Goal: Transaction & Acquisition: Purchase product/service

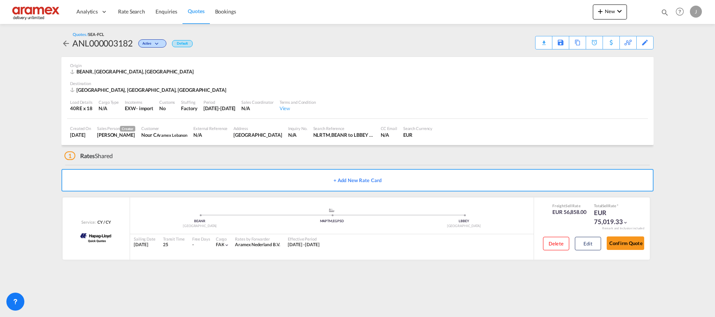
click at [196, 11] on span "Quotes" at bounding box center [196, 11] width 16 height 6
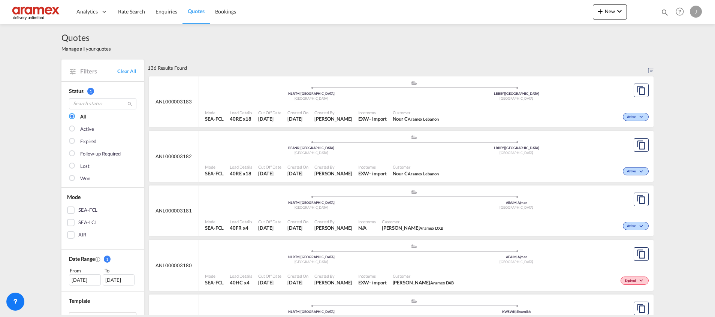
click at [384, 105] on div "Mode SEA-FCL Load Details 40RE x18 Cut Off Date [DATE] Created On [DATE] Create…" at bounding box center [426, 116] width 455 height 23
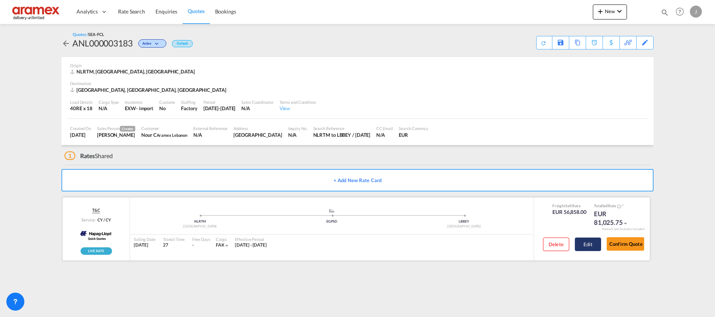
click at [587, 244] on button "Edit" at bounding box center [588, 244] width 26 height 13
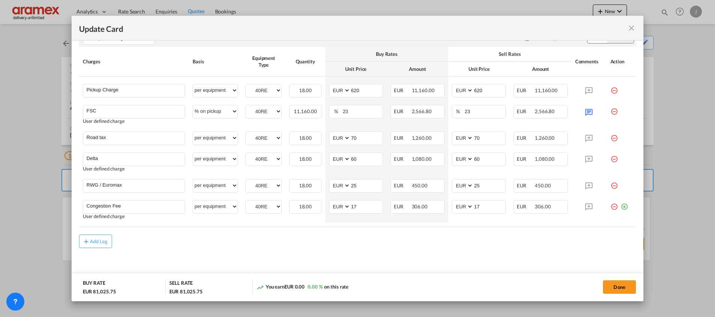
scroll to position [572, 0]
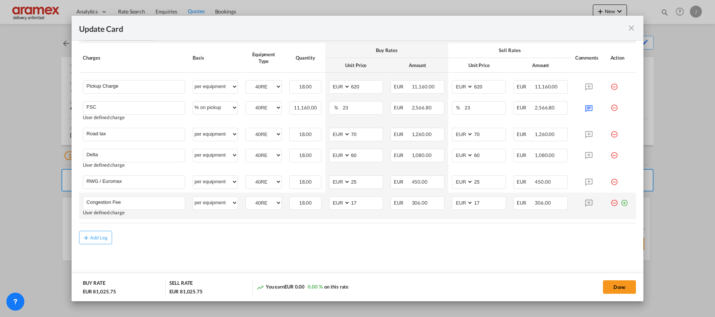
click at [621, 203] on md-icon "icon-plus-circle-outline green-400-fg" at bounding box center [624, 199] width 7 height 7
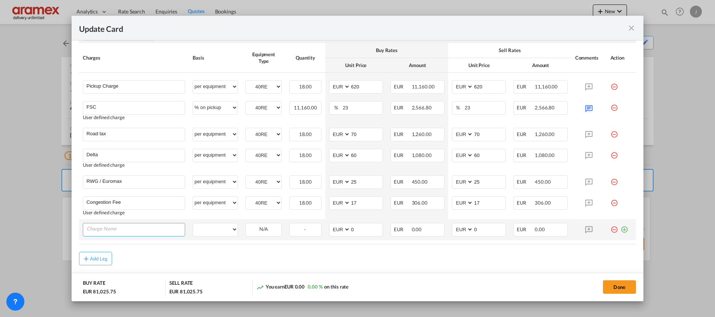
paste input "In case of empty running to/from Rotterdam: €155/loop In case of genset: €116"
drag, startPoint x: 124, startPoint y: 229, endPoint x: 154, endPoint y: 228, distance: 29.6
click at [154, 228] on input "In case of empty running to/from Rotterdam: €155/loop In case of genset: €116" at bounding box center [136, 228] width 98 height 11
click at [142, 230] on input "In case of empty running to/from Rotterdam: €155/loop In case of genset: €116" at bounding box center [136, 228] width 98 height 11
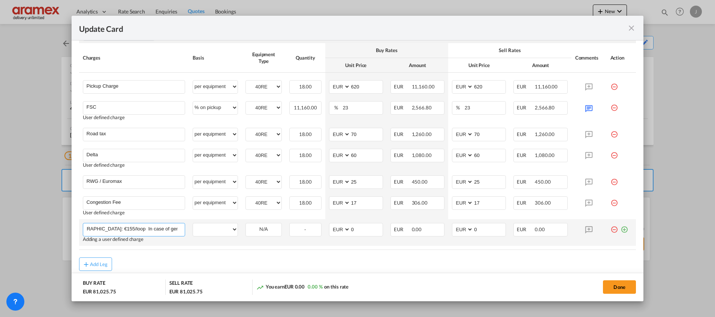
drag, startPoint x: 123, startPoint y: 230, endPoint x: 186, endPoint y: 229, distance: 63.0
click at [186, 229] on td "In case of empty running to/from Rotterdam: €155/loop In case of genset: €116 P…" at bounding box center [134, 232] width 110 height 27
type input "In case of empty running to/from Rotterdam: €155/loop"
click at [209, 227] on select "per equipment per container per B/L per shipping bill per shipment % on pickup …" at bounding box center [215, 229] width 45 height 12
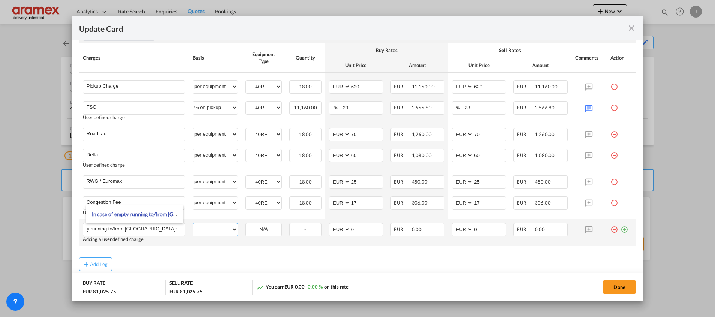
scroll to position [0, 0]
select select "per equipment"
click at [193, 223] on select "per equipment per container per B/L per shipping bill per shipment % on pickup …" at bounding box center [215, 229] width 45 height 12
click at [259, 231] on select "40RE" at bounding box center [264, 230] width 36 height 10
select select "40RE"
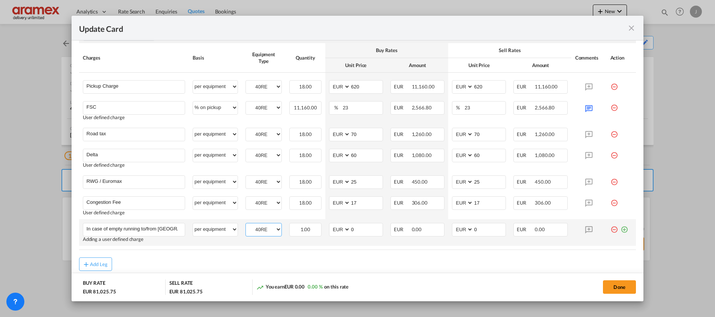
click at [246, 225] on select "40RE" at bounding box center [264, 230] width 36 height 10
drag, startPoint x: 617, startPoint y: 228, endPoint x: 250, endPoint y: 236, distance: 367.1
click at [621, 229] on md-icon "icon-plus-circle-outline green-400-fg" at bounding box center [624, 226] width 7 height 7
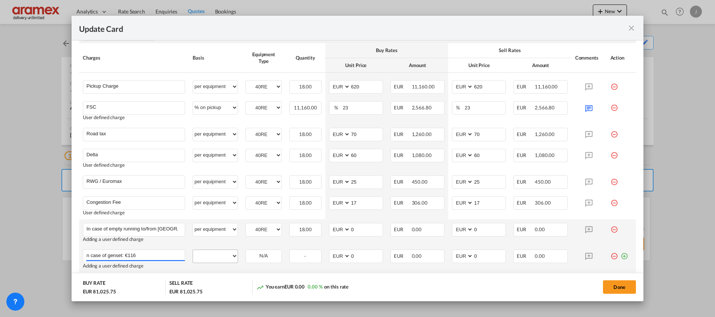
type input "n case of genset: €116"
click at [218, 258] on select "per equipment per container per B/L per shipping bill per shipment % on pickup …" at bounding box center [215, 256] width 45 height 12
select select "per equipment"
click at [193, 250] on select "per equipment per container per B/L per shipping bill per shipment % on pickup …" at bounding box center [215, 256] width 45 height 12
click at [251, 262] on div "40RE" at bounding box center [264, 256] width 36 height 13
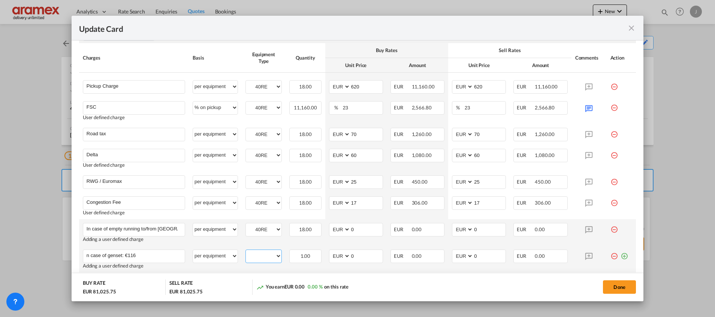
click at [258, 254] on select "40RE" at bounding box center [264, 256] width 36 height 10
select select "40RE"
click at [246, 251] on select "40RE" at bounding box center [264, 256] width 36 height 10
click at [620, 287] on button "Done" at bounding box center [619, 286] width 33 height 13
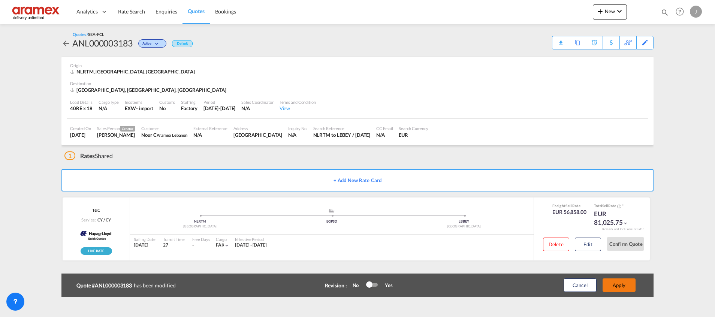
click at [620, 287] on button "Apply" at bounding box center [619, 285] width 33 height 13
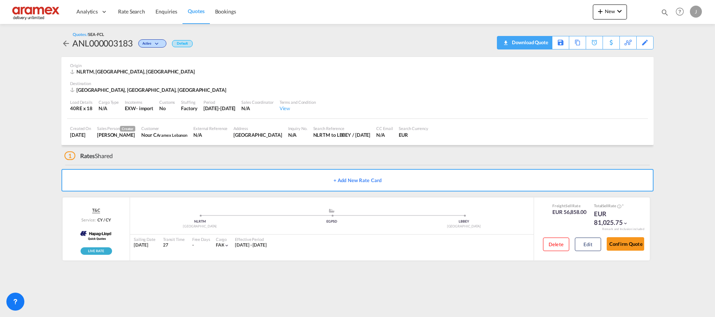
click at [539, 42] on div "Download Quote" at bounding box center [529, 42] width 38 height 12
click at [588, 246] on button "Edit" at bounding box center [588, 244] width 26 height 13
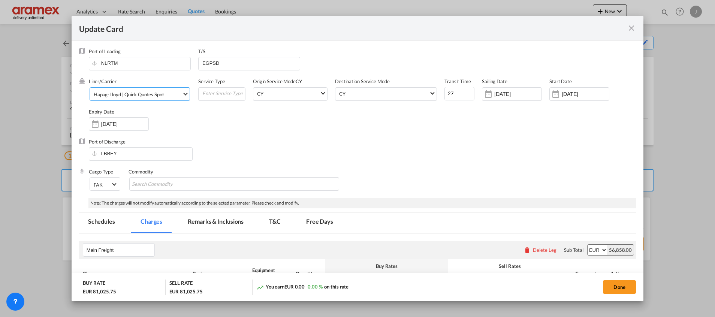
click at [139, 95] on div "Hapag-Lloyd | Quick Quotes Spot" at bounding box center [129, 94] width 70 height 6
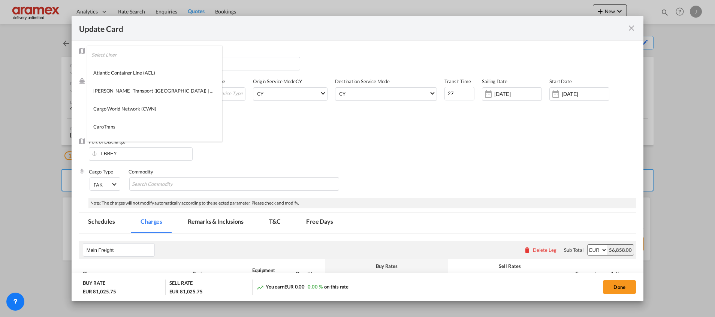
scroll to position [519, 0]
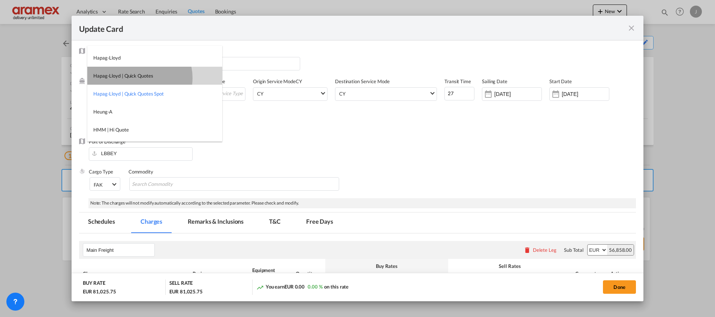
click at [139, 78] on div "Hapag-Lloyd | Quick Quotes" at bounding box center [123, 75] width 60 height 7
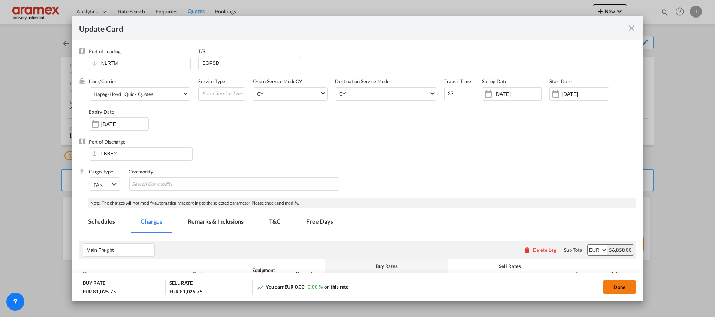
click at [617, 289] on button "Done" at bounding box center [619, 286] width 33 height 13
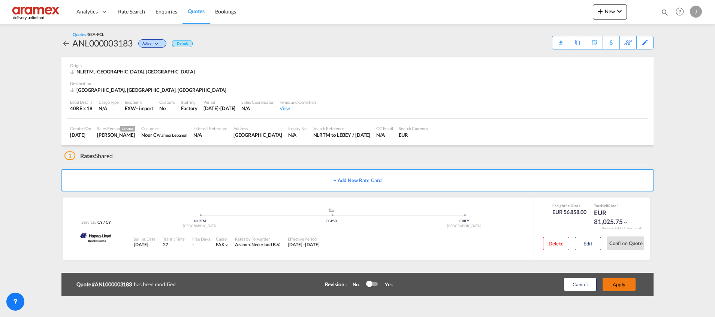
click at [617, 284] on button "Apply" at bounding box center [619, 284] width 33 height 13
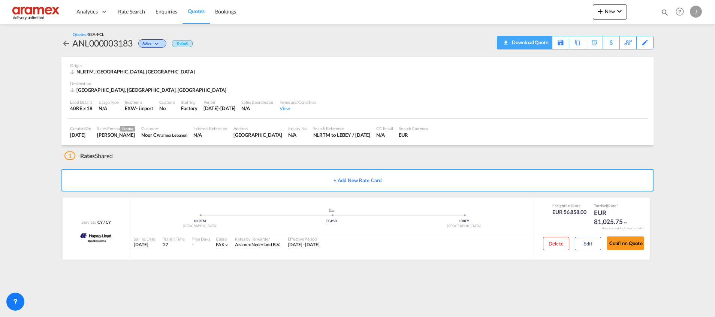
click at [538, 43] on div "Download Quote" at bounding box center [529, 42] width 38 height 12
click at [131, 11] on span "Rate Search" at bounding box center [131, 11] width 27 height 6
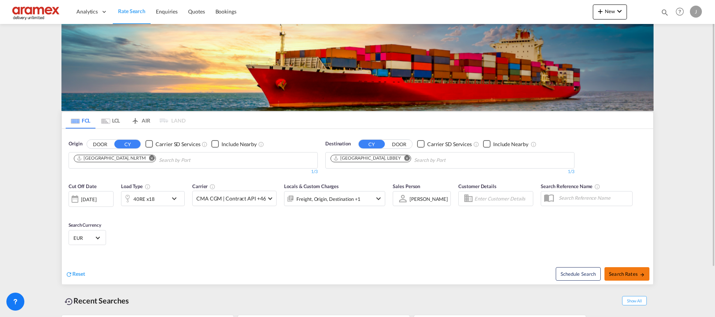
click at [625, 273] on span "Search Rates" at bounding box center [627, 274] width 36 height 6
type input "NLRTM to LBBEY / 26 Sep 2025"
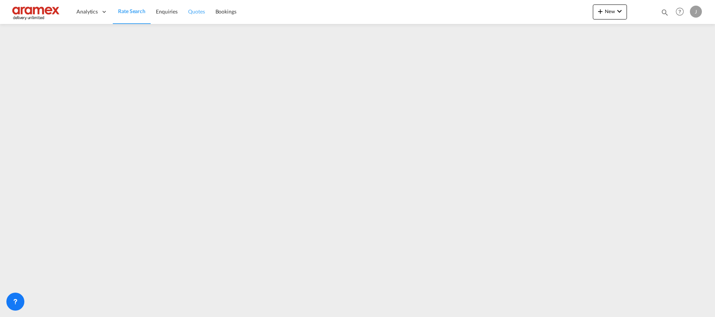
click at [199, 13] on span "Quotes" at bounding box center [196, 11] width 16 height 6
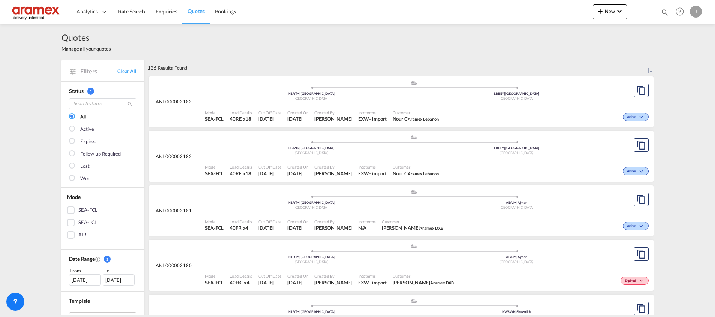
click at [377, 157] on div ".a{fill:#aaa8ad;} .a{fill:#aaa8ad;} BEANR | Antwerp Belgium LBBEY | Beirut Leba…" at bounding box center [414, 146] width 418 height 22
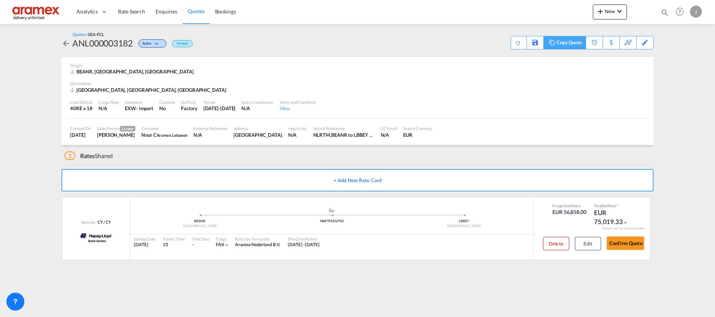
click at [574, 40] on div "Copy Quote" at bounding box center [569, 42] width 25 height 13
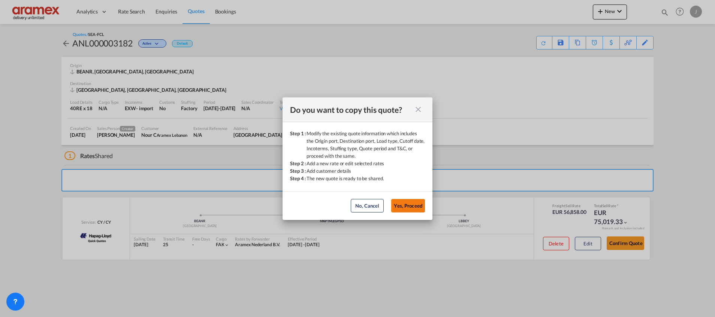
click at [404, 209] on button "Yes, Proceed" at bounding box center [408, 205] width 34 height 13
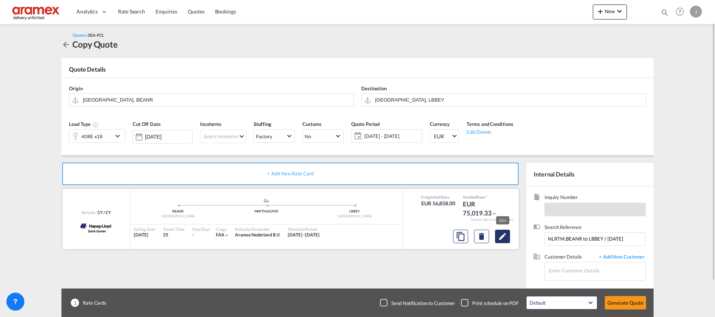
click at [503, 238] on md-icon "Edit" at bounding box center [502, 236] width 9 height 9
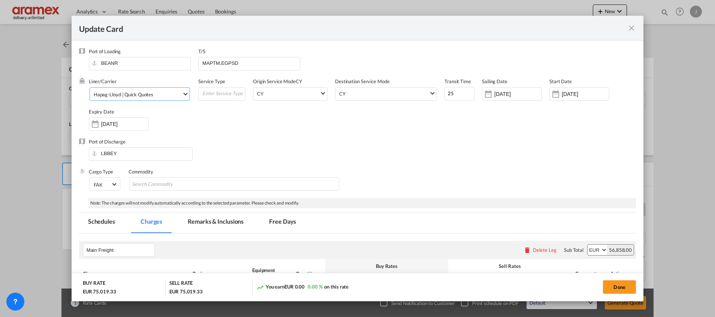
click at [132, 96] on div "Hapag-Lloyd | Quick Quotes" at bounding box center [124, 94] width 60 height 6
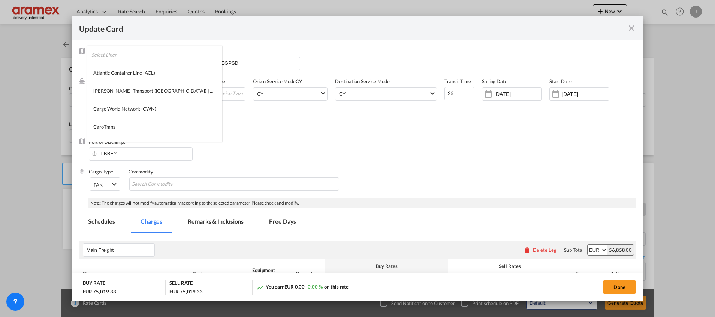
scroll to position [501, 0]
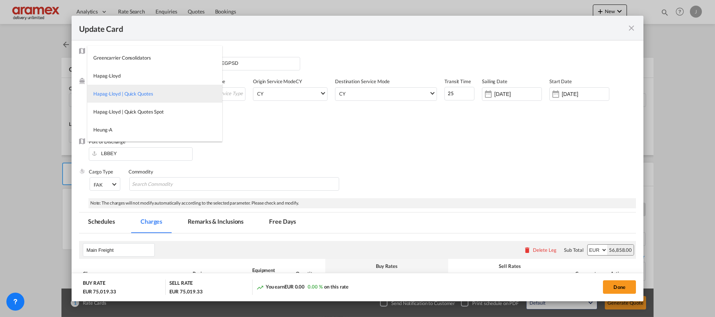
type md-option "681"
type md-option "68"
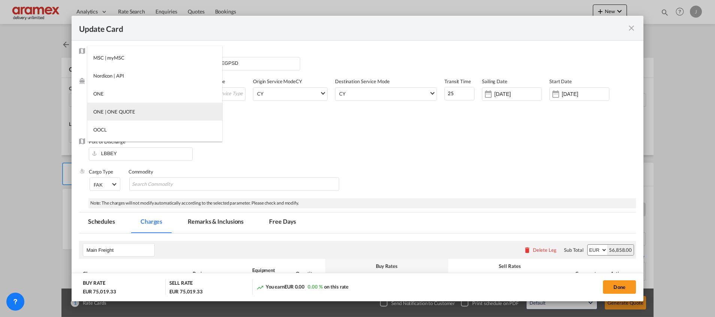
click at [138, 112] on md-option "ONE | ONE QUOTE" at bounding box center [154, 112] width 135 height 18
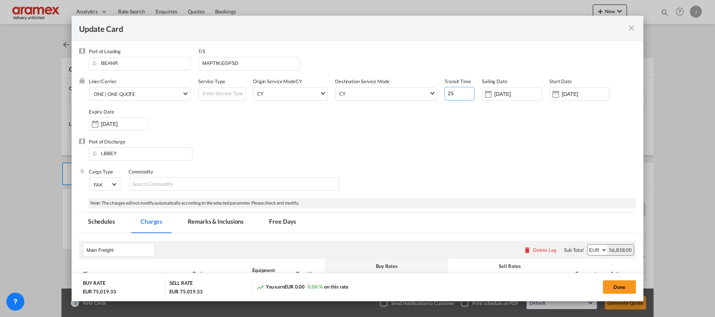
drag, startPoint x: 447, startPoint y: 90, endPoint x: 432, endPoint y: 92, distance: 15.8
click at [432, 92] on div "Liner/Carrier ONE | ONE QUOTE Service Type Origin Service Mode CY CY SD CY Dest…" at bounding box center [362, 108] width 547 height 60
type input "39"
click at [446, 145] on div "Port of Discharge LBBEY" at bounding box center [357, 153] width 557 height 30
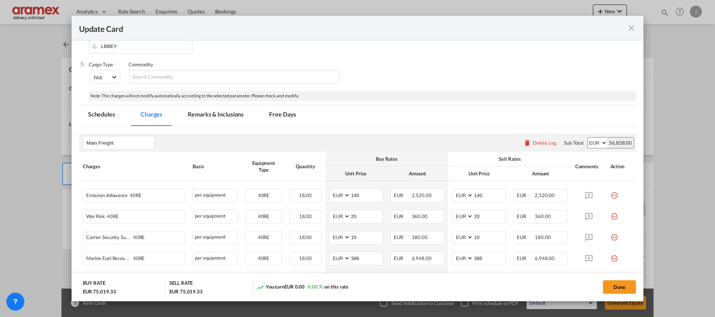
scroll to position [169, 0]
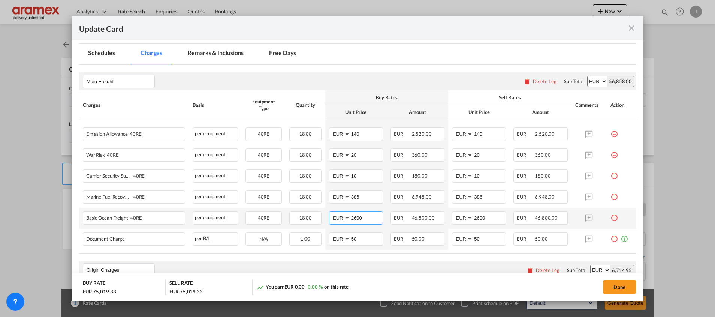
click at [352, 219] on input "2600" at bounding box center [367, 217] width 32 height 11
paste input "2,765."
click at [360, 218] on input "2,765" at bounding box center [367, 217] width 32 height 11
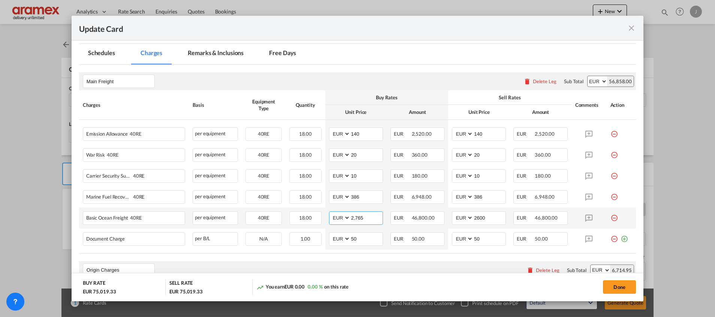
click at [360, 218] on input "2,765" at bounding box center [367, 217] width 32 height 11
type input "2,765"
click at [473, 218] on input "2600" at bounding box center [489, 217] width 32 height 11
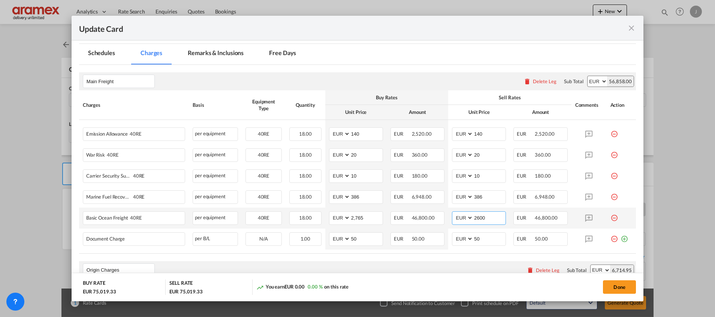
paste input "2,765"
type input "2,765"
click at [438, 250] on table "Charges Basis Equipment Type Quantity Buy Rates Sell Rates Comments Action Unit…" at bounding box center [357, 171] width 557 height 163
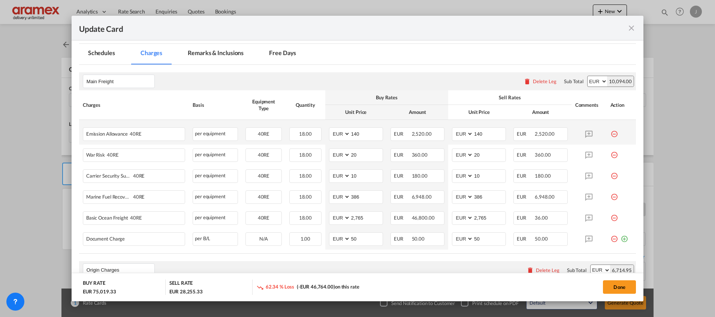
click at [611, 133] on md-icon "icon-minus-circle-outline red-400-fg" at bounding box center [614, 130] width 7 height 7
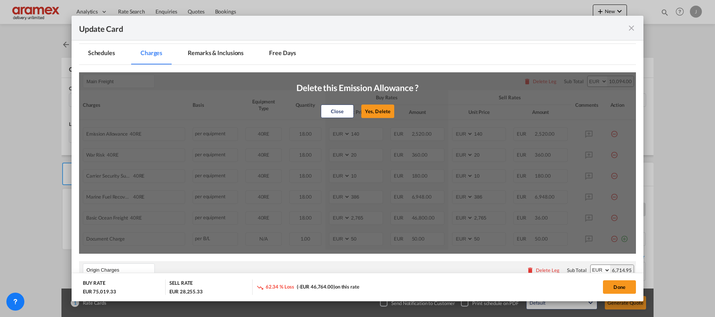
drag, startPoint x: 385, startPoint y: 113, endPoint x: 439, endPoint y: 115, distance: 53.3
click at [385, 113] on button "Yes, Delete" at bounding box center [377, 111] width 33 height 13
type input "20"
type input "10"
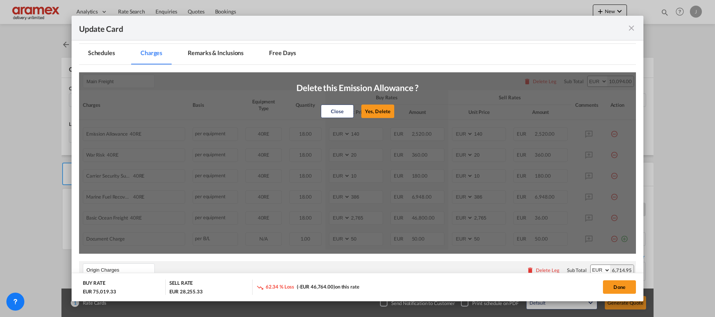
type input "10"
type input "386"
type input "2,765"
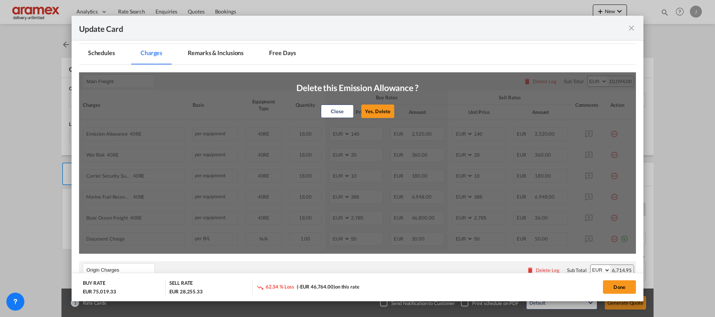
type input "50"
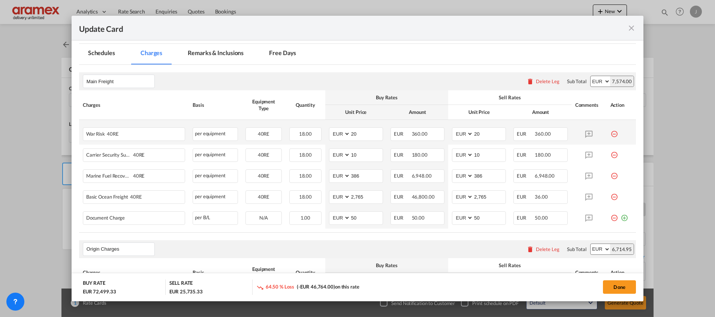
click at [611, 133] on div "Update Card Port ..." at bounding box center [622, 130] width 22 height 7
click at [611, 134] on md-icon "icon-minus-circle-outline red-400-fg" at bounding box center [614, 130] width 7 height 7
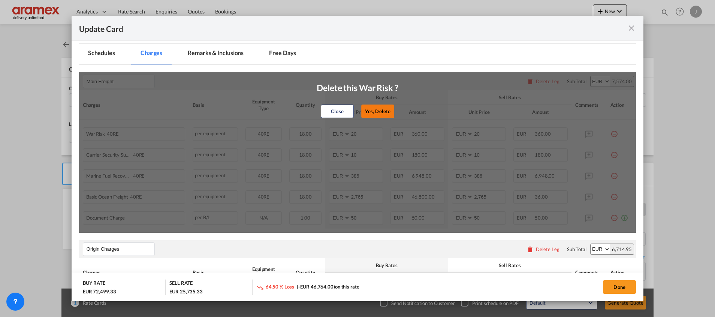
click at [378, 112] on button "Yes, Delete" at bounding box center [377, 111] width 33 height 13
type input "10"
type input "386"
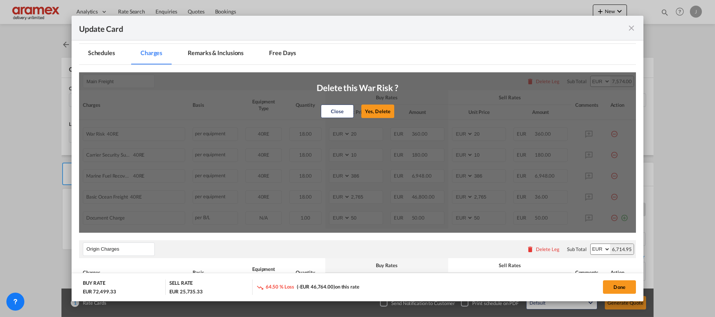
type input "2,765"
type input "50"
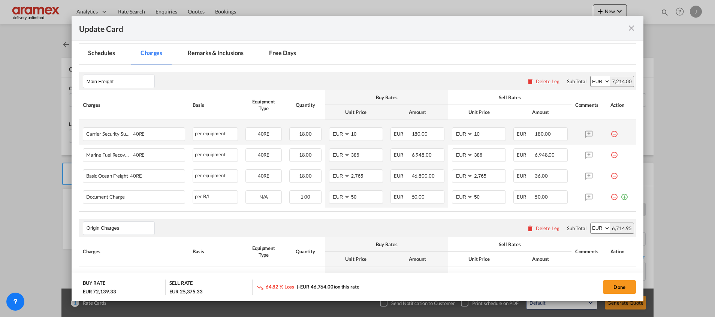
click at [611, 133] on md-icon "icon-minus-circle-outline red-400-fg" at bounding box center [614, 130] width 7 height 7
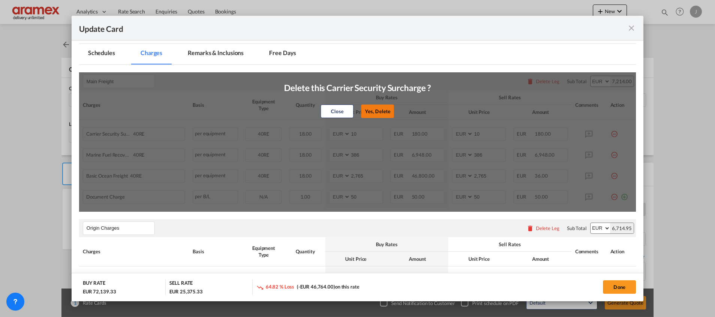
click at [373, 106] on button "Yes, Delete" at bounding box center [377, 111] width 33 height 13
type input "386"
type input "2,765"
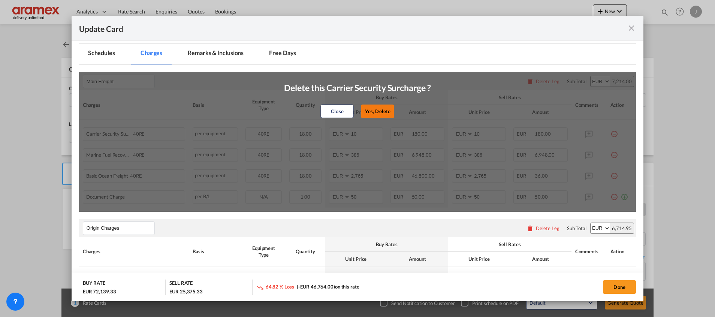
type input "50"
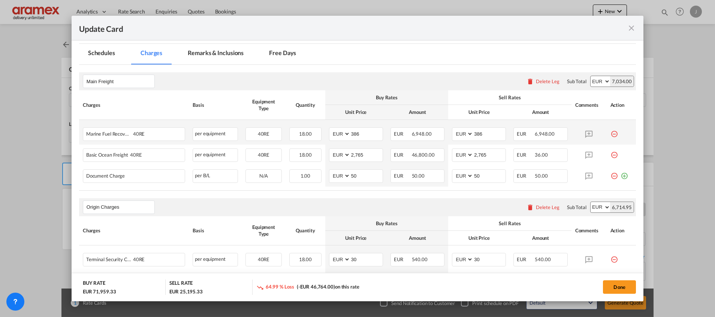
click at [611, 134] on md-icon "icon-minus-circle-outline red-400-fg" at bounding box center [614, 130] width 7 height 7
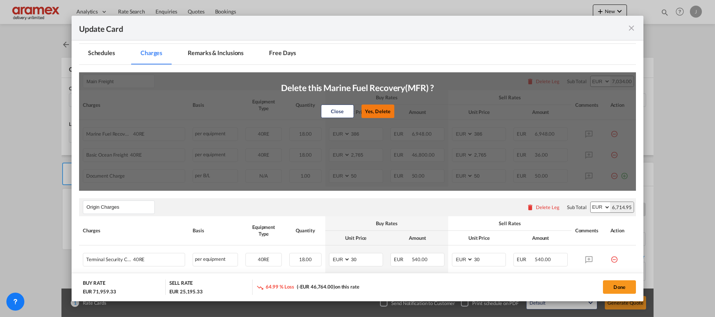
click at [375, 111] on button "Yes, Delete" at bounding box center [377, 111] width 33 height 13
type input "2,765"
type input "50"
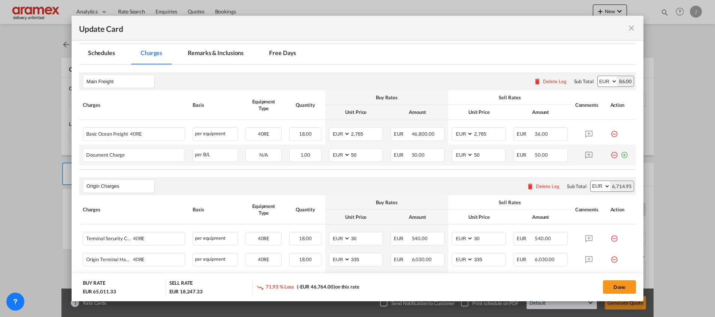
click at [611, 156] on md-icon "icon-minus-circle-outline red-400-fg" at bounding box center [614, 151] width 7 height 7
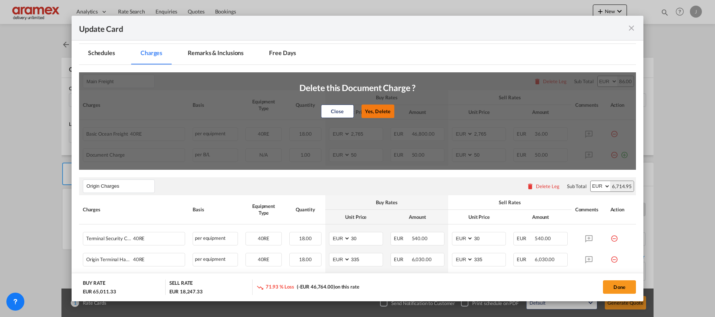
click at [373, 114] on button "Yes, Delete" at bounding box center [377, 111] width 33 height 13
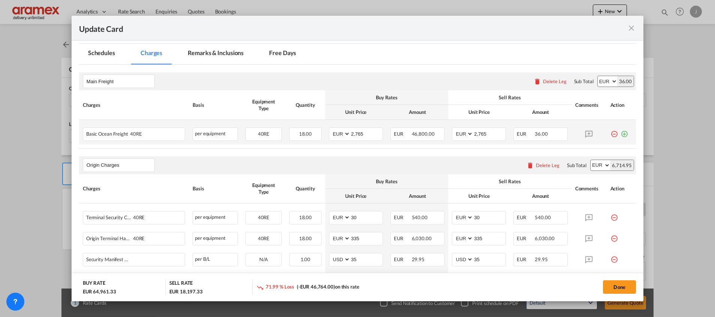
scroll to position [337, 0]
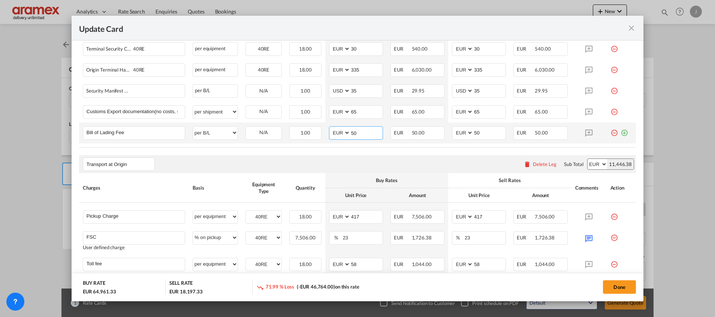
click at [351, 129] on input "50" at bounding box center [367, 132] width 32 height 11
drag, startPoint x: 360, startPoint y: 131, endPoint x: 323, endPoint y: 137, distance: 37.2
click at [325, 137] on td "AED AFN ALL AMD ANG AOA ARS AUD AWG AZN BAM BBD BDT BGN BHD BIF BMD BND BOB BRL…" at bounding box center [355, 133] width 61 height 21
click at [352, 131] on input "30" at bounding box center [367, 132] width 32 height 11
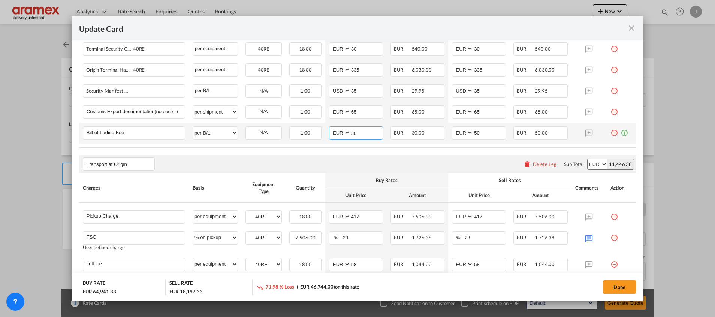
click at [352, 131] on input "30" at bounding box center [367, 132] width 32 height 11
type input "30"
click at [475, 130] on input "50" at bounding box center [489, 132] width 32 height 11
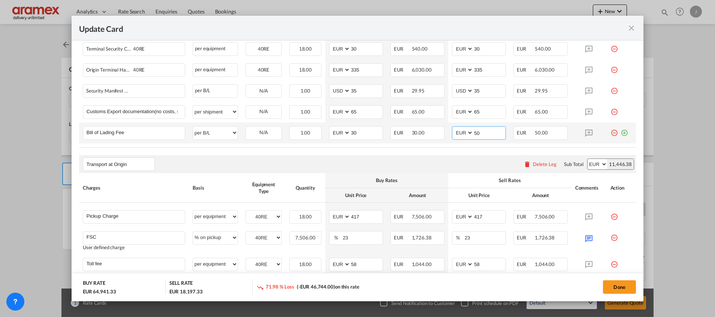
paste input "3"
type input "30"
click at [430, 152] on rate-modification "Main Freight Please enter leg name Leg Name Already Exists Delete Leg Sub Total…" at bounding box center [357, 132] width 557 height 473
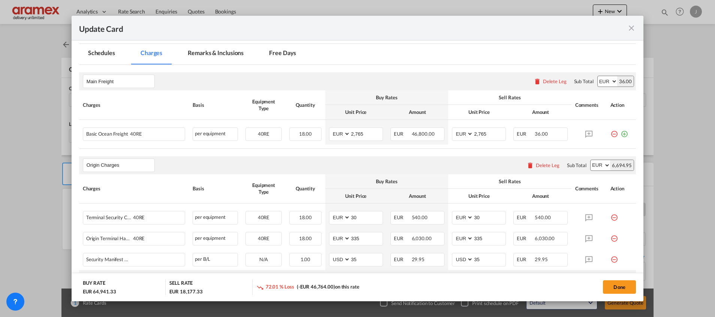
scroll to position [281, 0]
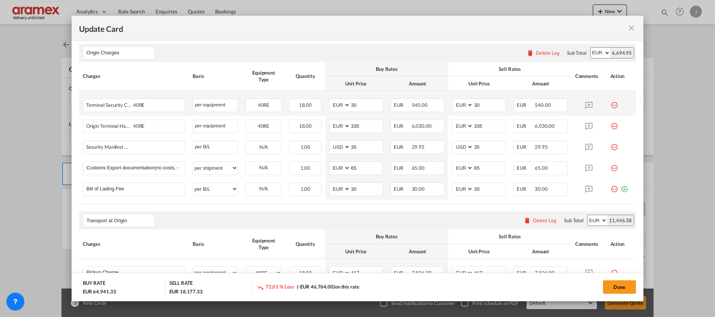
click at [611, 102] on md-icon "icon-minus-circle-outline red-400-fg" at bounding box center [614, 102] width 7 height 7
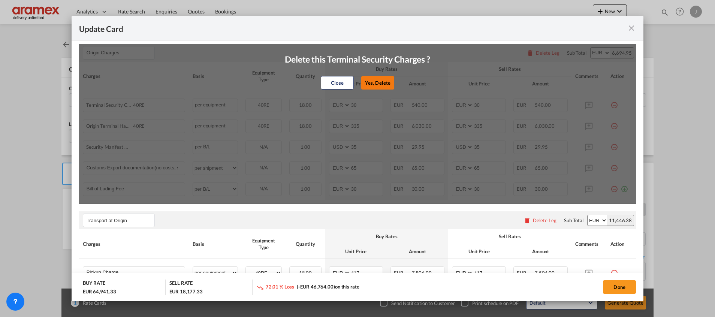
click at [375, 82] on button "Yes, Delete" at bounding box center [377, 82] width 33 height 13
type input "335"
select select "string:USD"
type input "35"
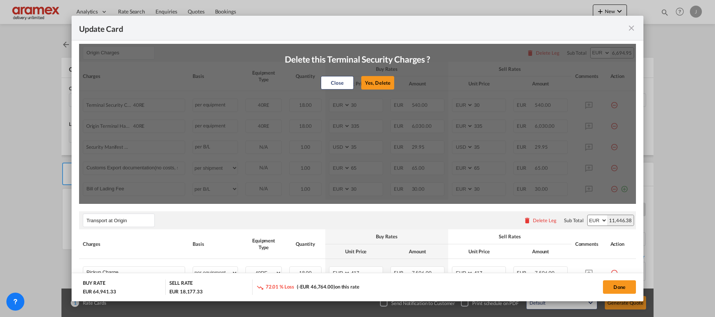
select select "string:USD"
type input "35"
select select "string:EUR"
type input "65"
select select "string:EUR"
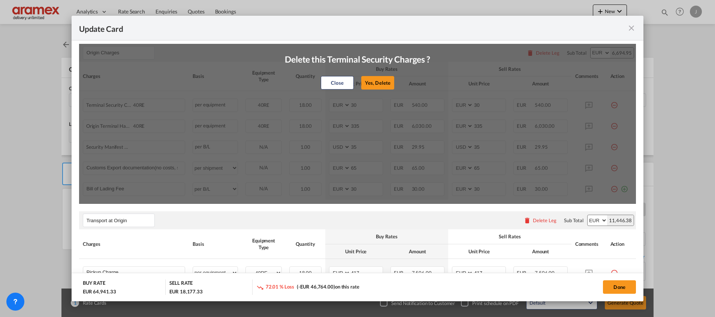
type input "65"
type input "Bill of Lading Fee"
select select "per B/L"
type input "30"
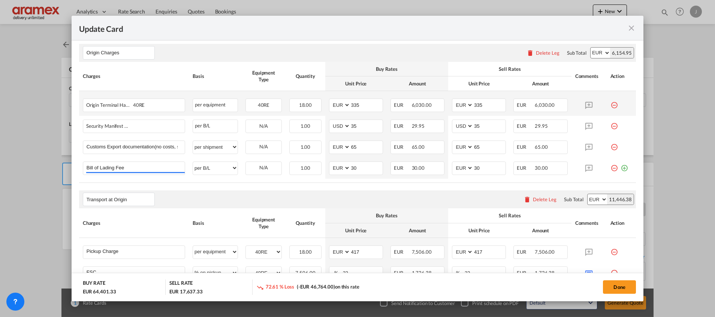
click at [611, 103] on md-icon "icon-minus-circle-outline red-400-fg" at bounding box center [614, 102] width 7 height 7
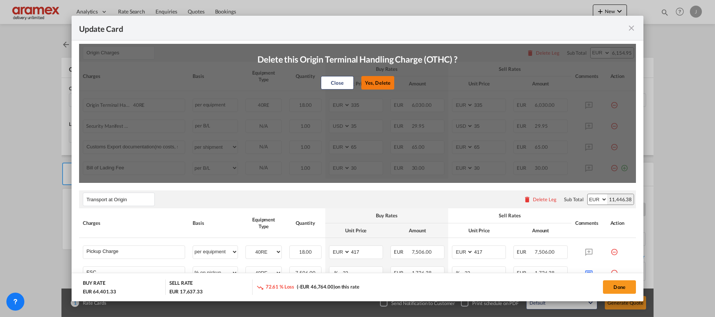
click at [378, 82] on button "Yes, Delete" at bounding box center [377, 82] width 33 height 13
select select "string:USD"
type input "35"
select select "string:USD"
type input "35"
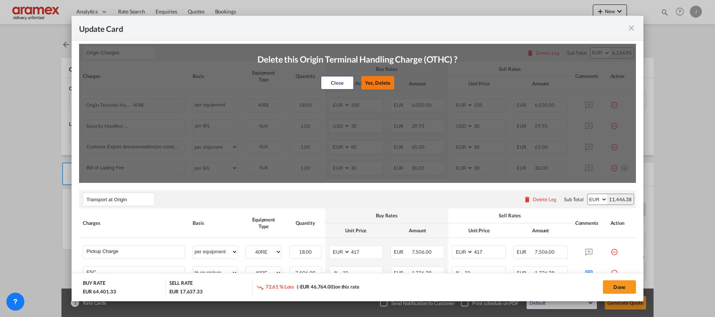
select select "string:EUR"
type input "65"
select select "string:EUR"
type input "65"
type input "30"
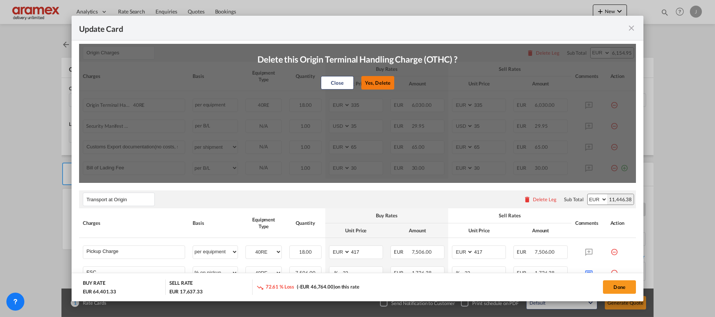
type input "30"
type input "Bill of Lading Fee"
select select "per B/L"
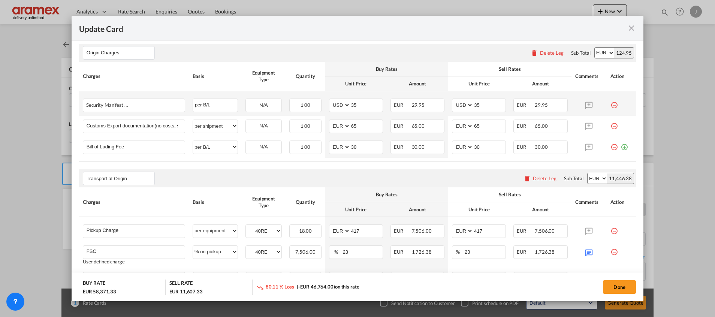
click at [611, 103] on md-icon "icon-minus-circle-outline red-400-fg" at bounding box center [614, 102] width 7 height 7
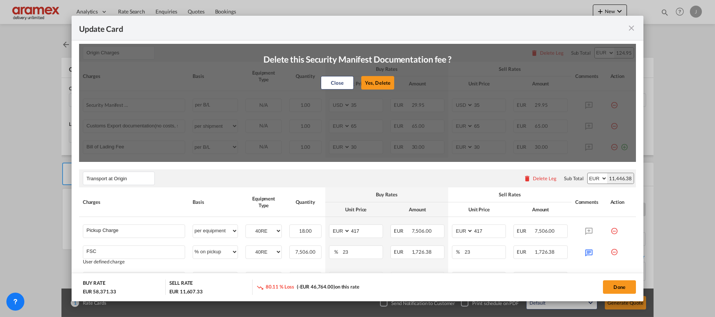
click at [382, 84] on button "Yes, Delete" at bounding box center [377, 82] width 33 height 13
select select "string:EUR"
type input "65"
select select "string:EUR"
type input "65"
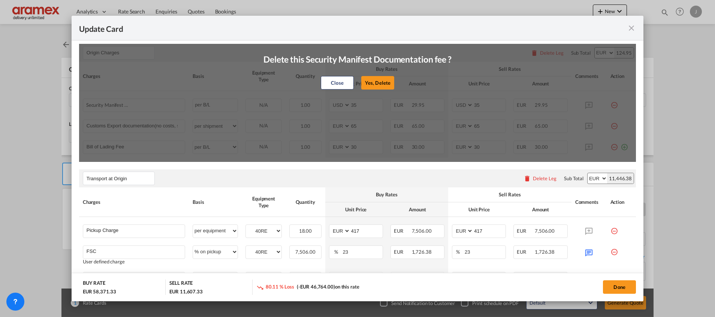
type input "30"
type input "Bill of Lading Fee"
select select "per B/L"
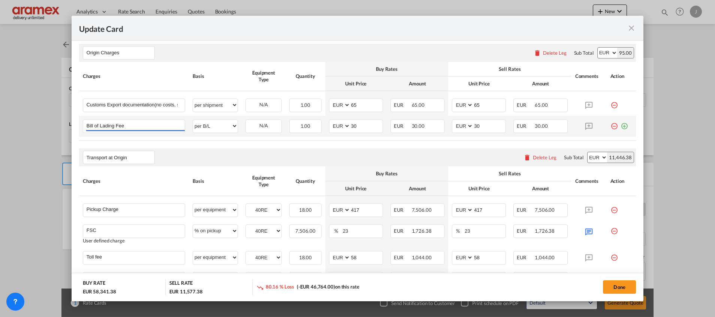
click at [621, 127] on md-icon "icon-plus-circle-outline green-400-fg" at bounding box center [624, 123] width 7 height 7
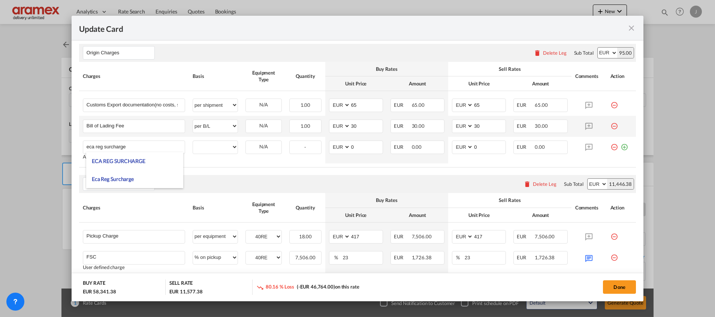
type input "eca reg surcharge"
click at [621, 147] on md-icon "icon-plus-circle-outline green-400-fg" at bounding box center [624, 144] width 7 height 7
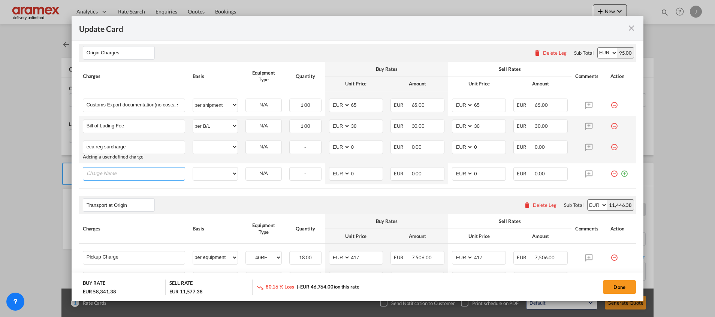
paste input "europe environment surcharge"
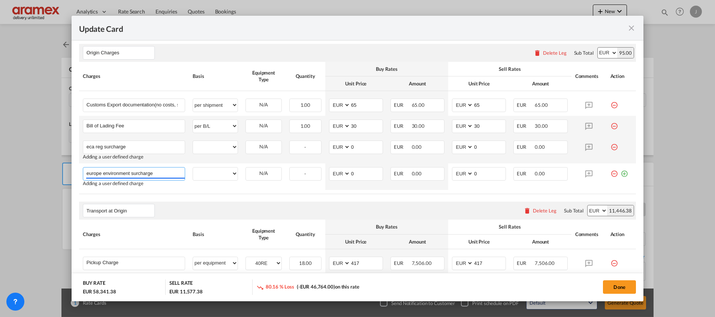
type input "europe environment surcharge"
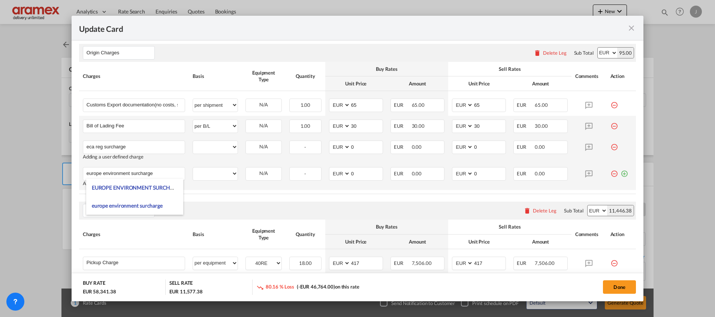
click at [621, 174] on md-icon "icon-plus-circle-outline green-400-fg" at bounding box center [624, 170] width 7 height 7
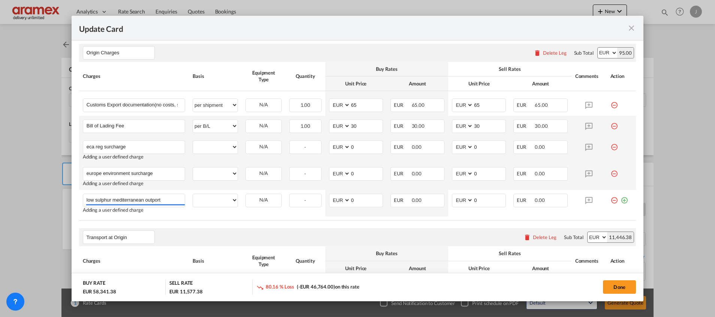
type input "low sulphur mediterranean outport"
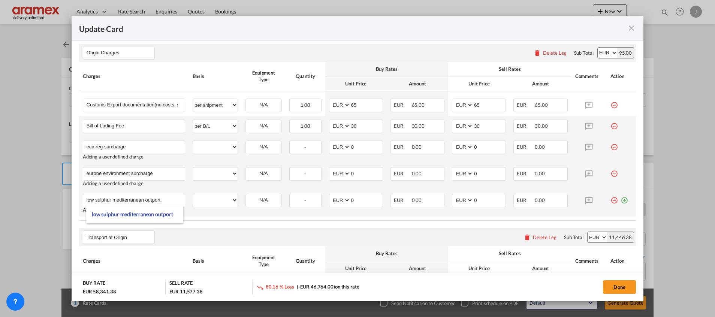
click at [621, 199] on md-icon "icon-plus-circle-outline green-400-fg" at bounding box center [624, 197] width 7 height 7
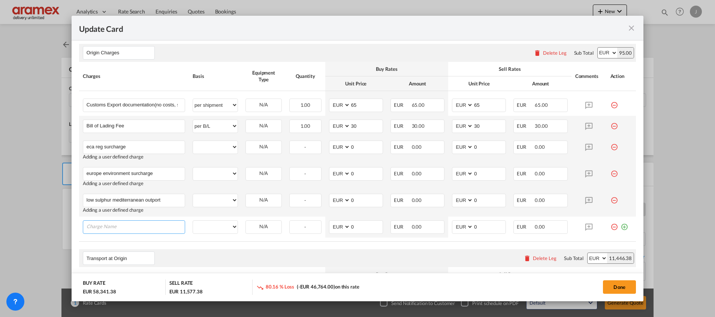
paste input "one bunker surcharge"
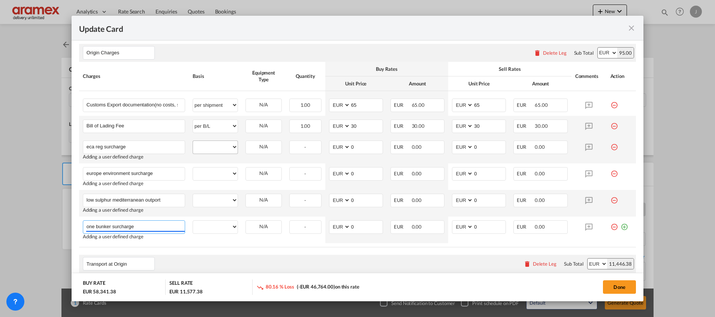
type input "one bunker surcharge"
click at [209, 146] on select "per equipment per container per B/L per shipping bill per shipment per pallet p…" at bounding box center [215, 147] width 45 height 12
select select "per equipment"
click at [193, 141] on select "per equipment per container per B/L per shipping bill per shipment per pallet p…" at bounding box center [215, 147] width 45 height 12
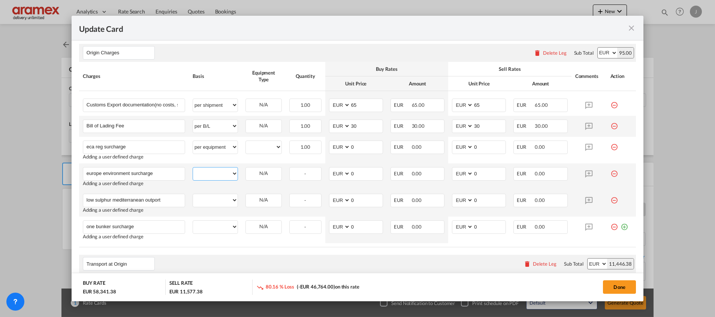
click at [205, 172] on select "per equipment per container per B/L per shipping bill per shipment per pallet p…" at bounding box center [215, 174] width 45 height 12
select select "per equipment"
click at [193, 168] on select "per equipment per container per B/L per shipping bill per shipment per pallet p…" at bounding box center [215, 174] width 45 height 12
click at [218, 199] on select "per equipment per container per B/L per shipping bill per shipment per pallet p…" at bounding box center [215, 200] width 45 height 12
select select "per equipment"
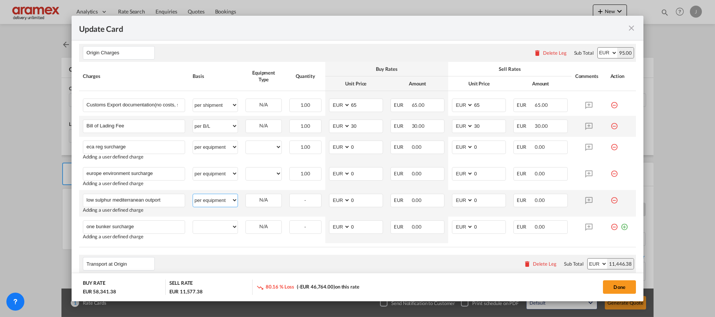
click at [193, 194] on select "per equipment per container per B/L per shipping bill per shipment per pallet p…" at bounding box center [215, 200] width 45 height 12
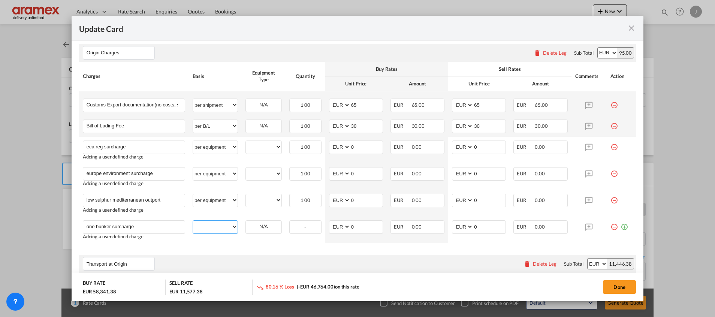
drag, startPoint x: 208, startPoint y: 226, endPoint x: 190, endPoint y: 105, distance: 122.4
click at [208, 226] on select "per equipment per container per B/L per shipping bill per shipment per pallet p…" at bounding box center [215, 227] width 45 height 12
select select "per equipment"
click at [193, 221] on select "per equipment per container per B/L per shipping bill per shipment per pallet p…" at bounding box center [215, 227] width 45 height 12
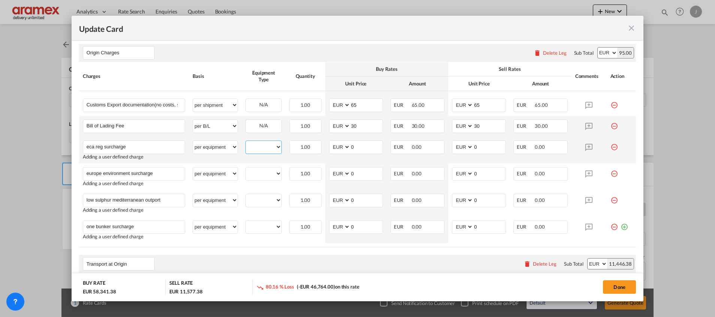
click at [254, 147] on select "40RE" at bounding box center [264, 147] width 36 height 10
select select "40RE"
click at [246, 142] on select "40RE" at bounding box center [264, 147] width 36 height 10
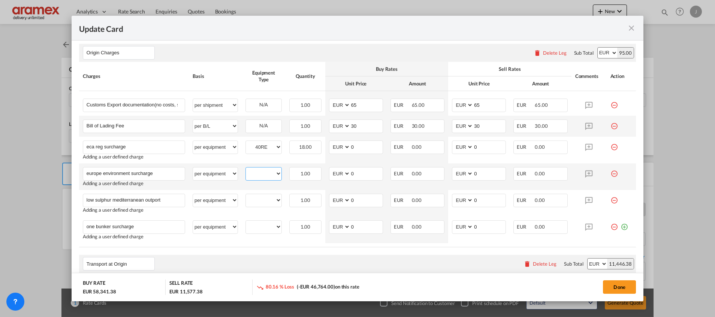
drag, startPoint x: 265, startPoint y: 174, endPoint x: 265, endPoint y: 181, distance: 7.1
click at [265, 174] on select "40RE" at bounding box center [264, 174] width 36 height 10
select select "40RE"
click at [246, 169] on select "40RE" at bounding box center [264, 174] width 36 height 10
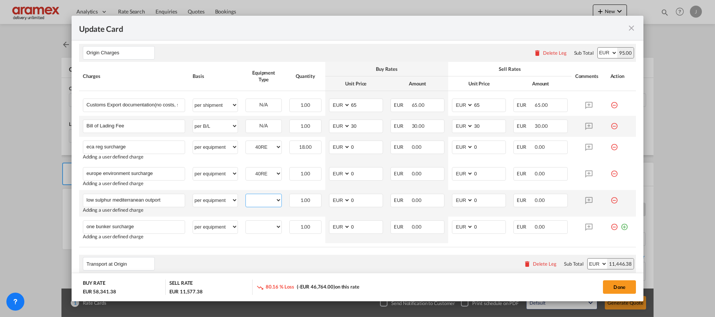
click at [261, 199] on select "40RE" at bounding box center [264, 200] width 36 height 10
select select "40RE"
click at [246, 195] on select "40RE" at bounding box center [264, 200] width 36 height 10
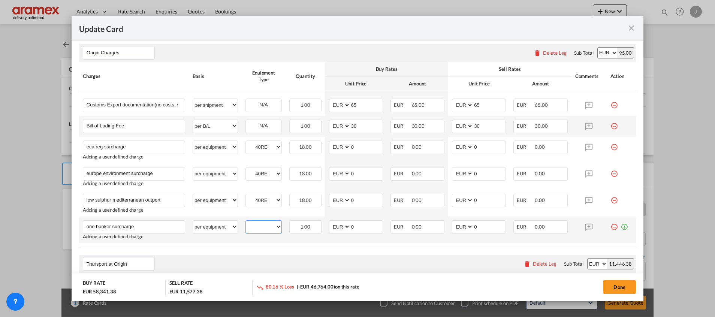
click at [259, 231] on select "40RE" at bounding box center [264, 227] width 36 height 10
select select "40RE"
click at [246, 222] on select "40RE" at bounding box center [264, 227] width 36 height 10
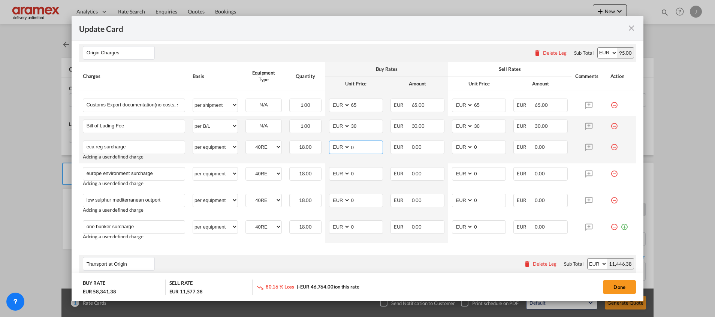
drag, startPoint x: 358, startPoint y: 148, endPoint x: 339, endPoint y: 144, distance: 19.4
click at [339, 144] on md-input-container "AED AFN ALL AMD ANG AOA ARS AUD AWG AZN BAM BBD BDT BGN BHD BIF BMD BND BOB BRL…" at bounding box center [356, 147] width 54 height 13
click at [352, 145] on input "46" at bounding box center [367, 146] width 32 height 11
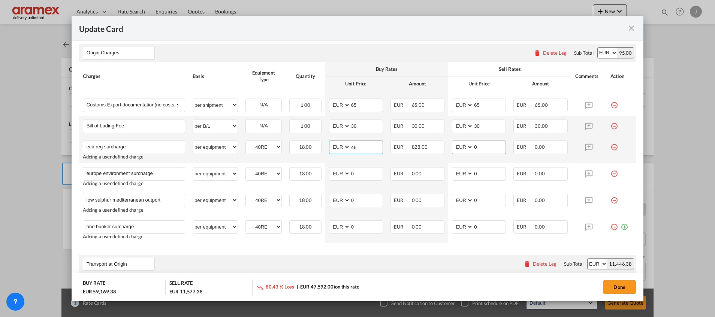
type input "46"
click at [462, 146] on md-input-container "AED AFN ALL AMD ANG AOA ARS AUD AWG AZN BAM BBD BDT BGN BHD BIF BMD BND BOB BRL…" at bounding box center [479, 147] width 54 height 13
paste input "46"
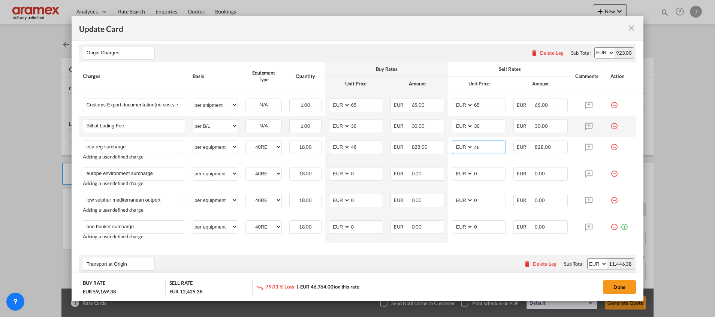
type input "46"
drag, startPoint x: 358, startPoint y: 176, endPoint x: 338, endPoint y: 172, distance: 19.8
click at [333, 174] on md-input-container "AED AFN ALL AMD ANG AOA ARS AUD AWG AZN BAM BBD BDT BGN BHD BIF BMD BND BOB BRL…" at bounding box center [356, 173] width 54 height 13
paste input "219.0"
click at [354, 174] on input "219" at bounding box center [367, 173] width 32 height 11
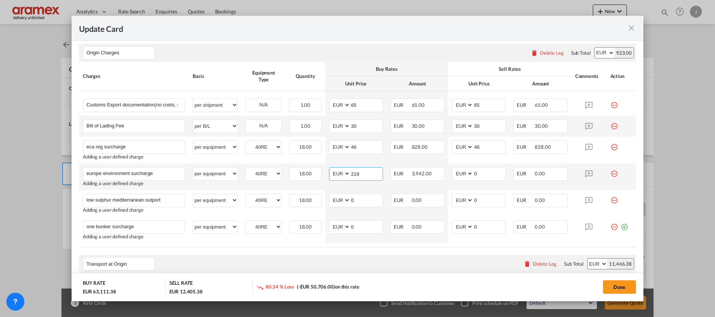
click at [354, 174] on input "219" at bounding box center [367, 173] width 32 height 11
type input "219"
drag, startPoint x: 479, startPoint y: 171, endPoint x: 458, endPoint y: 173, distance: 21.5
click at [458, 173] on md-input-container "AED AFN ALL AMD ANG AOA ARS AUD AWG AZN BAM BBD BDT BGN BHD BIF BMD BND BOB BRL…" at bounding box center [479, 173] width 54 height 13
paste input "219"
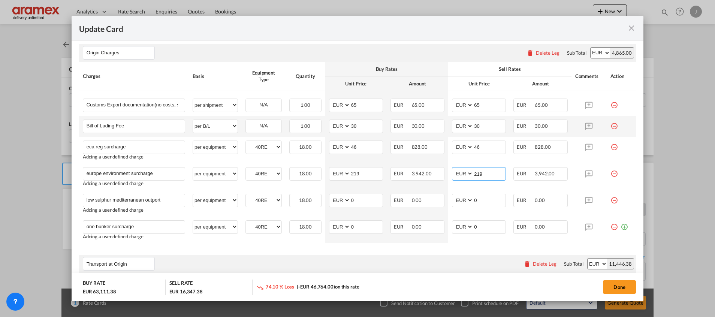
type input "219"
drag, startPoint x: 357, startPoint y: 201, endPoint x: 338, endPoint y: 201, distance: 19.1
click at [338, 201] on md-input-container "AED AFN ALL AMD ANG AOA ARS AUD AWG AZN BAM BBD BDT BGN BHD BIF BMD BND BOB BRL…" at bounding box center [356, 200] width 54 height 13
click at [355, 199] on input "100" at bounding box center [367, 199] width 32 height 11
click at [355, 198] on input "100" at bounding box center [367, 199] width 32 height 11
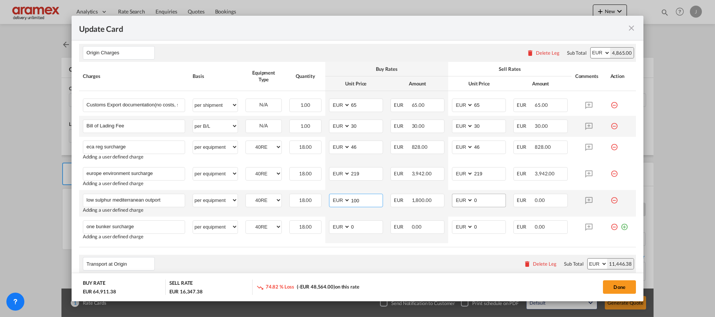
type input "100"
click at [452, 202] on md-input-container "AED AFN ALL AMD ANG AOA ARS AUD AWG AZN BAM BBD BDT BGN BHD BIF BMD BND BOB BRL…" at bounding box center [479, 200] width 54 height 13
paste input "10"
type input "100"
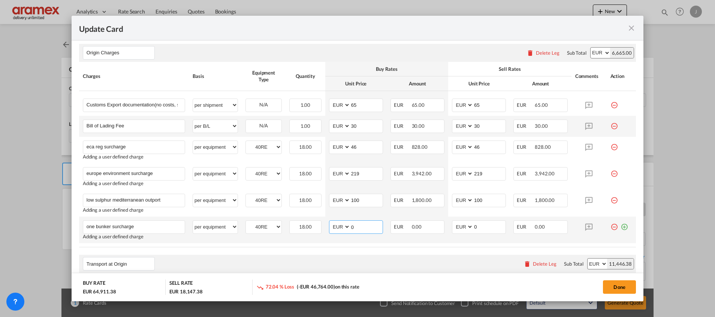
drag, startPoint x: 361, startPoint y: 226, endPoint x: 339, endPoint y: 225, distance: 22.5
click at [339, 225] on md-input-container "AED AFN ALL AMD ANG AOA ARS AUD AWG AZN BAM BBD BDT BGN BHD BIF BMD BND BOB BRL…" at bounding box center [356, 226] width 54 height 13
type input "82"
drag, startPoint x: 464, startPoint y: 231, endPoint x: 454, endPoint y: 232, distance: 10.2
click at [454, 232] on md-input-container "AED AFN ALL AMD ANG AOA ARS AUD AWG AZN BAM BBD BDT BGN BHD BIF BMD BND BOB BRL…" at bounding box center [479, 226] width 54 height 13
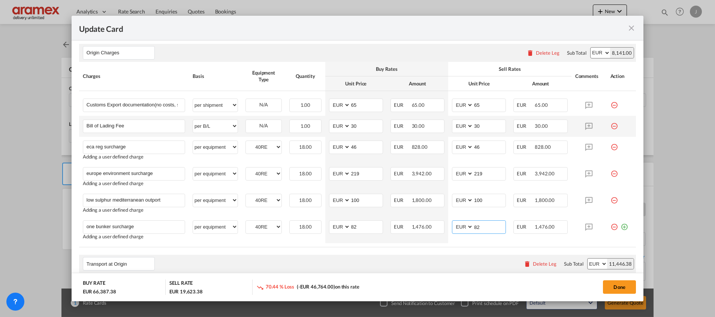
type input "82"
click at [447, 245] on table "Charges Basis Equipment Type Quantity Buy Rates Sell Rates Comments Action Unit…" at bounding box center [357, 155] width 557 height 186
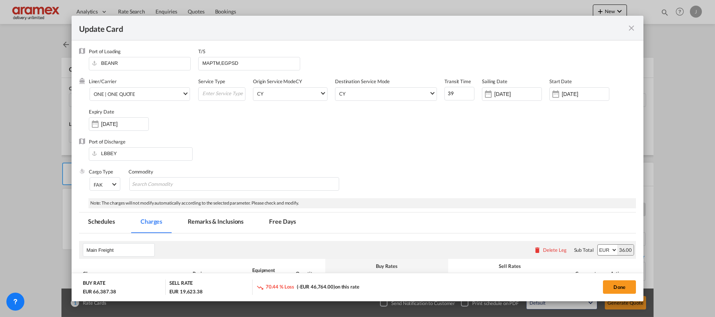
scroll to position [169, 0]
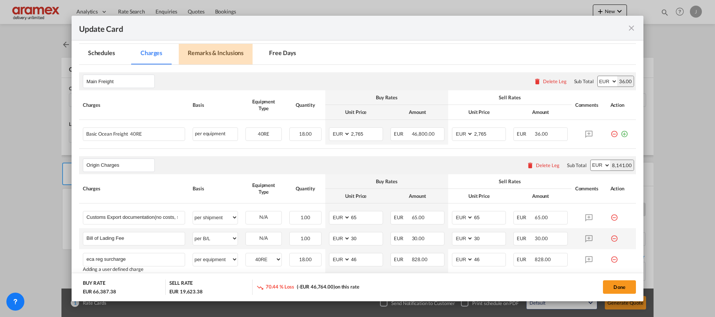
click at [208, 49] on md-tab-item "Remarks & Inclusions" at bounding box center [216, 54] width 74 height 21
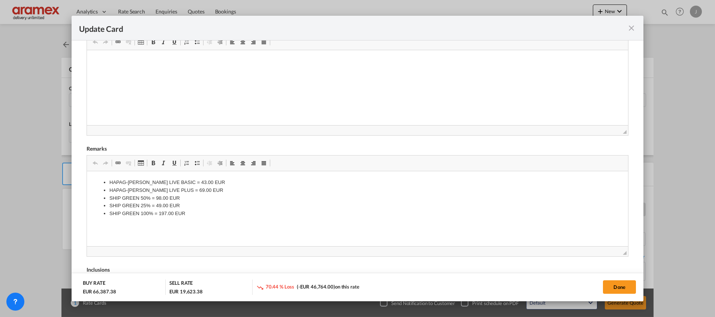
scroll to position [281, 0]
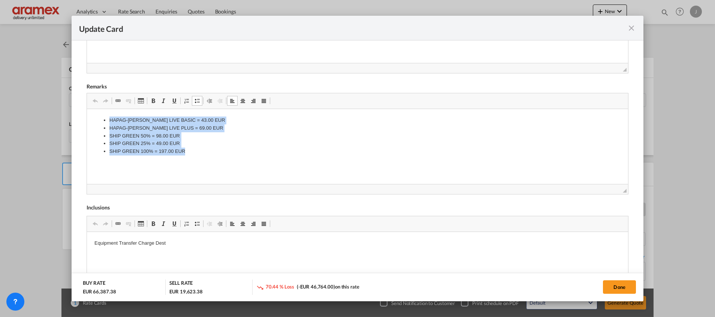
drag, startPoint x: 191, startPoint y: 170, endPoint x: 91, endPoint y: 111, distance: 116.6
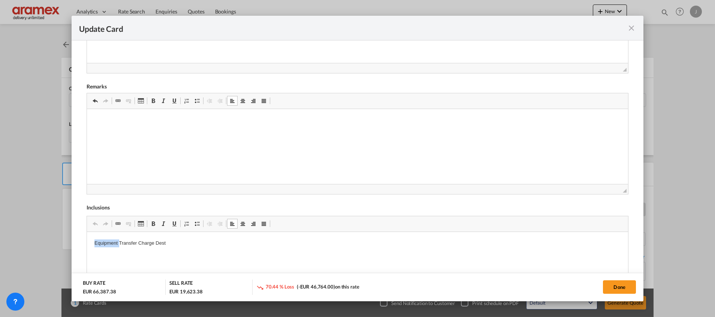
click at [114, 240] on p "Equipment Transfer Charge Dest" at bounding box center [357, 244] width 526 height 8
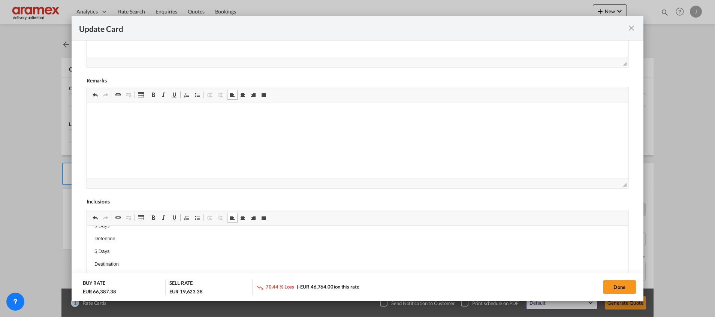
scroll to position [335, 0]
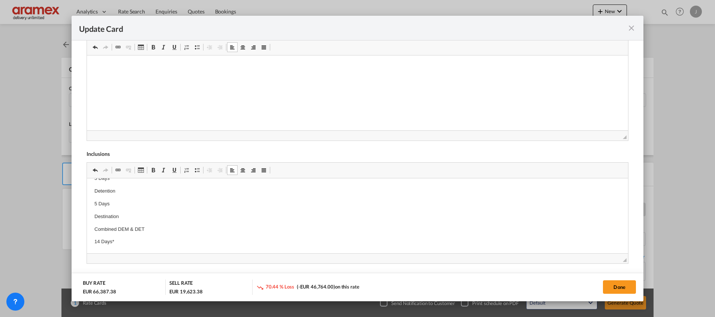
click at [93, 229] on html "ONE QUOTE Free Time Information Origin Demurrage 5 Days Detention 5 Days Destin…" at bounding box center [357, 191] width 541 height 124
drag, startPoint x: 113, startPoint y: 204, endPoint x: 70, endPoint y: 150, distance: 69.3
click at [87, 178] on html "ONE QUOTE Free Time Information Origin Demurrage 5 Days Detention 5 Days Destin…" at bounding box center [357, 240] width 541 height 124
click at [625, 288] on button "Done" at bounding box center [619, 286] width 33 height 13
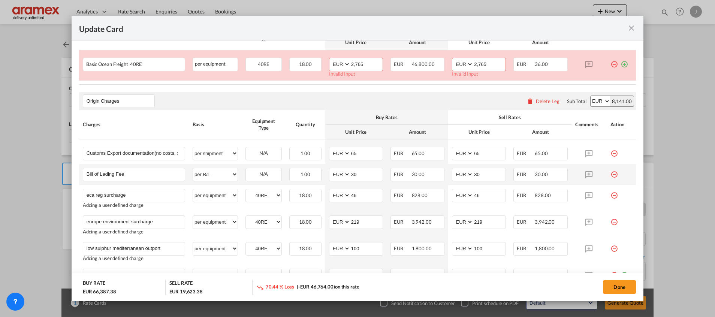
scroll to position [166, 0]
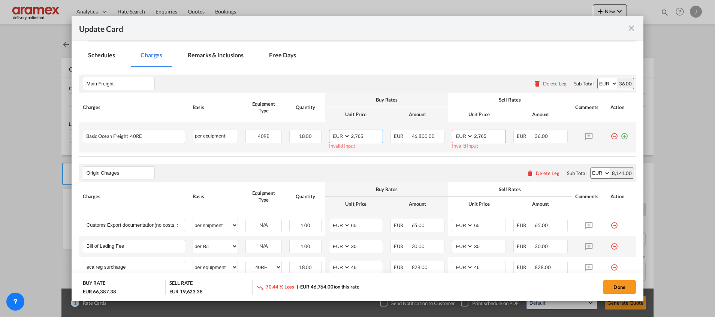
click at [367, 135] on input "2,765" at bounding box center [367, 135] width 32 height 11
click at [354, 138] on input "2,765" at bounding box center [367, 135] width 32 height 11
click at [354, 138] on input "2765" at bounding box center [367, 135] width 32 height 11
type input "2765"
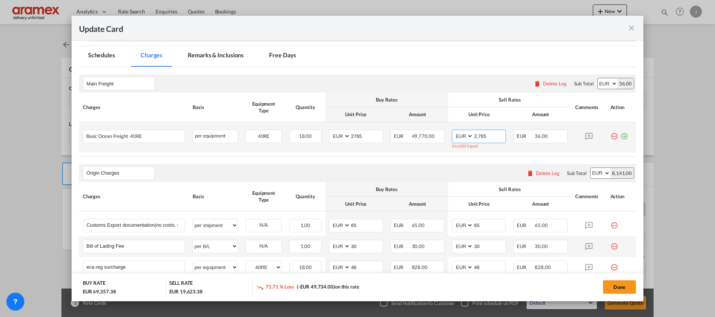
click at [480, 136] on input "2,765" at bounding box center [489, 135] width 32 height 11
paste input "Update Card Port ..."
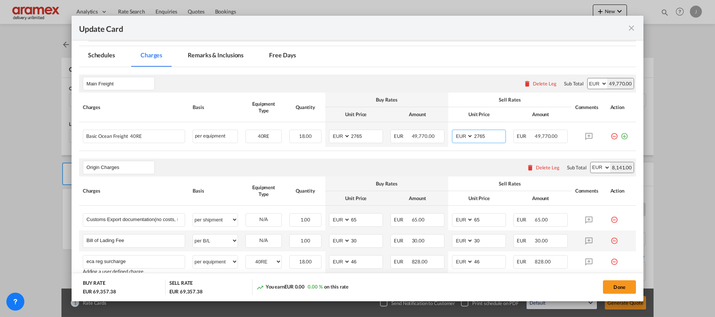
type input "2765"
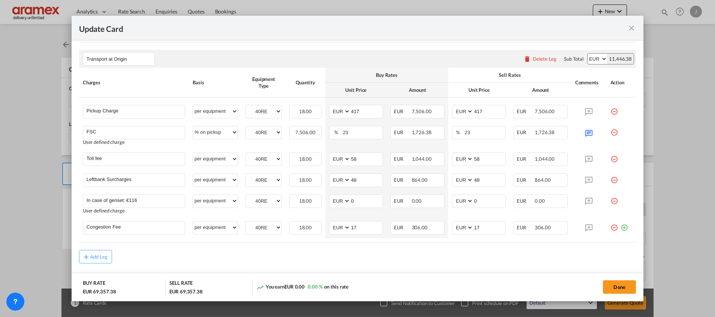
scroll to position [504, 0]
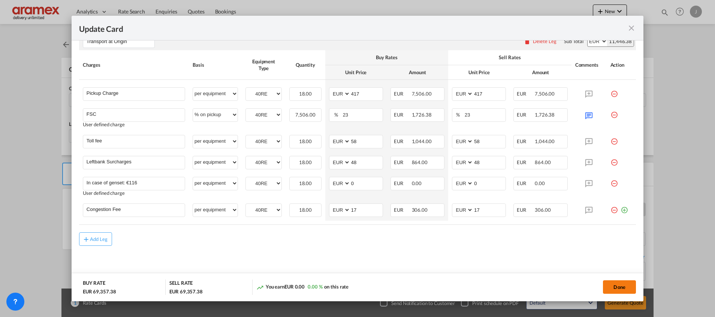
click at [619, 285] on button "Done" at bounding box center [619, 286] width 33 height 13
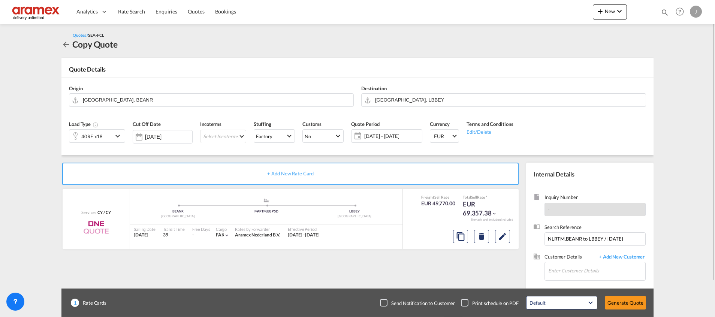
click at [214, 129] on div "Incoterms Select Incoterms CIP - import Carriage and Insurance Paid to CIF - ex…" at bounding box center [223, 135] width 54 height 36
click at [213, 135] on md-select "Select Incoterms CIP - import Carriage and Insurance Paid to CIF - export Cost,…" at bounding box center [223, 136] width 46 height 13
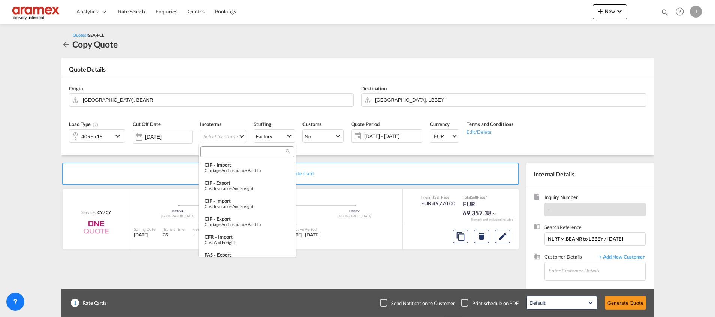
click at [213, 153] on input "search" at bounding box center [244, 151] width 83 height 7
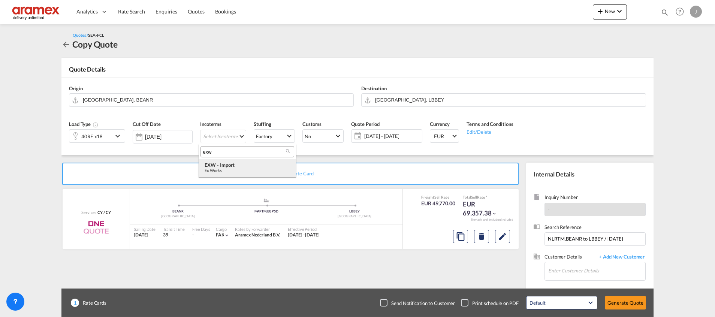
type input "exw"
click at [229, 169] on div "Ex Works" at bounding box center [247, 170] width 85 height 5
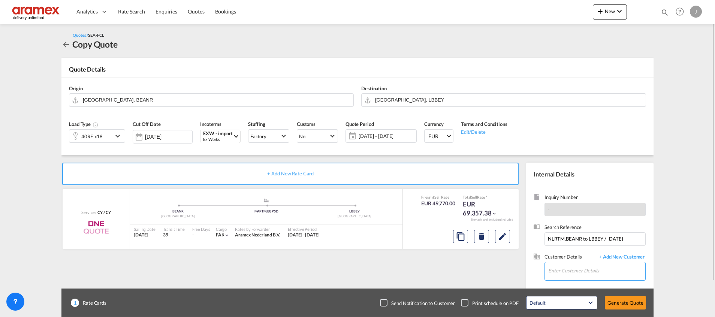
click at [565, 271] on input "Enter Customer Details" at bounding box center [596, 270] width 97 height 17
click at [570, 250] on div "Nour C nour c@[DOMAIN_NAME] | Aramex [GEOGRAPHIC_DATA]" at bounding box center [596, 252] width 97 height 20
type input "Aramex Lebanon, Nour C, [EMAIL_ADDRESS][DOMAIN_NAME]"
click at [625, 302] on button "Generate Quote" at bounding box center [625, 302] width 41 height 13
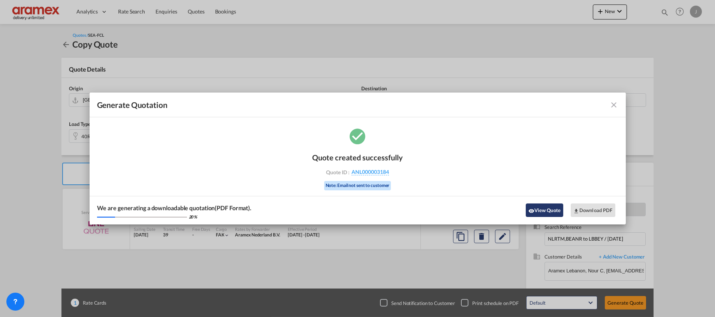
click at [538, 209] on button "View Quote" at bounding box center [544, 210] width 37 height 13
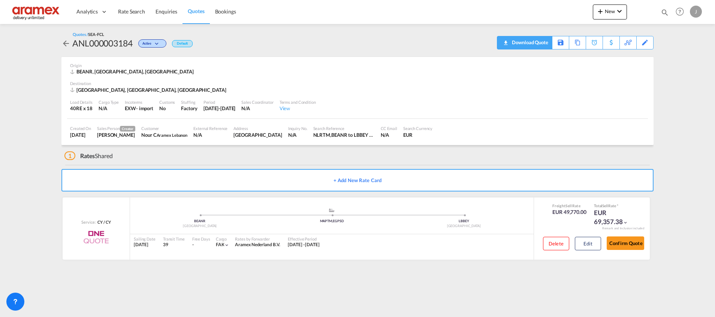
click at [535, 42] on div "Download Quote" at bounding box center [529, 42] width 38 height 12
click at [640, 40] on md-icon at bounding box center [636, 43] width 9 height 6
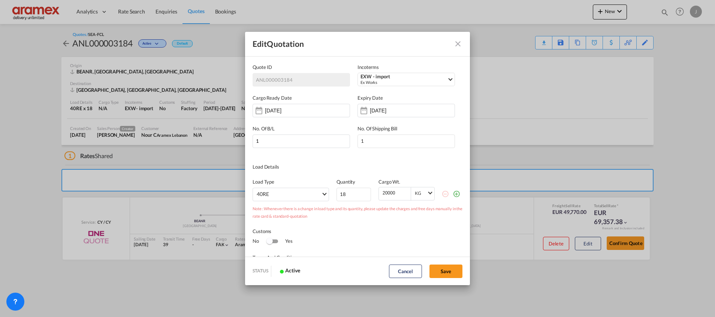
click at [462, 45] on md-icon "Close dialog" at bounding box center [458, 43] width 9 height 9
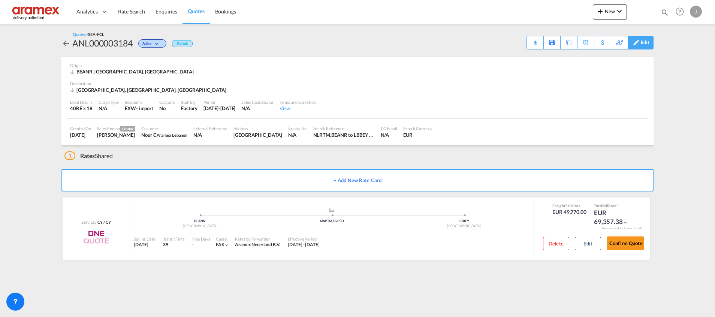
click at [647, 41] on div "Edit" at bounding box center [645, 42] width 9 height 13
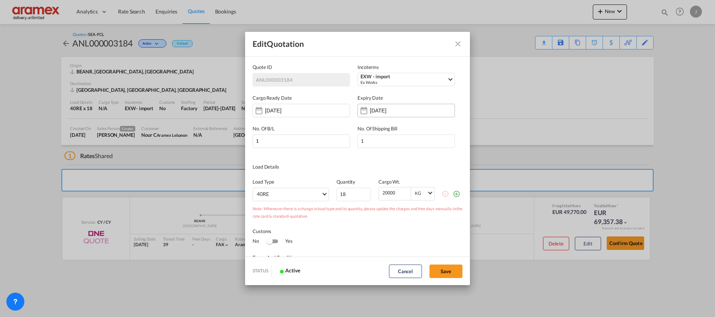
click at [405, 108] on input "[DATE]" at bounding box center [393, 111] width 47 height 6
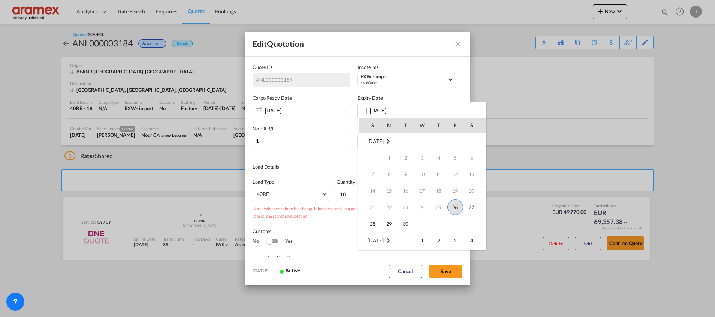
click at [458, 208] on span "26" at bounding box center [456, 207] width 16 height 16
type input "[DATE]"
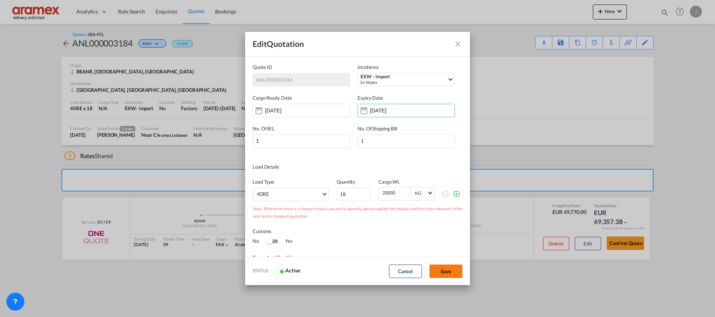
click at [441, 269] on button "Save" at bounding box center [446, 271] width 33 height 13
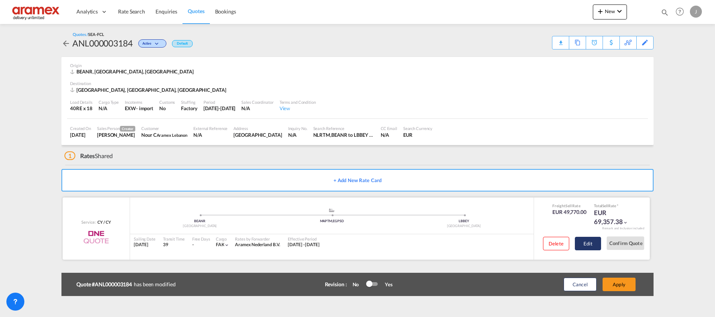
click at [586, 241] on button "Edit" at bounding box center [588, 243] width 26 height 13
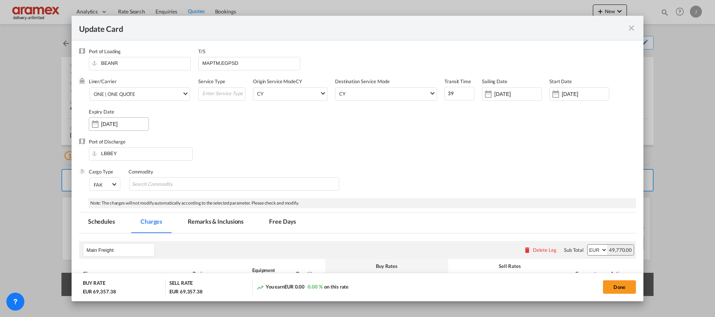
click at [118, 124] on input "[DATE]" at bounding box center [124, 124] width 47 height 6
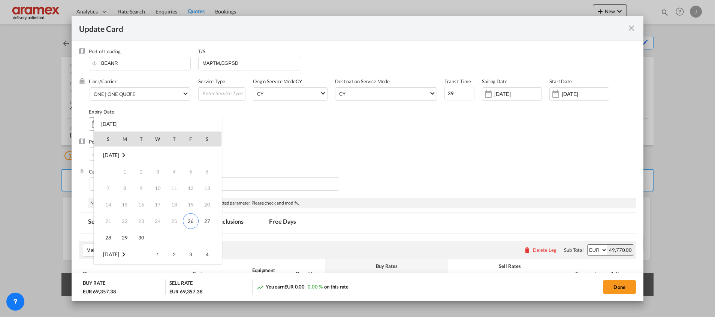
scroll to position [99, 0]
click at [132, 122] on div "S M T W T F S Sep 2025 1 2 3 4 5 6 7 8 9 10 11 12 13 14 15 16 17 18 19 20 21 22…" at bounding box center [158, 190] width 128 height 148
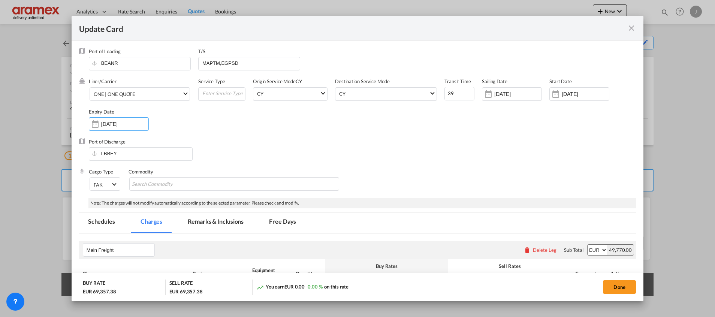
click at [132, 122] on input "[DATE]" at bounding box center [124, 124] width 47 height 6
click at [93, 120] on div "Update Card Port ..." at bounding box center [95, 124] width 12 height 15
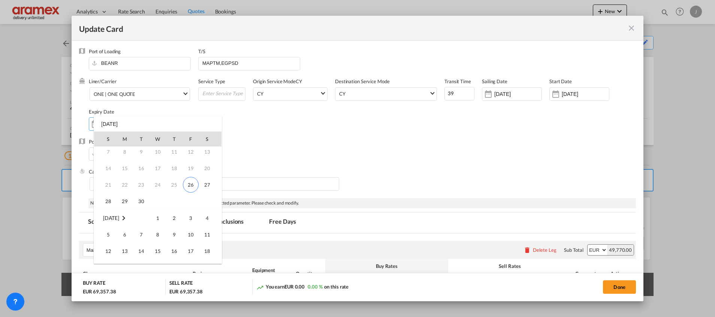
scroll to position [0, 0]
click at [190, 221] on span "26" at bounding box center [191, 221] width 16 height 16
type input "[DATE]"
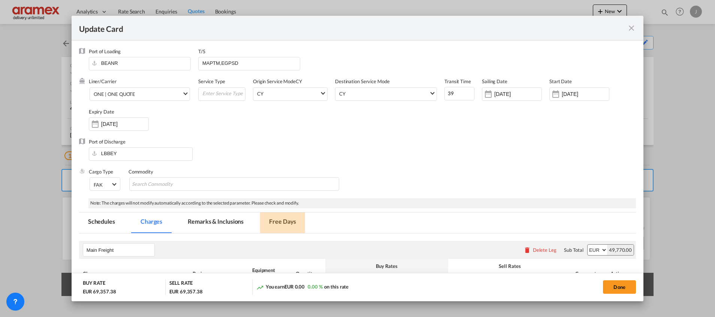
click at [288, 222] on md-tab-item "Free Days" at bounding box center [282, 223] width 45 height 21
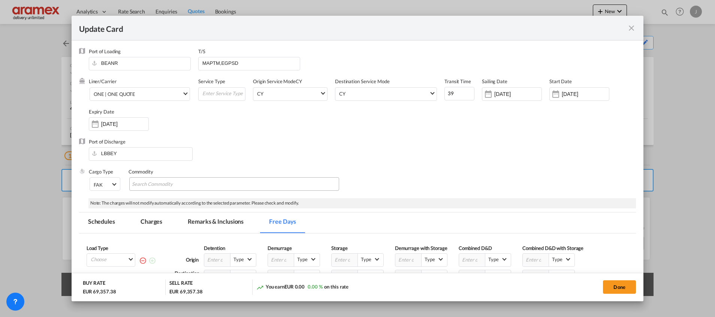
scroll to position [106, 0]
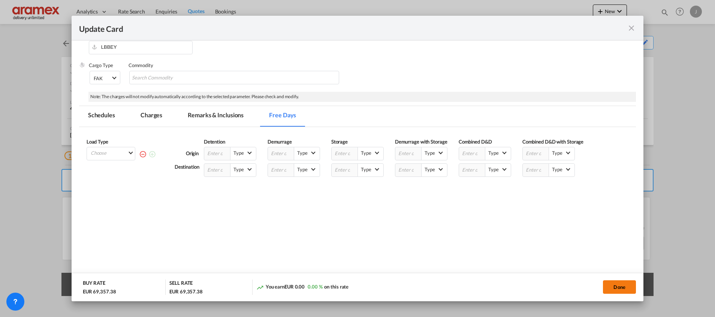
click at [615, 288] on button "Done" at bounding box center [619, 286] width 33 height 13
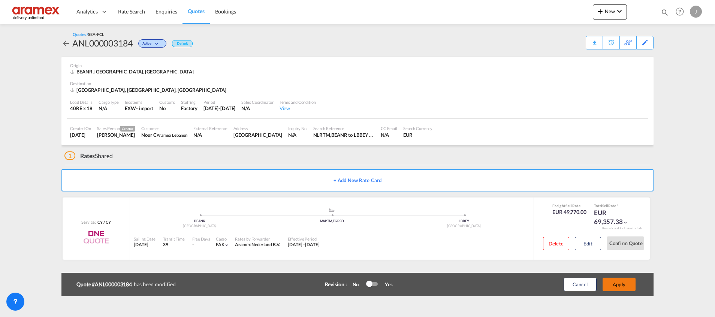
click at [619, 285] on button "Apply" at bounding box center [619, 284] width 33 height 13
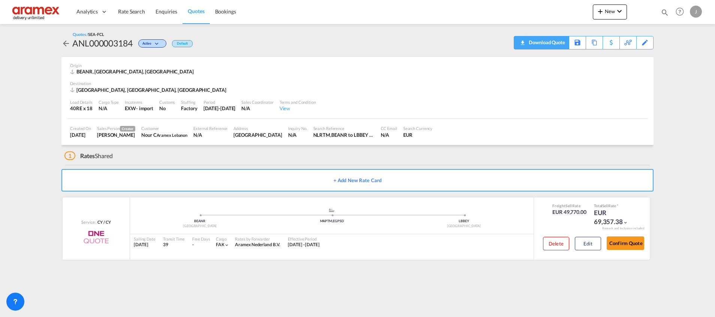
click at [556, 47] on div "Download Quote" at bounding box center [546, 42] width 38 height 12
click at [196, 9] on span "Quotes" at bounding box center [196, 11] width 16 height 6
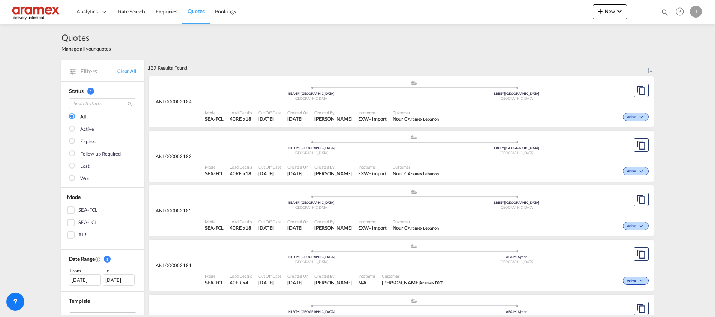
click at [442, 160] on div "Mode SEA-FCL Load Details 40RE x18 Cut Off Date 26 Sep 2025 Created On 26 Sep 2…" at bounding box center [426, 170] width 455 height 22
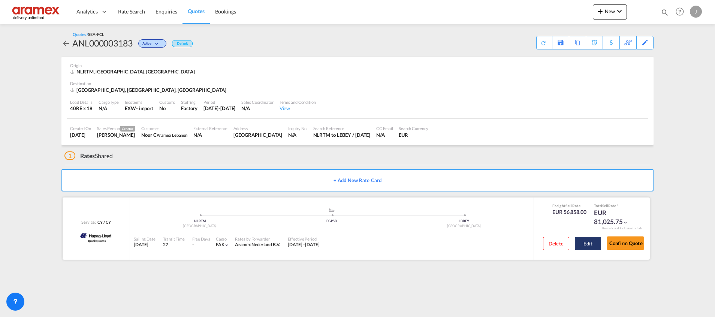
click at [587, 242] on button "Edit" at bounding box center [588, 243] width 26 height 13
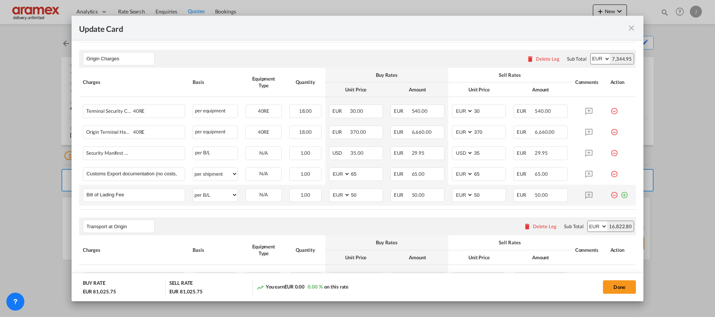
scroll to position [394, 0]
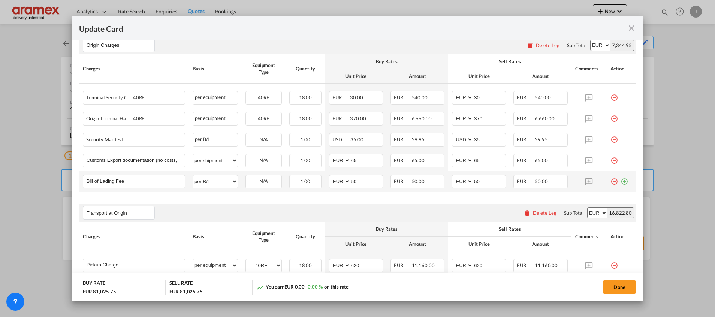
click at [611, 183] on md-icon "icon-minus-circle-outline red-400-fg" at bounding box center [614, 178] width 7 height 7
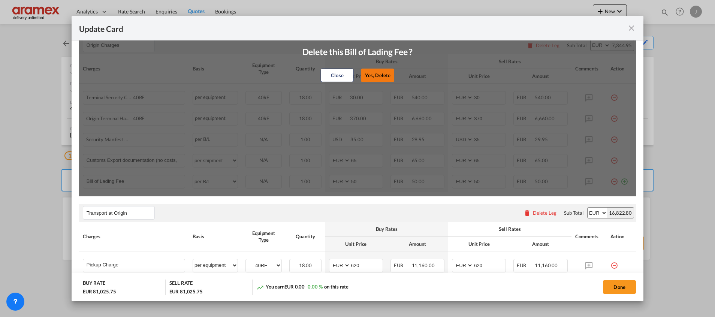
click at [371, 76] on button "Yes, Delete" at bounding box center [377, 75] width 33 height 13
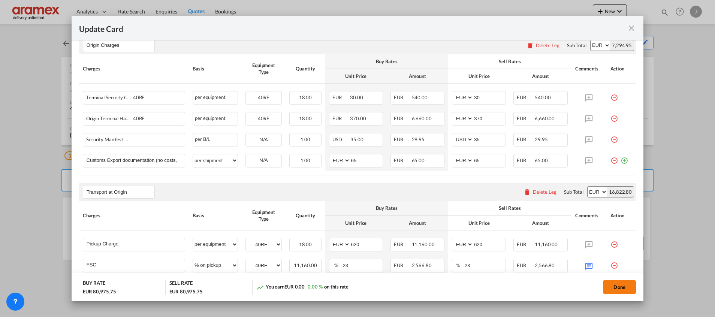
click at [618, 285] on button "Done" at bounding box center [619, 286] width 33 height 13
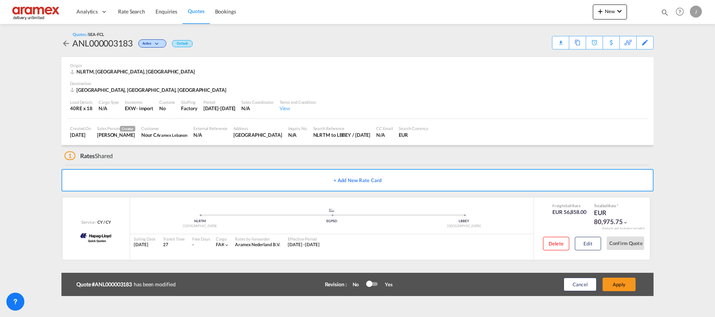
click at [618, 285] on button "Apply" at bounding box center [619, 284] width 33 height 13
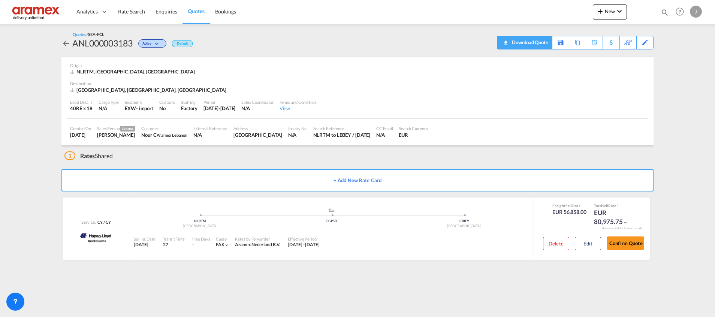
click at [508, 42] on md-icon "icon-download" at bounding box center [505, 40] width 9 height 6
click at [193, 13] on span "Quotes" at bounding box center [196, 11] width 16 height 6
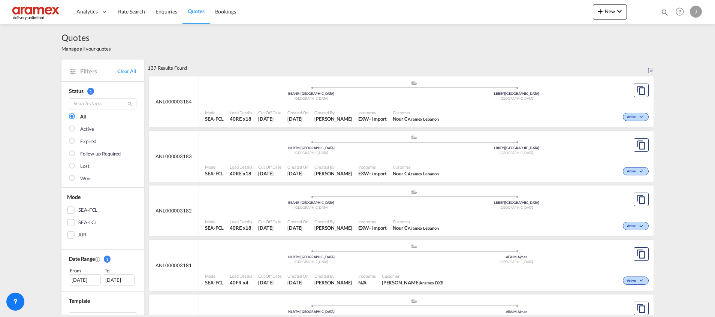
click at [418, 216] on div "Customer Nour C Aramex Lebanon" at bounding box center [416, 225] width 52 height 19
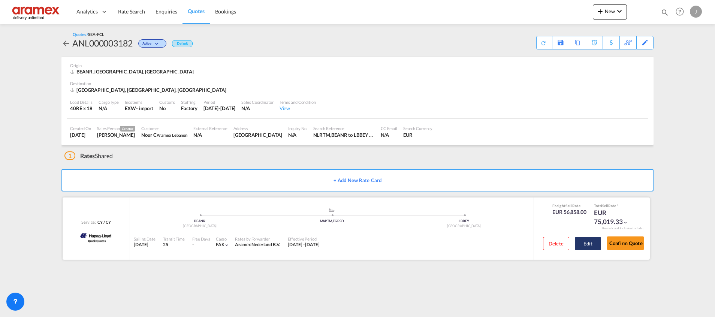
click at [584, 240] on button "Edit" at bounding box center [588, 243] width 26 height 13
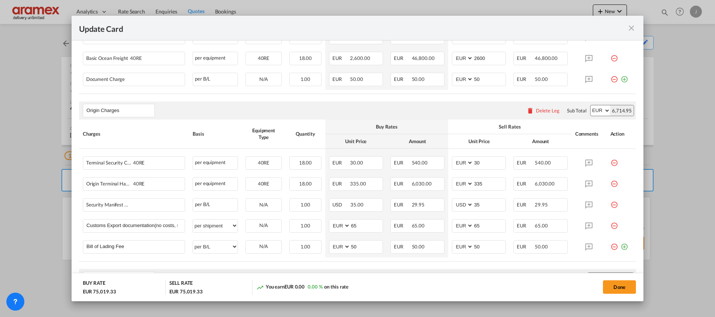
scroll to position [394, 0]
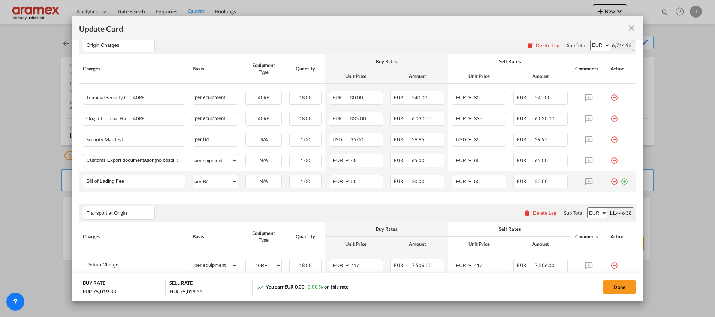
click at [611, 183] on md-icon "icon-minus-circle-outline red-400-fg" at bounding box center [614, 178] width 7 height 7
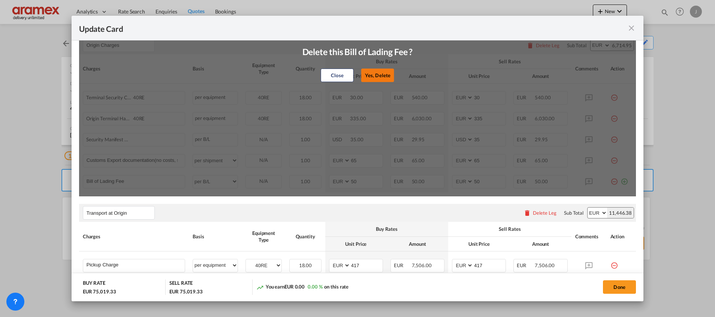
click at [378, 78] on button "Yes, Delete" at bounding box center [377, 75] width 33 height 13
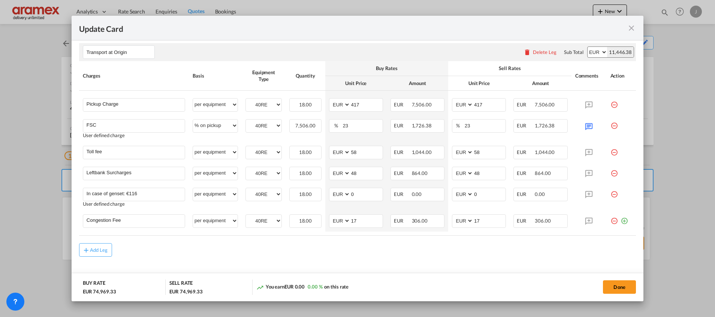
scroll to position [546, 0]
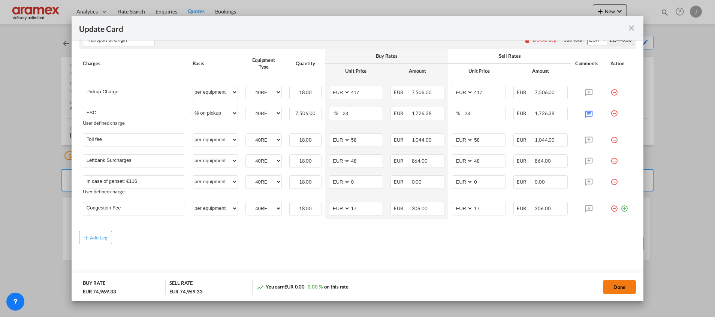
click at [616, 284] on button "Done" at bounding box center [619, 286] width 33 height 13
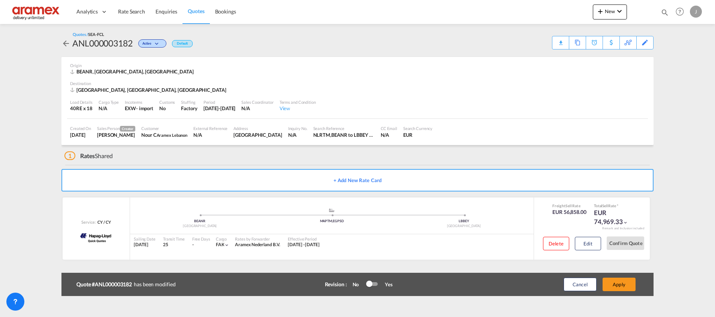
click at [616, 284] on button "Apply" at bounding box center [619, 284] width 33 height 13
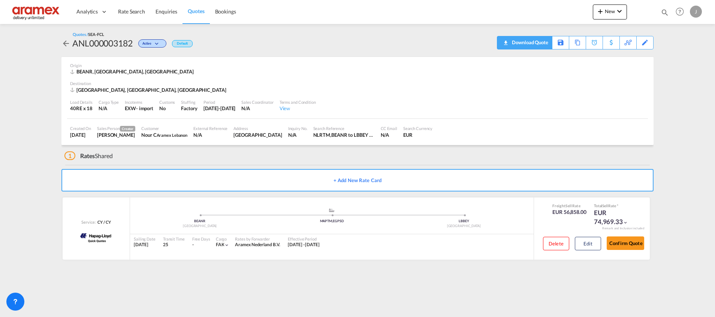
click at [541, 39] on div "Download Quote" at bounding box center [529, 42] width 38 height 12
click at [198, 11] on span "Quotes" at bounding box center [196, 11] width 16 height 6
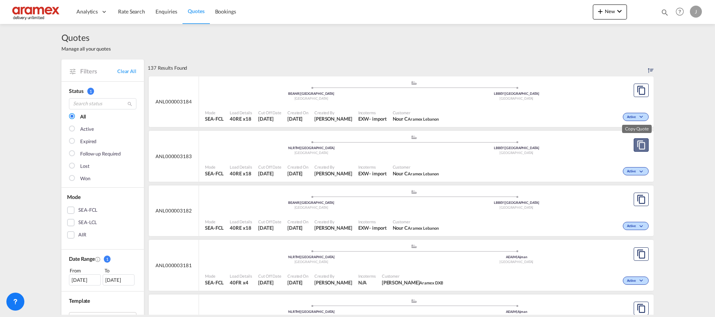
click at [640, 147] on md-icon "assets/icons/custom/copyQuote.svg" at bounding box center [641, 145] width 9 height 9
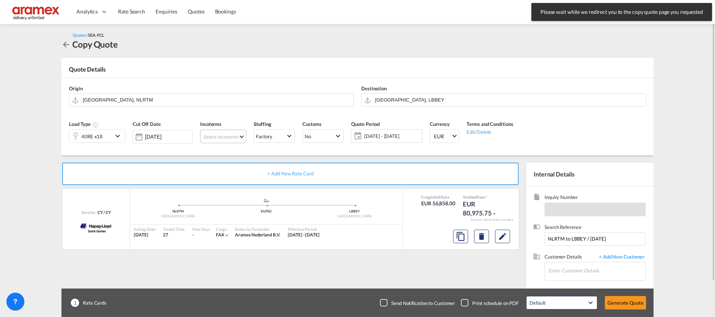
click at [219, 135] on md-select "Select Incoterms CIP - import Carriage and Insurance Paid to CIF - export Cost,…" at bounding box center [223, 136] width 46 height 13
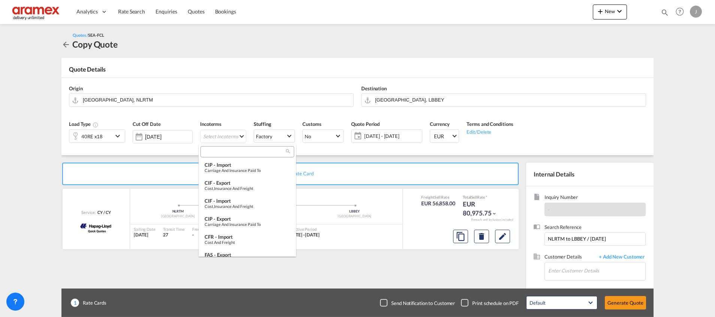
click at [220, 154] on input "search" at bounding box center [244, 151] width 83 height 7
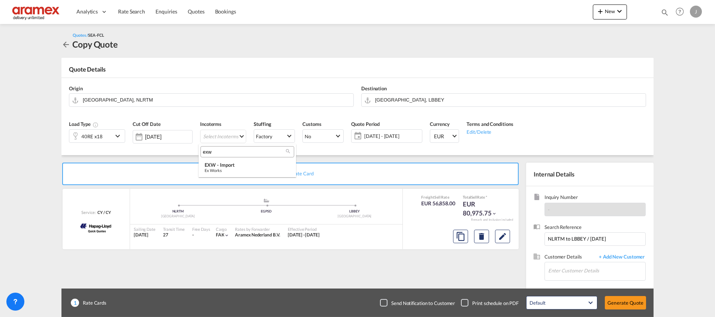
type input "exw"
click at [221, 168] on div "EXW - import" at bounding box center [247, 165] width 85 height 6
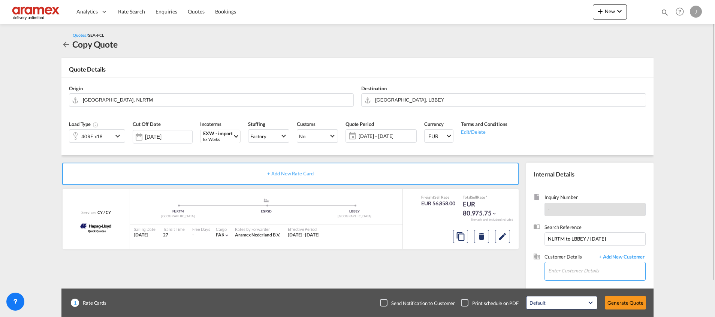
click at [563, 272] on input "Enter Customer Details" at bounding box center [596, 270] width 97 height 17
click at [573, 253] on div "Nour C nour c@[DOMAIN_NAME] | Aramex [GEOGRAPHIC_DATA]" at bounding box center [596, 252] width 97 height 20
type input "Aramex Lebanon, Nour C, [EMAIL_ADDRESS][DOMAIN_NAME]"
click at [631, 302] on button "Generate Quote" at bounding box center [625, 302] width 41 height 13
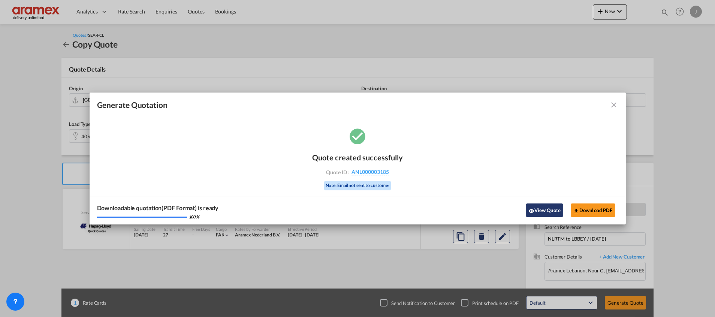
click at [544, 207] on button "View Quote" at bounding box center [544, 210] width 37 height 13
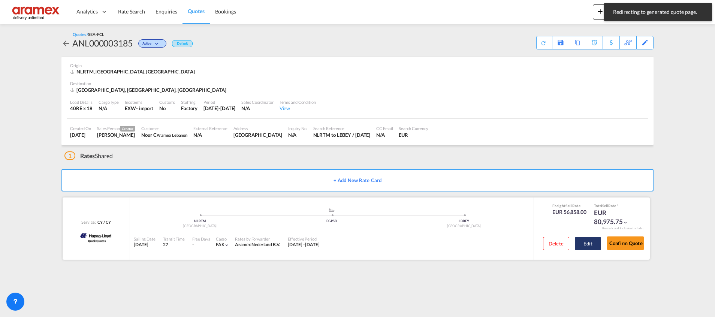
click at [587, 243] on button "Edit" at bounding box center [588, 243] width 26 height 13
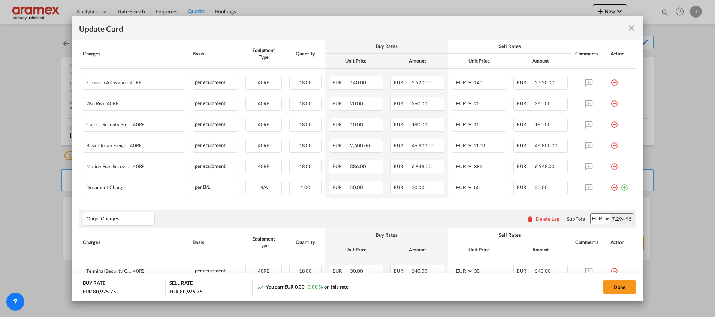
scroll to position [225, 0]
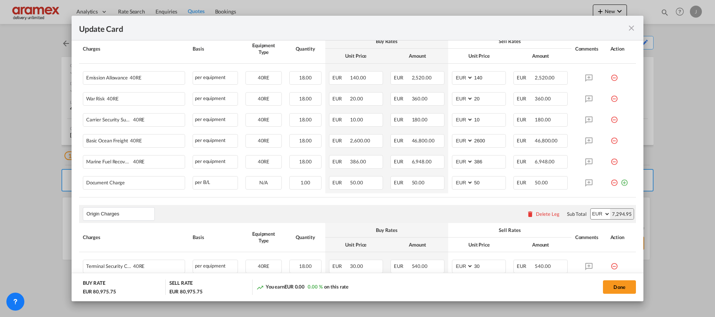
click at [633, 24] on md-icon "icon-close fg-AAA8AD m-0 pointer" at bounding box center [631, 28] width 9 height 9
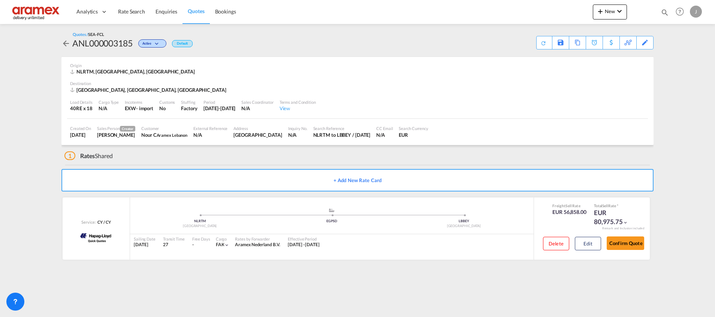
click at [197, 10] on span "Quotes" at bounding box center [196, 11] width 16 height 6
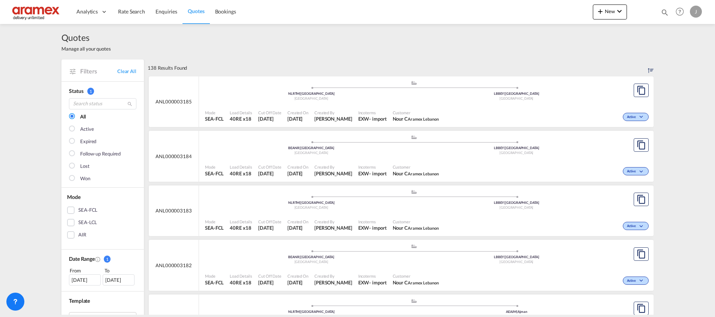
click at [442, 109] on div "Customer Nour C Aramex Lebanon" at bounding box center [416, 116] width 52 height 19
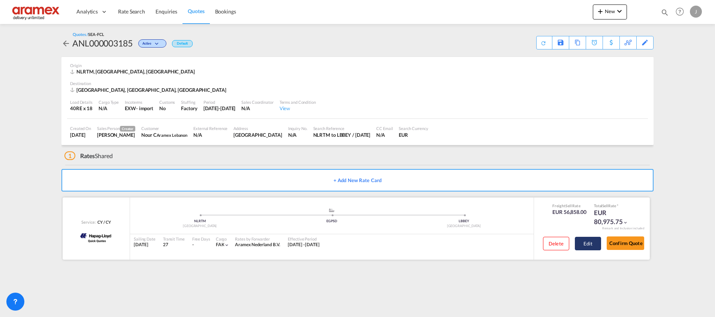
click at [589, 244] on button "Edit" at bounding box center [588, 243] width 26 height 13
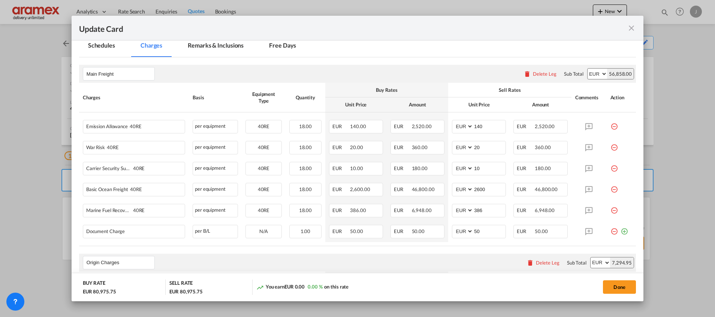
scroll to position [225, 0]
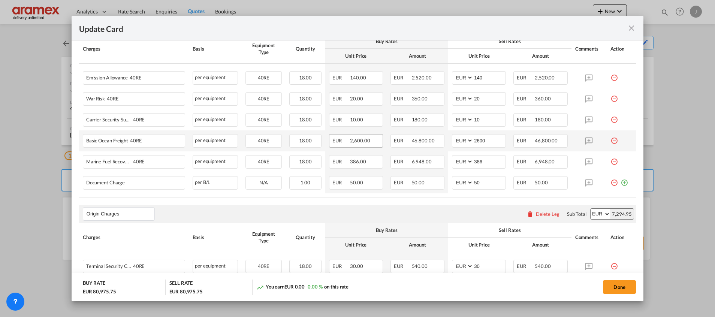
click at [364, 143] on span "2,600.00" at bounding box center [360, 141] width 20 height 6
click at [102, 142] on div "Basic Ocean Freight 40RE" at bounding box center [122, 139] width 72 height 9
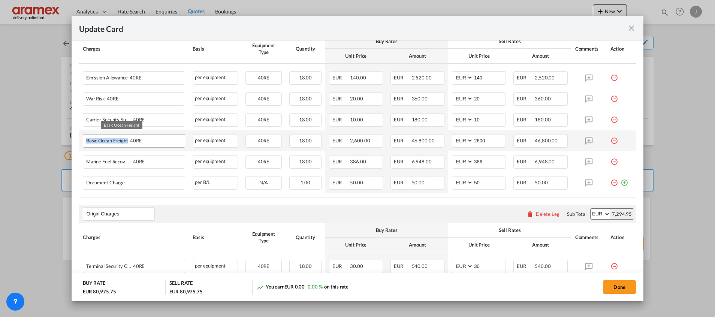
click at [102, 142] on div "Basic Ocean Freight 40RE" at bounding box center [122, 139] width 72 height 9
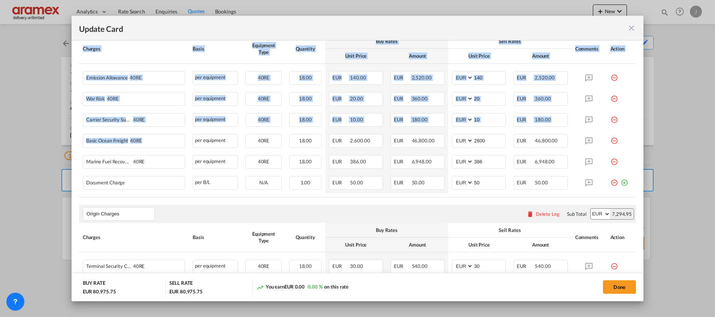
drag, startPoint x: 154, startPoint y: 141, endPoint x: 77, endPoint y: 139, distance: 77.3
click at [77, 139] on md-dialog-content "Port of Loading NLRTM T/S EGPSD Liner/Carrier Hapag-Lloyd | Quick Quotes Atlant…" at bounding box center [358, 170] width 572 height 261
click at [153, 143] on div "Basic Ocean Freight 40RE" at bounding box center [122, 139] width 72 height 9
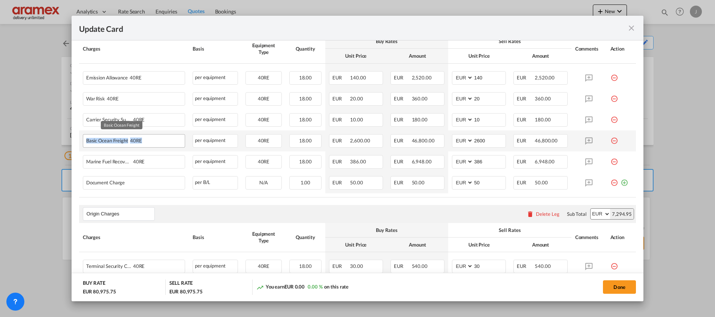
drag, startPoint x: 148, startPoint y: 141, endPoint x: 87, endPoint y: 141, distance: 61.5
click at [87, 141] on div "Basic Ocean Freight 40RE" at bounding box center [122, 139] width 72 height 9
copy div "Basic Ocean Freight 40RE"
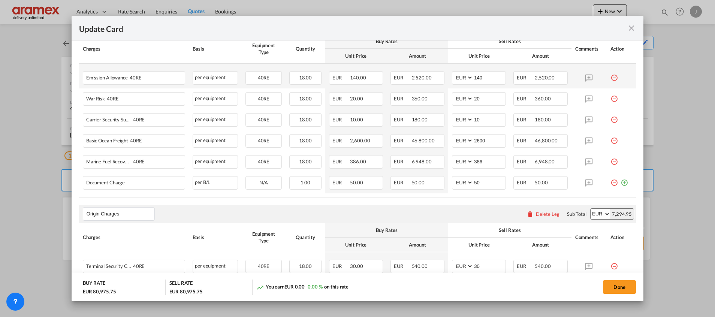
click at [611, 76] on md-icon "icon-minus-circle-outline red-400-fg" at bounding box center [614, 74] width 7 height 7
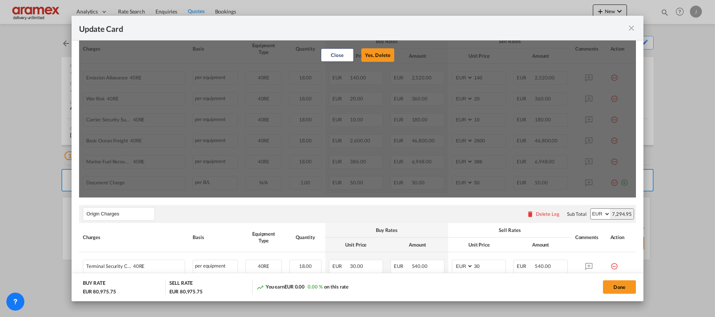
drag, startPoint x: 372, startPoint y: 55, endPoint x: 405, endPoint y: 60, distance: 32.9
click at [372, 55] on button "Yes, Delete" at bounding box center [377, 54] width 33 height 13
type input "20"
type input "10"
type input "2600"
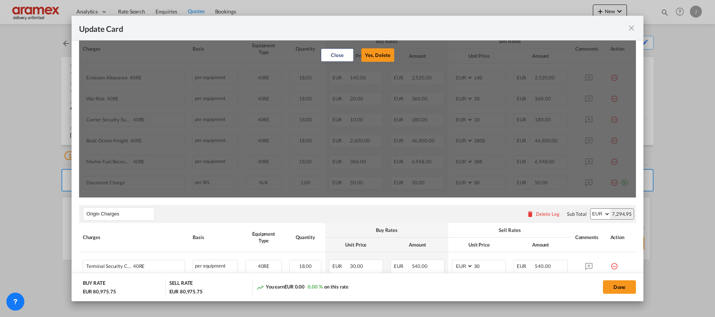
type input "386"
type input "50"
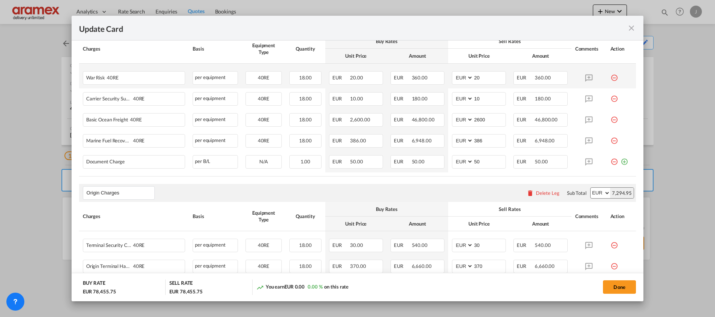
click at [611, 76] on md-icon "icon-minus-circle-outline red-400-fg" at bounding box center [614, 74] width 7 height 7
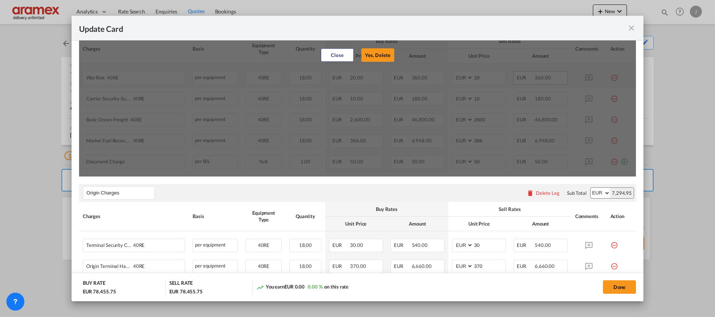
drag, startPoint x: 380, startPoint y: 55, endPoint x: 548, endPoint y: 81, distance: 170.2
click at [382, 55] on button "Yes, Delete" at bounding box center [377, 54] width 33 height 13
type input "10"
type input "2600"
type input "386"
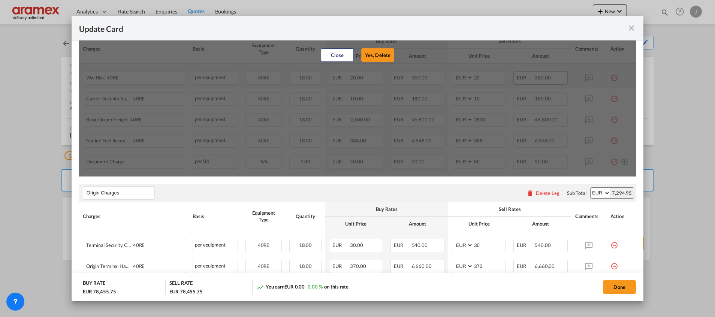
type input "50"
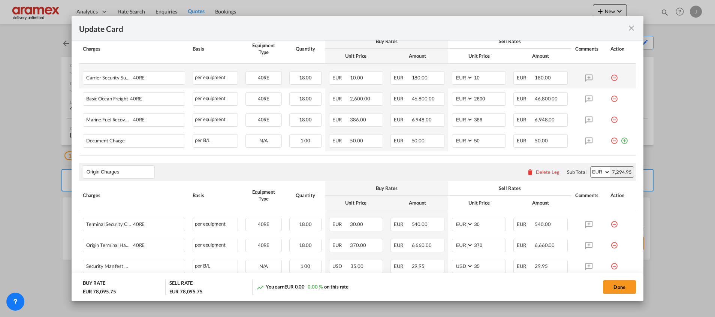
click at [611, 76] on md-icon "icon-minus-circle-outline red-400-fg" at bounding box center [614, 74] width 7 height 7
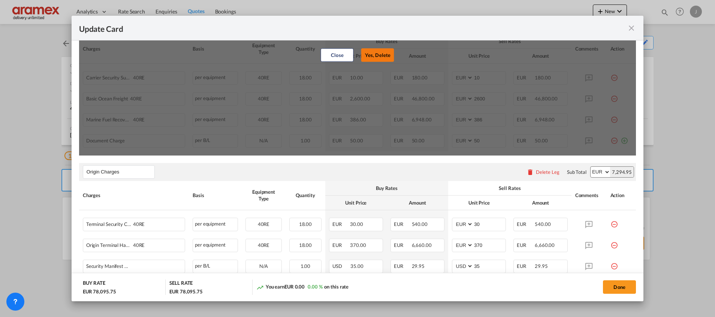
click at [381, 52] on button "Yes, Delete" at bounding box center [377, 54] width 33 height 13
type input "2600"
type input "386"
type input "50"
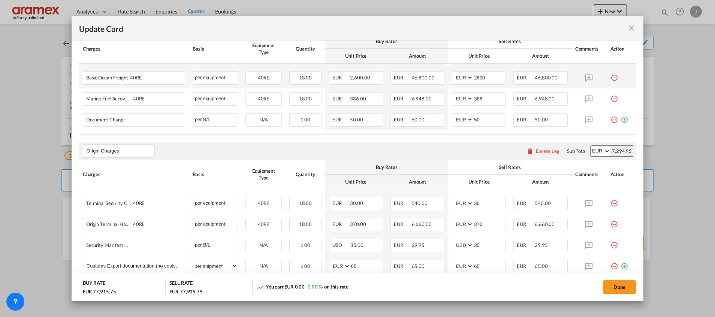
click at [611, 76] on md-icon "icon-minus-circle-outline red-400-fg" at bounding box center [614, 74] width 7 height 7
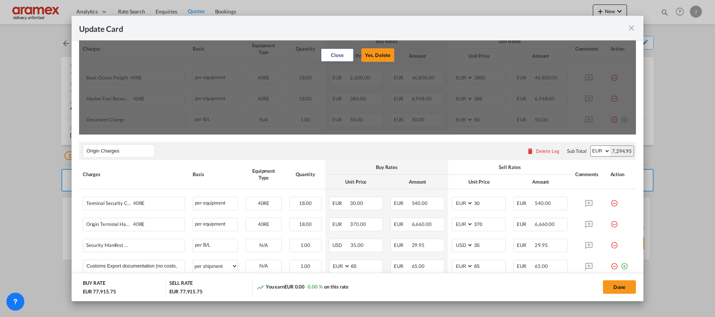
drag, startPoint x: 371, startPoint y: 54, endPoint x: 442, endPoint y: 62, distance: 71.4
click at [373, 53] on button "Yes, Delete" at bounding box center [377, 54] width 33 height 13
type input "386"
type input "50"
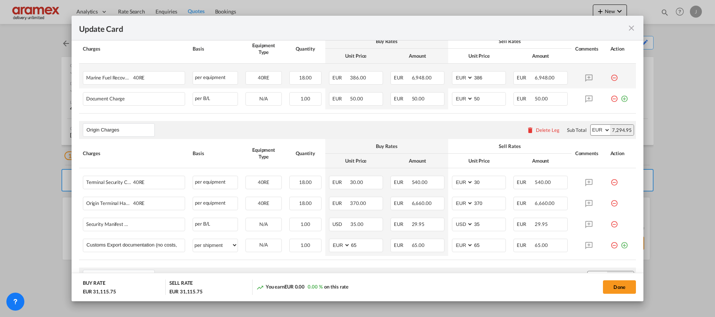
click at [611, 77] on md-icon "icon-minus-circle-outline red-400-fg" at bounding box center [614, 74] width 7 height 7
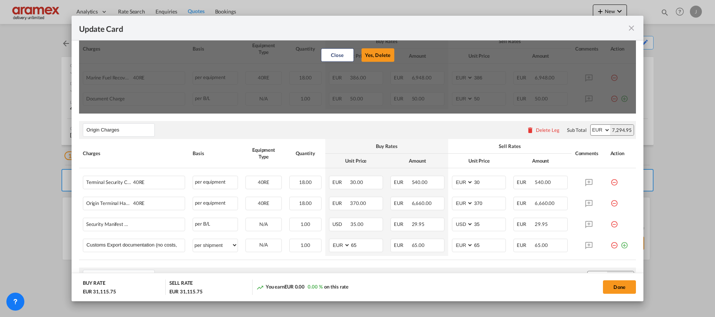
drag, startPoint x: 367, startPoint y: 52, endPoint x: 436, endPoint y: 58, distance: 69.6
click at [368, 52] on button "Yes, Delete" at bounding box center [377, 54] width 33 height 13
type input "50"
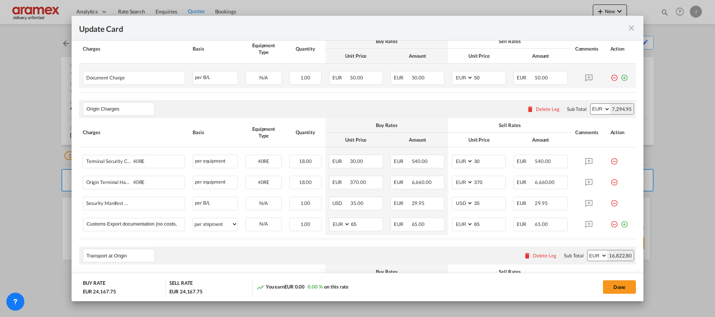
click at [621, 79] on md-icon "icon-plus-circle-outline green-400-fg" at bounding box center [624, 74] width 7 height 7
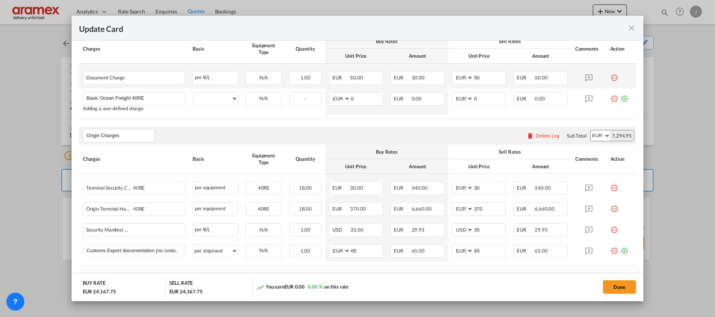
type input "Basic Ocean Freight 40RE"
click at [611, 76] on md-icon "icon-minus-circle-outline red-400-fg" at bounding box center [614, 74] width 7 height 7
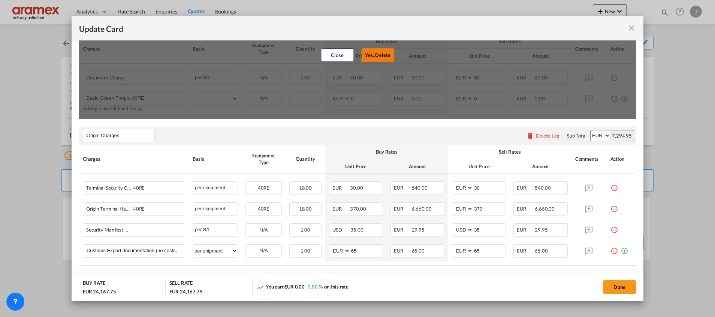
click at [380, 55] on button "Yes, Delete" at bounding box center [377, 54] width 33 height 13
type input "0"
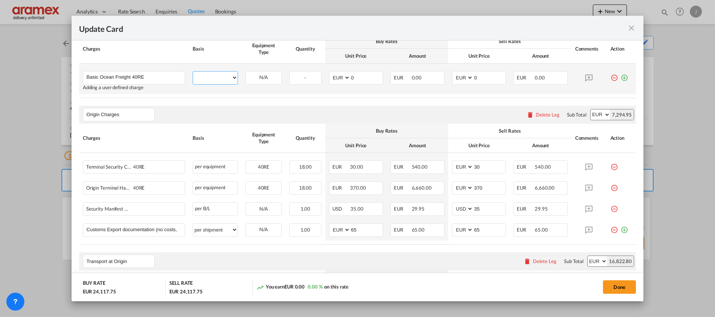
click at [216, 79] on select "per equipment per container per B/L per shipping bill per shipment % on freight…" at bounding box center [215, 78] width 45 height 12
select select "per equipment"
click at [193, 72] on select "per equipment per container per B/L per shipping bill per shipment % on freight…" at bounding box center [215, 78] width 45 height 12
click at [267, 77] on select "40RE" at bounding box center [264, 78] width 36 height 10
select select "40RE"
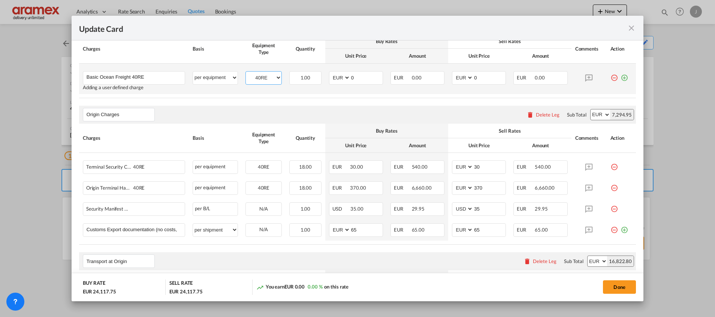
click at [246, 73] on select "40RE" at bounding box center [264, 78] width 36 height 10
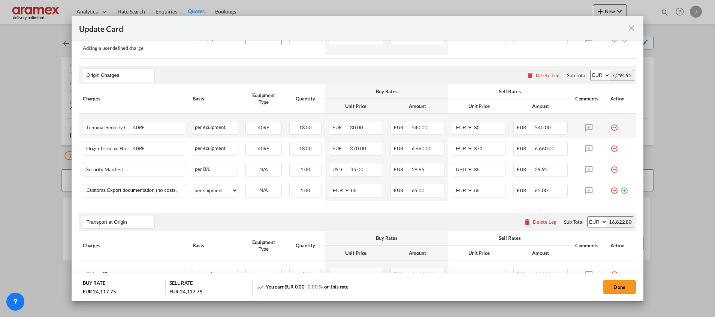
scroll to position [281, 0]
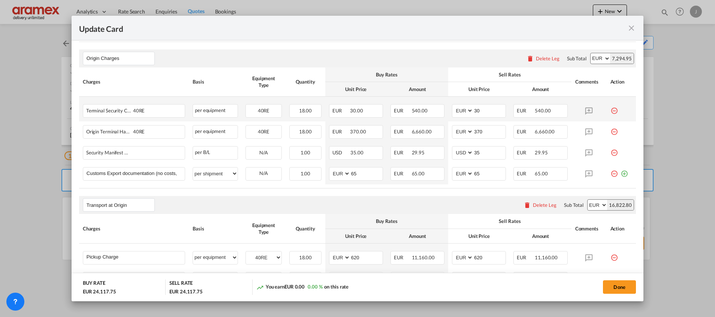
click at [611, 111] on md-icon "icon-minus-circle-outline red-400-fg" at bounding box center [614, 107] width 7 height 7
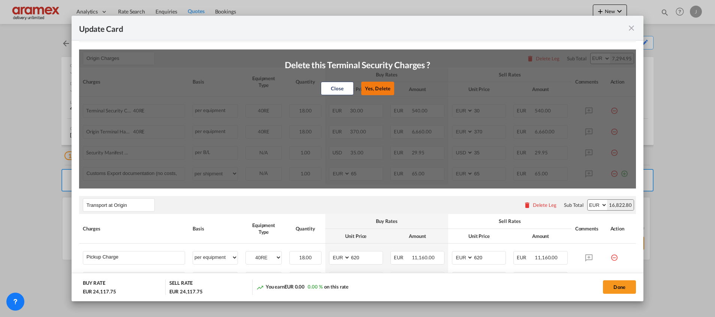
click at [374, 85] on button "Yes, Delete" at bounding box center [377, 88] width 33 height 13
type input "370"
select select "string:USD"
type input "35"
select select "string:EUR"
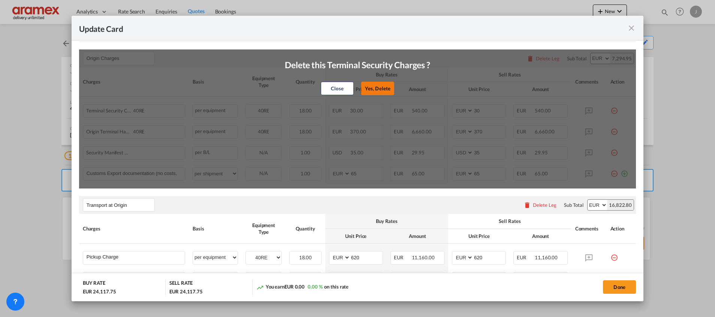
type input "65"
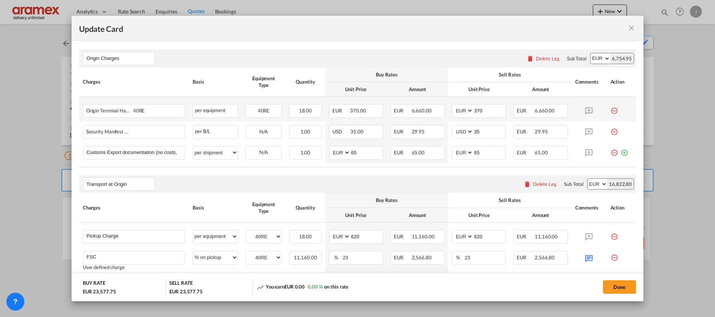
click at [611, 109] on md-icon "icon-minus-circle-outline red-400-fg" at bounding box center [614, 107] width 7 height 7
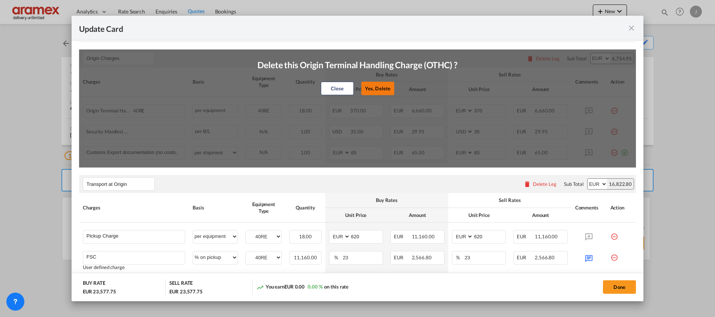
click at [380, 90] on button "Yes, Delete" at bounding box center [377, 88] width 33 height 13
select select "string:USD"
type input "35"
select select "string:EUR"
type input "65"
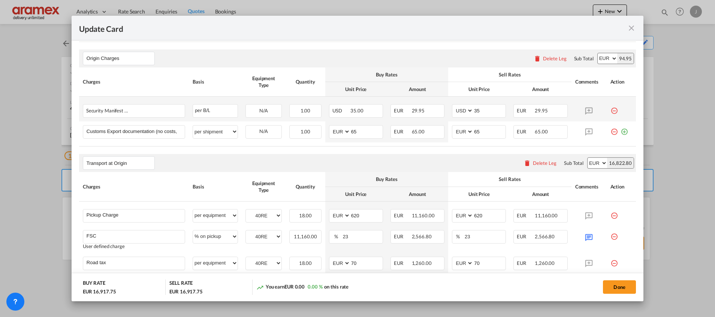
click at [611, 109] on md-icon "icon-minus-circle-outline red-400-fg" at bounding box center [614, 107] width 7 height 7
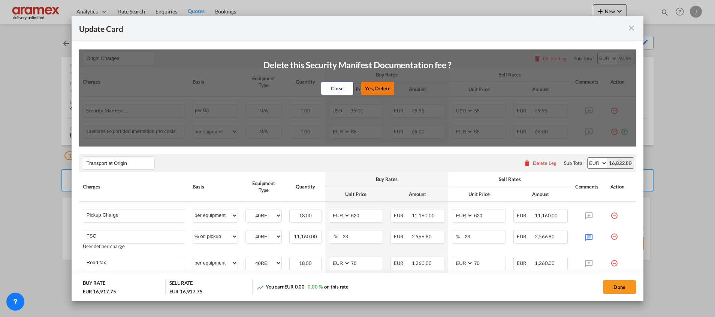
click at [369, 85] on button "Yes, Delete" at bounding box center [377, 88] width 33 height 13
select select "string:EUR"
type input "65"
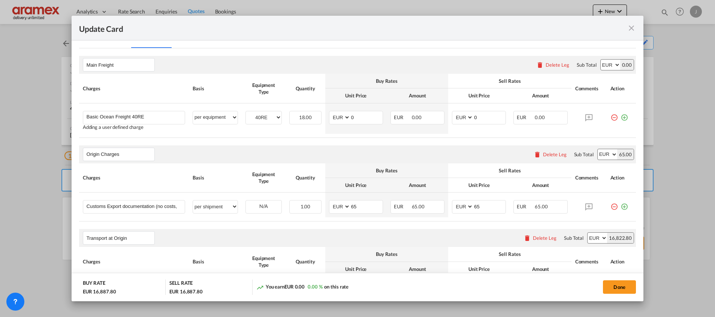
scroll to position [169, 0]
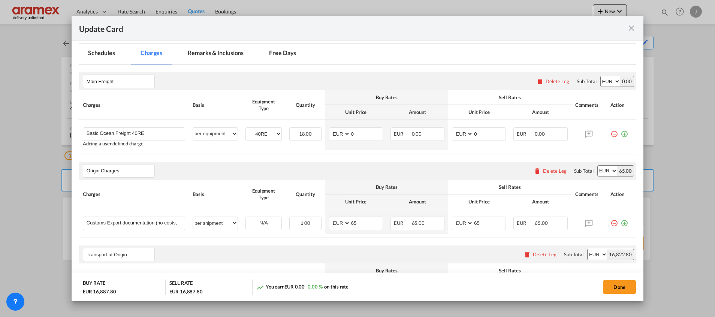
click at [211, 49] on md-tab-item "Remarks & Inclusions" at bounding box center [216, 54] width 74 height 21
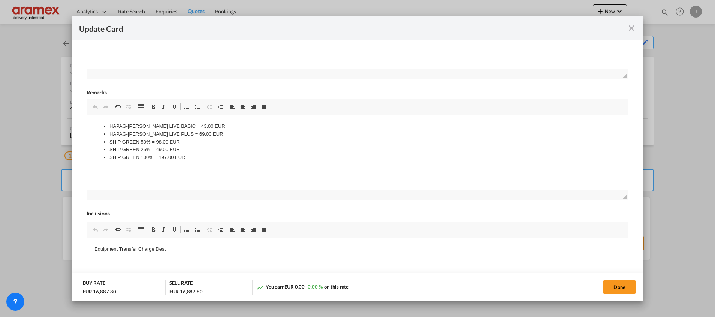
scroll to position [335, 0]
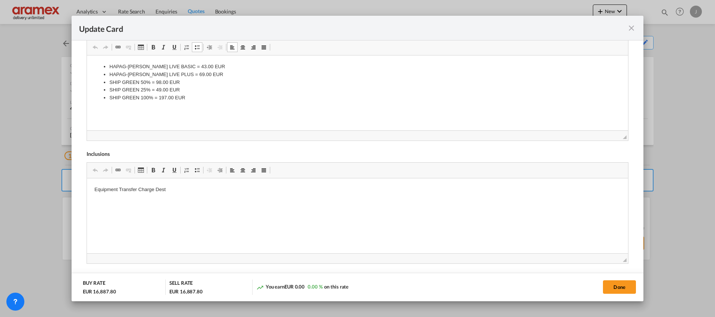
drag, startPoint x: 201, startPoint y: 99, endPoint x: 118, endPoint y: 76, distance: 85.3
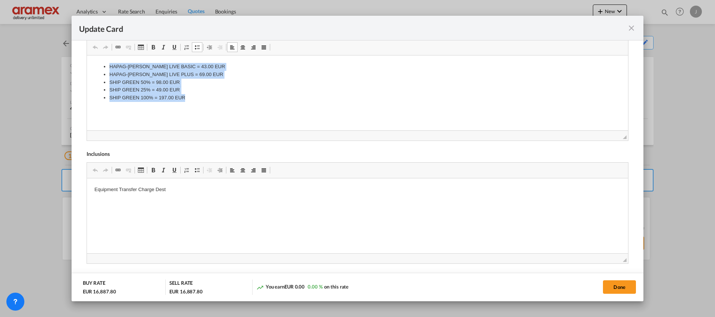
drag, startPoint x: 110, startPoint y: 66, endPoint x: 235, endPoint y: 111, distance: 133.3
click at [235, 109] on html "HAPAG-LLOYD LIVE BASIC = 43.00 EUR HAPAG-LLOYD LIVE PLUS = 69.00 EUR SHIP GREEN…" at bounding box center [357, 82] width 541 height 54
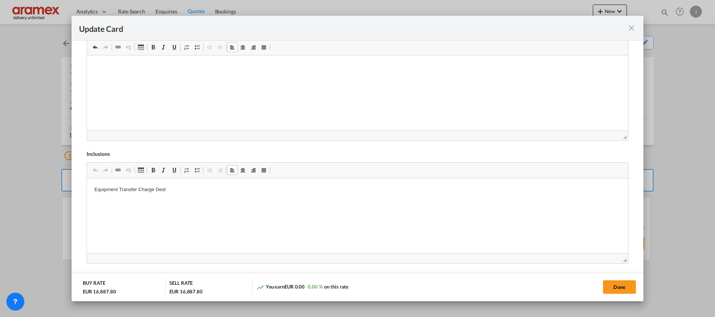
drag, startPoint x: 177, startPoint y: 193, endPoint x: 68, endPoint y: 187, distance: 108.8
drag, startPoint x: 91, startPoint y: 187, endPoint x: 132, endPoint y: 184, distance: 40.2
click at [121, 191] on p "Equipment Transfer Charge Dest" at bounding box center [357, 190] width 526 height 8
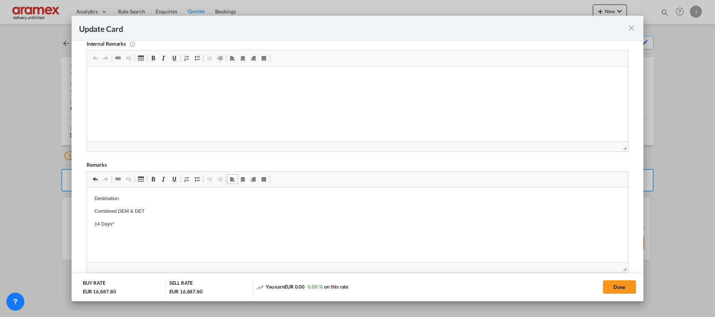
scroll to position [166, 0]
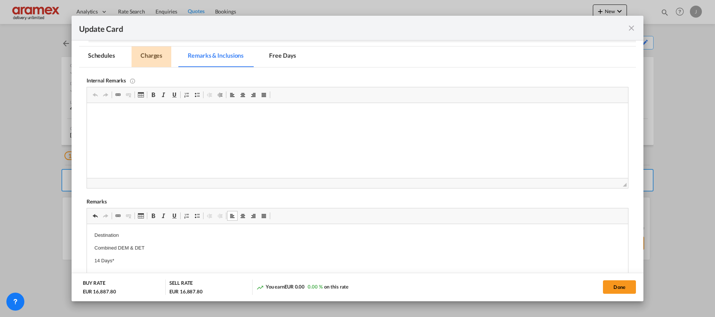
click at [160, 63] on md-tab-item "Charges" at bounding box center [152, 56] width 40 height 21
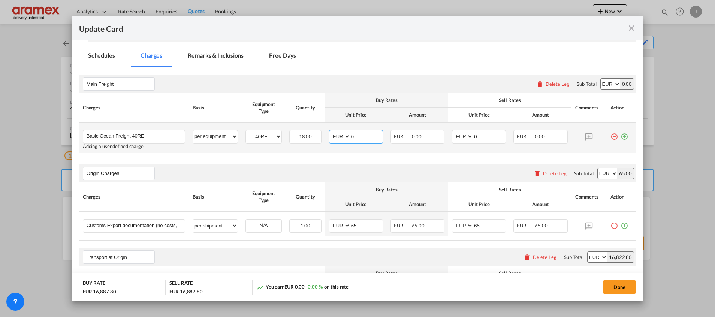
drag, startPoint x: 340, startPoint y: 136, endPoint x: 355, endPoint y: 139, distance: 16.0
click at [334, 136] on md-input-container "AED AFN ALL AMD ANG AOA ARS AUD AWG AZN BAM BBD BDT BGN BHD BIF BMD BND BOB BRL…" at bounding box center [356, 136] width 54 height 13
paste input "2,765."
click at [354, 138] on input "2,765" at bounding box center [367, 135] width 32 height 11
click at [354, 137] on input "2765" at bounding box center [367, 135] width 32 height 11
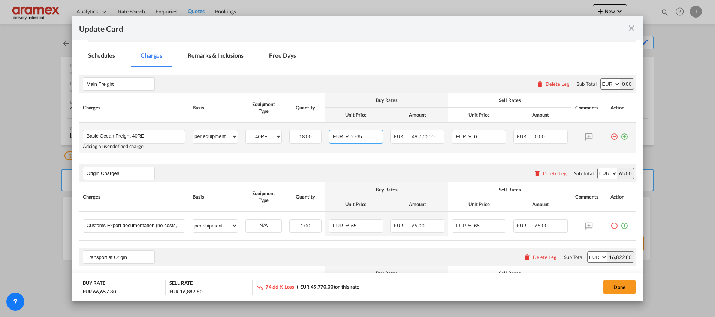
click at [354, 137] on input "2765" at bounding box center [367, 135] width 32 height 11
type input "2765"
drag, startPoint x: 488, startPoint y: 135, endPoint x: 461, endPoint y: 136, distance: 27.7
click at [461, 136] on md-input-container "AED AFN ALL AMD ANG AOA ARS AUD AWG AZN BAM BBD BDT BGN BHD BIF BMD BND BOB BRL…" at bounding box center [479, 136] width 54 height 13
paste input "2765"
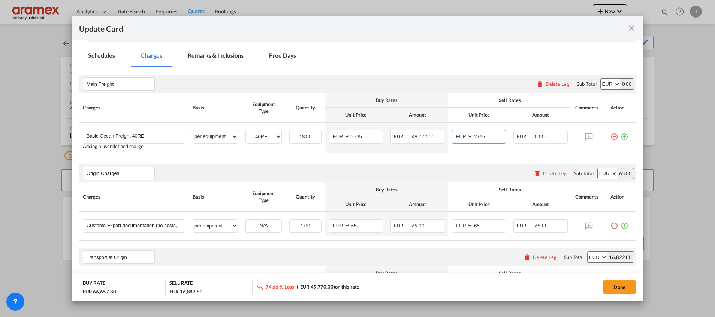
type input "2765"
click at [390, 160] on rate-modification "Main Freight Please enter leg name Leg Name Already Exists Delete Leg Sub Total…" at bounding box center [357, 293] width 557 height 453
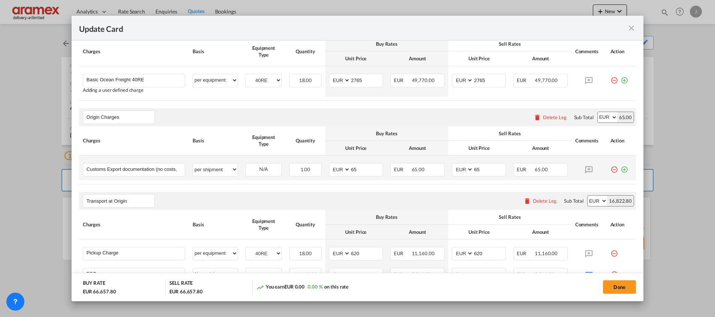
click at [621, 168] on md-icon "icon-plus-circle-outline green-400-fg" at bounding box center [624, 166] width 7 height 7
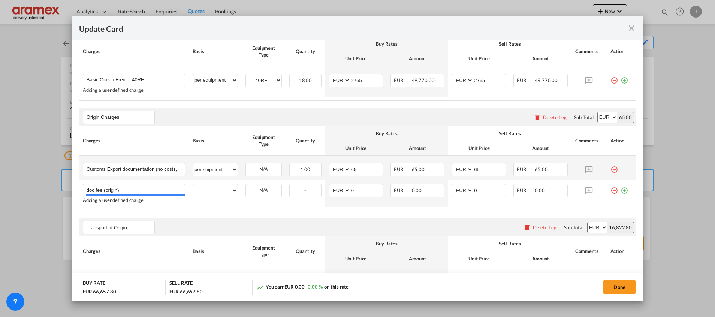
type input "doc fee (origin)"
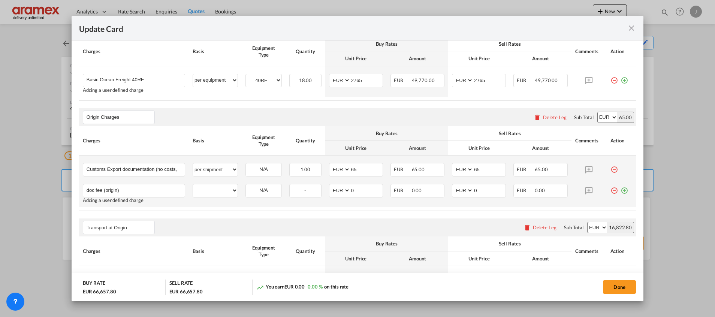
click at [621, 191] on md-icon "icon-plus-circle-outline green-400-fg" at bounding box center [624, 187] width 7 height 7
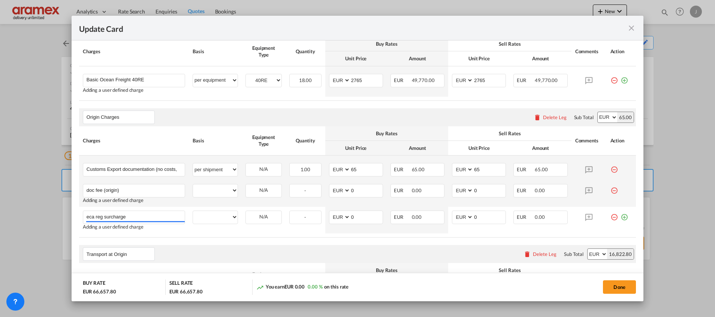
type input "eca reg surcharge"
click at [621, 216] on md-icon "icon-plus-circle-outline green-400-fg" at bounding box center [624, 214] width 7 height 7
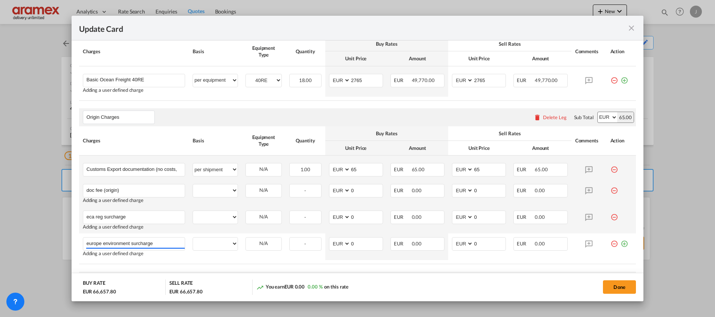
type input "europe environment surcharge"
click at [621, 245] on md-icon "icon-plus-circle-outline green-400-fg" at bounding box center [624, 240] width 7 height 7
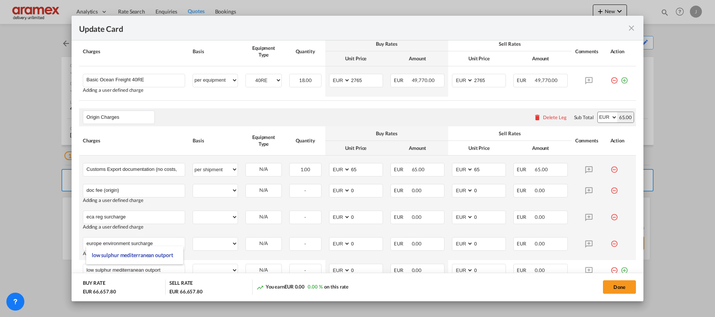
type input "low sulphur mediterranean outport"
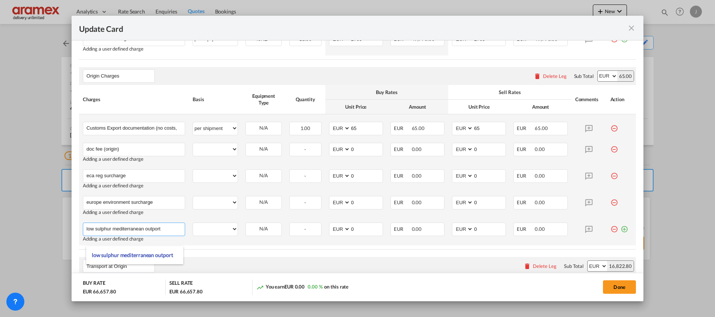
scroll to position [279, 0]
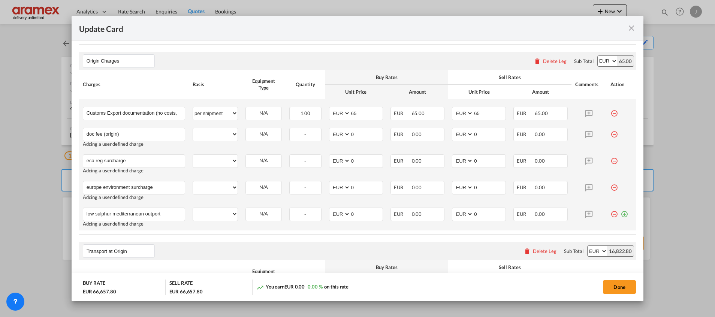
click at [621, 215] on md-icon "icon-plus-circle-outline green-400-fg" at bounding box center [624, 211] width 7 height 7
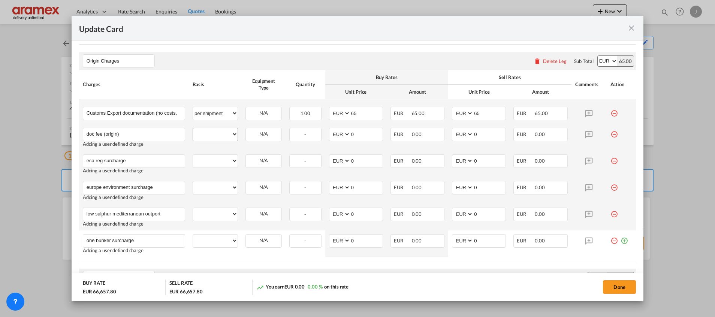
type input "one bunker surcharge"
click at [218, 136] on select "per equipment per container per B/L per shipping bill per shipment per pallet p…" at bounding box center [215, 134] width 45 height 12
select select "per equipment"
click at [193, 128] on select "per equipment per container per B/L per shipping bill per shipment per pallet p…" at bounding box center [215, 134] width 45 height 12
drag, startPoint x: 209, startPoint y: 160, endPoint x: 209, endPoint y: 154, distance: 6.4
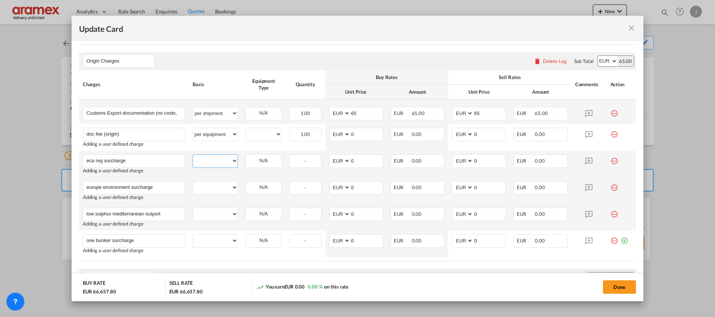
click at [209, 160] on select "per equipment per container per B/L per shipping bill per shipment per pallet p…" at bounding box center [215, 161] width 45 height 12
select select "per equipment"
click at [193, 155] on select "per equipment per container per B/L per shipping bill per shipment per pallet p…" at bounding box center [215, 161] width 45 height 12
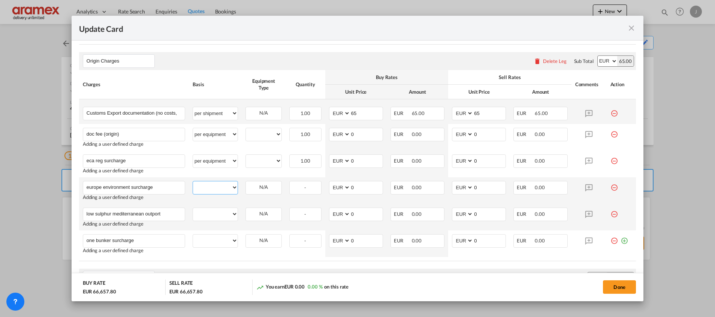
drag, startPoint x: 198, startPoint y: 187, endPoint x: 199, endPoint y: 181, distance: 5.7
click at [198, 187] on select "per equipment per container per B/L per shipping bill per shipment per pallet p…" at bounding box center [215, 187] width 45 height 12
select select "per equipment"
click at [193, 181] on select "per equipment per container per B/L per shipping bill per shipment per pallet p…" at bounding box center [215, 187] width 45 height 12
drag, startPoint x: 209, startPoint y: 217, endPoint x: 210, endPoint y: 210, distance: 6.8
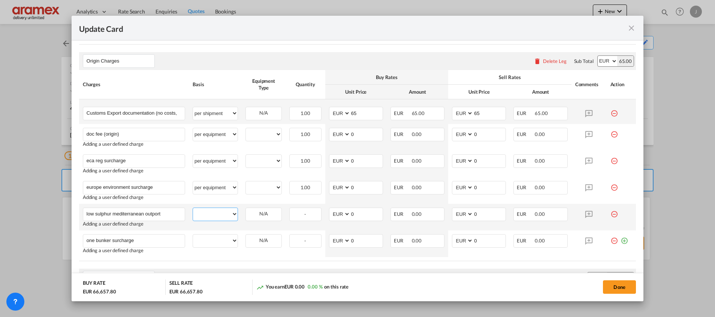
click at [209, 217] on select "per equipment per container per B/L per shipping bill per shipment per pallet p…" at bounding box center [215, 214] width 45 height 12
select select "per equipment"
click at [193, 208] on select "per equipment per container per B/L per shipping bill per shipment per pallet p…" at bounding box center [215, 214] width 45 height 12
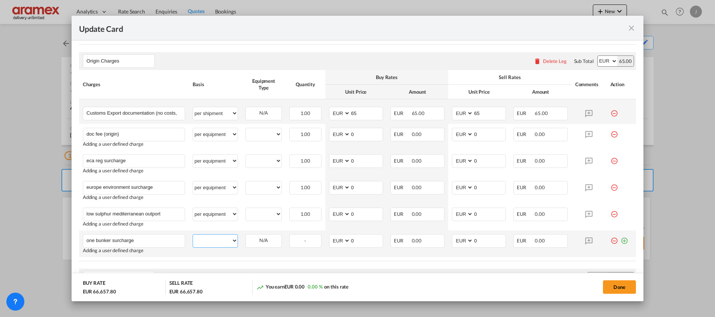
click at [207, 236] on select "per equipment per container per B/L per shipping bill per shipment per pallet p…" at bounding box center [215, 241] width 45 height 12
select select "per container"
click at [193, 235] on select "per equipment per container per B/L per shipping bill per shipment per pallet p…" at bounding box center [215, 241] width 45 height 12
drag, startPoint x: 218, startPoint y: 240, endPoint x: 219, endPoint y: 235, distance: 4.6
click at [218, 240] on select "per equipment per container per B/L per shipping bill per shipment per pallet p…" at bounding box center [215, 241] width 45 height 12
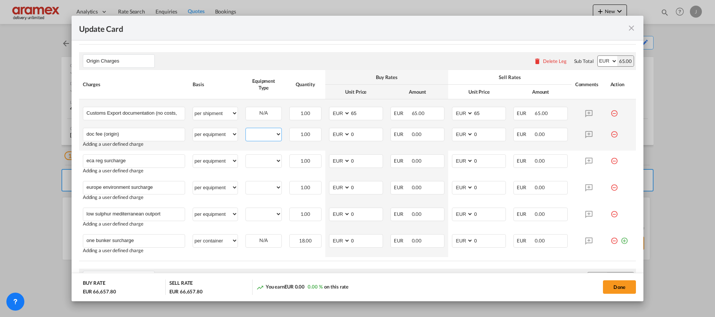
click at [258, 134] on select "40RE" at bounding box center [264, 134] width 36 height 10
select select "40RE"
click at [246, 129] on select "40RE" at bounding box center [264, 134] width 36 height 10
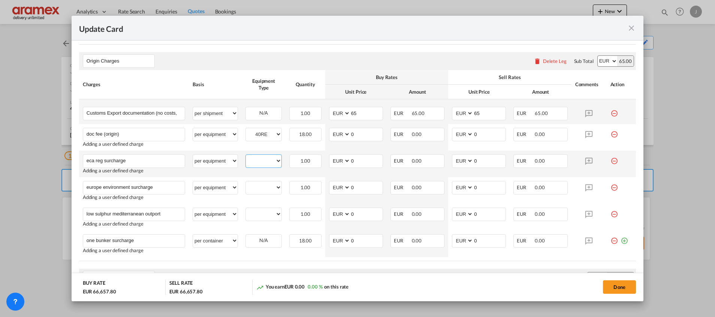
click at [265, 160] on select "40RE" at bounding box center [264, 161] width 36 height 10
select select "40RE"
click at [246, 156] on select "40RE" at bounding box center [264, 161] width 36 height 10
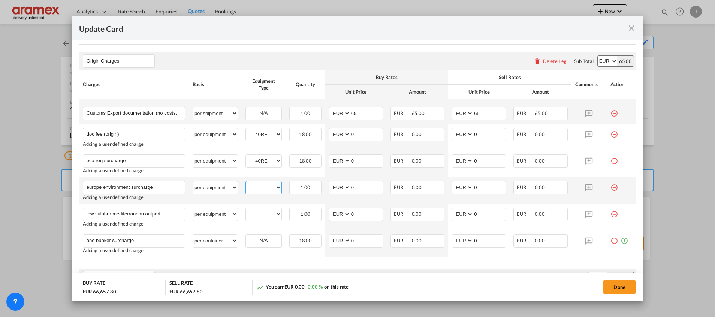
drag, startPoint x: 259, startPoint y: 184, endPoint x: 260, endPoint y: 189, distance: 5.0
click at [259, 186] on select "40RE" at bounding box center [264, 188] width 36 height 10
select select "40RE"
click at [246, 183] on select "40RE" at bounding box center [264, 188] width 36 height 10
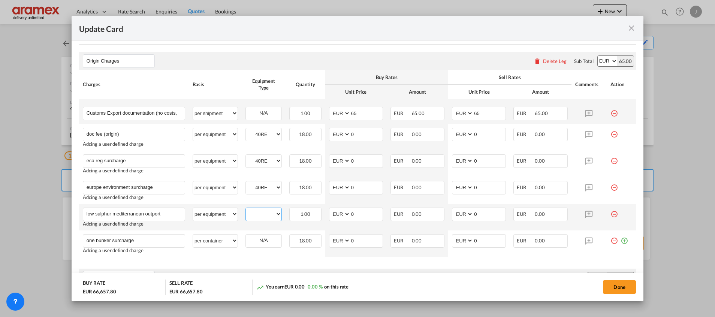
click at [259, 214] on select "40RE" at bounding box center [264, 214] width 36 height 10
select select "40RE"
click at [246, 209] on select "40RE" at bounding box center [264, 214] width 36 height 10
drag, startPoint x: 261, startPoint y: 246, endPoint x: 261, endPoint y: 242, distance: 3.8
click at [261, 243] on div "N/A" at bounding box center [264, 241] width 36 height 12
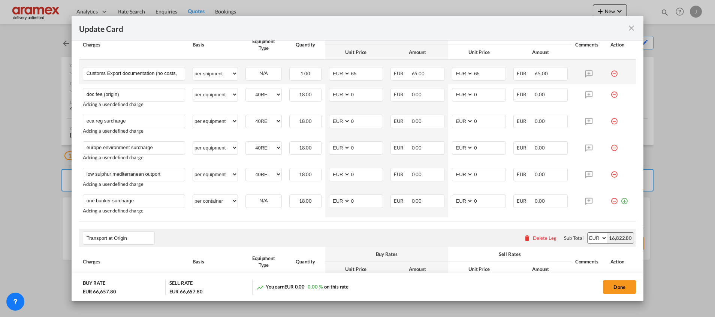
scroll to position [335, 0]
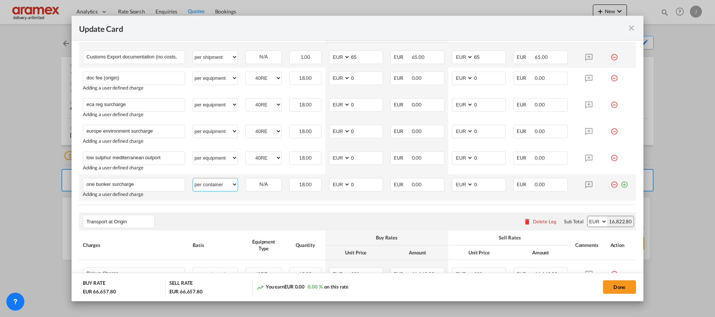
click at [206, 184] on select "per equipment per container per B/L per shipping bill per shipment per pallet p…" at bounding box center [215, 184] width 45 height 12
select select "per equipment"
click at [193, 178] on select "per equipment per container per B/L per shipping bill per shipment per pallet p…" at bounding box center [215, 184] width 45 height 12
drag, startPoint x: 256, startPoint y: 187, endPoint x: 256, endPoint y: 191, distance: 3.8
click at [256, 187] on select "40RE" at bounding box center [264, 185] width 36 height 10
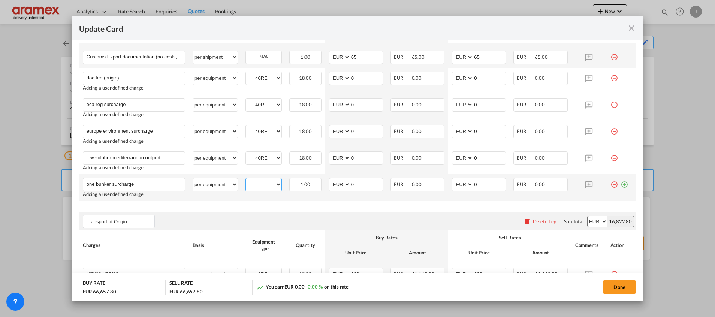
select select "40RE"
click at [246, 180] on select "40RE" at bounding box center [264, 185] width 36 height 10
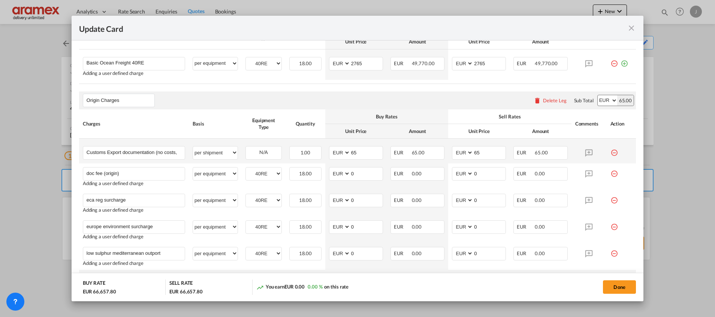
scroll to position [222, 0]
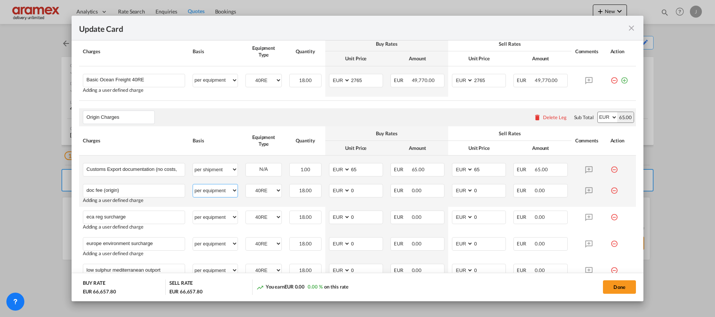
click at [223, 191] on select "per equipment per container per B/L per shipping bill per shipment per pallet p…" at bounding box center [215, 190] width 45 height 12
select select "per B/L"
click at [193, 184] on select "per equipment per container per B/L per shipping bill per shipment per pallet p…" at bounding box center [215, 190] width 45 height 12
drag, startPoint x: 360, startPoint y: 188, endPoint x: 346, endPoint y: 189, distance: 13.5
click at [346, 189] on md-input-container "AED AFN ALL AMD ANG AOA ARS AUD AWG AZN BAM BBD BDT BGN BHD BIF BMD BND BOB BRL…" at bounding box center [356, 190] width 54 height 13
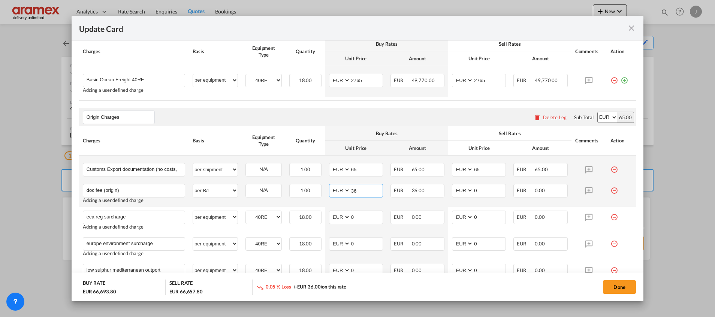
drag, startPoint x: 360, startPoint y: 189, endPoint x: 332, endPoint y: 189, distance: 28.1
click at [332, 189] on md-input-container "AED AFN ALL AMD ANG AOA ARS AUD AWG AZN BAM BBD BDT BGN BHD BIF BMD BND BOB BRL…" at bounding box center [356, 190] width 54 height 13
type input "36"
drag, startPoint x: 476, startPoint y: 189, endPoint x: 456, endPoint y: 189, distance: 19.5
click at [456, 189] on md-input-container "AED AFN ALL AMD ANG AOA ARS AUD AWG AZN BAM BBD BDT BGN BHD BIF BMD BND BOB BRL…" at bounding box center [479, 190] width 54 height 13
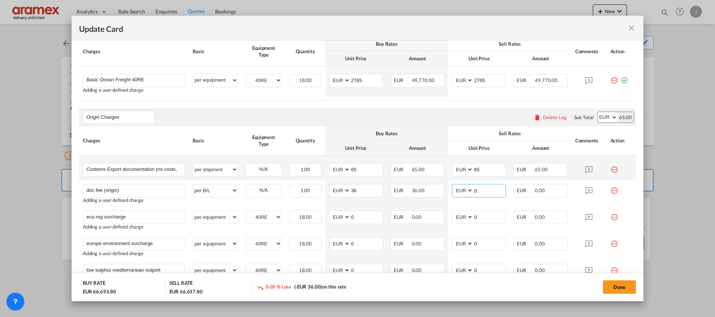
paste input "36"
type input "36"
drag, startPoint x: 359, startPoint y: 216, endPoint x: 330, endPoint y: 219, distance: 29.4
click at [330, 219] on md-input-container "AED AFN ALL AMD ANG AOA ARS AUD AWG AZN BAM BBD BDT BGN BHD BIF BMD BND BOB BRL…" at bounding box center [356, 217] width 54 height 13
type input "46"
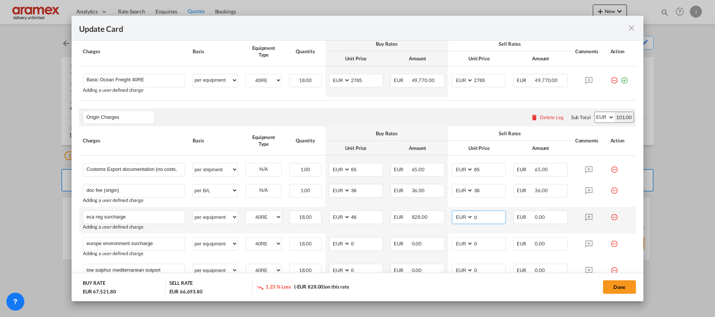
click at [481, 215] on input "0" at bounding box center [489, 216] width 32 height 11
drag, startPoint x: 482, startPoint y: 215, endPoint x: 455, endPoint y: 217, distance: 27.4
click at [455, 217] on md-input-container "AED AFN ALL AMD ANG AOA ARS AUD AWG AZN BAM BBD BDT BGN BHD BIF BMD BND BOB BRL…" at bounding box center [479, 217] width 54 height 13
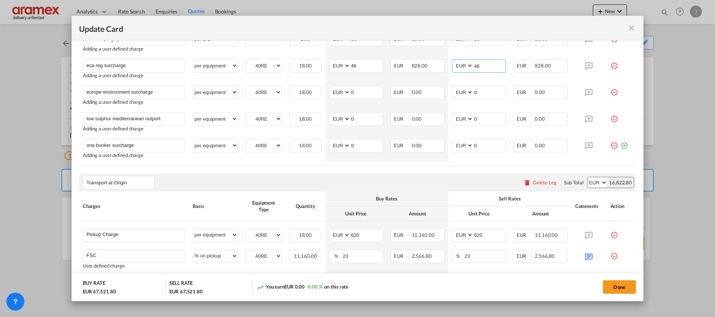
scroll to position [335, 0]
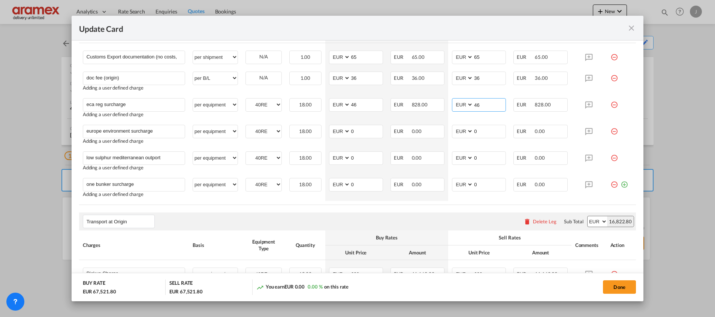
type input "46"
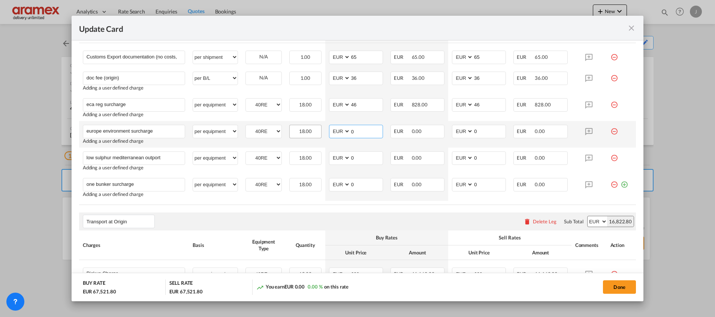
drag, startPoint x: 359, startPoint y: 129, endPoint x: 305, endPoint y: 130, distance: 54.0
click at [305, 130] on tr "europe environment surcharge Please Enter User Defined Charges Cannot Be Publis…" at bounding box center [357, 134] width 557 height 27
click at [352, 130] on input "219" at bounding box center [367, 130] width 32 height 11
type input "219"
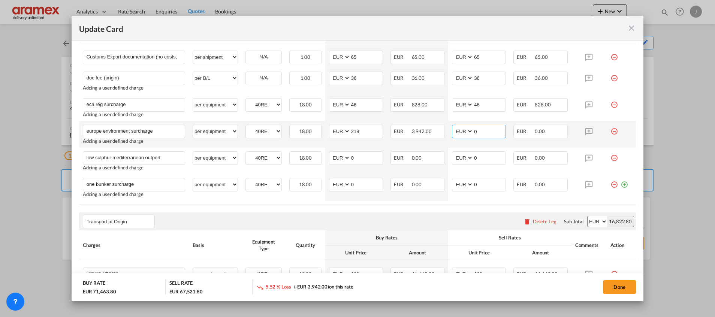
drag, startPoint x: 457, startPoint y: 128, endPoint x: 463, endPoint y: 123, distance: 8.3
click at [454, 128] on md-input-container "AED AFN ALL AMD ANG AOA ARS AUD AWG AZN BAM BBD BDT BGN BHD BIF BMD BND BOB BRL…" at bounding box center [479, 131] width 54 height 13
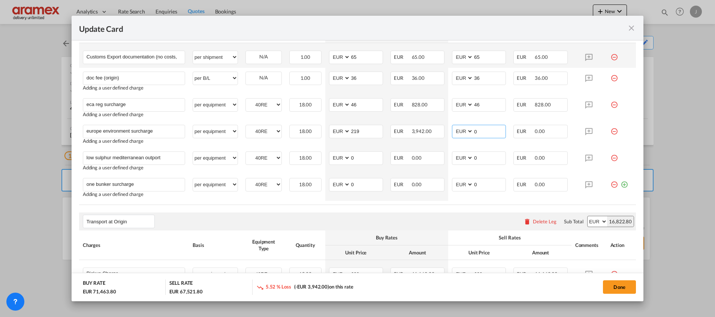
paste input "219"
type input "219"
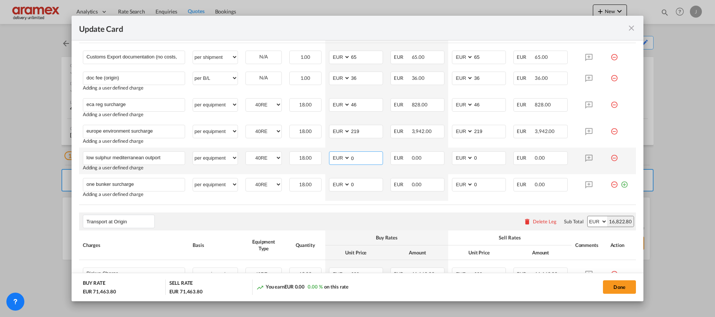
drag, startPoint x: 352, startPoint y: 156, endPoint x: 336, endPoint y: 159, distance: 15.6
click at [336, 159] on md-input-container "AED AFN ALL AMD ANG AOA ARS AUD AWG AZN BAM BBD BDT BGN BHD BIF BMD BND BOB BRL…" at bounding box center [356, 157] width 54 height 13
type input "100"
click at [484, 157] on input "0" at bounding box center [489, 157] width 32 height 11
click at [452, 159] on md-input-container "AED AFN ALL AMD ANG AOA ARS AUD AWG AZN BAM BBD BDT BGN BHD BIF BMD BND BOB BRL…" at bounding box center [479, 157] width 54 height 13
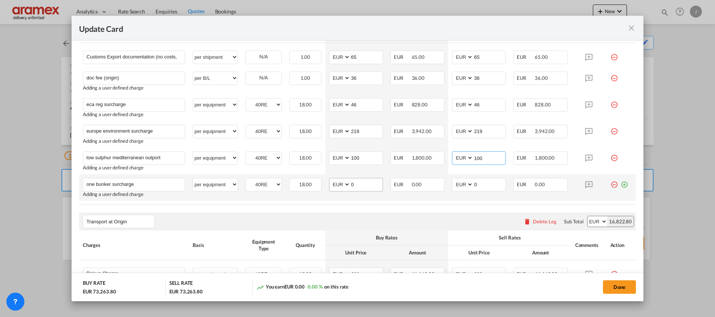
type input "100"
drag, startPoint x: 352, startPoint y: 184, endPoint x: 339, endPoint y: 184, distance: 13.5
click at [339, 184] on md-input-container "AED AFN ALL AMD ANG AOA ARS AUD AWG AZN BAM BBD BDT BGN BHD BIF BMD BND BOB BRL…" at bounding box center [356, 184] width 54 height 13
click at [361, 182] on input "82" at bounding box center [367, 183] width 32 height 11
drag, startPoint x: 358, startPoint y: 184, endPoint x: 340, endPoint y: 183, distance: 18.4
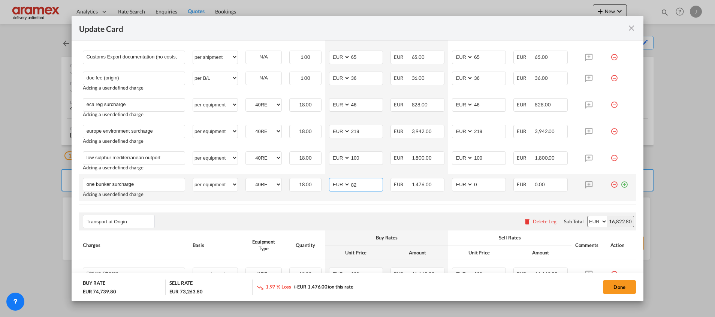
click at [340, 183] on md-input-container "AED AFN ALL AMD ANG AOA ARS AUD AWG AZN BAM BBD BDT BGN BHD BIF BMD BND BOB BRL…" at bounding box center [356, 184] width 54 height 13
type input "82"
drag, startPoint x: 480, startPoint y: 180, endPoint x: 457, endPoint y: 183, distance: 23.5
click at [457, 183] on md-input-container "AED AFN ALL AMD ANG AOA ARS AUD AWG AZN BAM BBD BDT BGN BHD BIF BMD BND BOB BRL…" at bounding box center [479, 184] width 54 height 13
paste input "82"
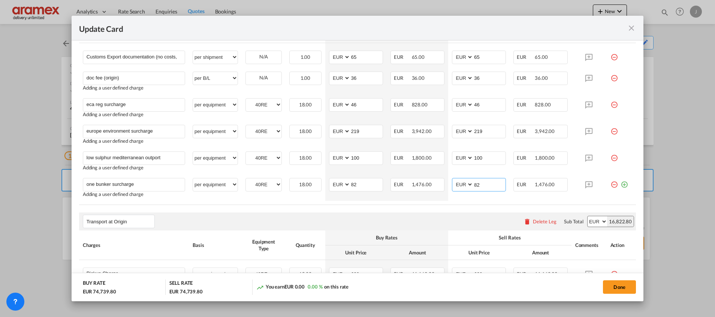
type input "82"
click at [425, 203] on table "Charges Basis Equipment Type Quantity Buy Rates Sell Rates Comments Action Unit…" at bounding box center [357, 109] width 557 height 191
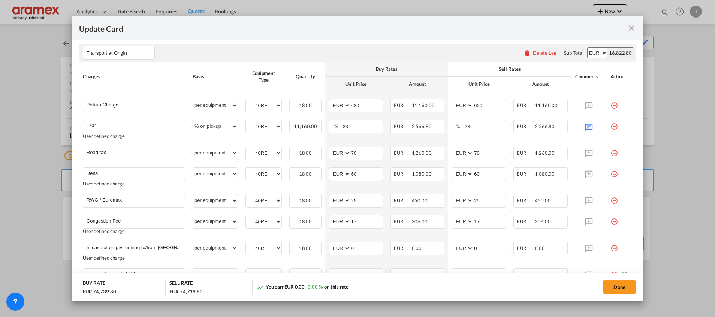
scroll to position [560, 0]
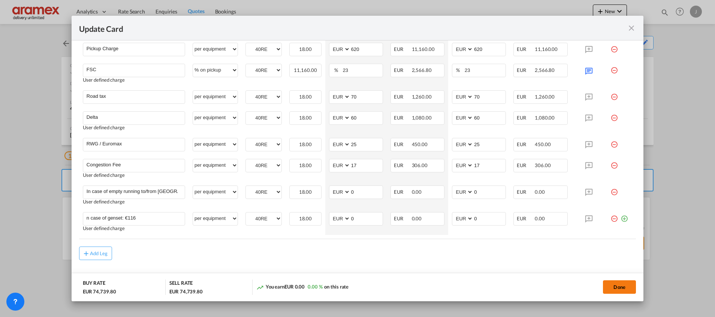
click at [617, 284] on button "Done" at bounding box center [619, 286] width 33 height 13
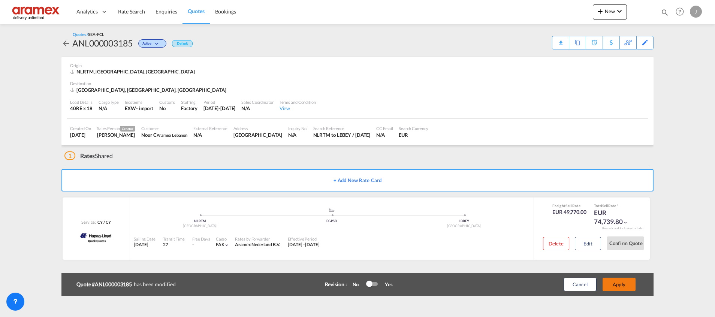
click at [616, 283] on button "Apply" at bounding box center [619, 284] width 33 height 13
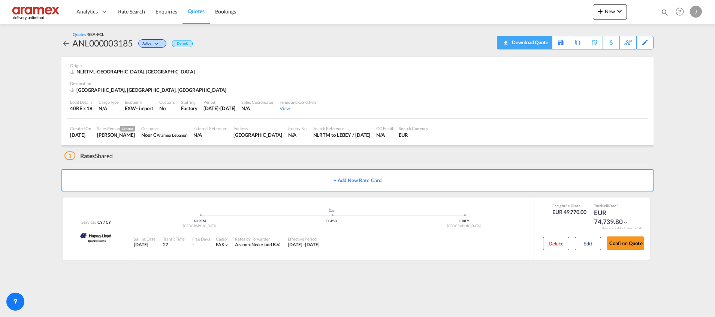
click at [535, 43] on div "Download Quote" at bounding box center [529, 42] width 38 height 12
click at [591, 242] on button "Edit" at bounding box center [588, 243] width 26 height 13
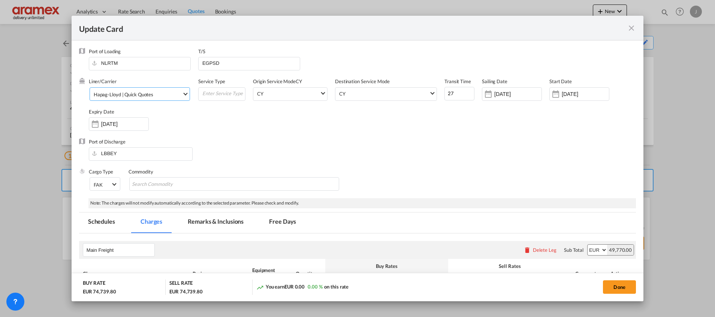
click at [123, 93] on div "Hapag-Lloyd | Quick Quotes" at bounding box center [124, 94] width 60 height 6
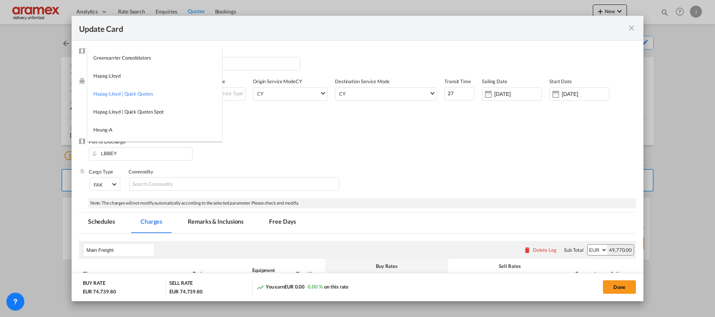
type md-option "681"
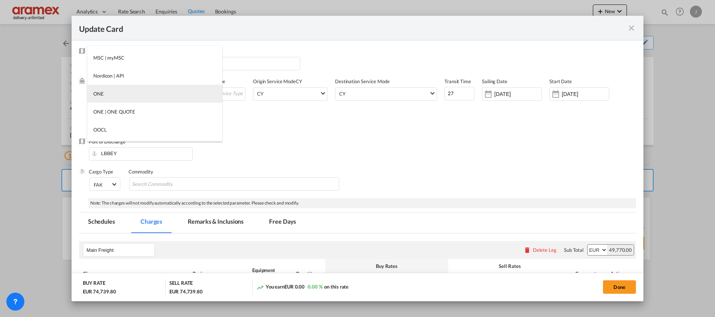
type md-option "68"
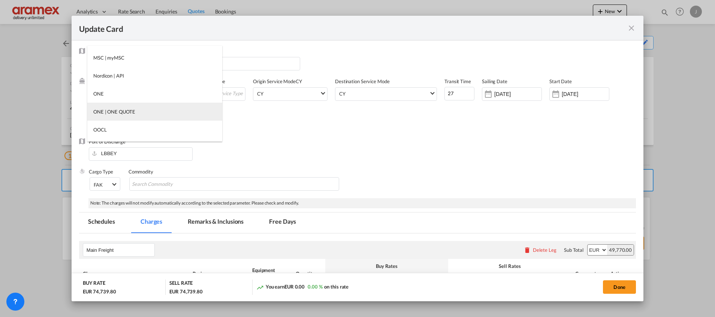
click at [123, 111] on div "ONE | ONE QUOTE" at bounding box center [114, 111] width 42 height 7
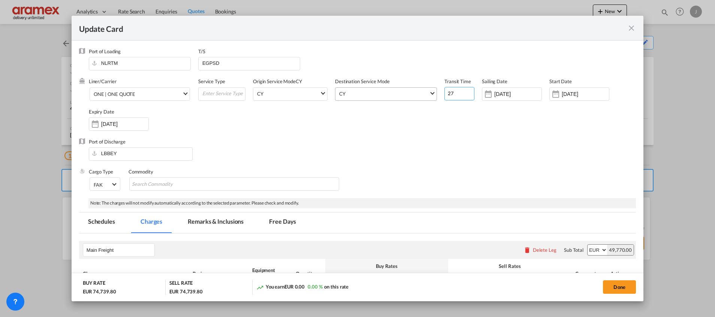
drag, startPoint x: 450, startPoint y: 95, endPoint x: 408, endPoint y: 95, distance: 42.4
click at [408, 95] on div "Liner/Carrier ONE | ONE QUOTE Service Type Origin Service Mode CY CY SD CY Dest…" at bounding box center [362, 108] width 547 height 60
type input "39"
click at [414, 138] on div "Port of Discharge LBBEY" at bounding box center [357, 153] width 557 height 30
click at [106, 123] on input "[DATE]" at bounding box center [124, 124] width 47 height 6
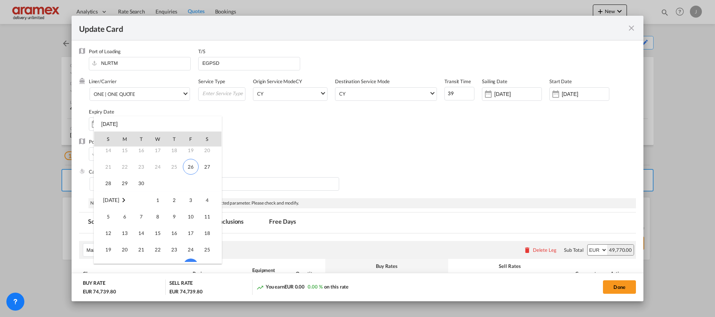
scroll to position [0, 0]
click at [186, 217] on span "26" at bounding box center [191, 221] width 16 height 16
type input "[DATE]"
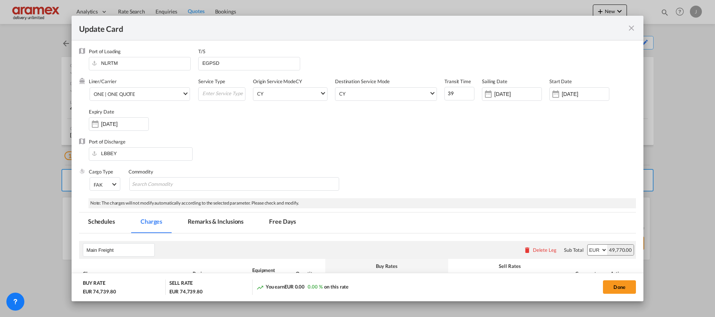
click at [470, 125] on div "Liner/Carrier ONE | ONE QUOTE Service Type Origin Service Mode CY CY SD CY Dest…" at bounding box center [362, 108] width 547 height 60
click at [615, 284] on button "Done" at bounding box center [619, 286] width 33 height 13
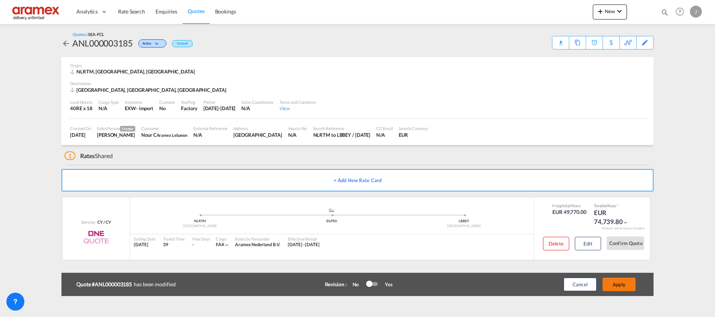
click at [615, 283] on button "Apply" at bounding box center [619, 284] width 33 height 13
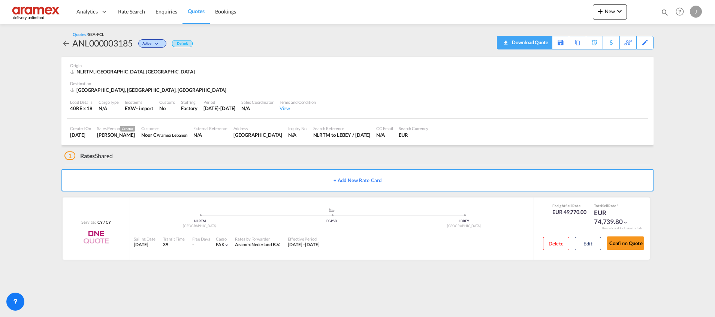
click at [539, 42] on div "Download Quote" at bounding box center [529, 42] width 38 height 12
click at [193, 14] on span "Quotes" at bounding box center [196, 11] width 16 height 6
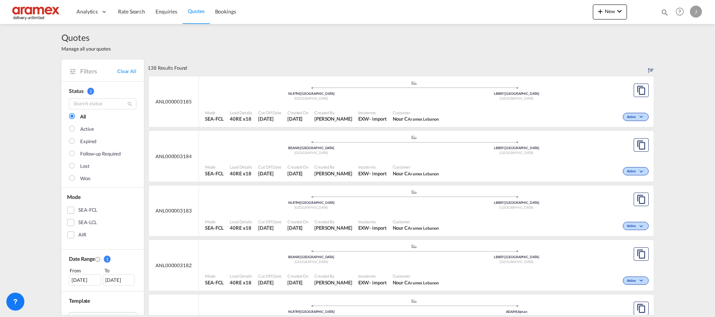
click at [431, 105] on div "Mode SEA-FCL Load Details 40RE x18 Cut Off Date 26 Sep 2025 Created On 26 Sep 2…" at bounding box center [426, 116] width 455 height 23
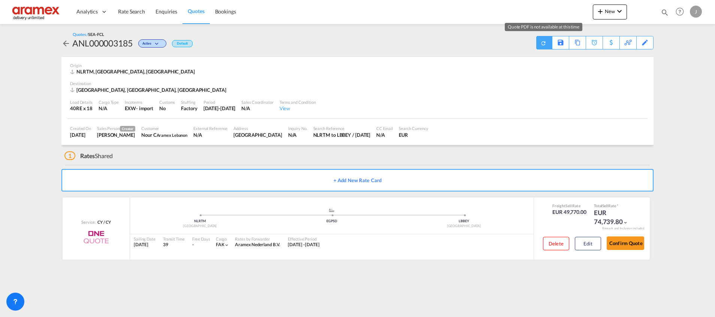
click at [544, 43] on md-icon "icon-refresh" at bounding box center [543, 42] width 7 height 7
click at [478, 74] on div "NLRTM, Rotterdam, Europe" at bounding box center [357, 71] width 575 height 7
click at [544, 44] on md-icon "icon-refresh" at bounding box center [544, 43] width 6 height 6
click at [542, 38] on div "Download Quote" at bounding box center [529, 42] width 38 height 12
click at [196, 13] on span "Quotes" at bounding box center [196, 11] width 16 height 6
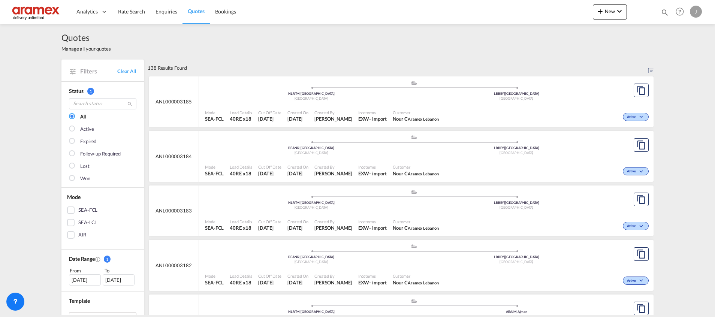
click at [442, 157] on div ".a{fill:#aaa8ad;} .a{fill:#aaa8ad;} BEANR | Antwerp Belgium LBBEY | Beirut Leba…" at bounding box center [414, 147] width 418 height 24
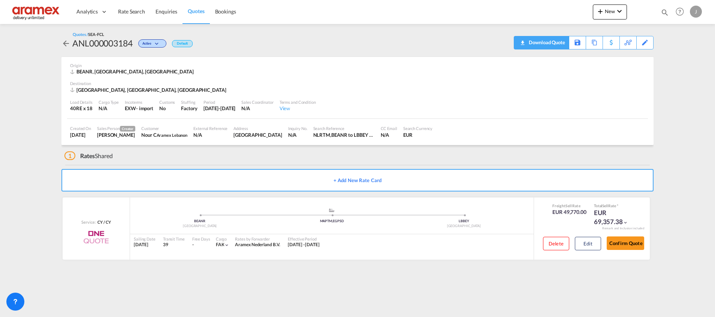
click at [554, 44] on div "Download Quote" at bounding box center [546, 42] width 38 height 12
click at [585, 243] on button "Edit" at bounding box center [588, 243] width 26 height 13
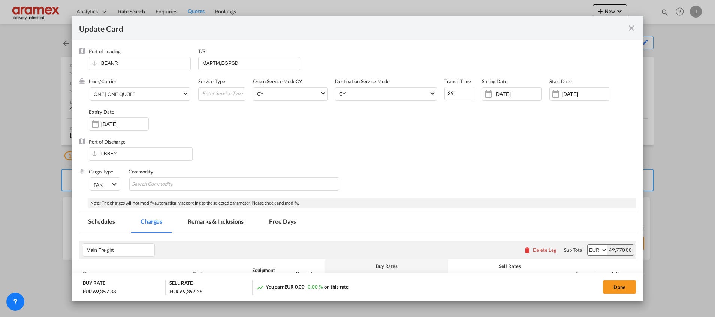
click at [634, 26] on div "Update Card Port of Loading BEANR T/S MAPTM,EGPSD Liner/Carrier ONE | ONE QUOTE…" at bounding box center [357, 158] width 715 height 317
click at [633, 30] on div "Update Card Port of Loading BEANR T/S MAPTM,EGPSD Liner/Carrier ONE | ONE QUOTE…" at bounding box center [357, 158] width 715 height 317
click at [619, 288] on div "Update Card Port of Loading BEANR T/S MAPTM,EGPSD Liner/Carrier ONE | ONE QUOTE…" at bounding box center [357, 158] width 715 height 317
click at [620, 284] on div "Update Card Port of Loading BEANR T/S MAPTM,EGPSD Liner/Carrier ONE | ONE QUOTE…" at bounding box center [357, 158] width 715 height 317
click at [616, 288] on div "Update Card Port of Loading BEANR T/S MAPTM,EGPSD Liner/Carrier ONE | ONE QUOTE…" at bounding box center [357, 158] width 715 height 317
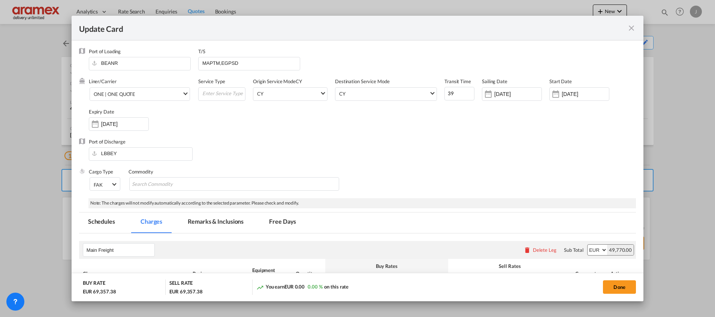
click at [616, 288] on div "Update Card Port of Loading BEANR T/S MAPTM,EGPSD Liner/Carrier ONE | ONE QUOTE…" at bounding box center [357, 158] width 715 height 317
click at [632, 28] on div "Update Card Port of Loading BEANR T/S MAPTM,EGPSD Liner/Carrier ONE | ONE QUOTE…" at bounding box center [357, 158] width 715 height 317
click at [632, 31] on div "Update Card Port of Loading BEANR T/S MAPTM,EGPSD Liner/Carrier ONE | ONE QUOTE…" at bounding box center [357, 158] width 715 height 317
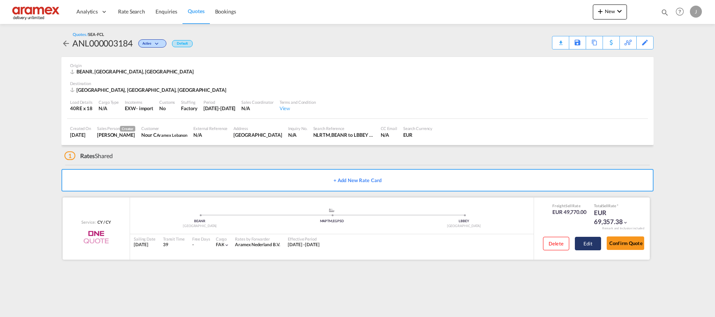
click at [588, 242] on button "Edit" at bounding box center [588, 243] width 26 height 13
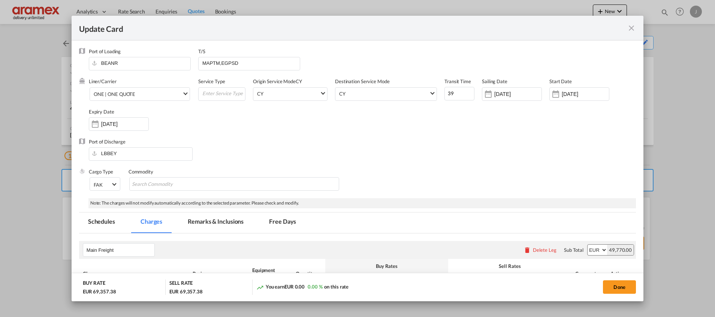
select select "per shipment"
select select "per B/L"
select select "per equipment"
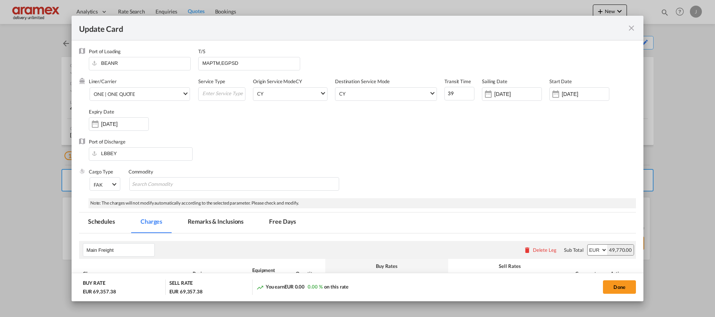
select select "per equipment"
select select "% on pickup"
select select "per equipment"
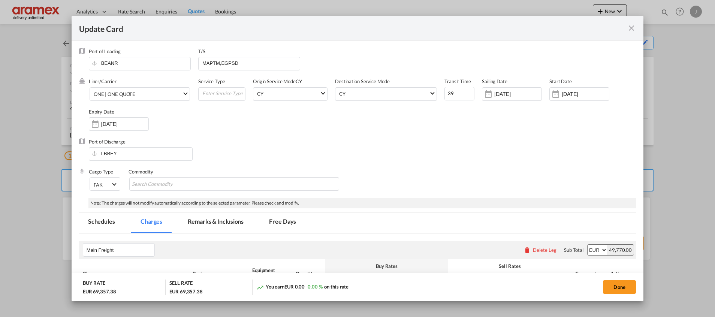
select select "per equipment"
click at [631, 27] on md-icon "icon-close fg-AAA8AD m-0 pointer" at bounding box center [631, 28] width 9 height 9
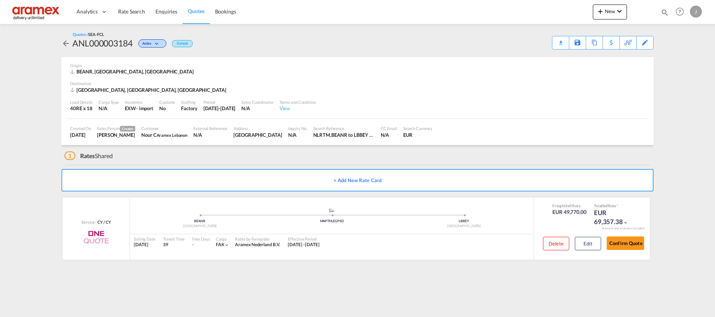
click at [193, 13] on span "Quotes" at bounding box center [196, 11] width 16 height 6
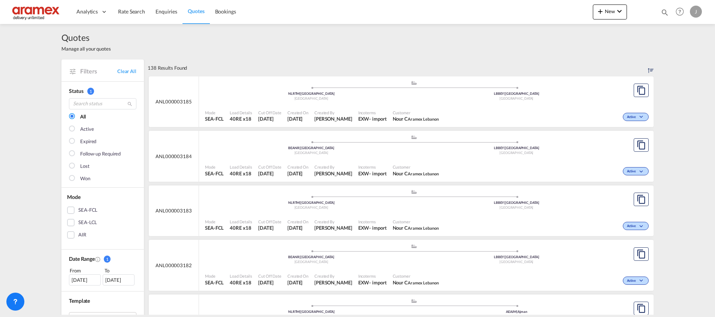
click at [423, 101] on div "[GEOGRAPHIC_DATA]" at bounding box center [516, 98] width 205 height 5
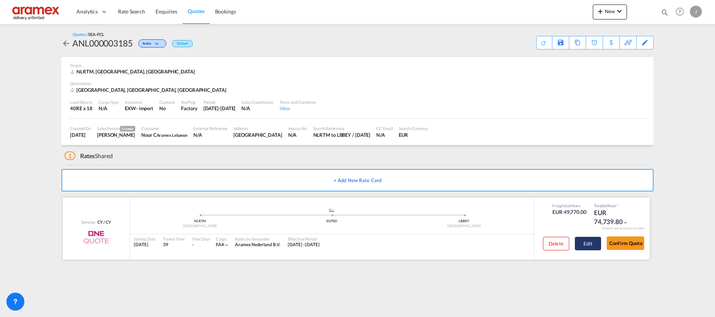
click at [586, 243] on button "Edit" at bounding box center [588, 243] width 26 height 13
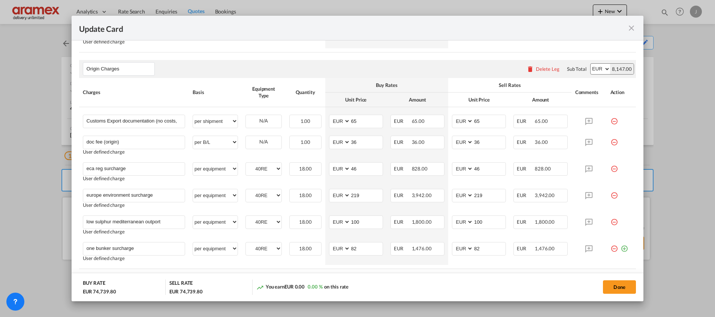
scroll to position [281, 0]
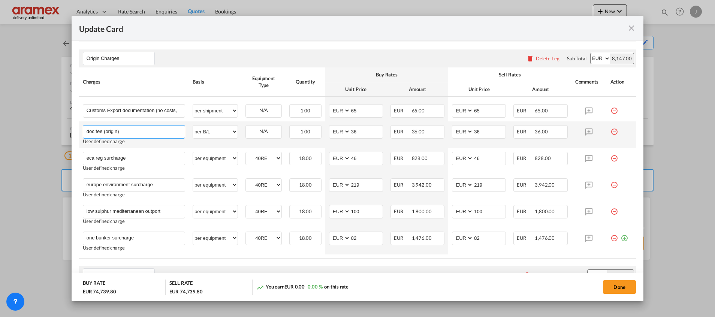
click at [101, 133] on input "doc fee (origin)" at bounding box center [136, 131] width 98 height 11
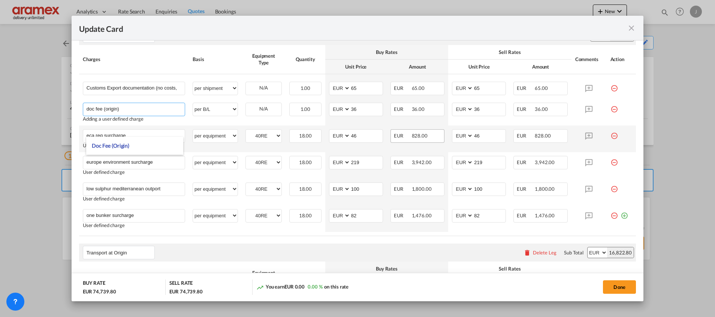
scroll to position [225, 0]
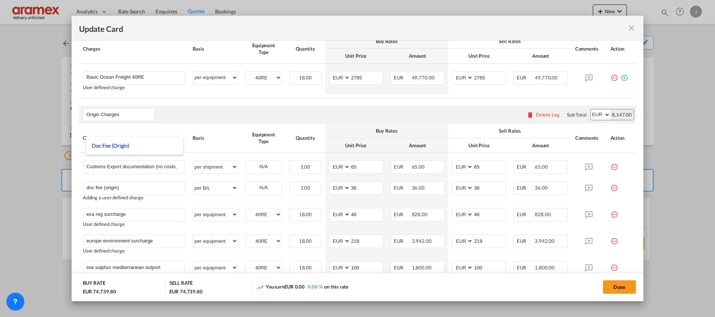
click at [632, 25] on md-icon "icon-close fg-AAA8AD m-0 pointer" at bounding box center [631, 28] width 9 height 9
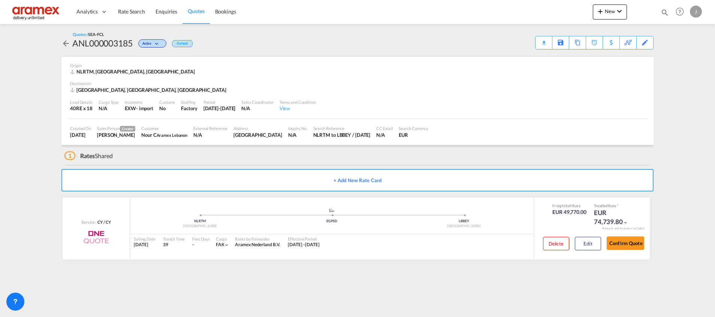
click at [190, 11] on span "Quotes" at bounding box center [196, 11] width 16 height 6
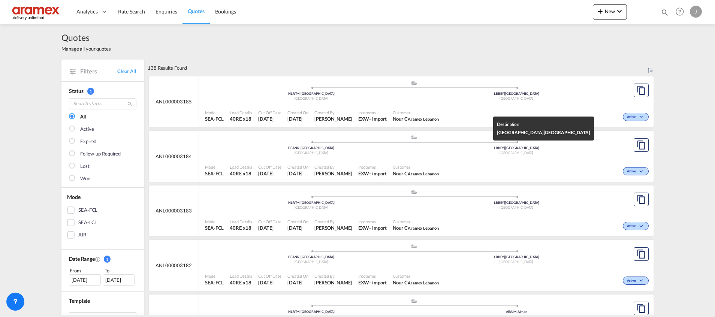
click at [541, 155] on div "[GEOGRAPHIC_DATA]" at bounding box center [516, 153] width 205 height 5
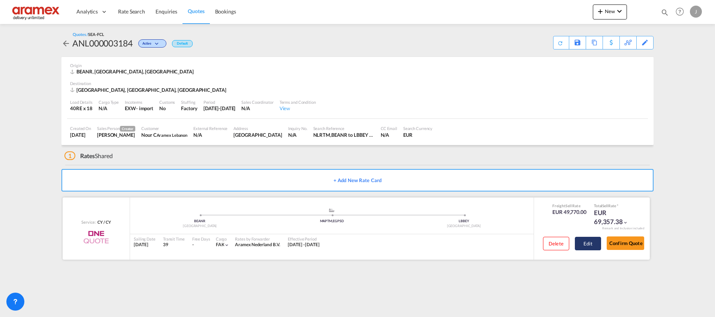
click at [589, 240] on button "Edit" at bounding box center [588, 243] width 26 height 13
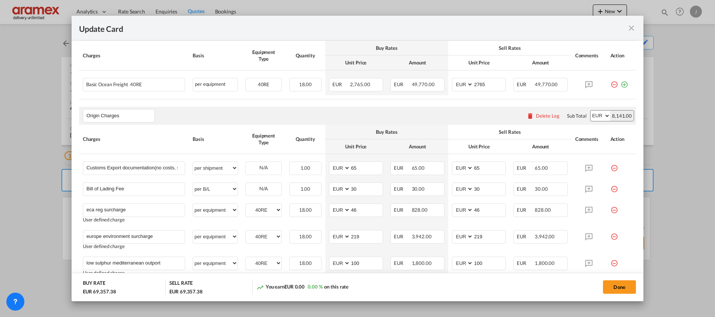
scroll to position [281, 0]
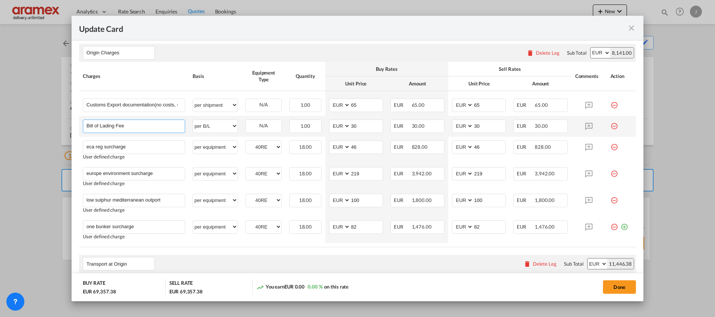
click at [101, 122] on input "Bill of Lading Fee" at bounding box center [136, 125] width 98 height 11
paste input "doc fee (origin)"
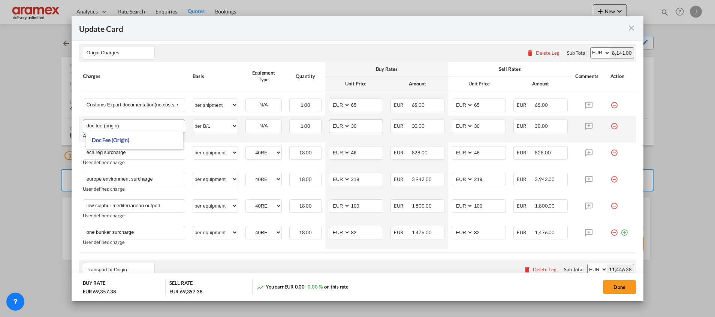
type input "doc fee (origin)"
click at [364, 126] on input "30" at bounding box center [367, 125] width 32 height 11
drag, startPoint x: 366, startPoint y: 126, endPoint x: 327, endPoint y: 127, distance: 39.0
click at [329, 127] on md-input-container "AED AFN ALL AMD ANG AOA ARS AUD AWG AZN BAM BBD BDT BGN BHD BIF BMD BND BOB BRL…" at bounding box center [356, 126] width 54 height 13
drag, startPoint x: 360, startPoint y: 126, endPoint x: 341, endPoint y: 130, distance: 19.2
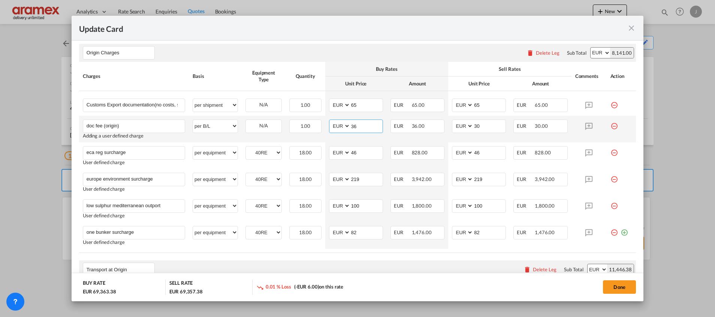
click at [341, 130] on md-input-container "AED AFN ALL AMD ANG AOA ARS AUD AWG AZN BAM BBD BDT BGN BHD BIF BMD BND BOB BRL…" at bounding box center [356, 126] width 54 height 13
type input "36"
drag, startPoint x: 485, startPoint y: 126, endPoint x: 433, endPoint y: 127, distance: 51.7
click at [433, 127] on tr "doc fee (origin) Please Enter User Defined Charges Cannot Be Published Adding a…" at bounding box center [357, 129] width 557 height 27
paste input "6"
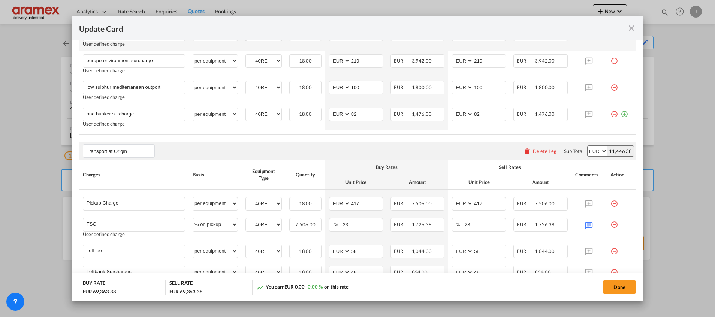
scroll to position [450, 0]
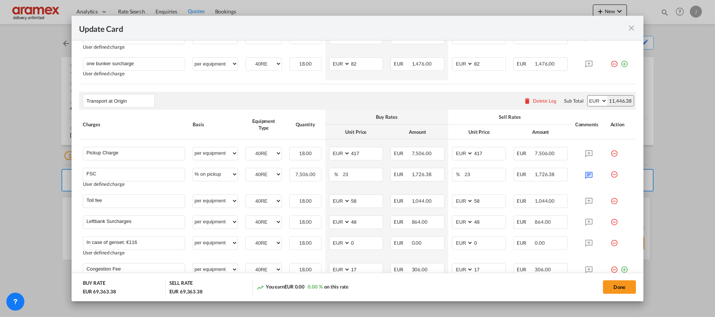
type input "36"
click at [369, 94] on div "Transport at Origin Please enter leg name Leg Name Already Exists Delete Leg Su…" at bounding box center [357, 101] width 557 height 18
click at [617, 291] on button "Done" at bounding box center [619, 286] width 33 height 13
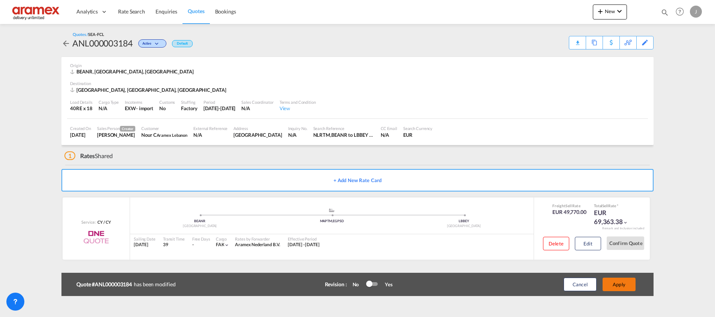
click at [618, 283] on button "Apply" at bounding box center [619, 284] width 33 height 13
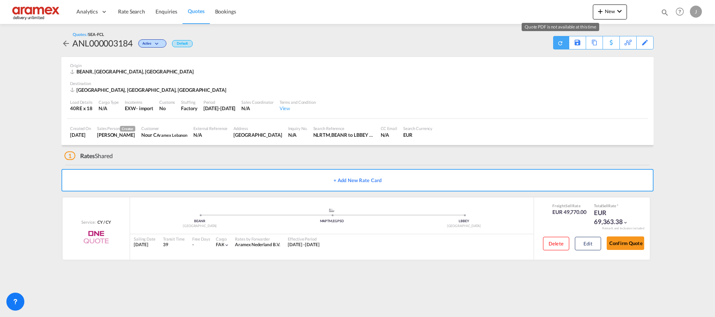
click at [561, 43] on md-icon "icon-refresh" at bounding box center [560, 43] width 8 height 8
click at [561, 43] on div "Download Quote" at bounding box center [546, 42] width 38 height 12
click at [134, 5] on link "Rate Search" at bounding box center [131, 12] width 37 height 24
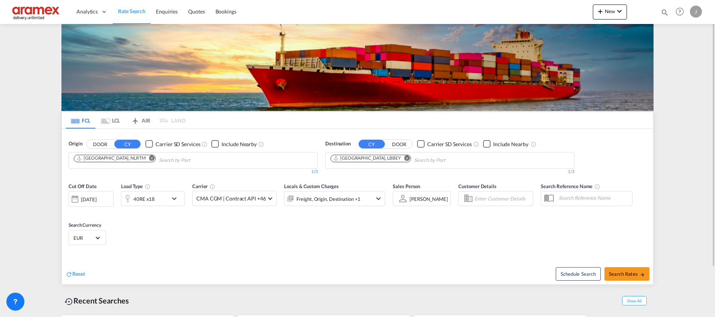
click at [405, 160] on md-icon "Remove" at bounding box center [408, 158] width 6 height 6
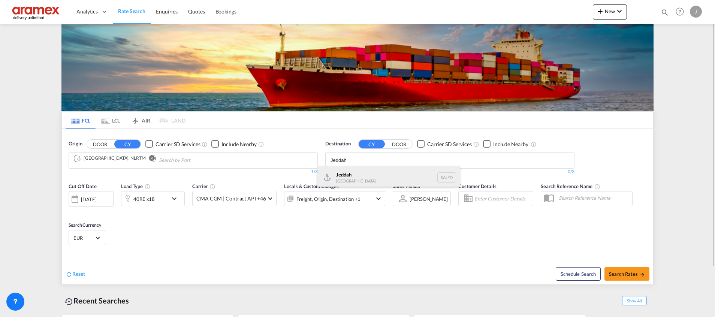
type input "Jeddah"
click at [364, 177] on div "Jeddah Saudi Arabia SAJED" at bounding box center [389, 177] width 142 height 22
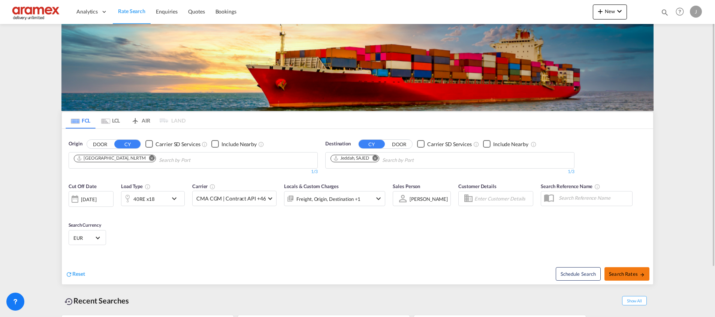
click at [623, 277] on button "Search Rates" at bounding box center [627, 273] width 45 height 13
type input "NLRTM to SAJED / 26 Sep 2025"
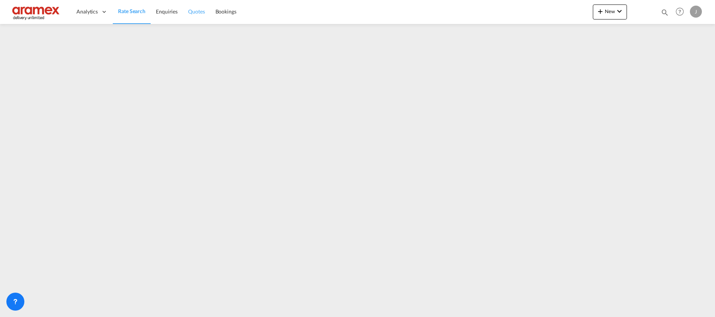
click at [203, 13] on span "Quotes" at bounding box center [196, 11] width 16 height 6
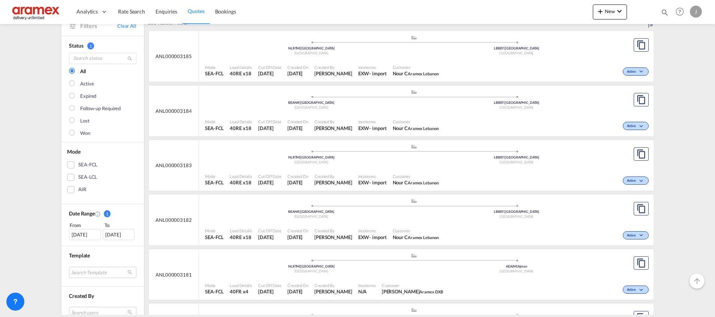
scroll to position [56, 0]
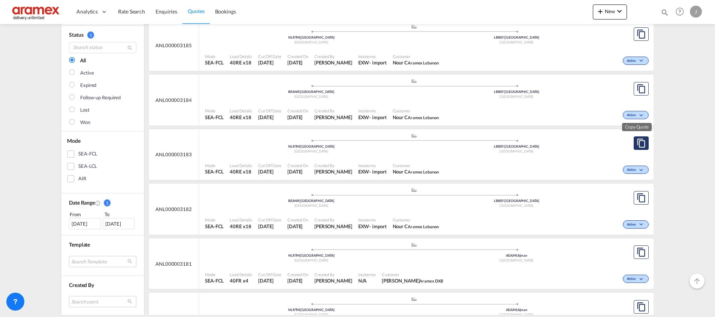
click at [639, 144] on md-icon "assets/icons/custom/copyQuote.svg" at bounding box center [641, 143] width 9 height 9
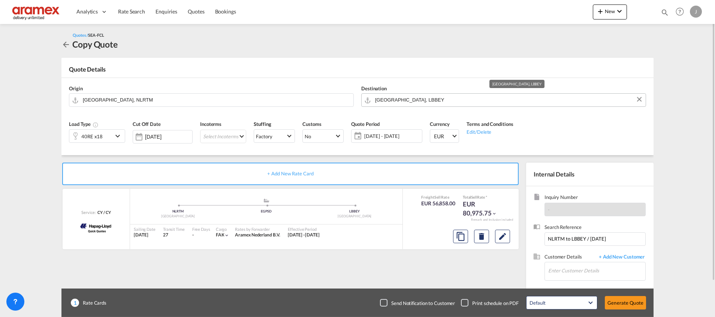
click at [414, 102] on input "[GEOGRAPHIC_DATA], LBBEY" at bounding box center [508, 99] width 267 height 13
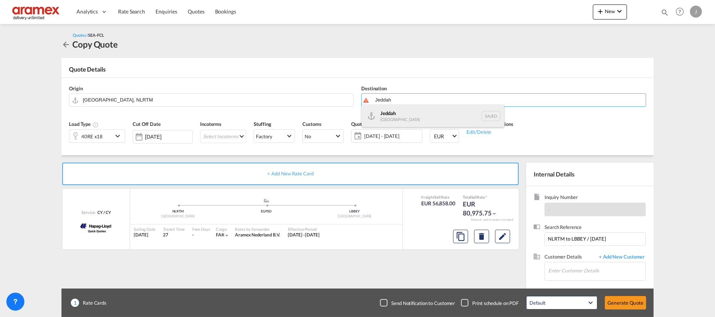
click at [400, 118] on div "Jeddah Saudi Arabia SAJED" at bounding box center [433, 116] width 142 height 22
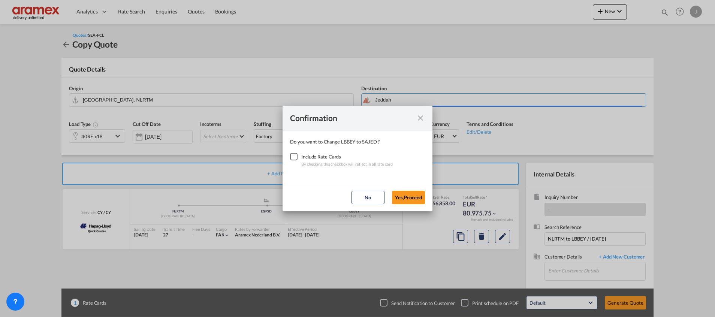
type input "Jeddah, SAJED"
click at [295, 157] on div "Checkbox No Ink" at bounding box center [293, 156] width 7 height 7
click at [406, 196] on button "Yes,Proceed" at bounding box center [408, 197] width 33 height 13
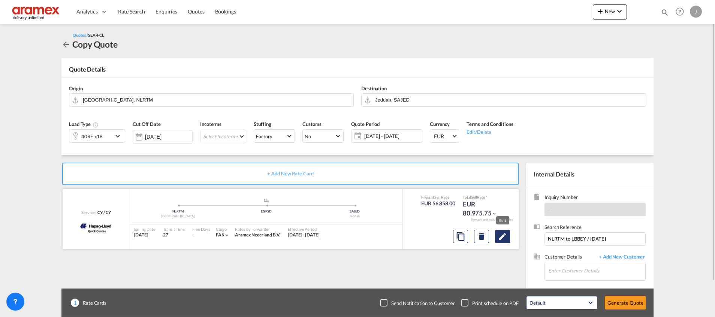
click at [500, 236] on md-icon "Edit" at bounding box center [502, 236] width 9 height 9
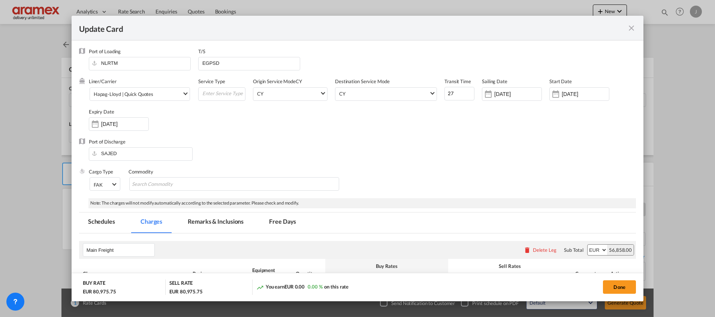
click at [628, 27] on md-icon "icon-close fg-AAA8AD m-0 pointer" at bounding box center [631, 28] width 9 height 9
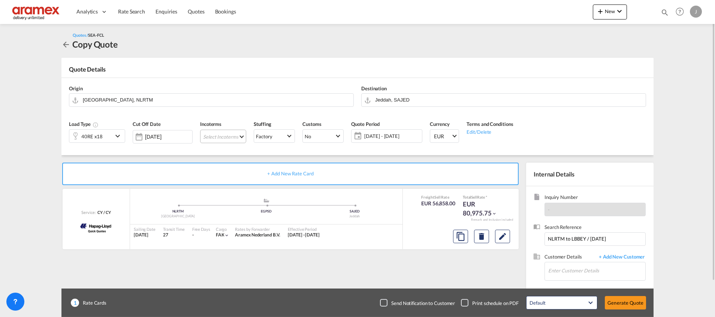
click at [231, 139] on md-select "Select Incoterms FCA - import Free Carrier FCA - export Free Carrier DAP - impo…" at bounding box center [223, 136] width 46 height 13
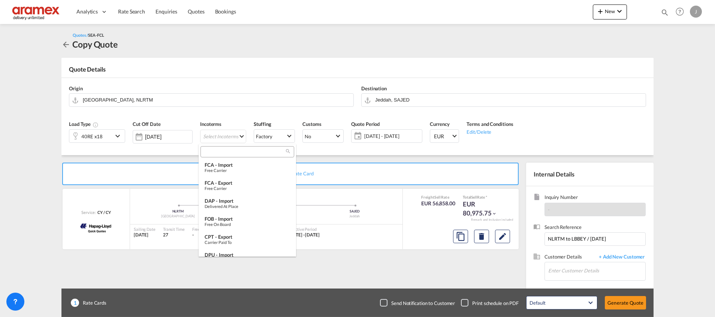
click at [223, 153] on input "search" at bounding box center [244, 151] width 83 height 7
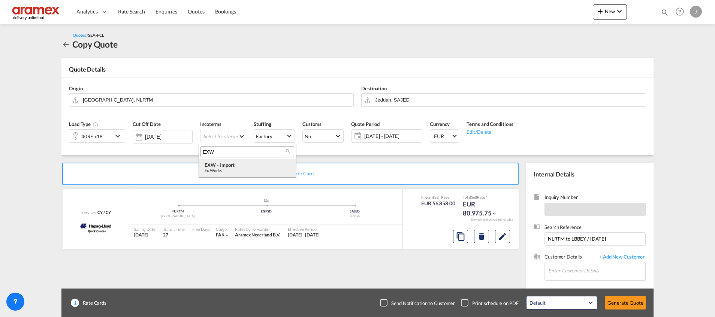
type input "EXW"
click at [237, 166] on div "EXW - import" at bounding box center [247, 165] width 85 height 6
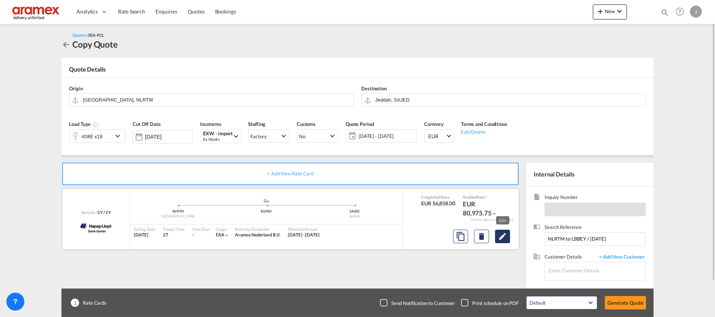
click at [498, 236] on md-icon "Edit" at bounding box center [502, 236] width 9 height 9
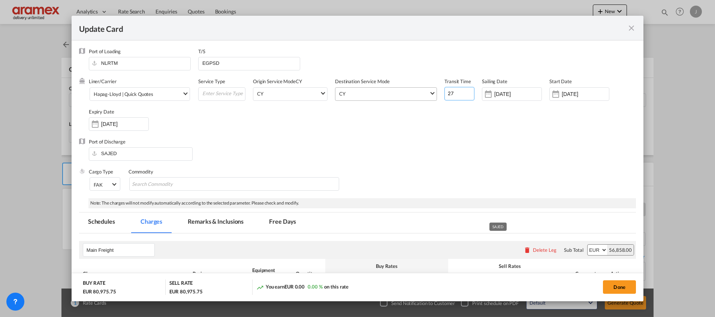
drag, startPoint x: 452, startPoint y: 93, endPoint x: 431, endPoint y: 93, distance: 21.4
click at [431, 93] on div "Liner/Carrier Hapag-Lloyd | Quick Quotes Atlantic Container Line (ACL) Baker Tr…" at bounding box center [362, 108] width 547 height 60
type input "24"
click at [423, 154] on div "Port of Discharge SAJED" at bounding box center [357, 153] width 557 height 30
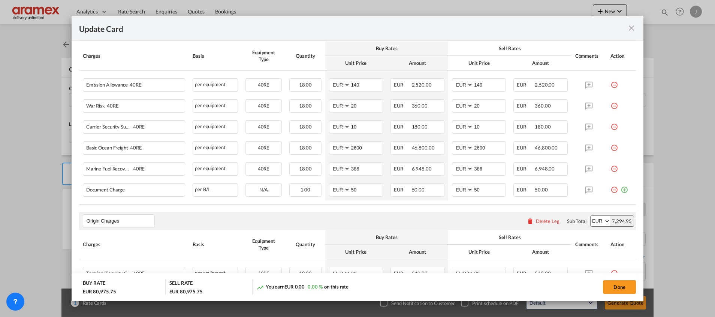
scroll to position [225, 0]
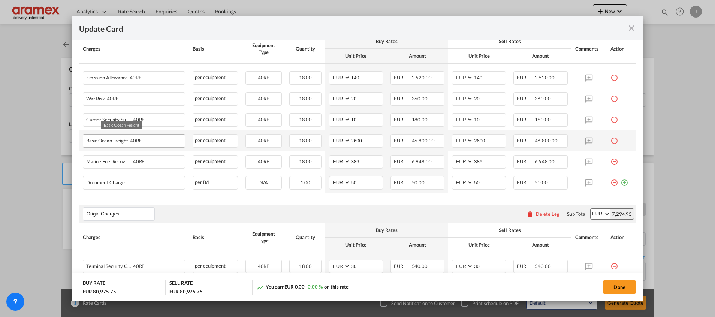
click at [107, 142] on div "Basic Ocean Freight 40RE" at bounding box center [122, 139] width 72 height 9
copy span "Basic Ocean Freight"
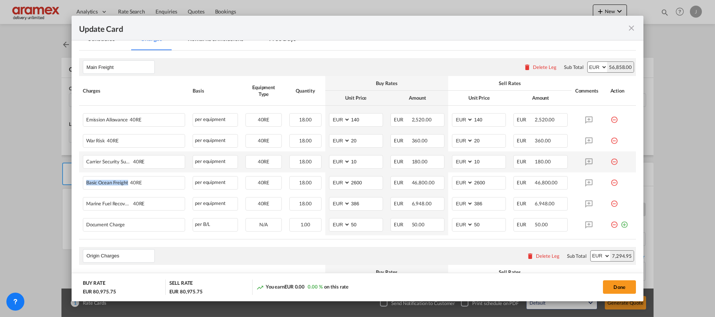
scroll to position [169, 0]
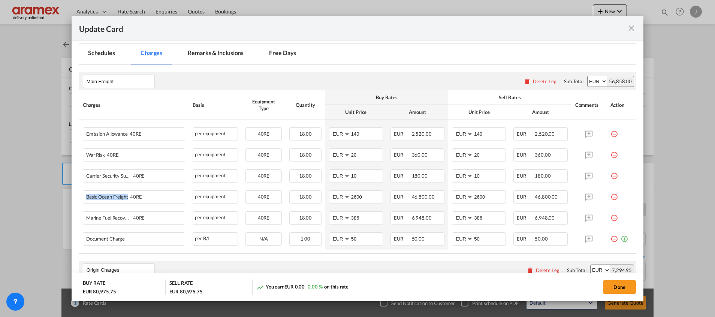
click at [535, 82] on div "Delete Leg" at bounding box center [545, 81] width 24 height 6
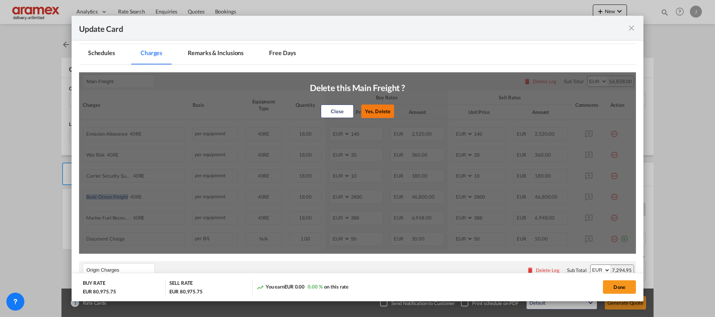
click at [376, 106] on button "Yes, Delete" at bounding box center [377, 111] width 33 height 13
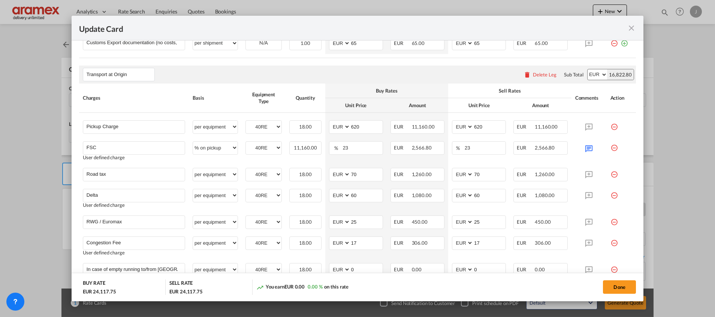
scroll to position [394, 0]
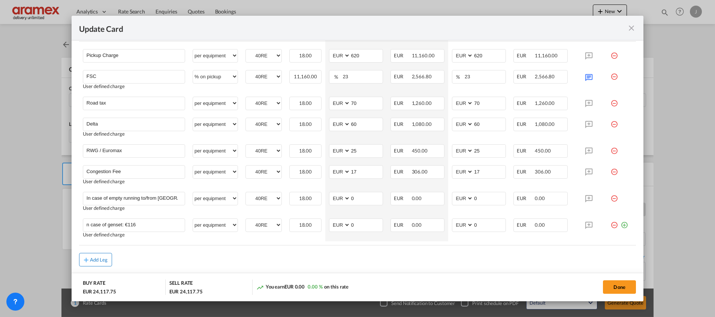
click at [102, 256] on button "Add Leg" at bounding box center [95, 259] width 33 height 13
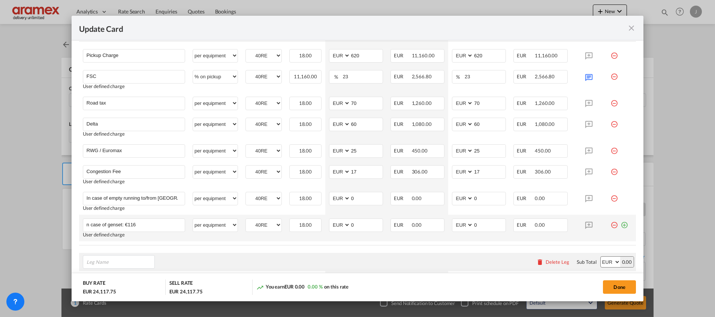
scroll to position [500, 0]
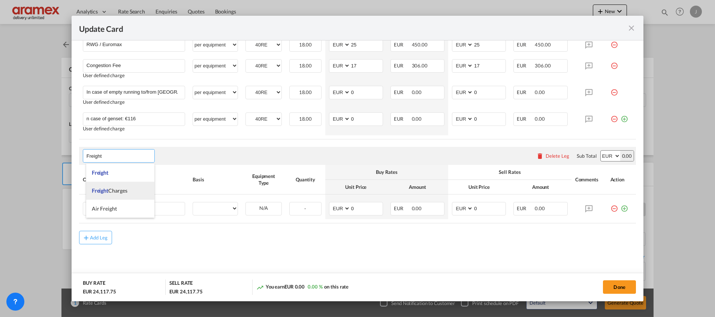
click at [117, 191] on span "Freight Charges" at bounding box center [110, 190] width 36 height 6
type input "Freight Charges"
click at [128, 214] on div "Update Card Port ..." at bounding box center [134, 208] width 102 height 13
click at [130, 207] on input "Charge Name" at bounding box center [136, 207] width 98 height 11
paste input "Basic Ocean Freight"
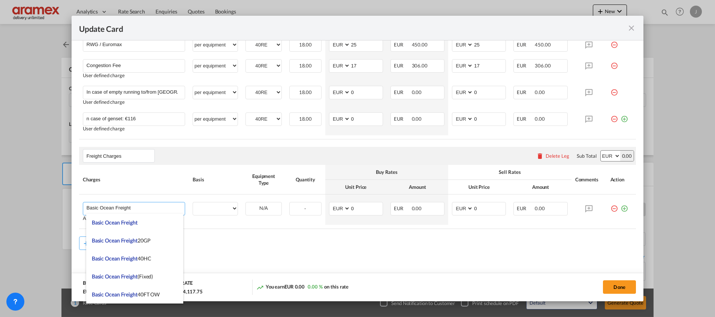
type input "Basic Ocean Freight"
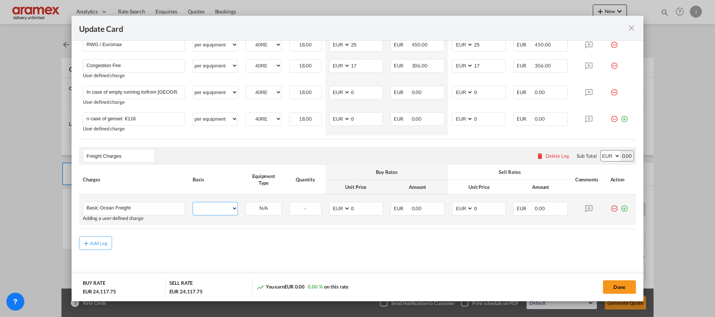
click at [219, 205] on select "per equipment per container per B/L per shipping bill per shipment % on freight…" at bounding box center [215, 208] width 45 height 12
select select "per equipment"
click at [193, 202] on select "per equipment per container per B/L per shipping bill per shipment % on freight…" at bounding box center [215, 208] width 45 height 12
click at [265, 212] on select "40RE" at bounding box center [264, 209] width 36 height 10
select select "40RE"
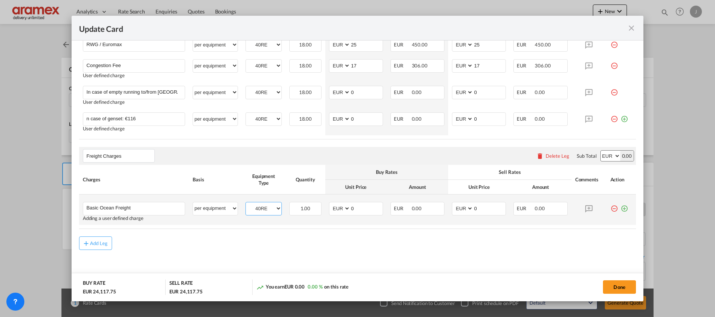
click at [246, 204] on select "40RE" at bounding box center [264, 209] width 36 height 10
drag, startPoint x: 355, startPoint y: 208, endPoint x: 343, endPoint y: 210, distance: 11.8
click at [343, 210] on md-input-container "AED AFN ALL AMD ANG AOA ARS AUD AWG AZN BAM BBD BDT BGN BHD BIF BMD BND BOB BRL…" at bounding box center [356, 208] width 54 height 13
paste input "1708"
type input "1708"
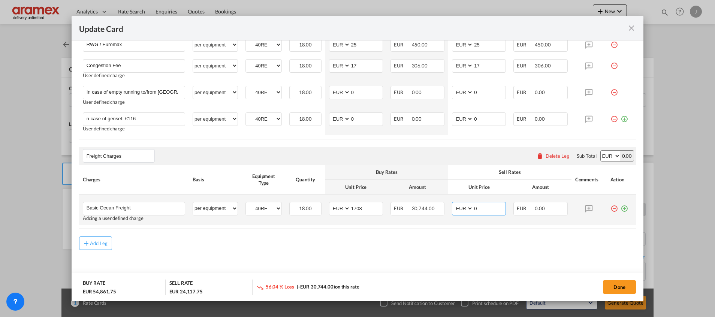
click at [462, 210] on md-input-container "AED AFN ALL AMD ANG AOA ARS AUD AWG AZN BAM BBD BDT BGN BHD BIF BMD BND BOB BRL…" at bounding box center [479, 208] width 54 height 13
paste input "1708"
type input "1708"
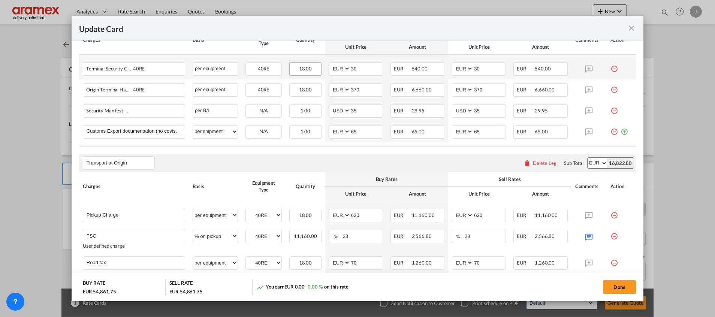
scroll to position [162, 0]
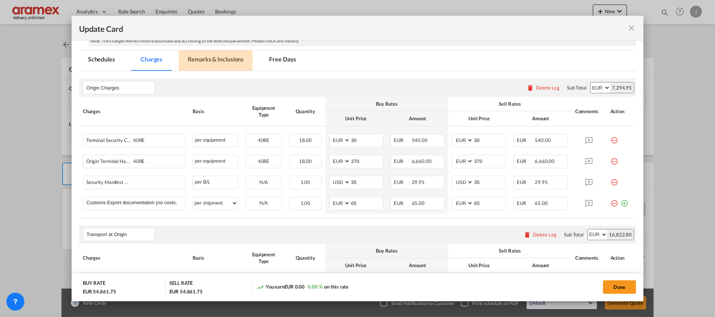
click at [221, 58] on md-tab-item "Remarks & Inclusions" at bounding box center [216, 60] width 74 height 21
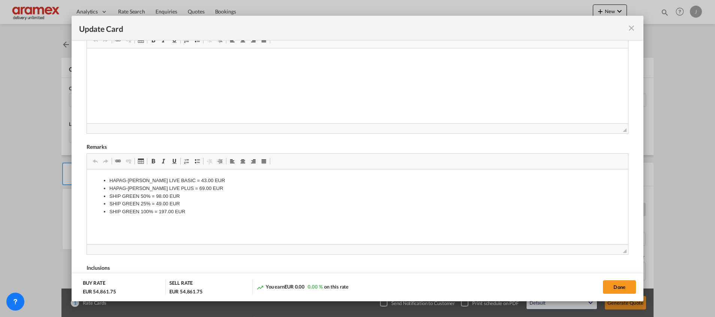
scroll to position [275, 0]
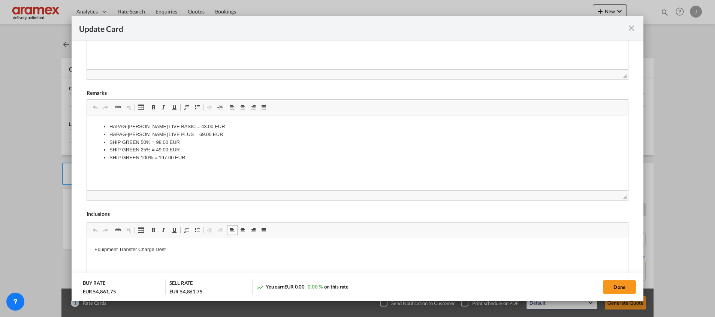
drag, startPoint x: 171, startPoint y: 250, endPoint x: 82, endPoint y: 248, distance: 88.5
click at [141, 250] on p "Equipment Transfer Charge Dest" at bounding box center [357, 250] width 526 height 8
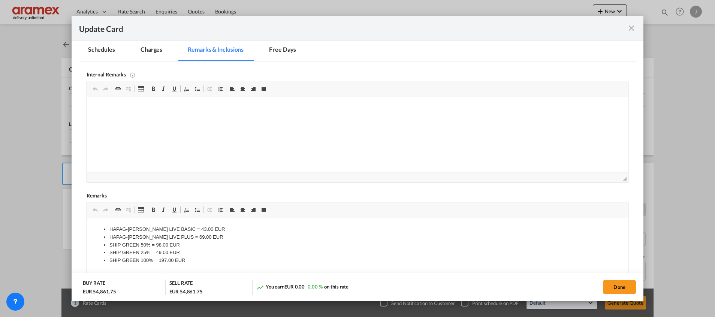
scroll to position [106, 0]
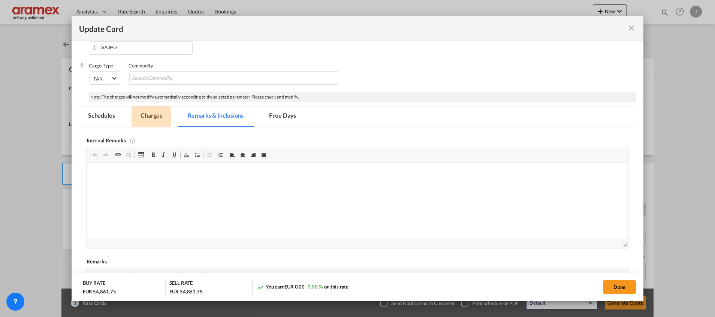
drag, startPoint x: 154, startPoint y: 114, endPoint x: 202, endPoint y: 3, distance: 120.3
click at [154, 114] on md-tab-item "Charges" at bounding box center [152, 116] width 40 height 21
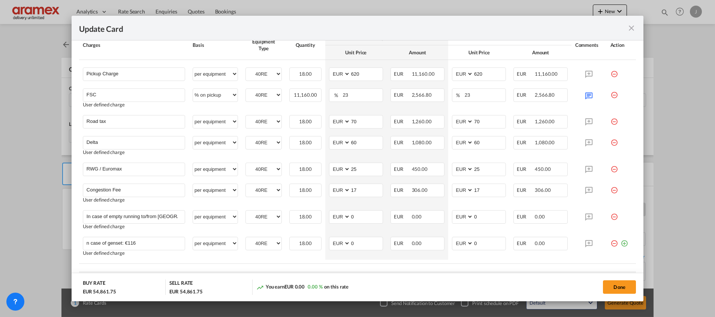
scroll to position [500, 0]
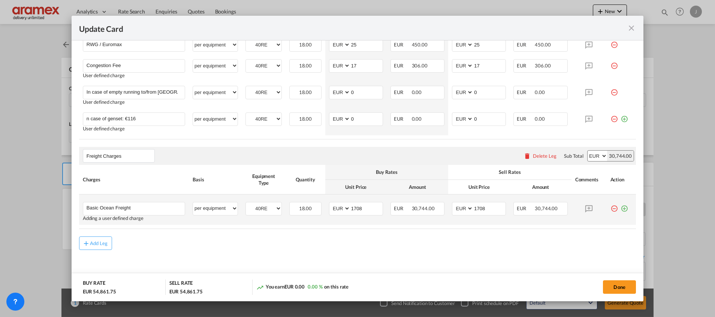
click at [621, 210] on md-icon "icon-plus-circle-outline green-400-fg" at bounding box center [624, 205] width 7 height 7
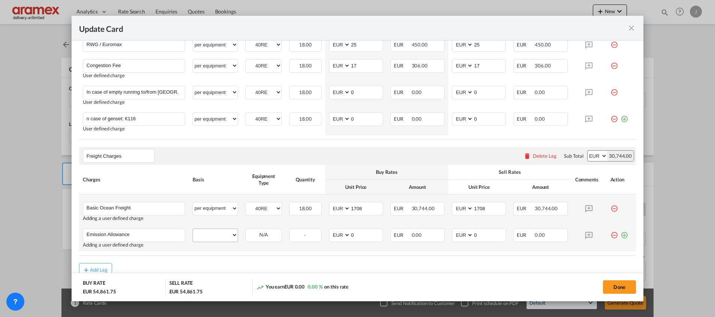
type input "Emission Allowance"
click at [209, 239] on select "per equipment per container per B/L per shipping bill per shipment % on freight…" at bounding box center [215, 235] width 45 height 12
select select "per equipment"
click at [193, 229] on select "per equipment per container per B/L per shipping bill per shipment % on freight…" at bounding box center [215, 235] width 45 height 12
click at [264, 236] on select "40RE" at bounding box center [264, 235] width 36 height 10
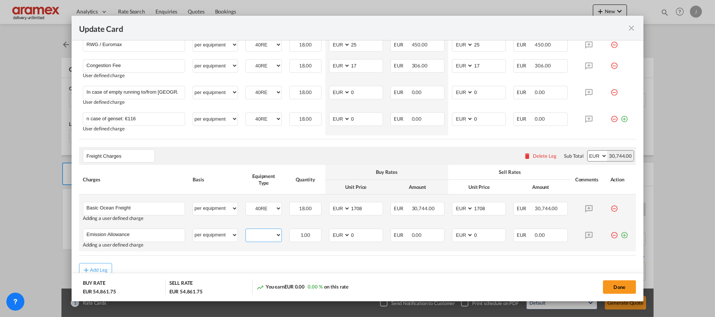
select select "40RE"
click at [246, 230] on select "40RE" at bounding box center [264, 235] width 36 height 10
click at [343, 237] on md-input-container "AED AFN ALL AMD ANG AOA ARS AUD AWG AZN BAM BBD BDT BGN BHD BIF BMD BND BOB BRL…" at bounding box center [356, 235] width 54 height 13
click at [353, 237] on input "286" at bounding box center [367, 234] width 32 height 11
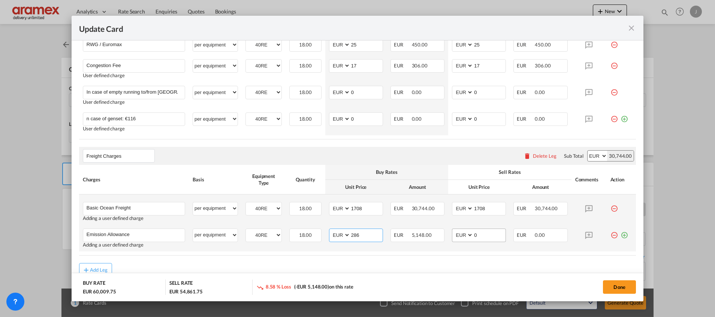
type input "286"
drag, startPoint x: 478, startPoint y: 234, endPoint x: 450, endPoint y: 234, distance: 28.1
click at [452, 234] on md-input-container "AED AFN ALL AMD ANG AOA ARS AUD AWG AZN BAM BBD BDT BGN BHD BIF BMD BND BOB BRL…" at bounding box center [479, 235] width 54 height 13
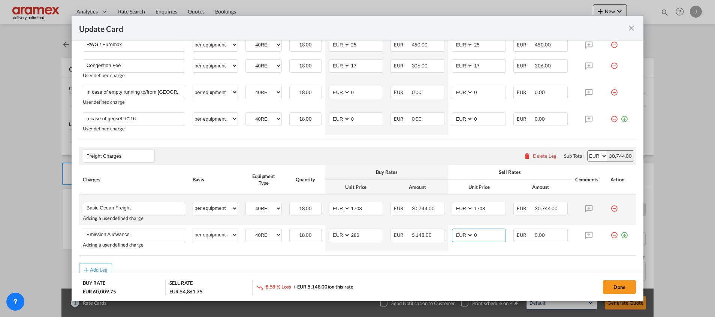
paste input "286"
type input "286"
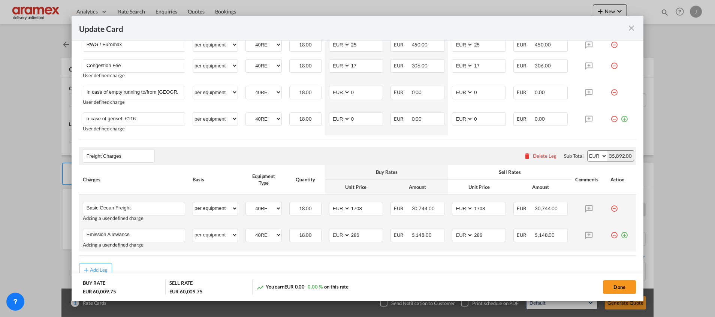
click at [621, 236] on md-icon "icon-plus-circle-outline green-400-fg" at bounding box center [624, 232] width 7 height 7
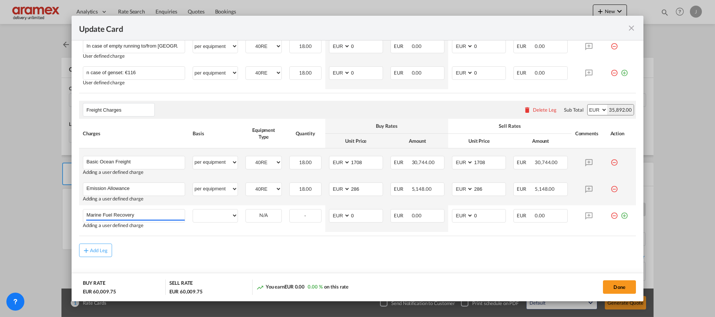
scroll to position [559, 0]
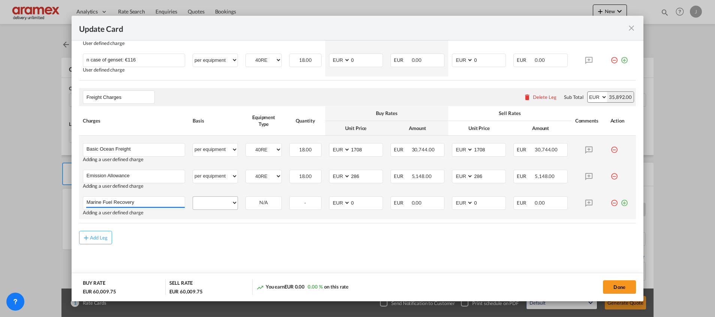
type input "Marine Fuel Recovery"
drag, startPoint x: 220, startPoint y: 201, endPoint x: 219, endPoint y: 195, distance: 6.0
click at [220, 201] on select "per equipment per container per B/L per shipping bill per shipment % on freight…" at bounding box center [215, 203] width 45 height 12
select select "per equipment"
click at [193, 197] on select "per equipment per container per B/L per shipping bill per shipment % on freight…" at bounding box center [215, 203] width 45 height 12
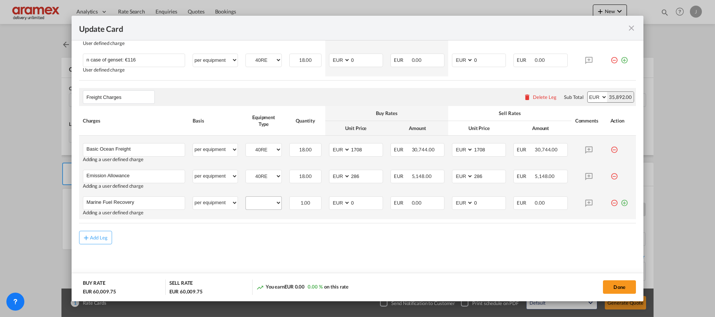
drag, startPoint x: 255, startPoint y: 212, endPoint x: 257, endPoint y: 208, distance: 4.2
click at [256, 212] on td "40RE Please Select Already exists" at bounding box center [264, 206] width 44 height 27
click at [258, 199] on select "40RE" at bounding box center [264, 203] width 36 height 10
select select "40RE"
click at [246, 198] on select "40RE" at bounding box center [264, 203] width 36 height 10
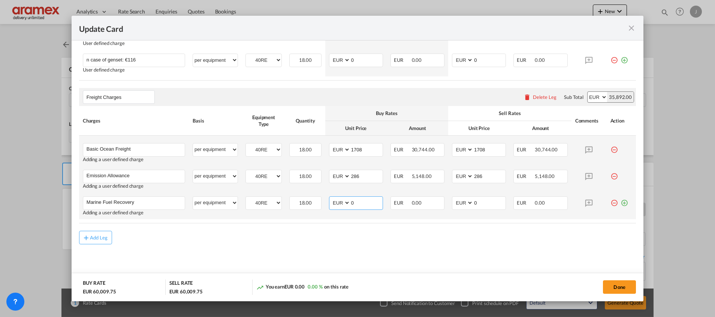
drag, startPoint x: 342, startPoint y: 203, endPoint x: 331, endPoint y: 203, distance: 10.5
click at [331, 203] on md-input-container "AED AFN ALL AMD ANG AOA ARS AUD AWG AZN BAM BBD BDT BGN BHD BIF BMD BND BOB BRL…" at bounding box center [356, 202] width 54 height 13
click at [355, 202] on input "836" at bounding box center [367, 202] width 32 height 11
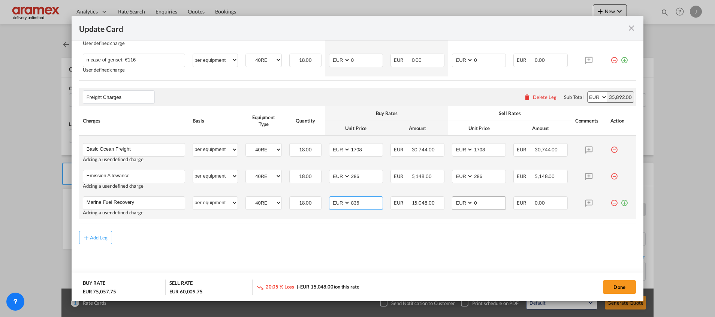
type input "836"
drag, startPoint x: 489, startPoint y: 203, endPoint x: 443, endPoint y: 204, distance: 45.8
click at [448, 204] on td "AED AFN ALL AMD ANG AOA ARS AUD AWG AZN BAM BBD BDT BGN BHD BIF BMD BND BOB BRL…" at bounding box center [478, 206] width 61 height 27
paste input "836"
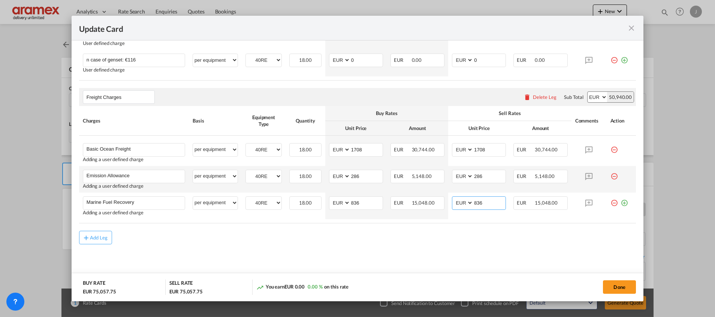
type input "836"
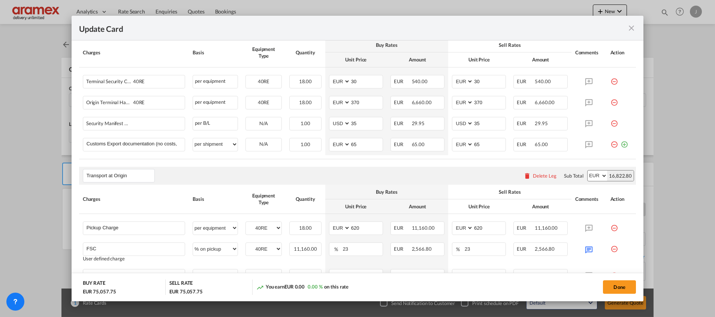
scroll to position [165, 0]
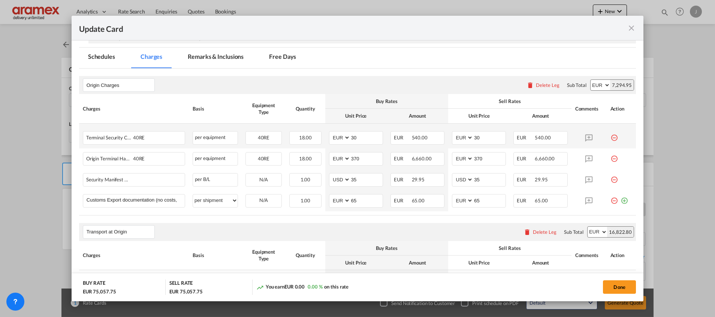
click at [611, 136] on md-icon "icon-minus-circle-outline red-400-fg" at bounding box center [614, 134] width 7 height 7
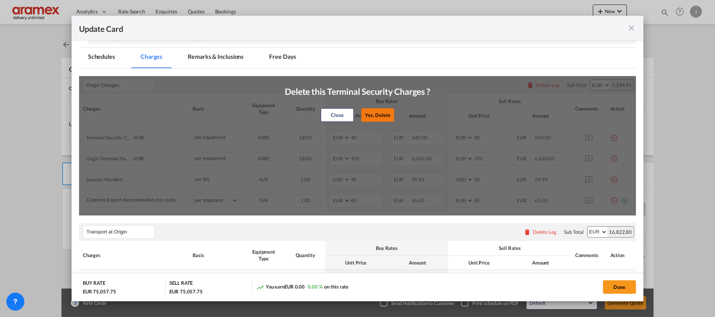
click at [381, 113] on button "Yes, Delete" at bounding box center [377, 114] width 33 height 13
type input "370"
select select "string:USD"
type input "35"
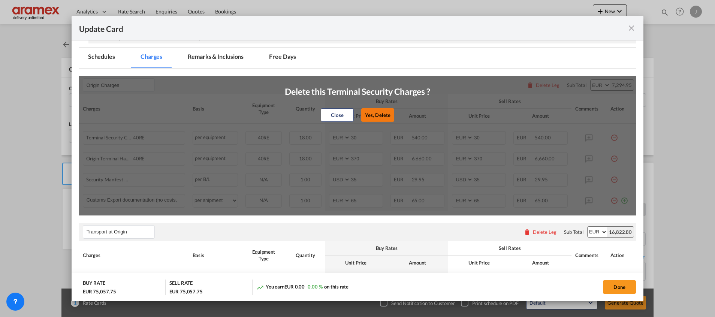
select select "string:USD"
type input "35"
select select "string:EUR"
type input "65"
select select "string:EUR"
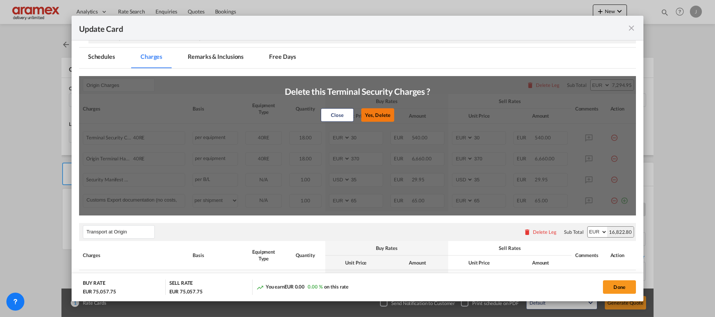
type input "65"
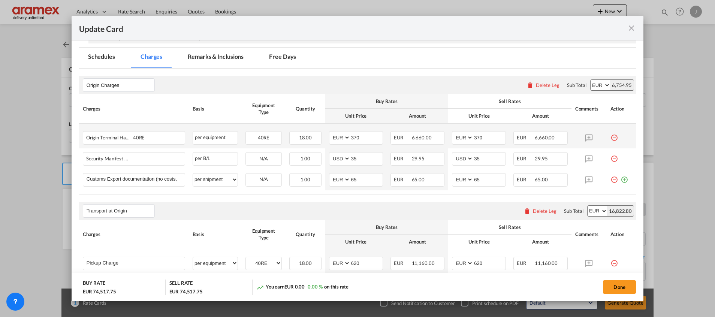
click at [611, 138] on md-icon "icon-minus-circle-outline red-400-fg" at bounding box center [614, 134] width 7 height 7
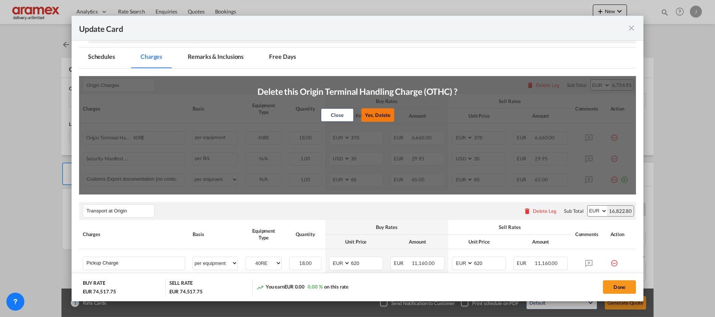
click at [372, 112] on button "Yes, Delete" at bounding box center [377, 114] width 33 height 13
select select "string:USD"
type input "35"
select select "string:USD"
type input "35"
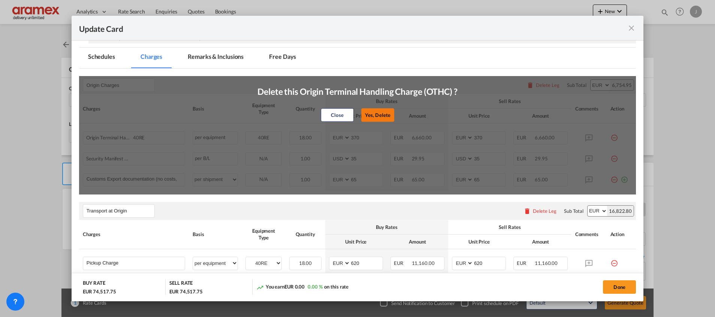
select select "string:EUR"
type input "65"
select select "string:EUR"
type input "65"
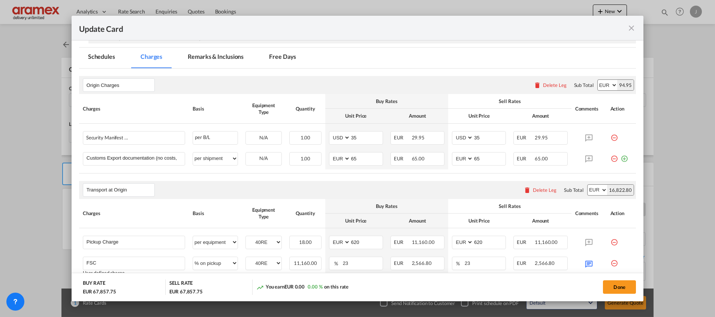
click at [611, 137] on md-icon "icon-minus-circle-outline red-400-fg" at bounding box center [614, 134] width 7 height 7
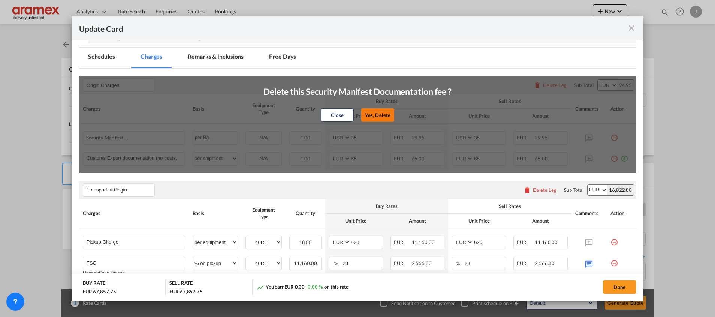
click at [373, 117] on button "Yes, Delete" at bounding box center [377, 114] width 33 height 13
select select "string:EUR"
type input "65"
select select "string:EUR"
type input "65"
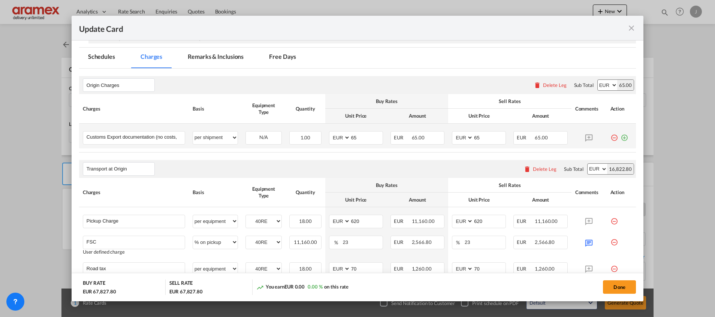
click at [621, 138] on md-icon "icon-plus-circle-outline green-400-fg" at bounding box center [624, 134] width 7 height 7
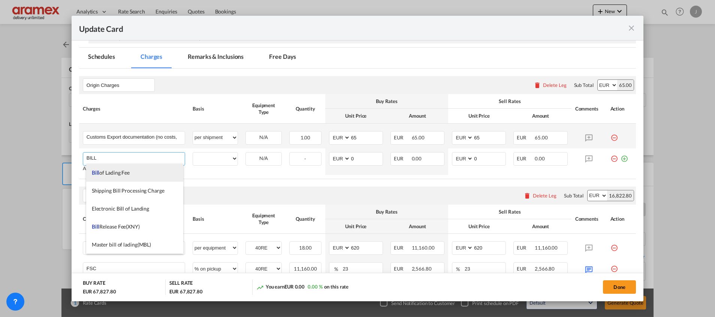
click at [133, 168] on li "Bill of Lading Fee" at bounding box center [134, 173] width 97 height 18
type input "Bill of Lading Fee"
select select "per B/L"
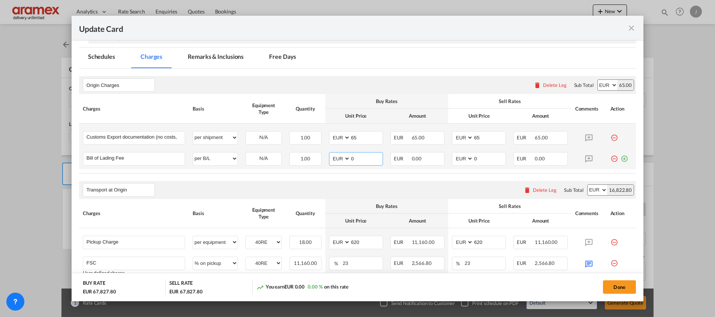
drag, startPoint x: 346, startPoint y: 157, endPoint x: 337, endPoint y: 158, distance: 8.7
click at [337, 158] on md-input-container "AED AFN ALL AMD ANG AOA ARS AUD AWG AZN BAM BBD BDT BGN BHD BIF BMD BND BOB BRL…" at bounding box center [356, 158] width 54 height 13
click at [353, 157] on input "50" at bounding box center [367, 158] width 32 height 11
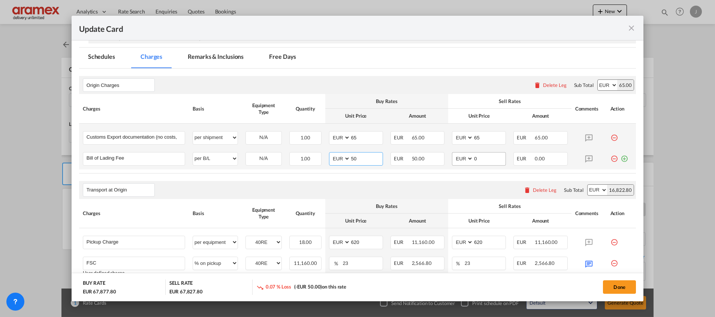
type input "50"
click at [476, 156] on input "0" at bounding box center [489, 158] width 32 height 11
paste input "5"
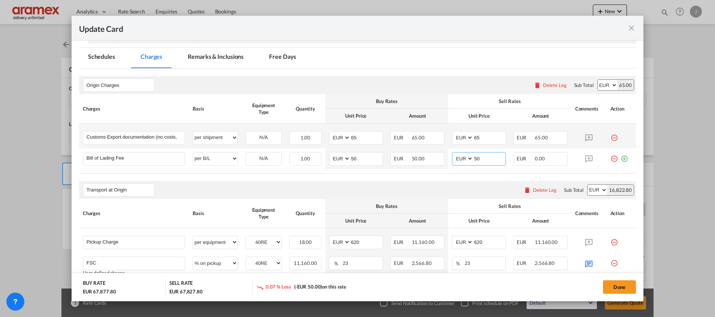
type input "50"
click at [451, 188] on div "Transport at Origin Please enter leg name Leg Name Already Exists Delete Leg Su…" at bounding box center [357, 190] width 557 height 18
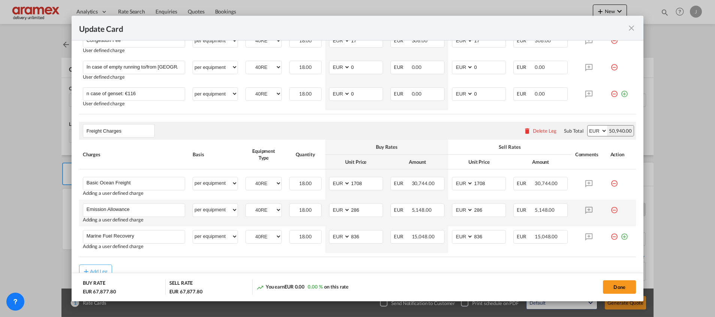
scroll to position [517, 0]
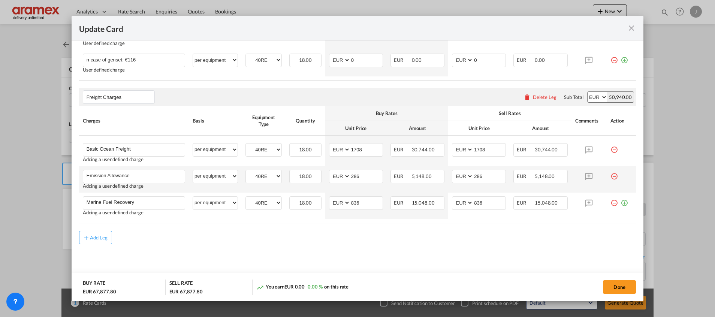
click at [588, 96] on select "AED AFN ALL AMD ANG AOA ARS AUD AWG AZN BAM BBD BDT BGN BHD BIF BMD BND BOB BRL…" at bounding box center [597, 97] width 19 height 10
select select "string:USD"
click at [588, 92] on select "AED AFN ALL AMD ANG AOA ARS AUD AWG AZN BAM BBD BDT BGN BHD BIF BMD BND BOB BRL…" at bounding box center [597, 97] width 19 height 10
click at [335, 148] on select "AED AFN ALL AMD ANG AOA ARS AUD AWG AZN BAM BBD BDT BGN BHD BIF BMD BND BOB BRL…" at bounding box center [340, 150] width 19 height 10
select select "string:USD"
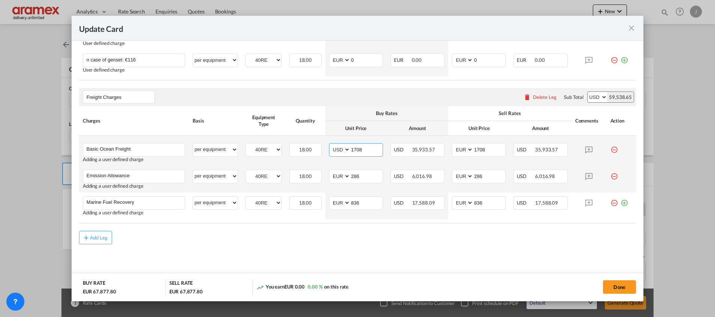
click at [331, 145] on select "AED AFN ALL AMD ANG AOA ARS AUD AWG AZN BAM BBD BDT BGN BHD BIF BMD BND BOB BRL…" at bounding box center [340, 150] width 19 height 10
click at [340, 175] on select "AED AFN ALL AMD ANG AOA ARS AUD AWG AZN BAM BBD BDT BGN BHD BIF BMD BND BOB BRL…" at bounding box center [340, 176] width 19 height 10
select select "string:USD"
click at [331, 171] on select "AED AFN ALL AMD ANG AOA ARS AUD AWG AZN BAM BBD BDT BGN BHD BIF BMD BND BOB BRL…" at bounding box center [340, 176] width 19 height 10
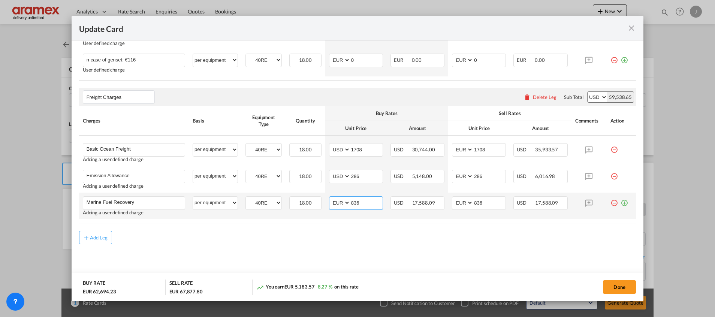
click at [335, 205] on select "AED AFN ALL AMD ANG AOA ARS AUD AWG AZN BAM BBD BDT BGN BHD BIF BMD BND BOB BRL…" at bounding box center [340, 203] width 19 height 10
select select "string:USD"
click at [331, 198] on select "AED AFN ALL AMD ANG AOA ARS AUD AWG AZN BAM BBD BDT BGN BHD BIF BMD BND BOB BRL…" at bounding box center [340, 203] width 19 height 10
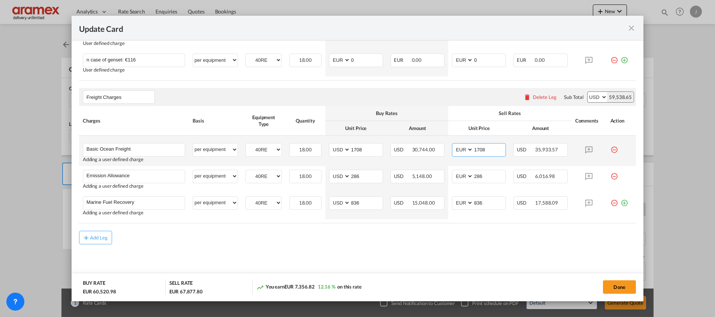
click at [458, 149] on select "AED AFN ALL AMD ANG AOA ARS AUD AWG AZN BAM BBD BDT BGN BHD BIF BMD BND BOB BRL…" at bounding box center [463, 150] width 19 height 10
select select "string:USD"
click at [454, 145] on select "AED AFN ALL AMD ANG AOA ARS AUD AWG AZN BAM BBD BDT BGN BHD BIF BMD BND BOB BRL…" at bounding box center [463, 150] width 19 height 10
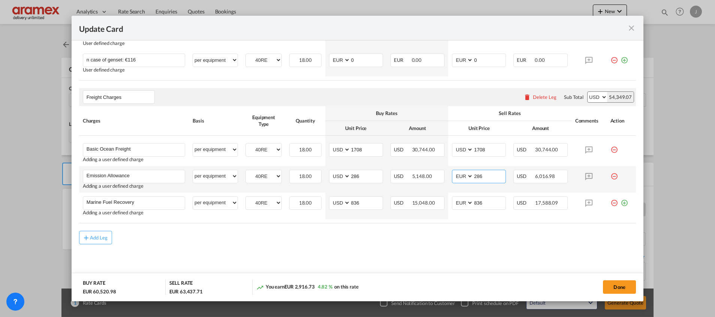
click at [454, 172] on select "AED AFN ALL AMD ANG AOA ARS AUD AWG AZN BAM BBD BDT BGN BHD BIF BMD BND BOB BRL…" at bounding box center [463, 176] width 19 height 10
select select "string:USD"
click at [454, 171] on select "AED AFN ALL AMD ANG AOA ARS AUD AWG AZN BAM BBD BDT BGN BHD BIF BMD BND BOB BRL…" at bounding box center [463, 176] width 19 height 10
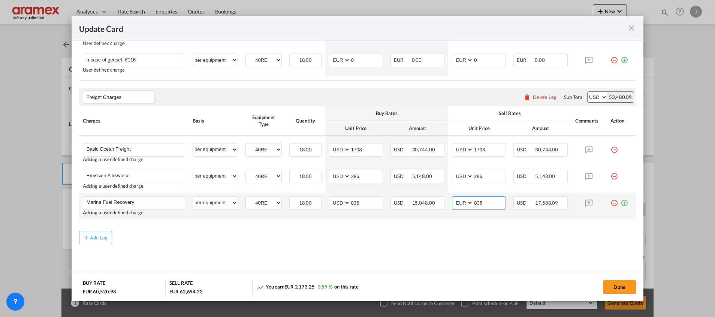
click at [461, 202] on select "AED AFN ALL AMD ANG AOA ARS AUD AWG AZN BAM BBD BDT BGN BHD BIF BMD BND BOB BRL…" at bounding box center [463, 203] width 19 height 10
select select "string:USD"
click at [454, 198] on select "AED AFN ALL AMD ANG AOA ARS AUD AWG AZN BAM BBD BDT BGN BHD BIF BMD BND BOB BRL…" at bounding box center [463, 203] width 19 height 10
click at [433, 242] on div "Add Leg" at bounding box center [357, 237] width 557 height 13
click at [615, 285] on button "Done" at bounding box center [619, 286] width 33 height 13
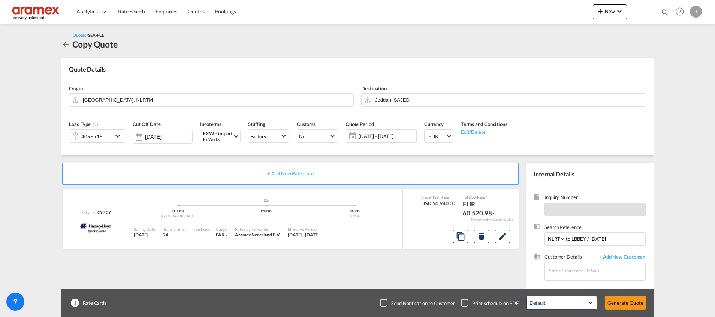
scroll to position [517, 0]
click at [572, 269] on input "Enter Customer Details" at bounding box center [596, 270] width 97 height 17
click at [577, 247] on div "Nour C nour c@[DOMAIN_NAME] | Aramex [GEOGRAPHIC_DATA]" at bounding box center [619, 252] width 142 height 20
type input "Aramex Lebanon, Nour C, [EMAIL_ADDRESS][DOMAIN_NAME]"
click at [623, 302] on button "Generate Quote" at bounding box center [625, 302] width 41 height 13
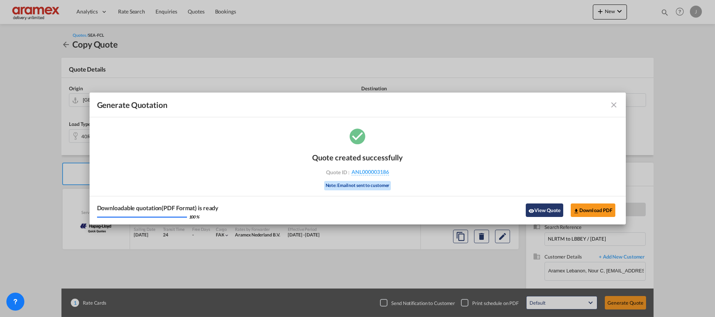
click at [536, 207] on button "View Quote" at bounding box center [544, 210] width 37 height 13
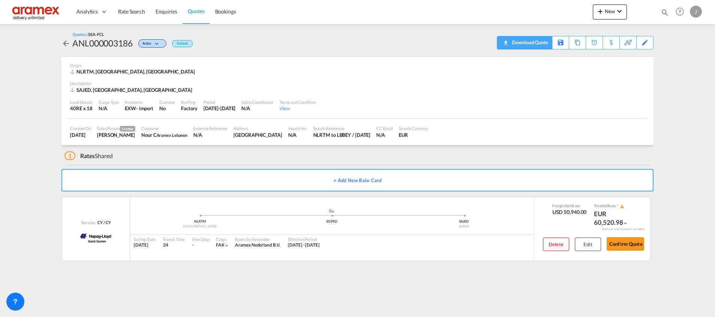
click at [535, 42] on div "Download Quote" at bounding box center [529, 42] width 38 height 12
click at [646, 41] on div "Edit" at bounding box center [645, 42] width 9 height 13
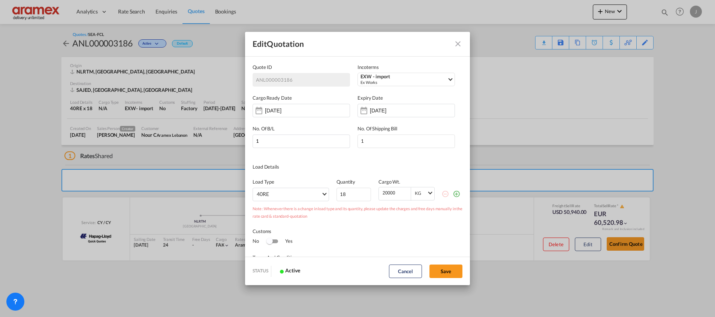
click at [457, 42] on md-icon "Close dialog" at bounding box center [458, 43] width 9 height 9
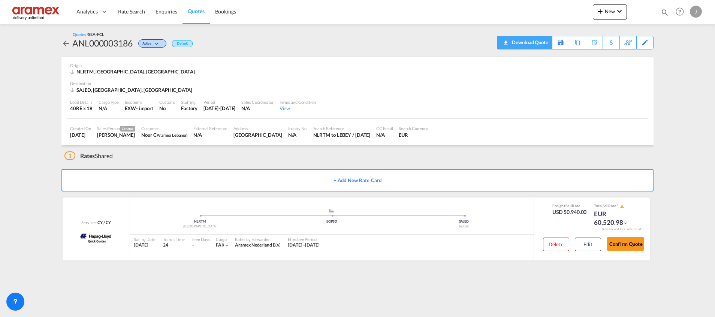
click at [524, 40] on div "Download Quote" at bounding box center [529, 42] width 38 height 12
click at [589, 246] on button "Edit" at bounding box center [588, 244] width 26 height 13
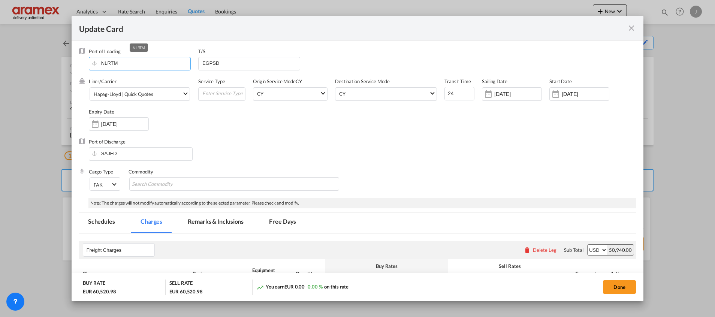
click at [127, 63] on input "NLRTM" at bounding box center [142, 62] width 98 height 11
drag, startPoint x: 127, startPoint y: 63, endPoint x: 40, endPoint y: 68, distance: 87.1
click at [40, 68] on div "Update Card Port of Loading NLRTM T/S EGPSD Liner/Carrier Hapag-Lloyd | Quick Q…" at bounding box center [357, 158] width 715 height 317
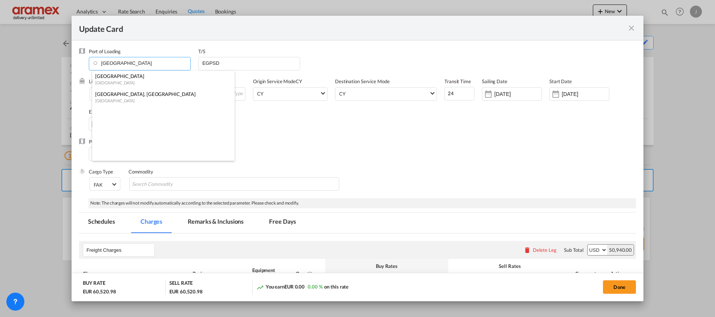
click at [98, 85] on div "[GEOGRAPHIC_DATA]" at bounding box center [161, 83] width 132 height 6
type input "[GEOGRAPHIC_DATA], BEANR"
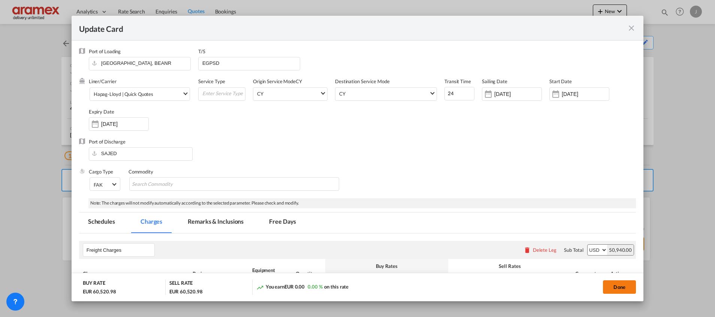
click at [625, 289] on button "Done" at bounding box center [619, 286] width 33 height 13
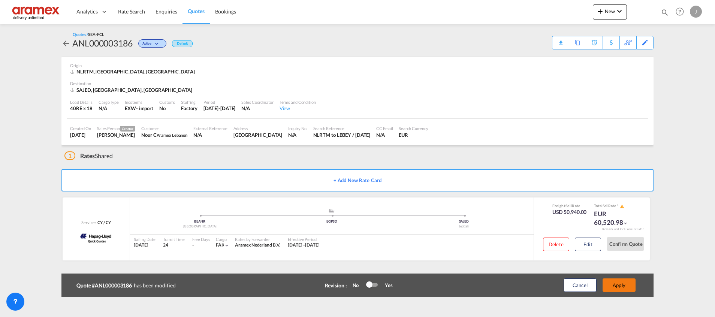
click at [622, 285] on button "Apply" at bounding box center [619, 285] width 33 height 13
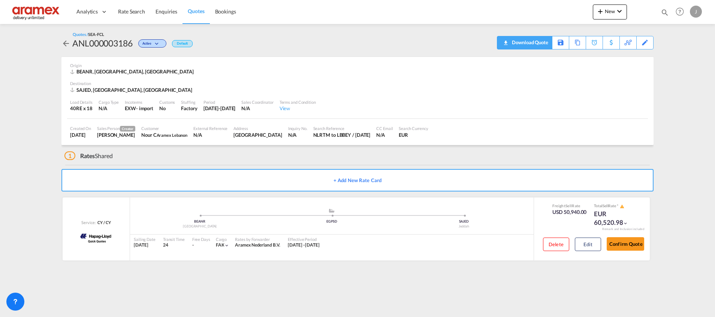
click at [527, 42] on div "Download Quote" at bounding box center [529, 42] width 38 height 12
click at [584, 241] on button "Edit" at bounding box center [588, 244] width 26 height 13
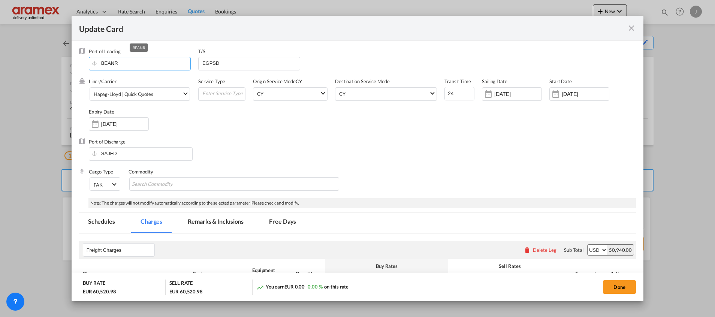
click at [138, 62] on input "BEANR" at bounding box center [142, 62] width 98 height 11
drag, startPoint x: 138, startPoint y: 62, endPoint x: 87, endPoint y: 61, distance: 51.7
click at [87, 61] on div "Port of Loading BEANR T/S EGPSD" at bounding box center [357, 63] width 557 height 30
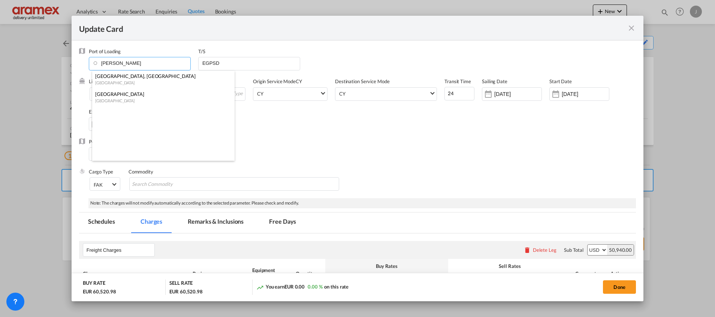
click at [126, 98] on div "[GEOGRAPHIC_DATA]" at bounding box center [161, 101] width 132 height 6
type input "[GEOGRAPHIC_DATA], NLRTM"
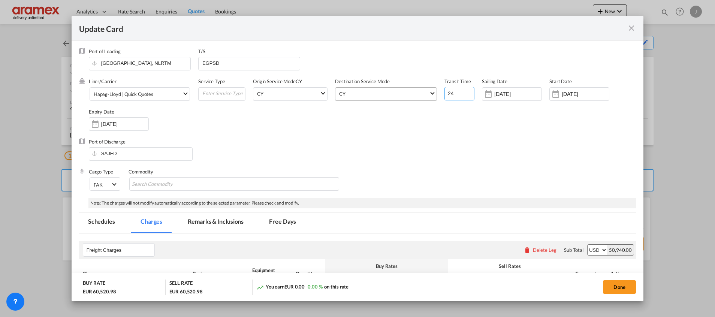
drag, startPoint x: 452, startPoint y: 88, endPoint x: 430, endPoint y: 93, distance: 22.9
click at [431, 93] on div "Liner/Carrier Hapag-Lloyd | Quick Quotes Atlantic Container Line (ACL) Baker Tr…" at bounding box center [362, 108] width 547 height 60
type input "28"
click at [411, 165] on div "Port of Discharge SAJED" at bounding box center [357, 153] width 557 height 30
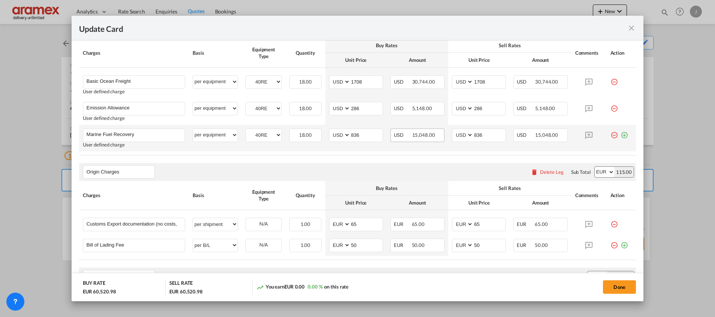
scroll to position [225, 0]
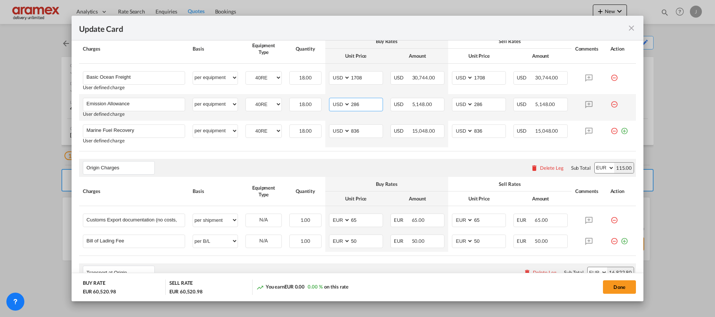
drag, startPoint x: 363, startPoint y: 102, endPoint x: 336, endPoint y: 107, distance: 27.9
click at [336, 107] on md-input-container "AED AFN ALL AMD ANG AOA ARS AUD AWG AZN BAM BBD BDT BGN BHD BIF BMD BND BOB BRL…" at bounding box center [356, 104] width 54 height 13
type input "266"
drag, startPoint x: 484, startPoint y: 103, endPoint x: 436, endPoint y: 103, distance: 48.0
click at [440, 102] on tr "Emission Allowance Please Enter User Defined Charges Cannot Be Published User d…" at bounding box center [357, 107] width 557 height 27
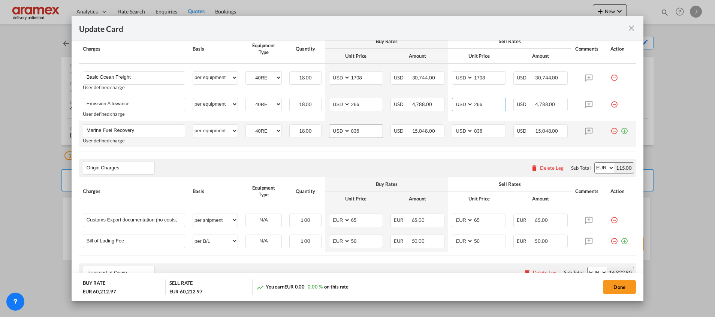
type input "266"
drag, startPoint x: 359, startPoint y: 130, endPoint x: 337, endPoint y: 130, distance: 21.7
click at [337, 130] on md-input-container "AED AFN ALL AMD ANG AOA ARS AUD AWG AZN BAM BBD BDT BGN BHD BIF BMD BND BOB BRL…" at bounding box center [356, 130] width 54 height 13
paste input "2"
type input "826"
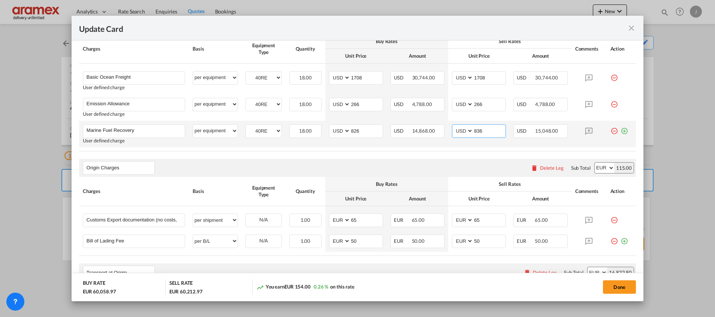
drag, startPoint x: 484, startPoint y: 133, endPoint x: 457, endPoint y: 133, distance: 26.6
click at [457, 133] on md-input-container "AED AFN ALL AMD ANG AOA ARS AUD AWG AZN BAM BBD BDT BGN BHD BIF BMD BND BOB BRL…" at bounding box center [479, 130] width 54 height 13
paste input "2"
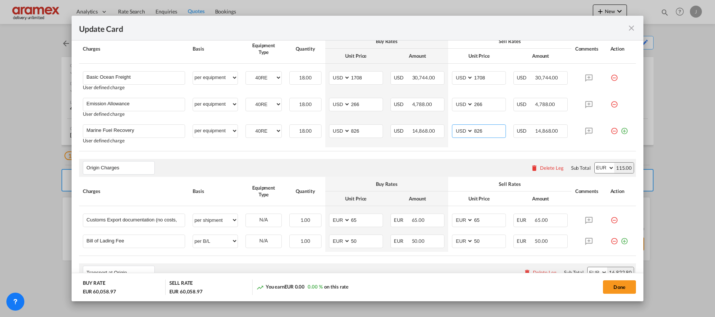
type input "826"
click at [426, 159] on div "Origin Charges Please enter leg name Leg Name Already Exists Delete Leg Sub Tot…" at bounding box center [357, 168] width 557 height 18
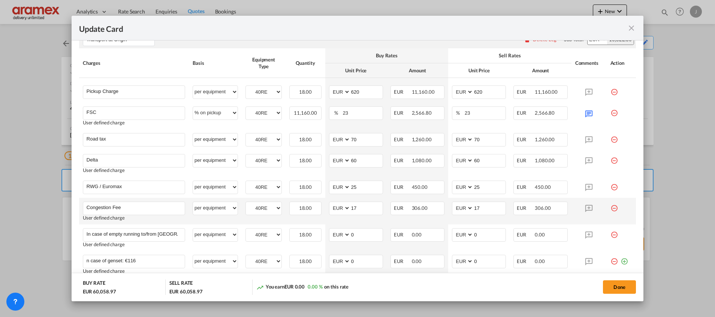
scroll to position [517, 0]
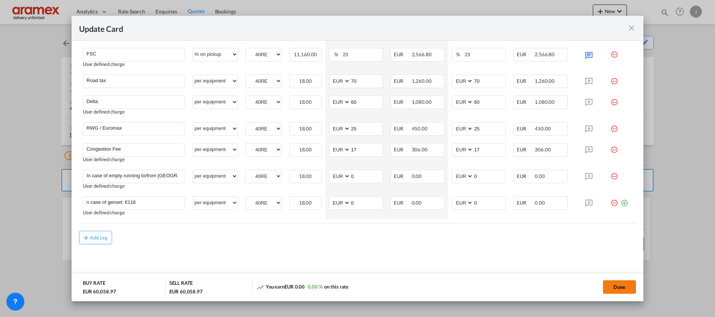
click at [616, 283] on button "Done" at bounding box center [619, 286] width 33 height 13
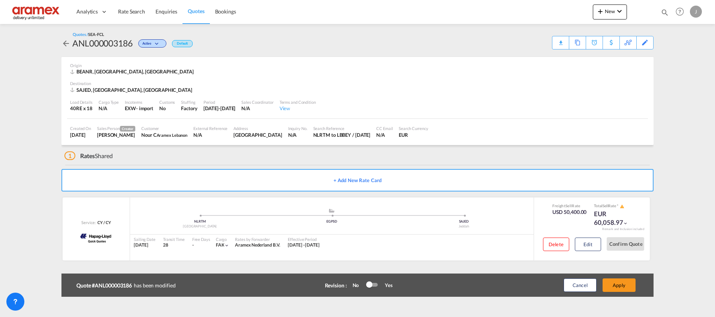
click at [616, 283] on button "Apply" at bounding box center [619, 285] width 33 height 13
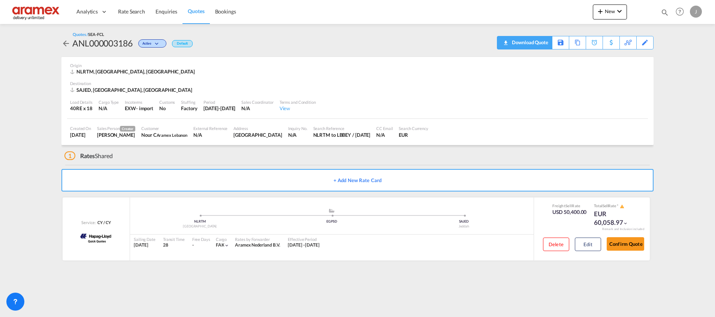
click at [539, 44] on div "Download Quote" at bounding box center [529, 42] width 38 height 12
click at [200, 10] on span "Quotes" at bounding box center [196, 11] width 16 height 6
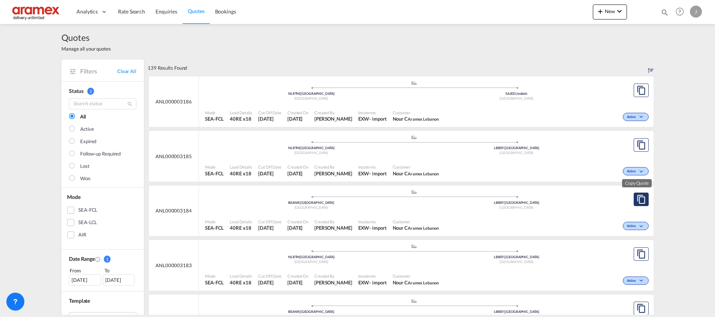
click at [637, 199] on md-icon "assets/icons/custom/copyQuote.svg" at bounding box center [641, 199] width 9 height 9
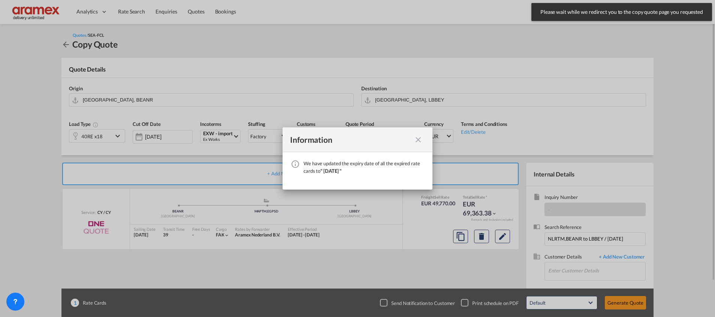
click at [417, 136] on md-icon "icon-close fg-AAA8AD cursor" at bounding box center [418, 139] width 9 height 9
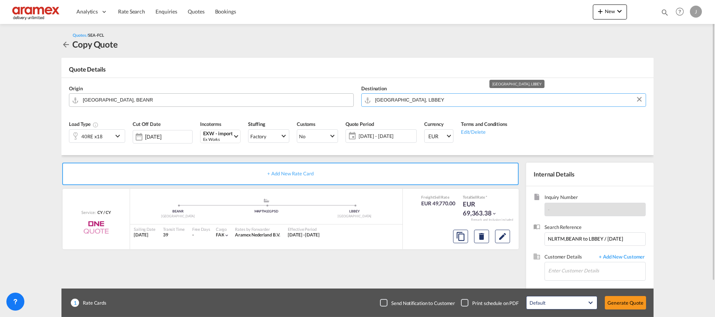
drag, startPoint x: 410, startPoint y: 99, endPoint x: 352, endPoint y: 99, distance: 57.7
click at [352, 99] on div "Origin Antwerp, BEANR Destination Beirut, LBBEY" at bounding box center [357, 96] width 585 height 36
click at [397, 100] on input "[GEOGRAPHIC_DATA], LBBEY" at bounding box center [508, 99] width 267 height 13
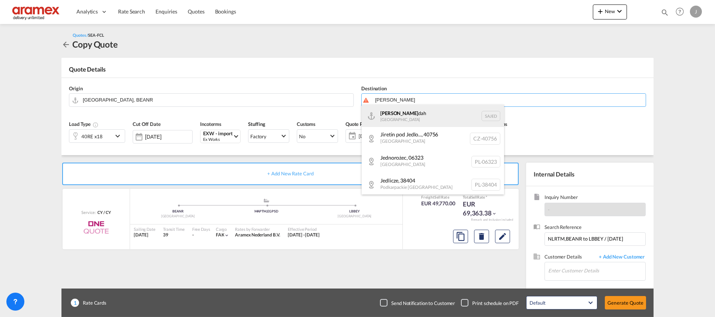
click at [393, 116] on div "Jed dah Saudi Arabia SAJED" at bounding box center [433, 116] width 142 height 22
type input "Jeddah, SAJED"
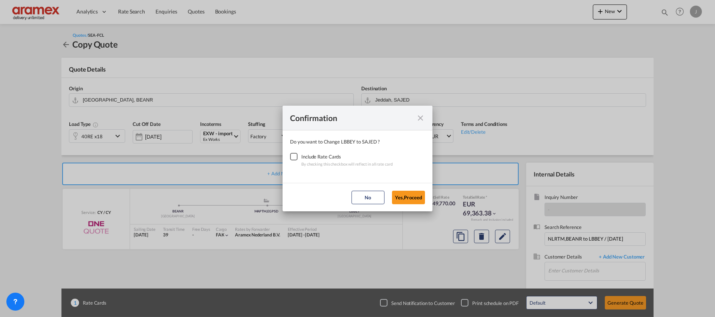
click at [295, 157] on div "Checkbox No Ink" at bounding box center [293, 156] width 7 height 7
click at [410, 193] on button "Yes,Proceed" at bounding box center [408, 197] width 33 height 13
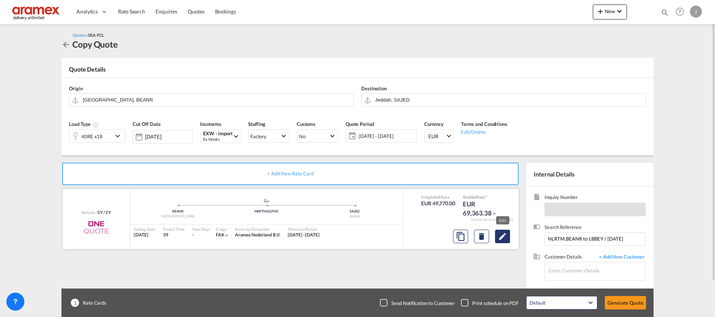
click at [502, 238] on md-icon "Edit" at bounding box center [502, 236] width 9 height 9
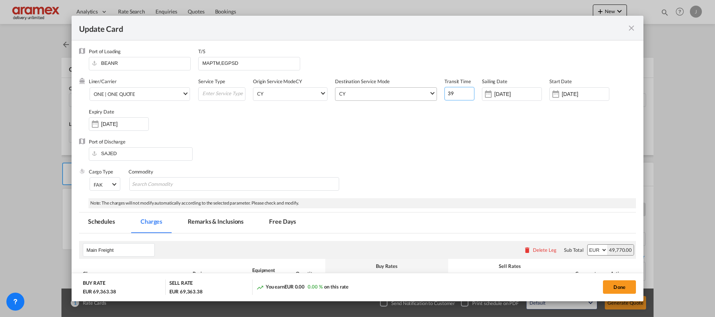
drag, startPoint x: 454, startPoint y: 93, endPoint x: 429, endPoint y: 93, distance: 24.4
click at [429, 93] on div "Liner/Carrier ONE | ONE QUOTE Atlantic Container Line (ACL) Baker Transport (GB…" at bounding box center [362, 108] width 547 height 60
type input "20"
click at [449, 135] on div "Liner/Carrier ONE | ONE QUOTE Atlantic Container Line (ACL) Baker Transport (GB…" at bounding box center [362, 108] width 547 height 60
click at [146, 95] on span "ONE | ONE QUOTE" at bounding box center [138, 94] width 88 height 7
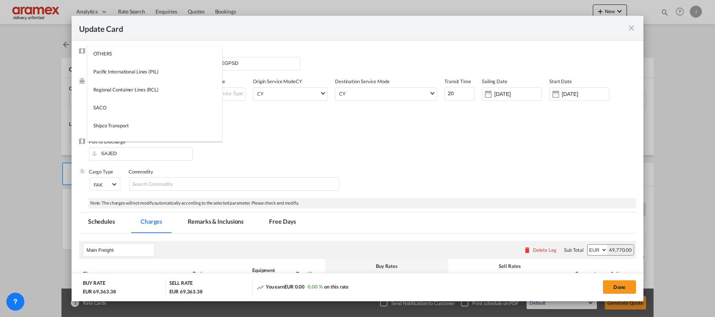
scroll to position [937, 0]
type md-option "466"
type md-option "12"
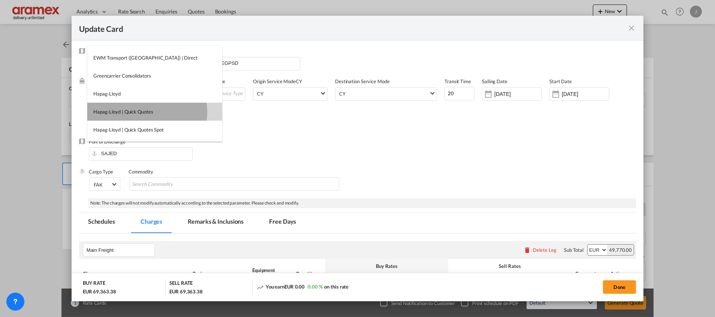
click at [147, 112] on div "Hapag-Lloyd | Quick Quotes" at bounding box center [123, 111] width 60 height 7
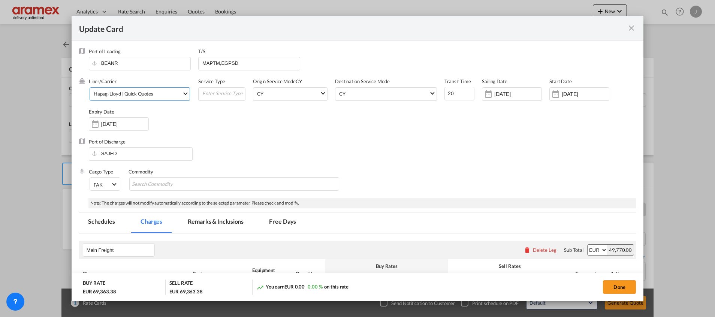
click at [339, 137] on div "Liner/Carrier Hapag-Lloyd | Quick Quotes Service Type Origin Service Mode CY CY…" at bounding box center [362, 108] width 547 height 60
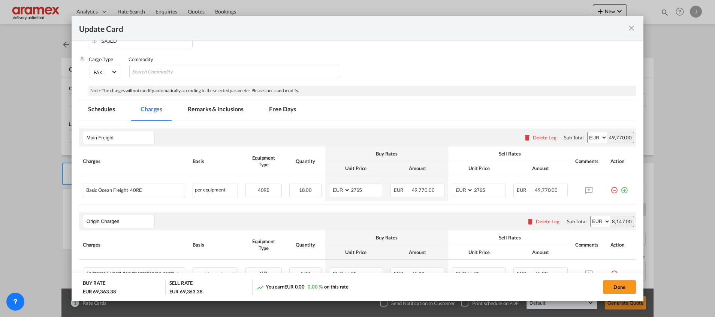
scroll to position [0, 0]
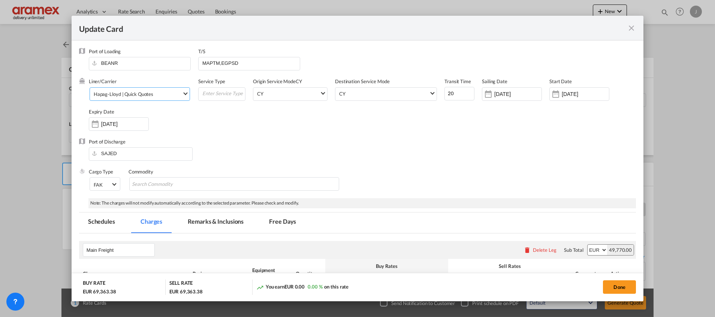
click at [632, 27] on md-icon "icon-close fg-AAA8AD m-0 pointer" at bounding box center [631, 28] width 9 height 9
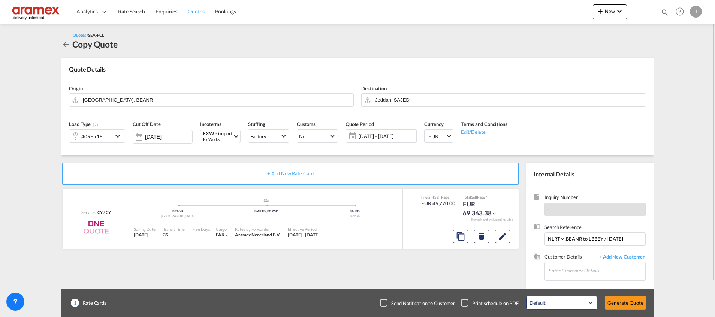
click at [201, 8] on span "Quotes" at bounding box center [196, 11] width 16 height 6
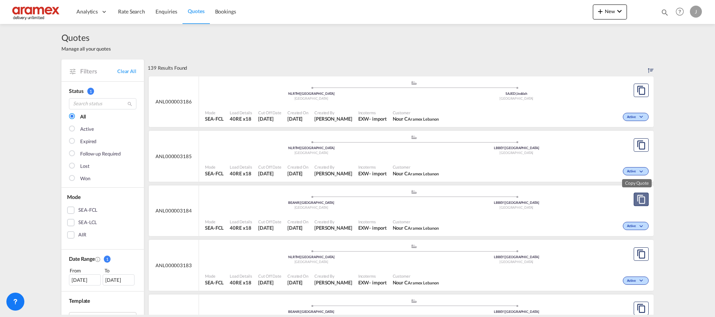
click at [637, 197] on md-icon "assets/icons/custom/copyQuote.svg" at bounding box center [641, 199] width 9 height 9
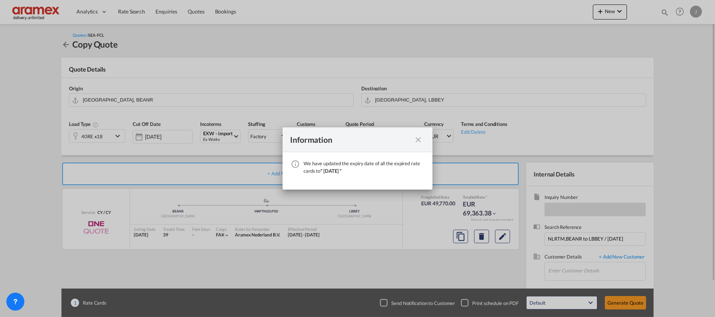
drag, startPoint x: 418, startPoint y: 140, endPoint x: 294, endPoint y: 85, distance: 136.0
click at [418, 139] on md-icon "icon-close fg-AAA8AD cursor" at bounding box center [418, 139] width 9 height 9
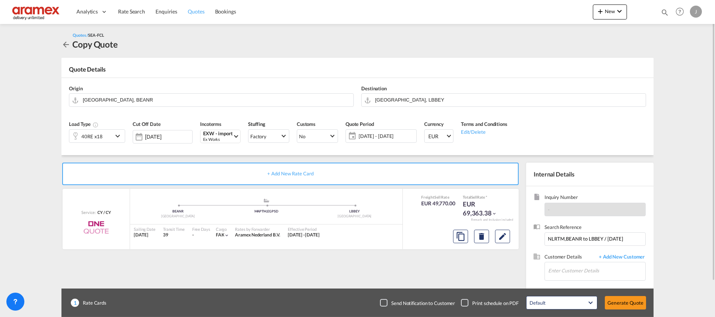
click at [192, 11] on span "Quotes" at bounding box center [196, 11] width 16 height 6
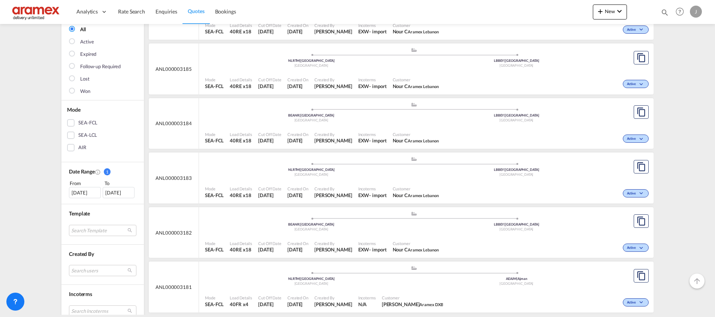
scroll to position [112, 0]
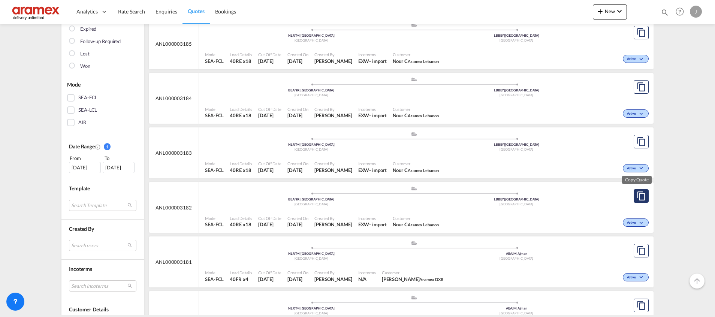
click at [638, 191] on button "Copy Quote" at bounding box center [641, 195] width 15 height 13
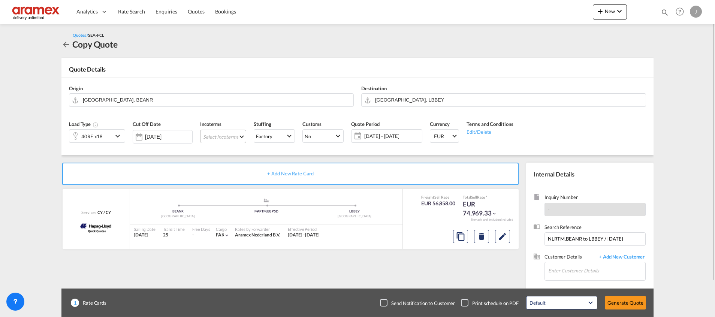
click at [235, 135] on md-select "Select Incoterms FCA - import Free Carrier FCA - export Free Carrier DAP - impo…" at bounding box center [223, 136] width 46 height 13
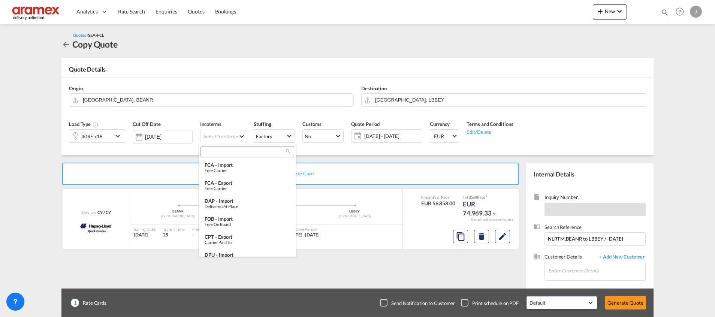
click at [224, 151] on input "search" at bounding box center [244, 151] width 83 height 7
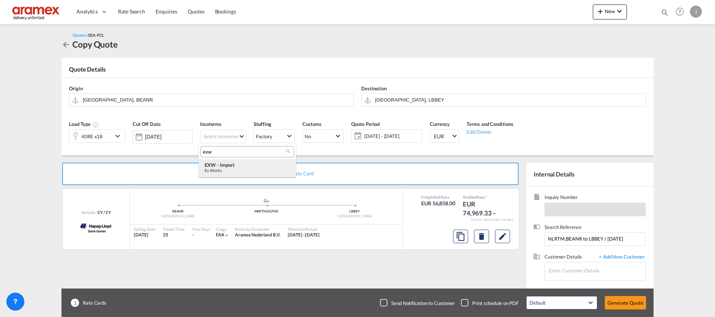
type input "exw"
click at [228, 167] on div "EXW - import" at bounding box center [247, 165] width 85 height 6
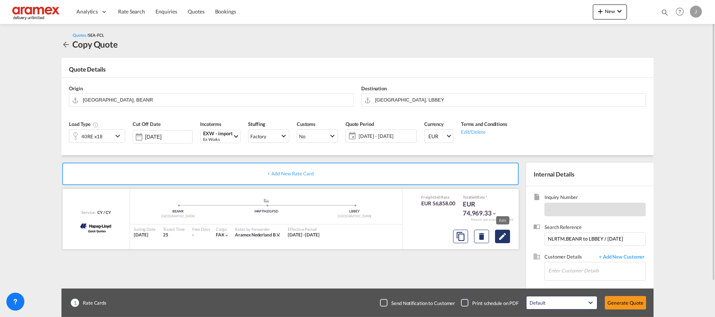
click at [506, 238] on md-icon "Edit" at bounding box center [502, 236] width 9 height 9
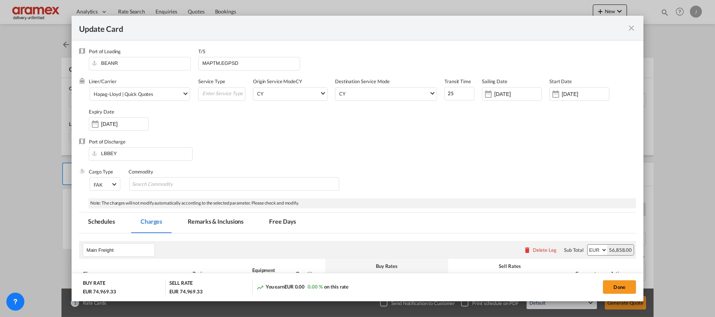
click at [633, 25] on md-icon "icon-close fg-AAA8AD m-0 pointer" at bounding box center [631, 28] width 9 height 9
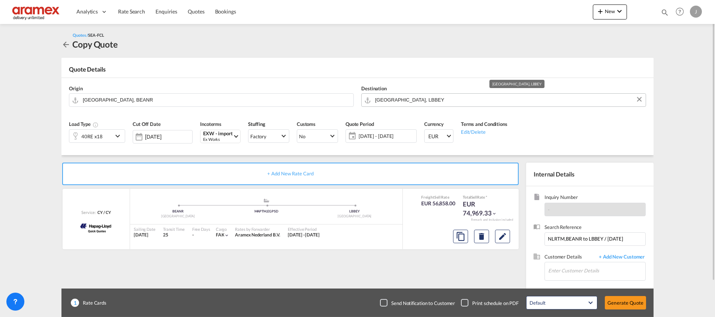
click at [403, 103] on input "[GEOGRAPHIC_DATA], LBBEY" at bounding box center [508, 99] width 267 height 13
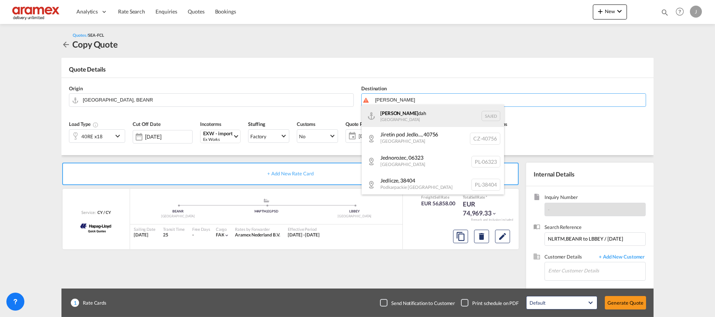
click at [393, 113] on div "Jed dah Saudi Arabia SAJED" at bounding box center [433, 116] width 142 height 22
type input "Jeddah, SAJED"
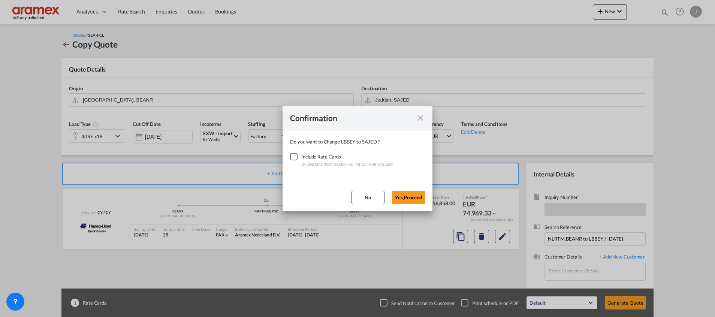
click at [293, 158] on div "Checkbox No Ink" at bounding box center [293, 156] width 7 height 7
click at [411, 198] on button "Yes,Proceed" at bounding box center [408, 197] width 33 height 13
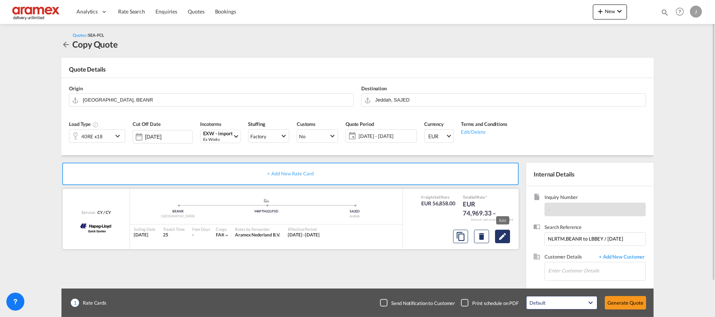
click at [508, 235] on button "Edit" at bounding box center [502, 236] width 15 height 13
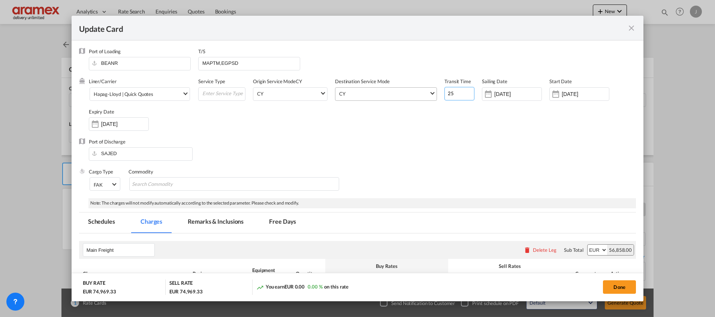
drag, startPoint x: 445, startPoint y: 94, endPoint x: 431, endPoint y: 94, distance: 13.9
click at [431, 94] on div "Liner/Carrier Hapag-Lloyd | Quick Quotes Atlantic Container Line (ACL) Baker Tr…" at bounding box center [362, 108] width 547 height 60
type input "20"
click at [425, 148] on div "Port of Discharge SAJED" at bounding box center [357, 153] width 557 height 30
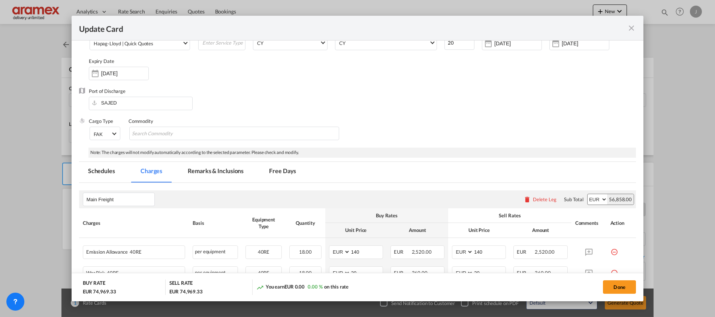
scroll to position [112, 0]
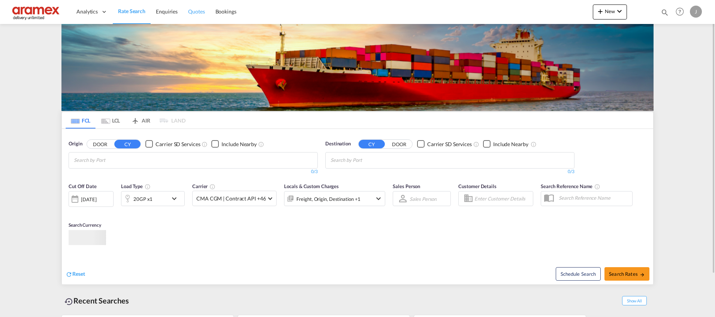
click at [194, 10] on span "Quotes" at bounding box center [196, 11] width 16 height 6
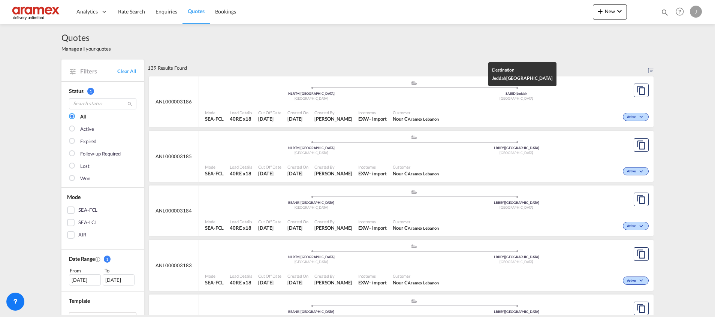
click at [414, 99] on div "[GEOGRAPHIC_DATA]" at bounding box center [516, 98] width 205 height 5
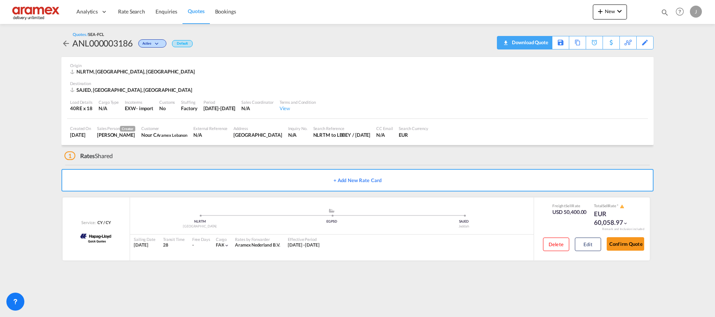
click at [511, 45] on div "Download Quote" at bounding box center [529, 42] width 38 height 12
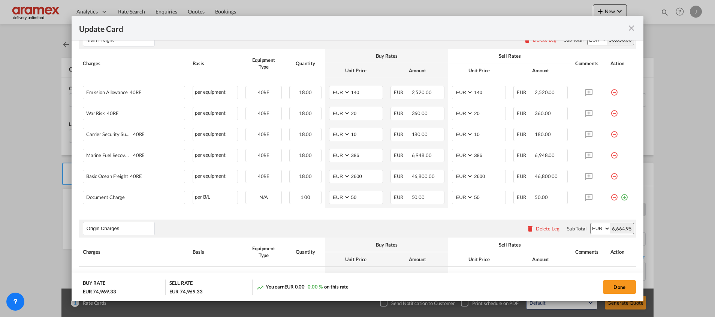
scroll to position [225, 0]
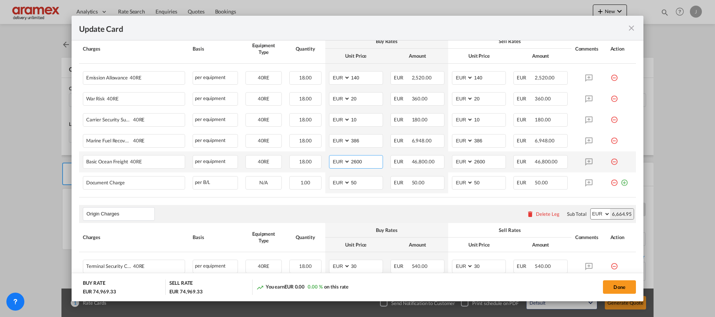
click at [352, 162] on input "2600" at bounding box center [367, 161] width 32 height 11
paste input "1708"
type input "1708"
click at [473, 163] on input "2600" at bounding box center [489, 161] width 32 height 11
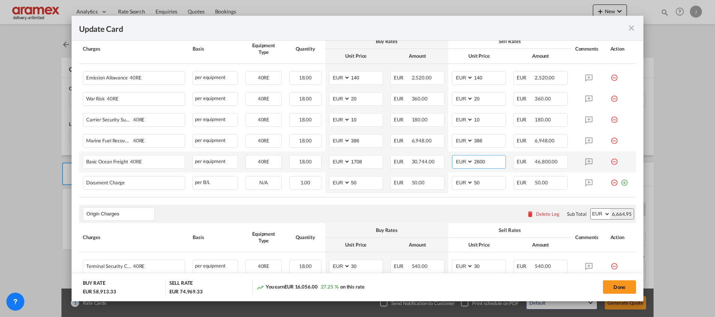
click at [473, 163] on input "2600" at bounding box center [489, 161] width 32 height 11
paste input "1708"
type input "1708"
click at [611, 183] on md-icon "icon-minus-circle-outline red-400-fg" at bounding box center [614, 179] width 7 height 7
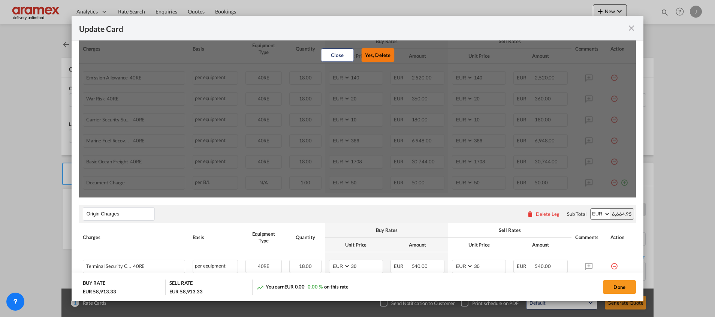
click at [376, 56] on button "Yes, Delete" at bounding box center [377, 54] width 33 height 13
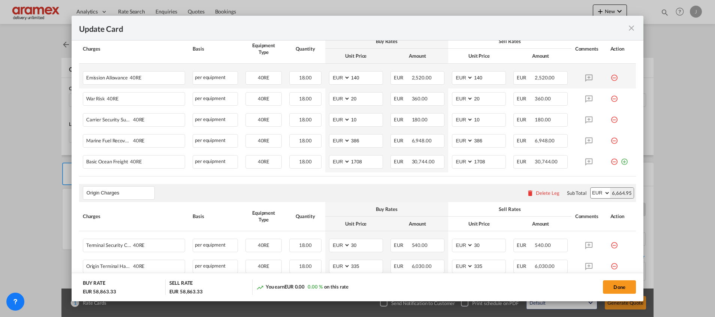
click at [611, 78] on md-icon "icon-minus-circle-outline red-400-fg" at bounding box center [614, 74] width 7 height 7
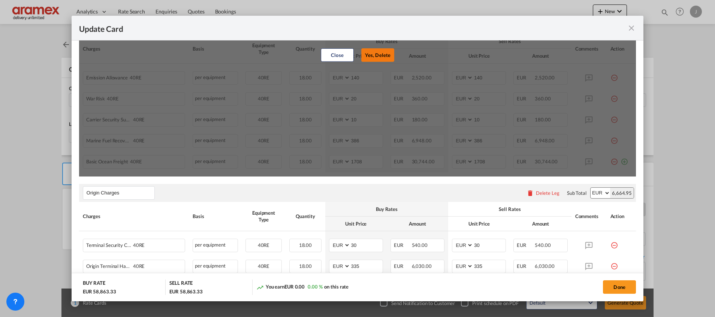
click at [379, 53] on button "Yes, Delete" at bounding box center [377, 54] width 33 height 13
type input "20"
type input "10"
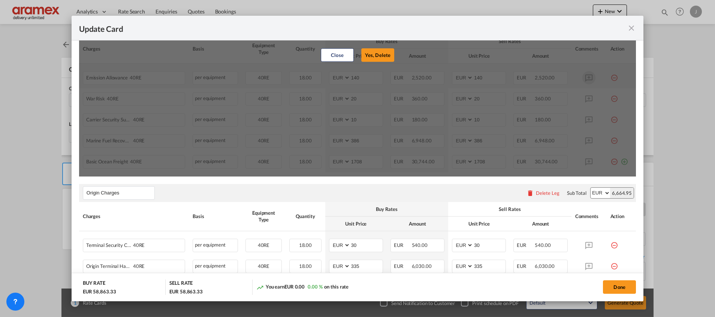
type input "386"
type input "1708"
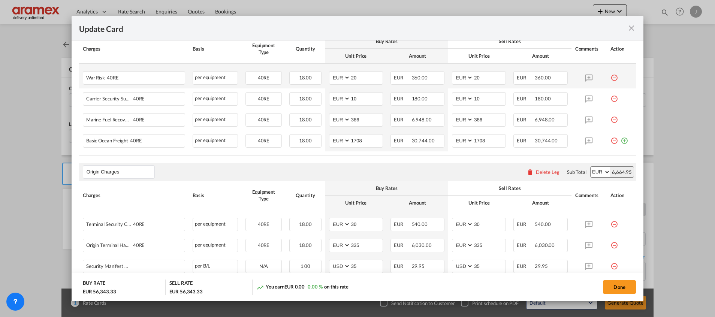
click at [611, 75] on md-icon "icon-minus-circle-outline red-400-fg" at bounding box center [614, 74] width 7 height 7
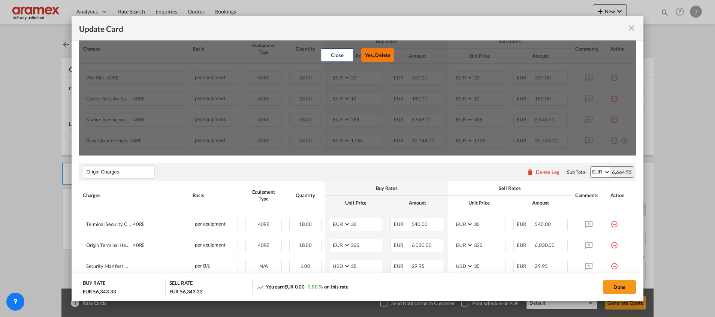
drag, startPoint x: 381, startPoint y: 57, endPoint x: 542, endPoint y: 78, distance: 161.8
click at [381, 56] on button "Yes, Delete" at bounding box center [377, 54] width 33 height 13
type input "10"
type input "386"
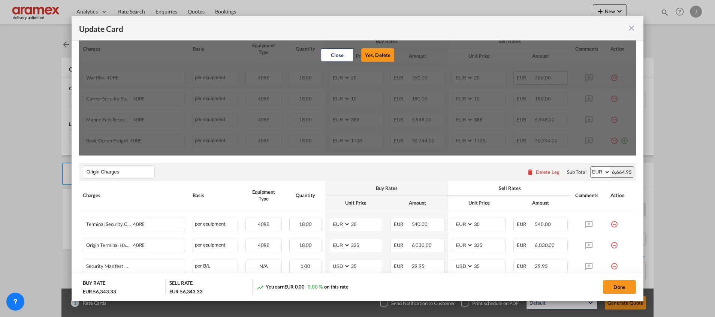
type input "386"
type input "1708"
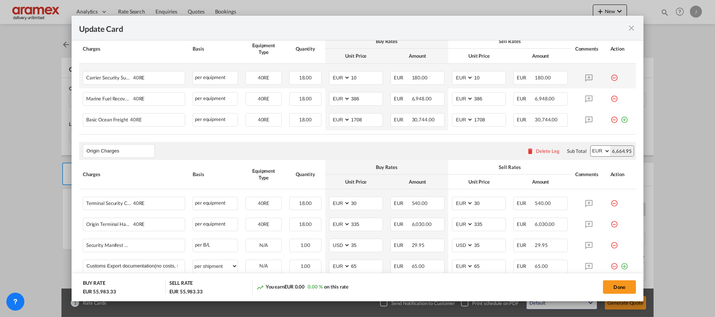
click at [611, 76] on md-icon "icon-minus-circle-outline red-400-fg" at bounding box center [614, 74] width 7 height 7
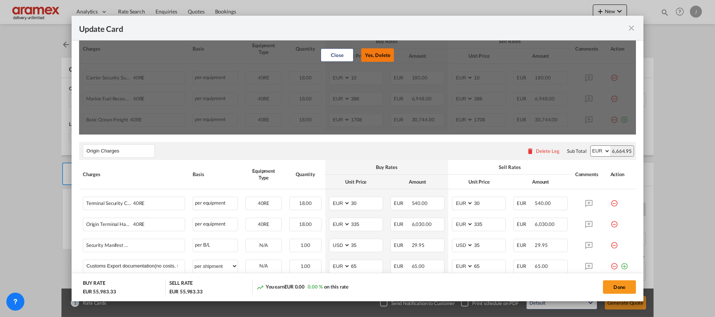
drag, startPoint x: 374, startPoint y: 54, endPoint x: 411, endPoint y: 60, distance: 37.2
click at [375, 55] on button "Yes, Delete" at bounding box center [377, 54] width 33 height 13
type input "386"
type input "1708"
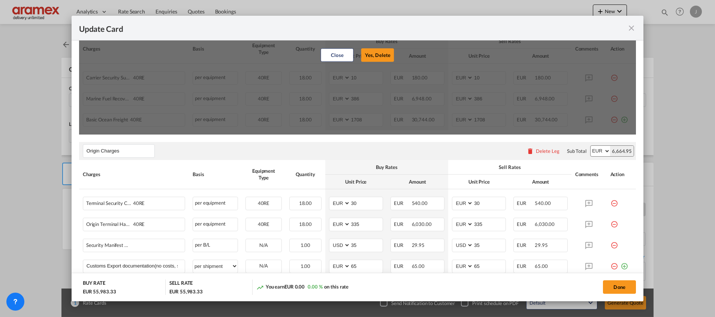
type input "1708"
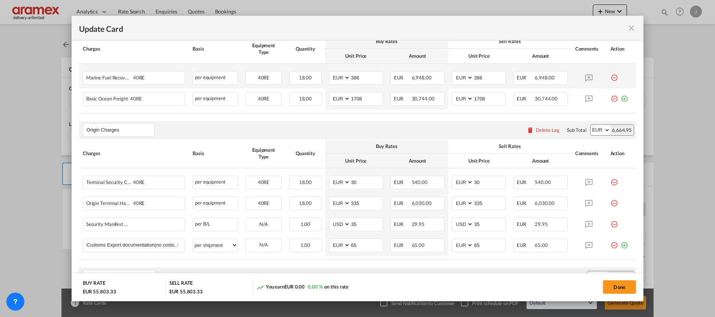
click at [611, 76] on md-icon "icon-minus-circle-outline red-400-fg" at bounding box center [614, 74] width 7 height 7
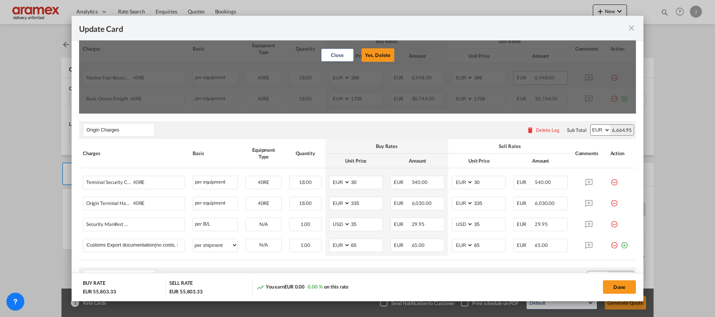
drag, startPoint x: 380, startPoint y: 55, endPoint x: 550, endPoint y: 84, distance: 172.6
click at [381, 54] on button "Yes, Delete" at bounding box center [377, 54] width 33 height 13
type input "1708"
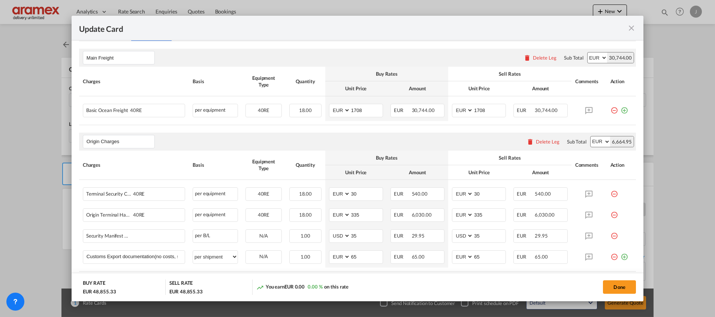
scroll to position [169, 0]
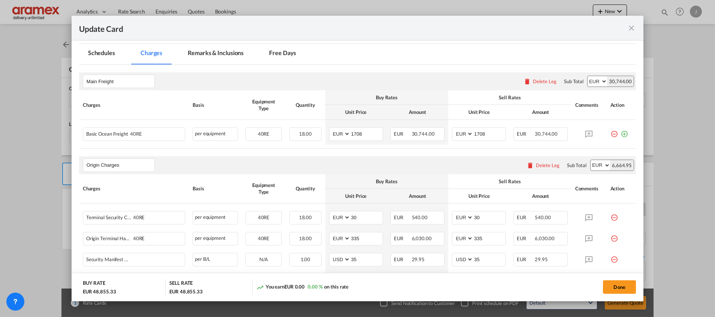
click at [588, 80] on select "AED AFN ALL AMD ANG AOA ARS AUD AWG AZN BAM BBD BDT BGN BHD BIF BMD BND BOB BRL…" at bounding box center [597, 81] width 19 height 10
select select "string:USD"
click at [588, 76] on select "AED AFN ALL AMD ANG AOA ARS AUD AWG AZN BAM BBD BDT BGN BHD BIF BMD BND BOB BRL…" at bounding box center [597, 81] width 19 height 10
click at [336, 133] on select "AED AFN ALL AMD ANG AOA ARS AUD AWG AZN BAM BBD BDT BGN BHD BIF BMD BND BOB BRL…" at bounding box center [340, 134] width 19 height 10
select select "string:USD"
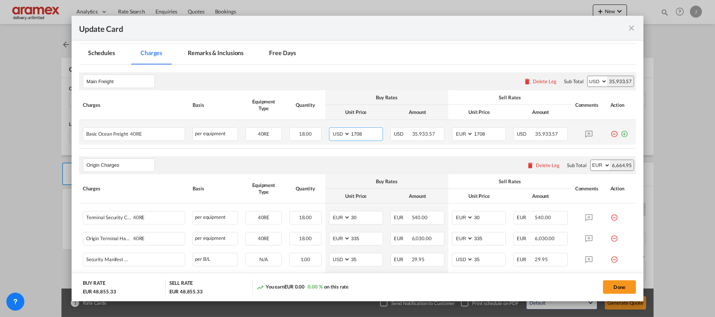
click at [331, 129] on select "AED AFN ALL AMD ANG AOA ARS AUD AWG AZN BAM BBD BDT BGN BHD BIF BMD BND BOB BRL…" at bounding box center [340, 134] width 19 height 10
click at [466, 136] on select "AED AFN ALL AMD ANG AOA ARS AUD AWG AZN BAM BBD BDT BGN BHD BIF BMD BND BOB BRL…" at bounding box center [463, 134] width 19 height 10
select select "string:USD"
click at [454, 129] on select "AED AFN ALL AMD ANG AOA ARS AUD AWG AZN BAM BBD BDT BGN BHD BIF BMD BND BOB BRL…" at bounding box center [463, 134] width 19 height 10
click at [225, 59] on md-tab-item "Remarks & Inclusions" at bounding box center [216, 54] width 74 height 21
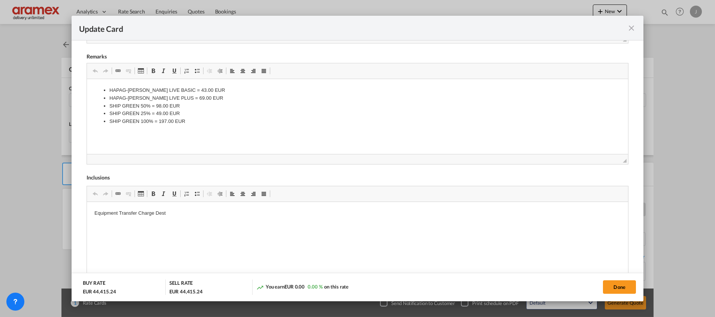
scroll to position [335, 0]
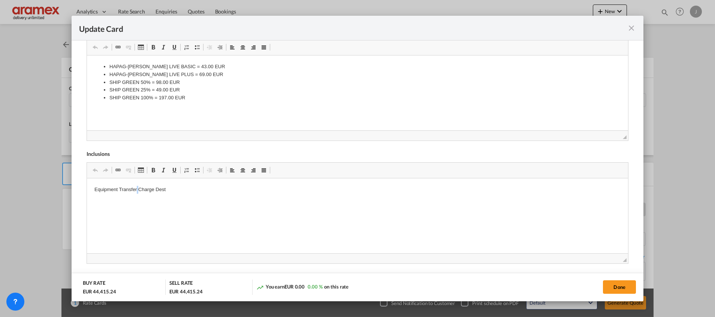
click at [136, 192] on p "Equipment Transfer Charge Dest" at bounding box center [357, 190] width 526 height 8
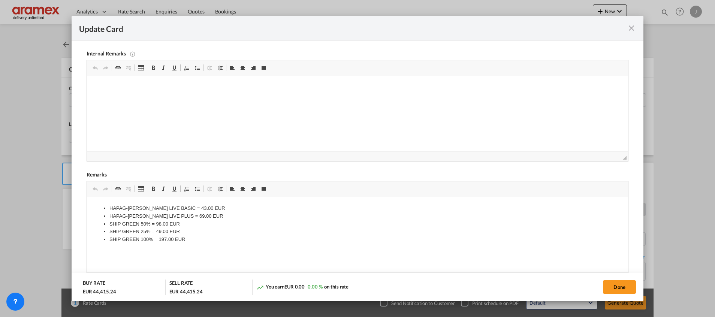
scroll to position [166, 0]
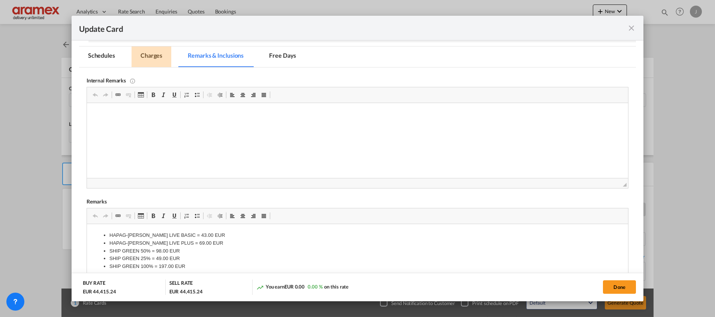
click at [156, 54] on md-tab-item "Charges" at bounding box center [152, 56] width 40 height 21
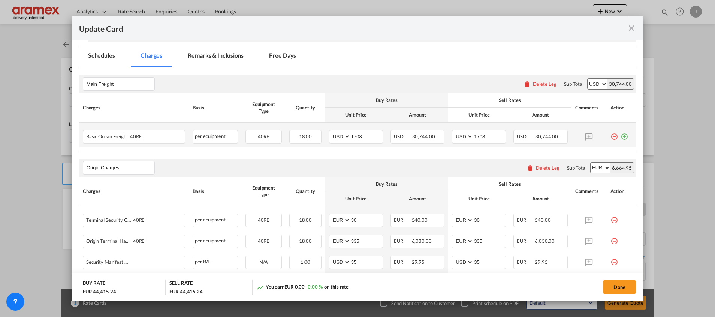
click at [621, 136] on md-icon "icon-plus-circle-outline green-400-fg" at bounding box center [624, 133] width 7 height 7
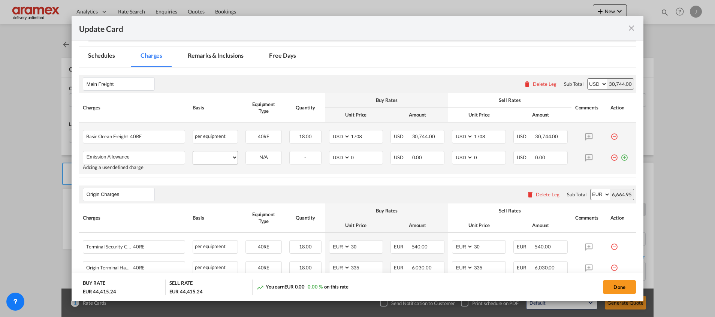
type input "Emission Allowance"
drag, startPoint x: 202, startPoint y: 159, endPoint x: 211, endPoint y: 150, distance: 12.5
click at [202, 159] on select "per equipment per container per B/L per shipping bill per shipment % on freight…" at bounding box center [215, 157] width 45 height 12
select select "per equipment"
click at [193, 151] on select "per equipment per container per B/L per shipping bill per shipment % on freight…" at bounding box center [215, 157] width 45 height 12
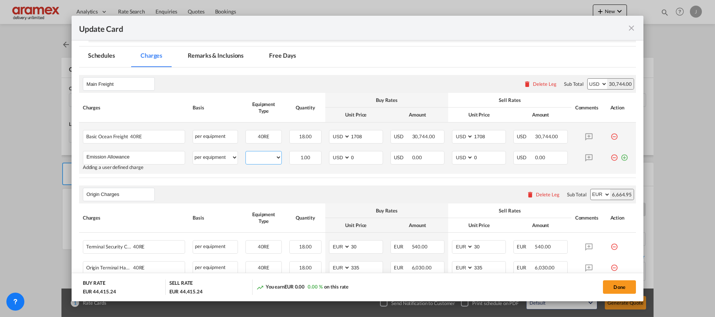
drag, startPoint x: 267, startPoint y: 159, endPoint x: 267, endPoint y: 164, distance: 5.3
click at [267, 159] on select "40RE" at bounding box center [264, 158] width 36 height 10
select select "40RE"
click at [246, 153] on select "40RE" at bounding box center [264, 158] width 36 height 10
drag, startPoint x: 357, startPoint y: 157, endPoint x: 330, endPoint y: 156, distance: 26.6
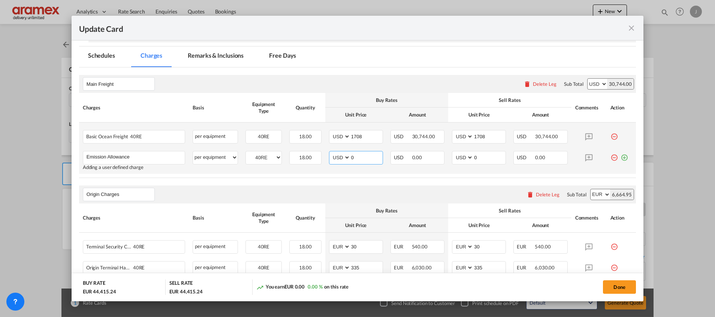
click at [330, 157] on md-input-container "AED AFN ALL AMD ANG AOA ARS AUD AWG AZN BAM BBD BDT BGN BHD BIF BMD BND BOB BRL…" at bounding box center [356, 157] width 54 height 13
type input "266"
drag, startPoint x: 477, startPoint y: 159, endPoint x: 437, endPoint y: 159, distance: 40.1
click at [438, 159] on tr "Emission Allowance Please Enter User Defined Charges Cannot Be Published Adding…" at bounding box center [357, 160] width 557 height 27
type input "266"
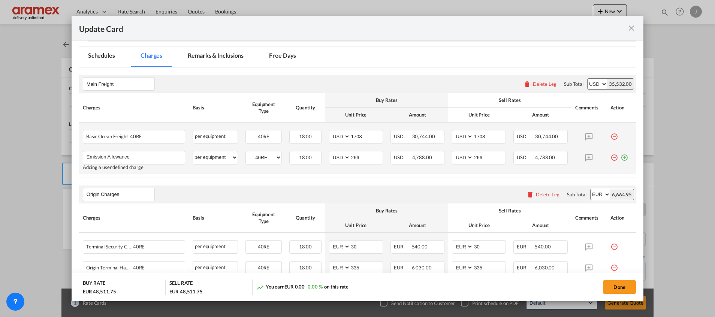
click at [621, 156] on md-icon "icon-plus-circle-outline green-400-fg" at bounding box center [624, 154] width 7 height 7
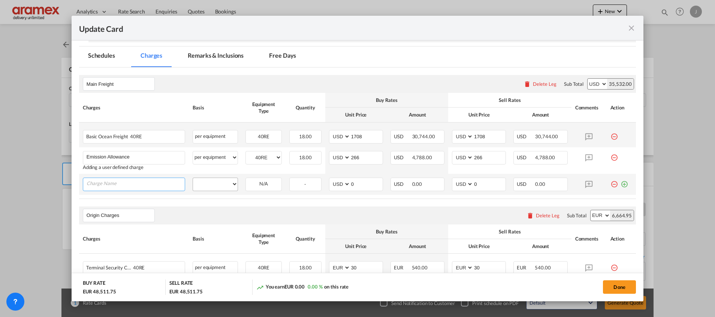
paste input "Marine Fuel Recovery"
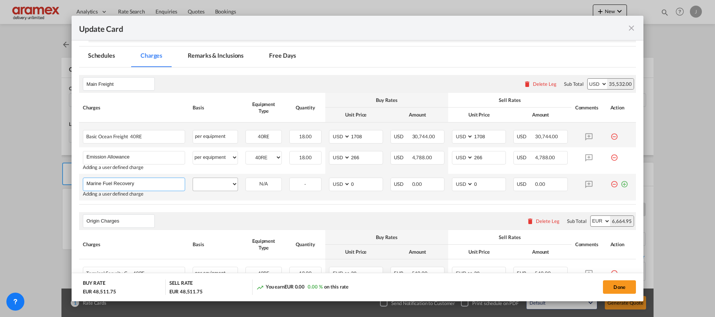
type input "Marine Fuel Recovery"
drag, startPoint x: 215, startPoint y: 183, endPoint x: 216, endPoint y: 177, distance: 5.7
click at [215, 183] on select "per equipment per container per B/L per shipping bill per shipment % on freight…" at bounding box center [215, 184] width 45 height 12
select select "per equipment"
click at [193, 178] on select "per equipment per container per B/L per shipping bill per shipment % on freight…" at bounding box center [215, 184] width 45 height 12
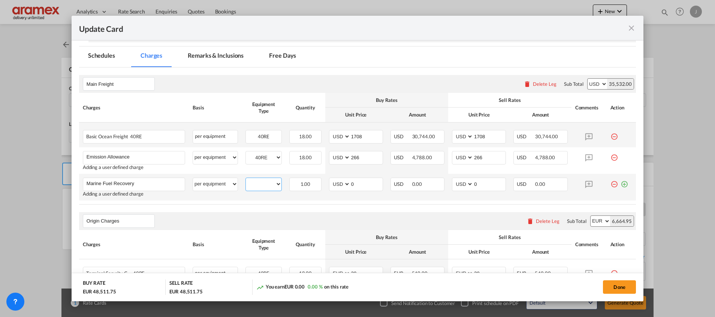
drag, startPoint x: 253, startPoint y: 183, endPoint x: 256, endPoint y: 186, distance: 5.0
click at [253, 183] on select "40RE" at bounding box center [264, 184] width 36 height 10
select select "40RE"
click at [246, 179] on select "40RE" at bounding box center [264, 184] width 36 height 10
drag, startPoint x: 357, startPoint y: 183, endPoint x: 333, endPoint y: 183, distance: 24.0
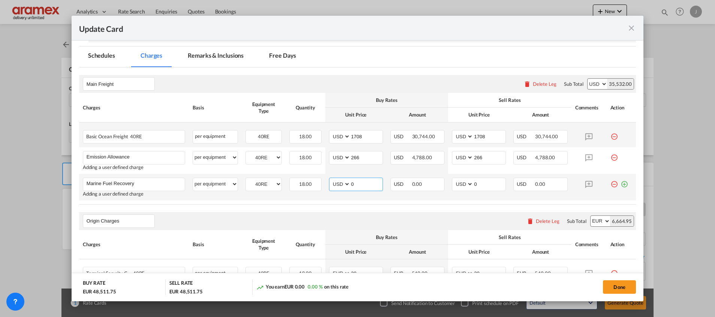
click at [333, 183] on md-input-container "AED AFN ALL AMD ANG AOA ARS AUD AWG AZN BAM BBD BDT BGN BHD BIF BMD BND BOB BRL…" at bounding box center [356, 184] width 54 height 13
click at [355, 183] on input "826" at bounding box center [367, 183] width 32 height 11
type input "826"
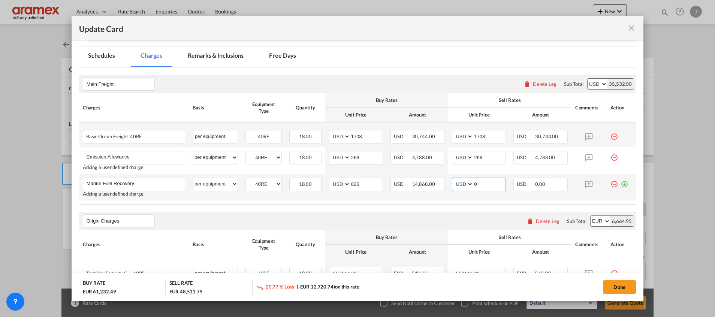
drag, startPoint x: 484, startPoint y: 184, endPoint x: 457, endPoint y: 184, distance: 27.0
click at [457, 184] on md-input-container "AED AFN ALL AMD ANG AOA ARS AUD AWG AZN BAM BBD BDT BGN BHD BIF BMD BND BOB BRL…" at bounding box center [479, 184] width 54 height 13
paste input "826"
type input "826"
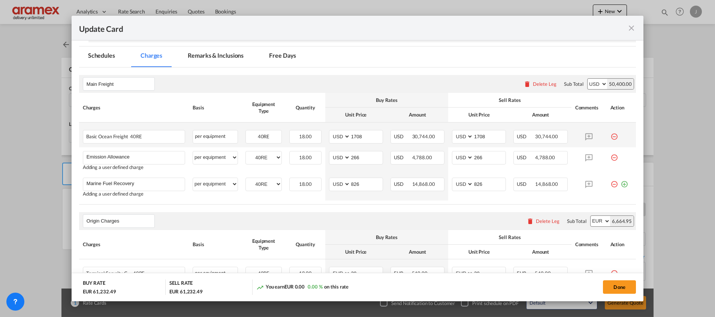
click at [438, 212] on div "Origin Charges Please enter leg name Leg Name Already Exists Delete Leg Sub Tot…" at bounding box center [357, 221] width 557 height 18
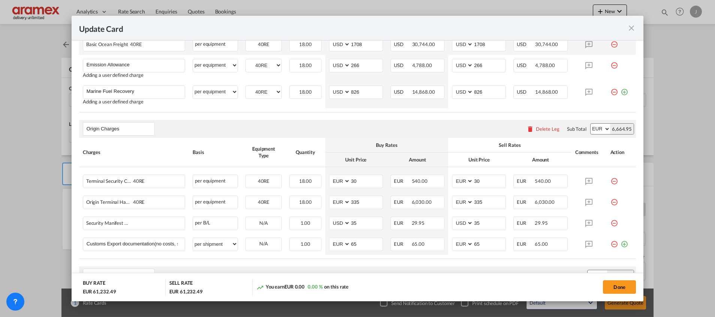
scroll to position [281, 0]
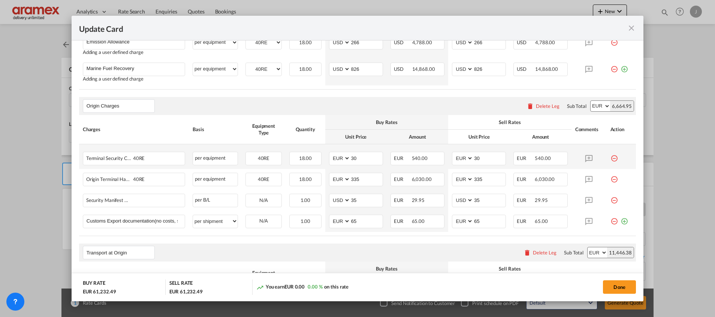
click at [611, 156] on md-icon "icon-minus-circle-outline red-400-fg" at bounding box center [614, 155] width 7 height 7
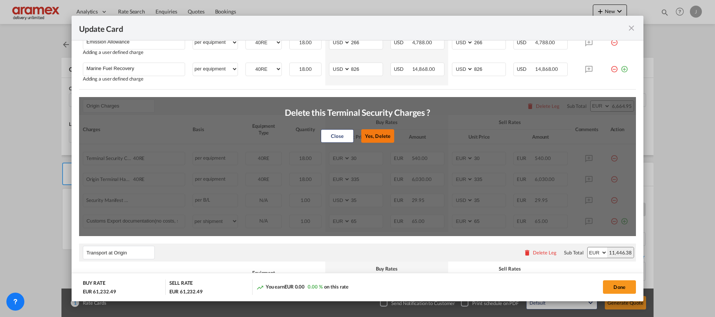
click at [382, 136] on button "Yes, Delete" at bounding box center [377, 135] width 33 height 13
type input "335"
select select "string:USD"
type input "35"
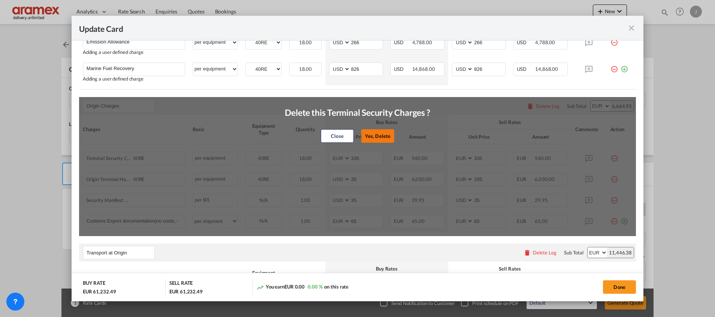
select select "string:USD"
type input "35"
select select "string:EUR"
type input "65"
select select "string:EUR"
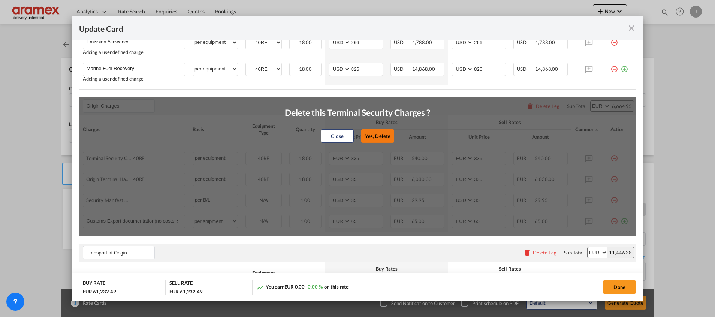
type input "65"
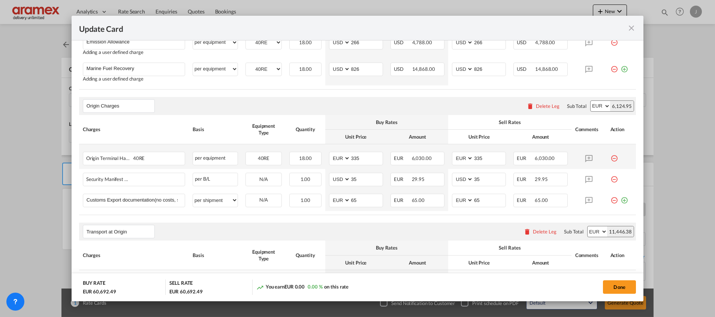
click at [611, 158] on md-icon "icon-minus-circle-outline red-400-fg" at bounding box center [614, 155] width 7 height 7
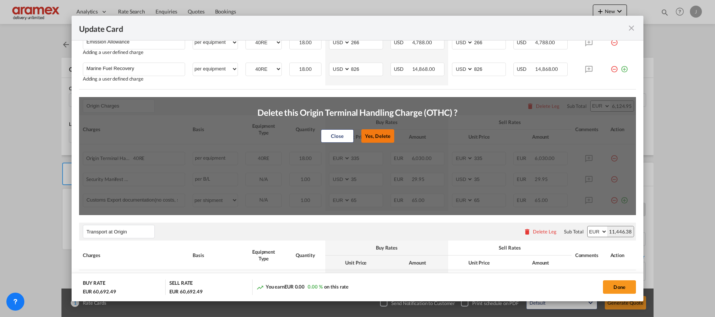
click at [380, 136] on button "Yes, Delete" at bounding box center [377, 135] width 33 height 13
select select "string:USD"
type input "35"
select select "string:USD"
type input "35"
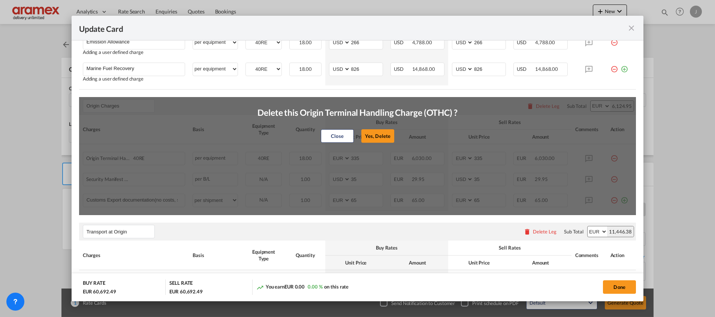
select select "string:EUR"
type input "65"
select select "string:EUR"
type input "65"
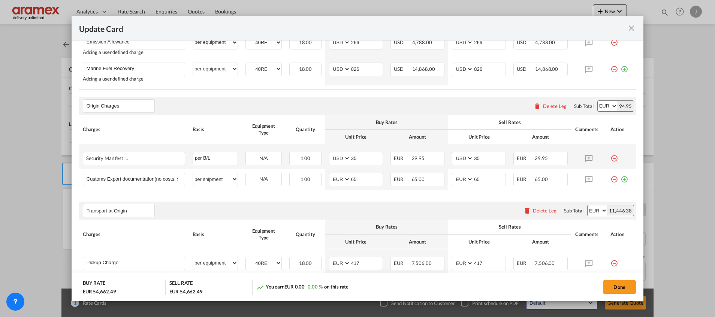
click at [611, 157] on md-icon "icon-minus-circle-outline red-400-fg" at bounding box center [614, 155] width 7 height 7
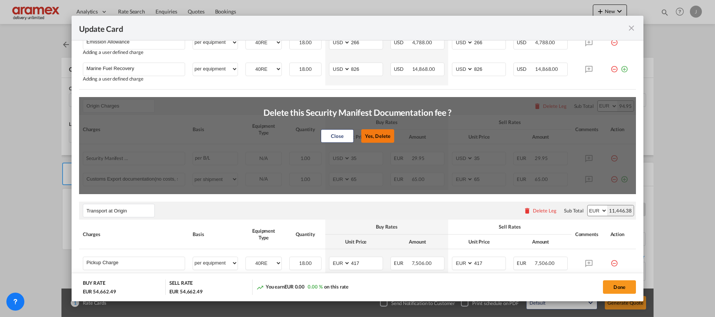
click at [375, 135] on button "Yes, Delete" at bounding box center [377, 135] width 33 height 13
select select "string:EUR"
type input "65"
select select "string:EUR"
type input "65"
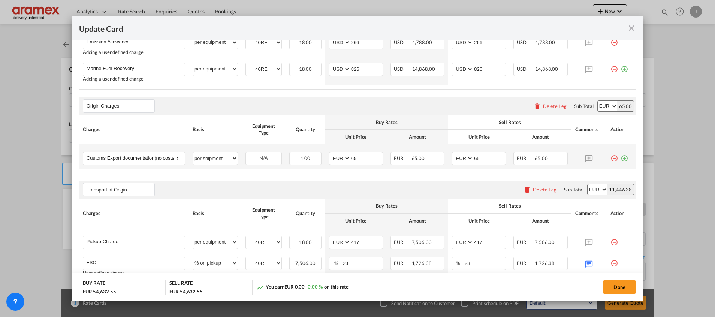
click at [621, 158] on md-icon "icon-plus-circle-outline green-400-fg" at bounding box center [624, 155] width 7 height 7
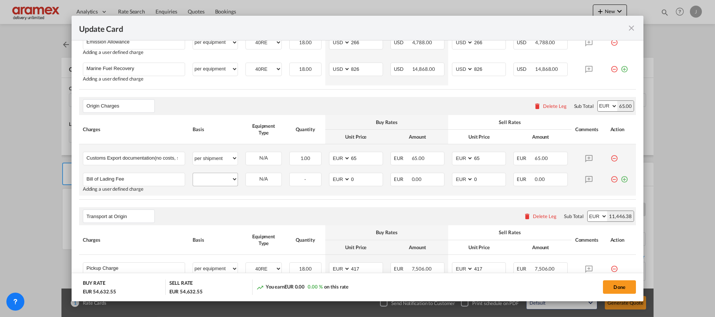
type input "Bill of Lading Fee"
drag, startPoint x: 217, startPoint y: 180, endPoint x: 217, endPoint y: 174, distance: 5.6
click at [217, 180] on select "per equipment per container per B/L per shipping bill per shipment per pallet p…" at bounding box center [215, 179] width 45 height 12
select select "per equipment"
click at [193, 173] on select "per equipment per container per B/L per shipping bill per shipment per pallet p…" at bounding box center [215, 179] width 45 height 12
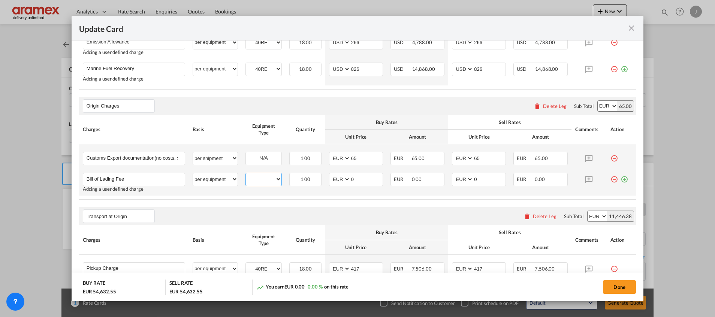
click at [259, 179] on select "40RE" at bounding box center [264, 179] width 36 height 10
select select "40RE"
click at [246, 174] on select "40RE" at bounding box center [264, 179] width 36 height 10
drag, startPoint x: 322, startPoint y: 181, endPoint x: 318, endPoint y: 180, distance: 4.2
click at [321, 181] on tr "Bill of Lading Fee Please Enter User Defined Charges Cannot Be Published Adding…" at bounding box center [357, 182] width 557 height 27
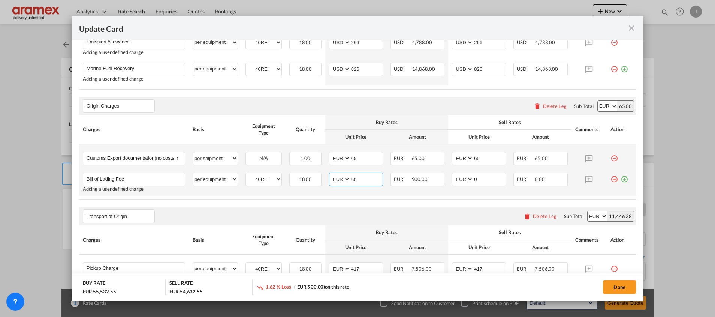
click at [354, 177] on input "50" at bounding box center [367, 178] width 32 height 11
type input "50"
drag, startPoint x: 478, startPoint y: 177, endPoint x: 459, endPoint y: 180, distance: 18.9
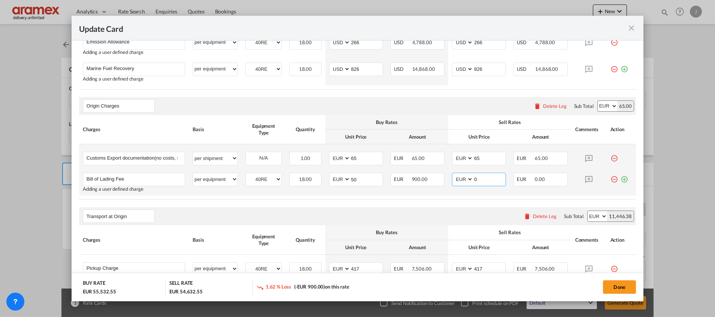
click at [459, 180] on md-input-container "AED AFN ALL AMD ANG AOA ARS AUD AWG AZN BAM BBD BDT BGN BHD BIF BMD BND BOB BRL…" at bounding box center [479, 179] width 54 height 13
paste input "5"
type input "50"
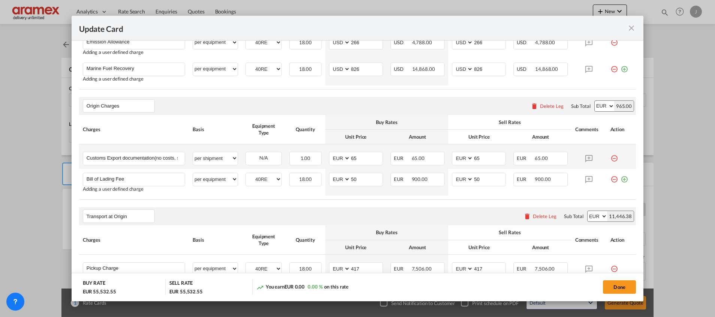
click at [417, 201] on rate-modification "Main Freight Please enter leg name Leg Name Already Exists Delete Leg Sub Total…" at bounding box center [357, 186] width 557 height 469
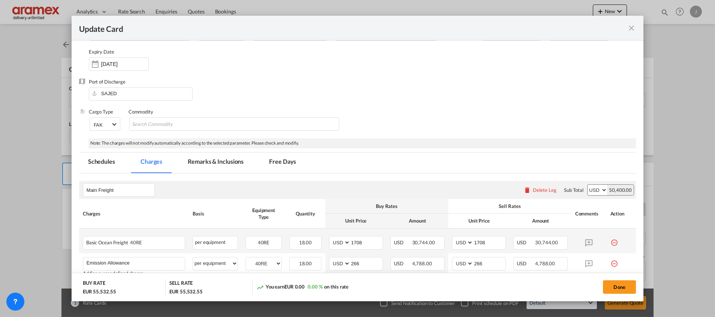
scroll to position [0, 0]
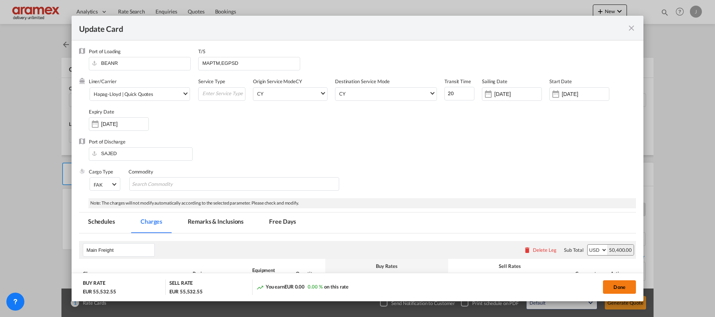
click at [613, 287] on button "Done" at bounding box center [619, 286] width 33 height 13
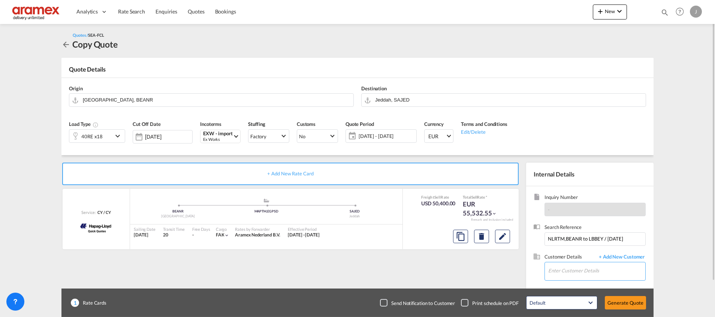
click at [571, 269] on input "Enter Customer Details" at bounding box center [596, 270] width 97 height 17
click at [578, 252] on div "Nour C nour c@[DOMAIN_NAME] | Aramex [GEOGRAPHIC_DATA]" at bounding box center [619, 252] width 142 height 20
type input "Aramex Lebanon, Nour C, [EMAIL_ADDRESS][DOMAIN_NAME]"
click at [626, 303] on button "Generate Quote" at bounding box center [625, 302] width 41 height 13
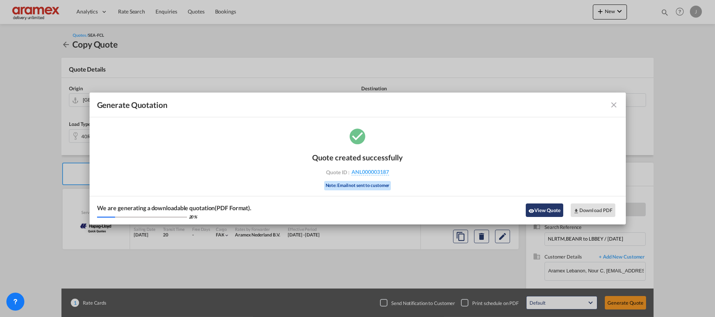
click at [548, 209] on button "View Quote" at bounding box center [544, 210] width 37 height 13
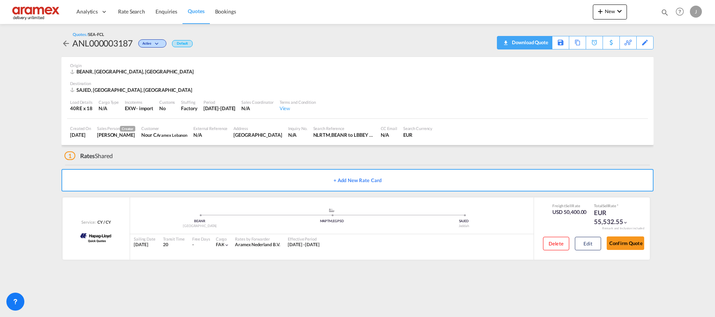
click at [541, 44] on div "Download Quote" at bounding box center [529, 42] width 38 height 12
click at [190, 13] on span "Quotes" at bounding box center [196, 11] width 16 height 6
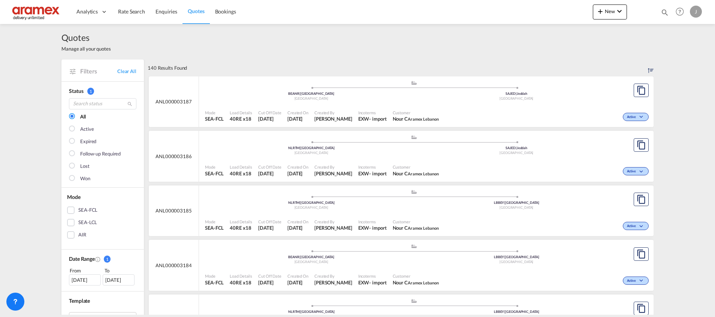
click at [404, 102] on div ".a{fill:#aaa8ad;} .a{fill:#aaa8ad;} BEANR | [GEOGRAPHIC_DATA] [GEOGRAPHIC_DATA]…" at bounding box center [414, 91] width 418 height 22
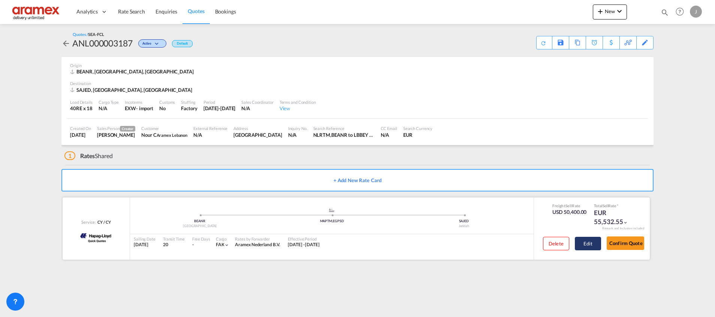
click at [584, 240] on button "Edit" at bounding box center [588, 243] width 26 height 13
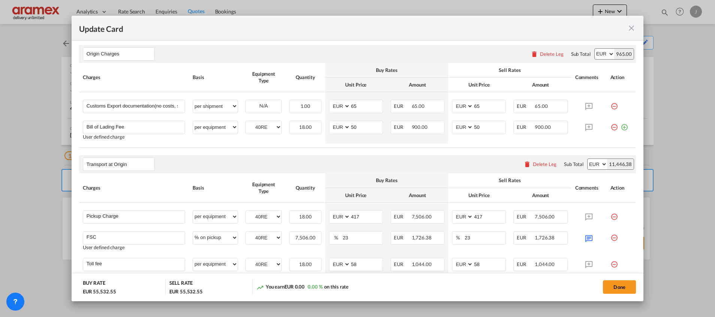
scroll to position [337, 0]
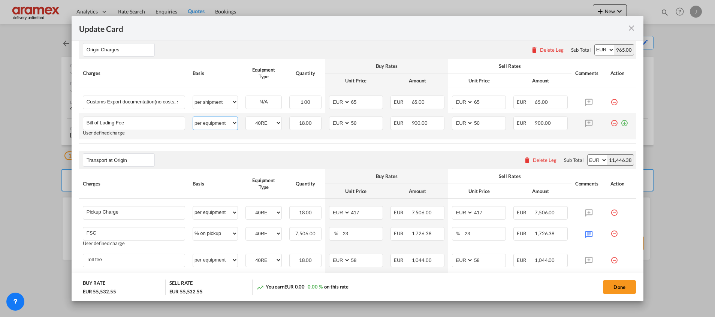
click at [226, 123] on select "per equipment per container per B/L per shipping bill per shipment per pallet p…" at bounding box center [215, 123] width 45 height 12
select select "per B/L"
click at [193, 117] on select "per equipment per container per B/L per shipping bill per shipment per pallet p…" at bounding box center [215, 123] width 45 height 12
click at [357, 145] on rate-modification "Main Freight Please enter leg name Leg Name Already Exists Delete Leg Sub Total…" at bounding box center [357, 130] width 557 height 469
click at [613, 287] on button "Done" at bounding box center [619, 286] width 33 height 13
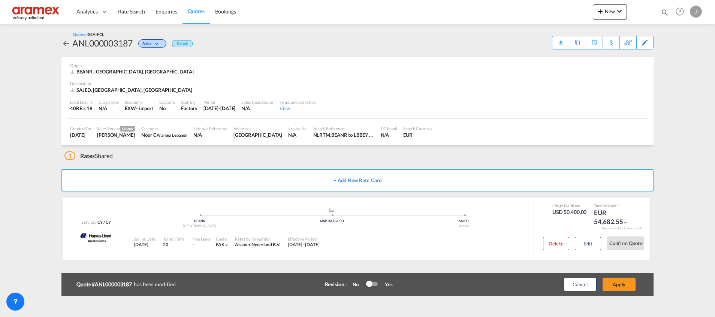
click at [613, 287] on button "Apply" at bounding box center [619, 284] width 33 height 13
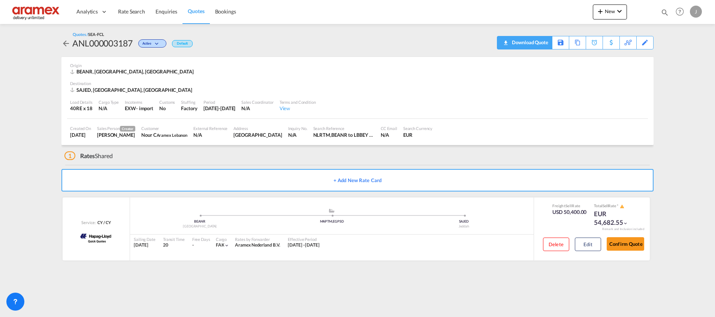
click at [540, 43] on div "Download Quote" at bounding box center [529, 42] width 38 height 12
click at [135, 16] on link "Rate Search" at bounding box center [131, 12] width 37 height 24
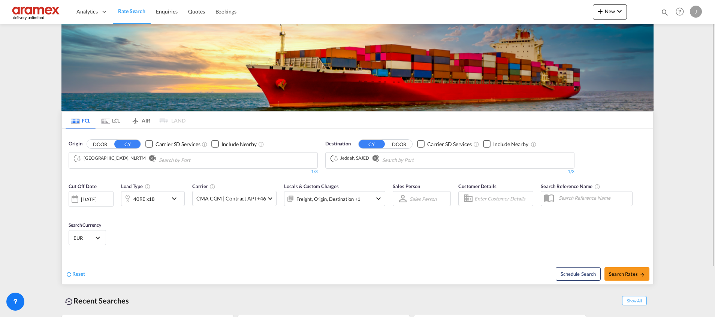
click at [149, 157] on md-icon "Remove" at bounding box center [152, 158] width 6 height 6
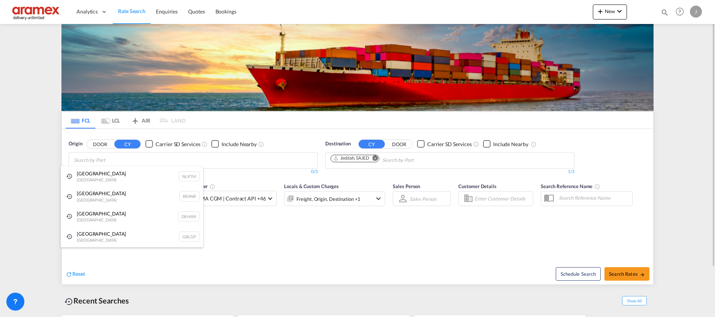
drag, startPoint x: 112, startPoint y: 196, endPoint x: 317, endPoint y: 167, distance: 207.4
click at [112, 196] on div "Antwerp [GEOGRAPHIC_DATA] BEANR" at bounding box center [132, 196] width 142 height 20
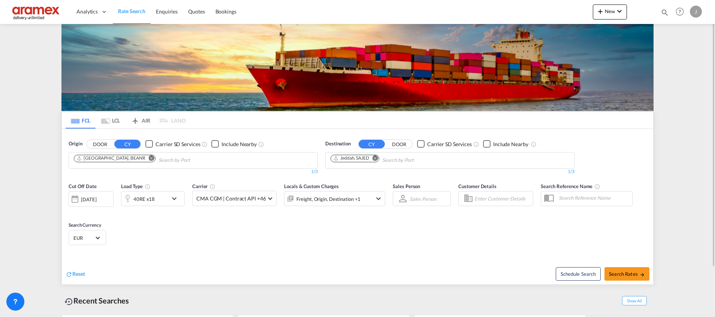
click at [378, 157] on md-icon "Remove" at bounding box center [376, 158] width 6 height 6
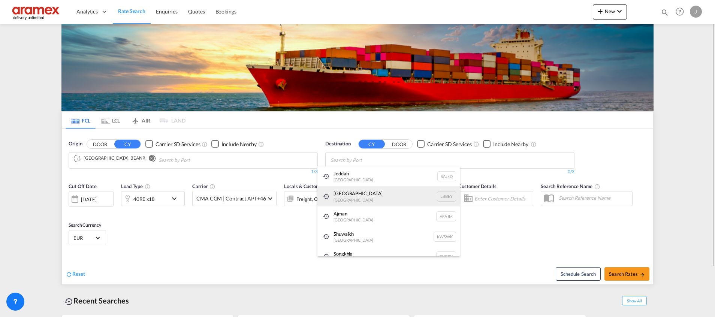
click at [348, 195] on div "Beirut [GEOGRAPHIC_DATA] LBBEY" at bounding box center [389, 196] width 142 height 20
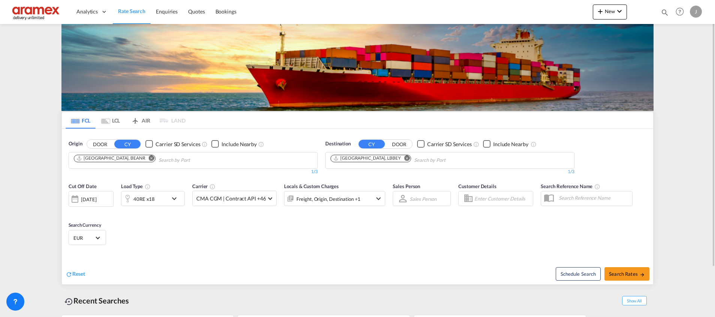
click at [164, 201] on div "40RE x18" at bounding box center [144, 198] width 46 height 15
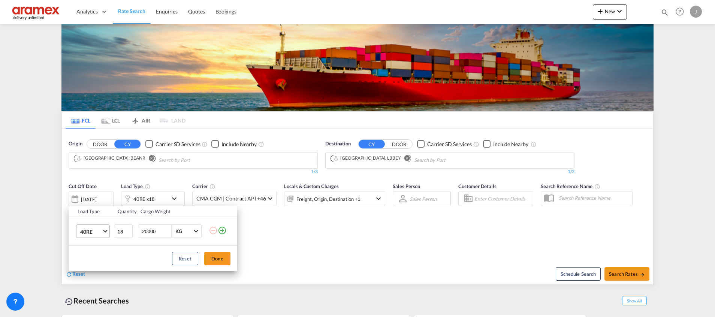
click at [92, 226] on md-select-value "40RE" at bounding box center [94, 231] width 30 height 13
click at [102, 227] on md-option "40HC" at bounding box center [99, 229] width 51 height 18
drag, startPoint x: 124, startPoint y: 232, endPoint x: 106, endPoint y: 231, distance: 17.3
click at [106, 231] on tr "40HC 18 20000 KG KG" at bounding box center [153, 231] width 169 height 29
type input "2"
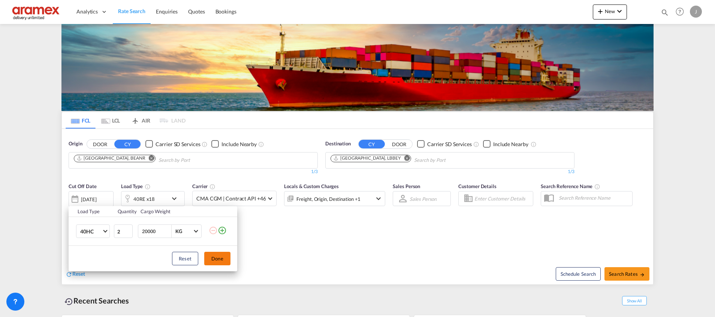
click at [220, 259] on button "Done" at bounding box center [217, 258] width 26 height 13
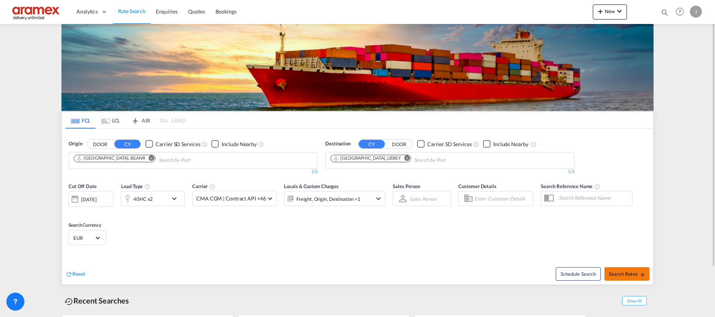
click at [626, 277] on button "Search Rates" at bounding box center [627, 273] width 45 height 13
type input "BEANR to LBBEY / [DATE]"
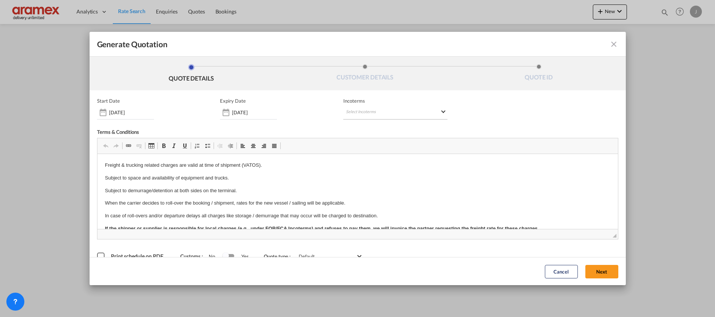
click at [366, 110] on md-select "Select Incoterms FCA - import Free Carrier FCA - export Free Carrier DAP - impo…" at bounding box center [395, 112] width 104 height 13
click at [364, 130] on input "search" at bounding box center [378, 128] width 69 height 7
type input "exw"
click at [372, 144] on div "EXW - import" at bounding box center [381, 141] width 71 height 6
click at [595, 266] on button "Next" at bounding box center [602, 271] width 33 height 13
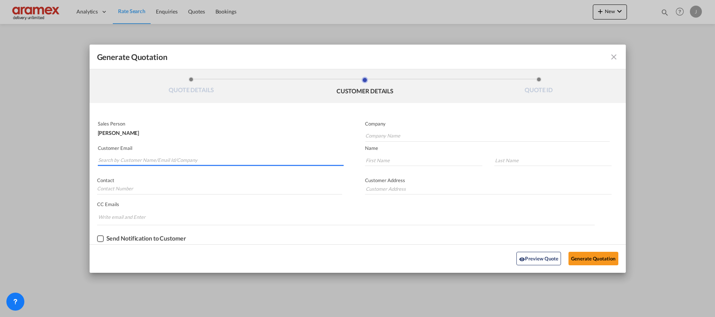
click at [161, 159] on input "Search by Customer Name/Email Id/Company" at bounding box center [221, 160] width 246 height 11
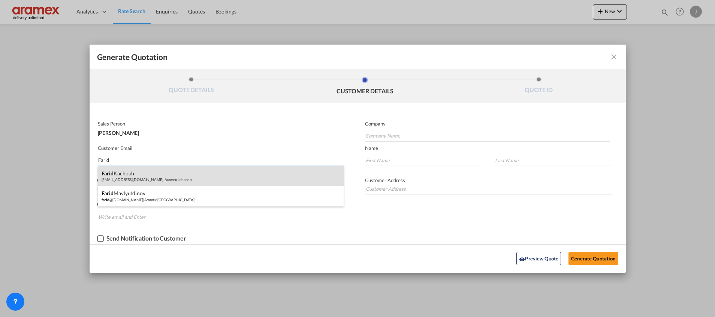
type input "Farid"
click at [134, 179] on div "[PERSON_NAME] [EMAIL_ADDRESS][DOMAIN_NAME] | Aramex [GEOGRAPHIC_DATA]" at bounding box center [221, 176] width 246 height 20
type input "Aramex Lebanon"
type input "[EMAIL_ADDRESS][DOMAIN_NAME]"
type input "Farid"
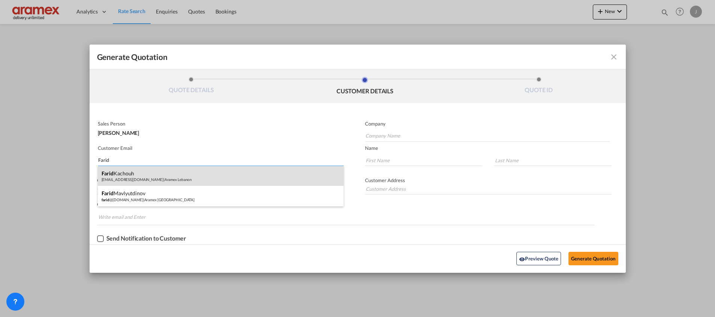
type input "Kachouh"
type input "[GEOGRAPHIC_DATA]"
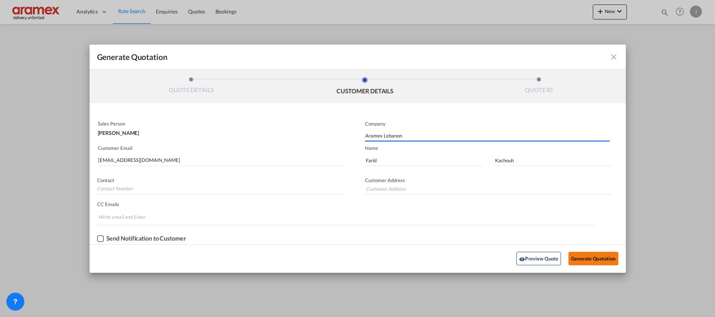
click at [594, 259] on button "Generate Quotation" at bounding box center [593, 258] width 49 height 13
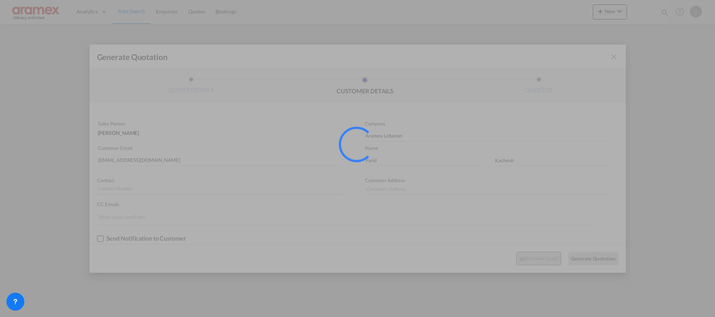
type input "[GEOGRAPHIC_DATA]"
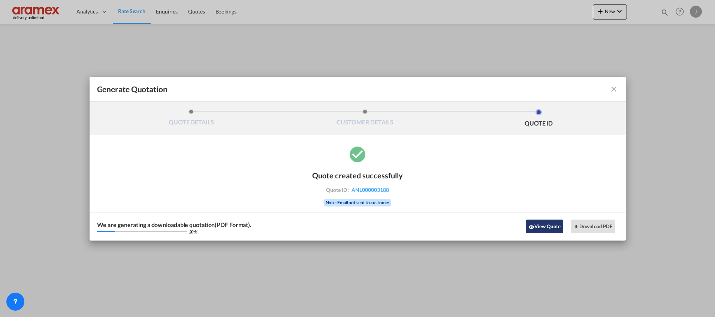
click at [541, 229] on button "View Quote" at bounding box center [544, 226] width 37 height 13
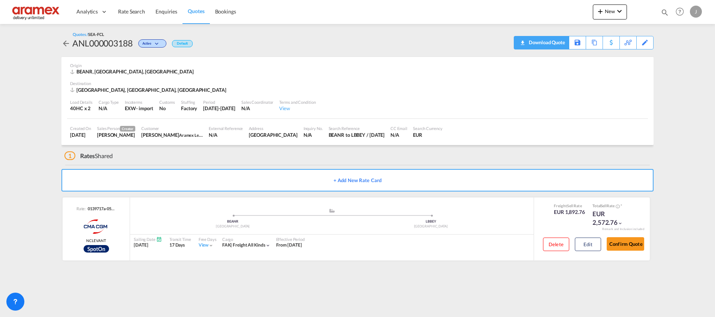
click at [551, 46] on div "Download Quote" at bounding box center [546, 42] width 38 height 12
click at [640, 42] on md-icon at bounding box center [636, 43] width 9 height 6
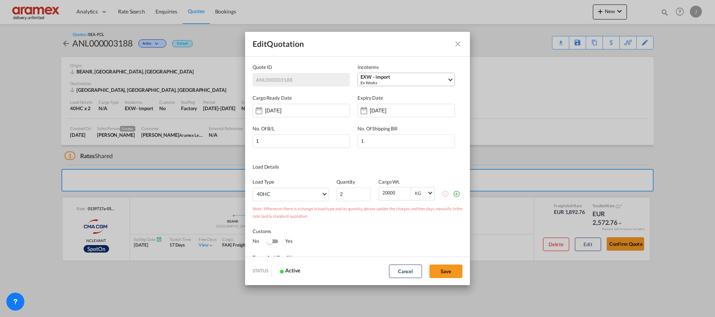
click at [393, 81] on div "Ex Works" at bounding box center [404, 83] width 87 height 6
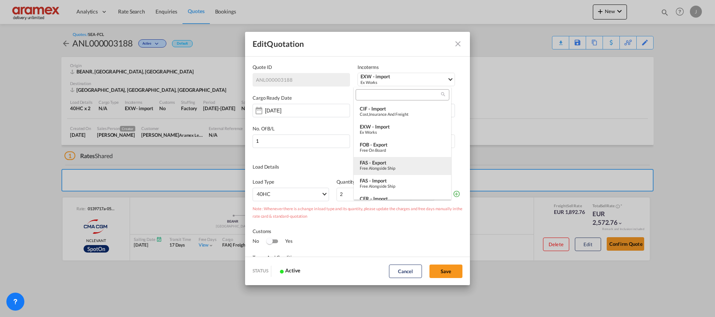
scroll to position [130, 0]
click at [391, 160] on div "FOB - export" at bounding box center [402, 158] width 85 height 6
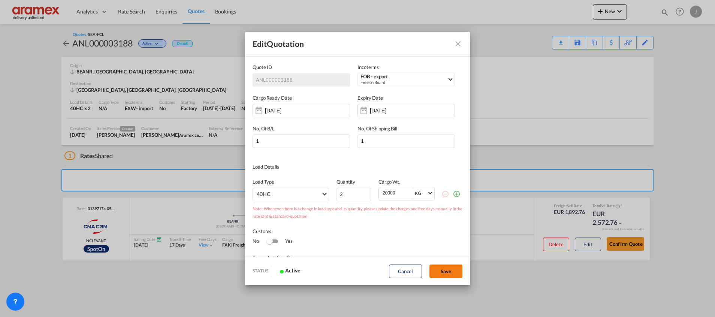
click at [444, 271] on button "Save" at bounding box center [446, 271] width 33 height 13
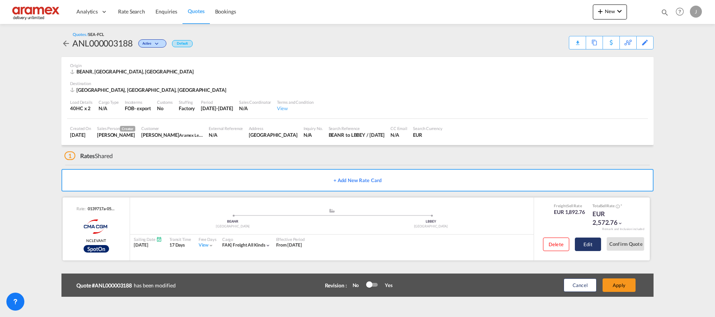
click at [589, 241] on button "Edit" at bounding box center [588, 244] width 26 height 13
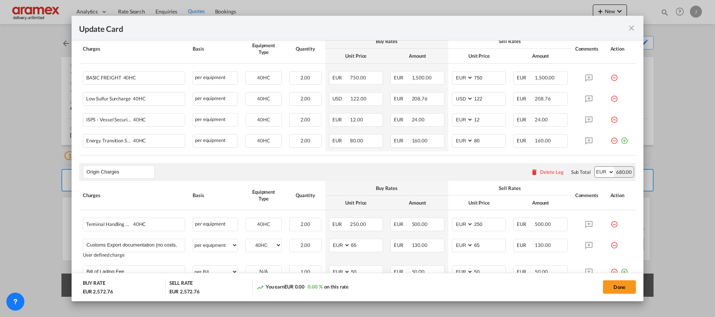
scroll to position [289, 0]
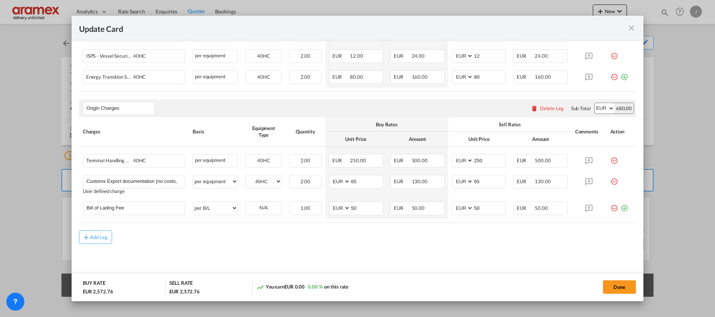
click at [540, 110] on div "Delete Leg" at bounding box center [552, 108] width 24 height 6
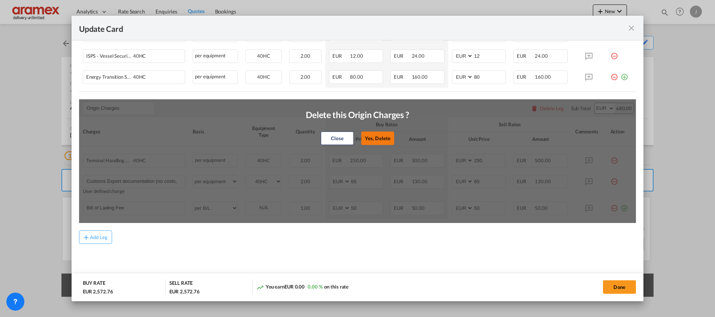
click at [373, 135] on button "Yes, Delete" at bounding box center [377, 138] width 33 height 13
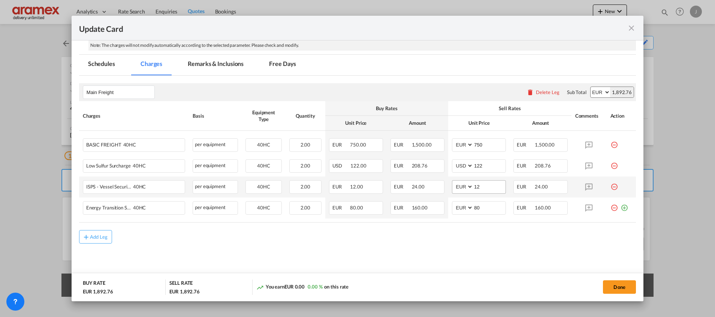
scroll to position [157, 0]
click at [616, 288] on button "Done" at bounding box center [619, 286] width 33 height 13
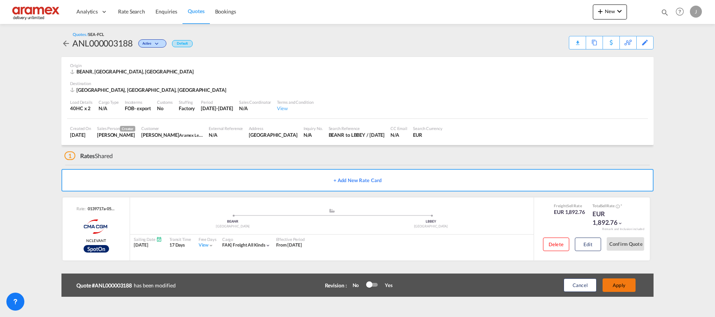
click at [619, 284] on button "Apply" at bounding box center [619, 285] width 33 height 13
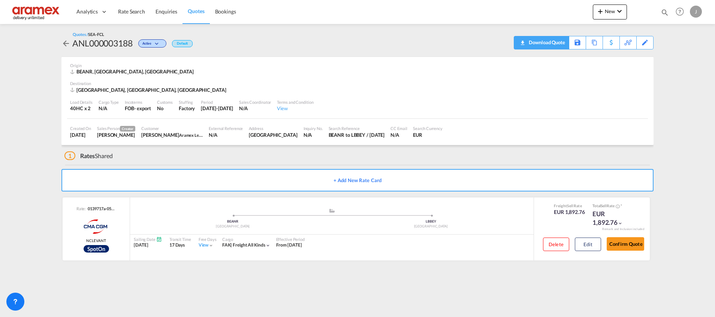
click at [549, 41] on div "Download Quote" at bounding box center [546, 42] width 38 height 12
click at [139, 6] on link "Rate Search" at bounding box center [131, 12] width 37 height 24
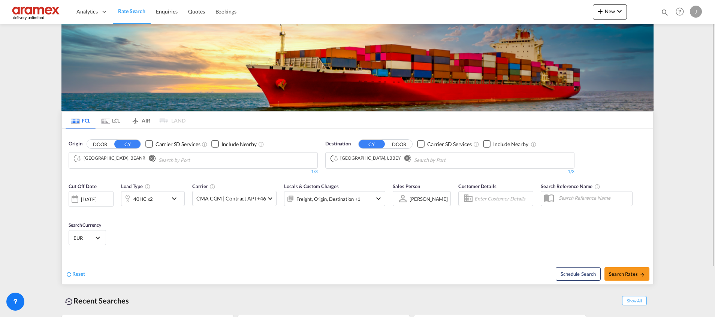
click at [405, 156] on md-icon "Remove" at bounding box center [408, 158] width 6 height 6
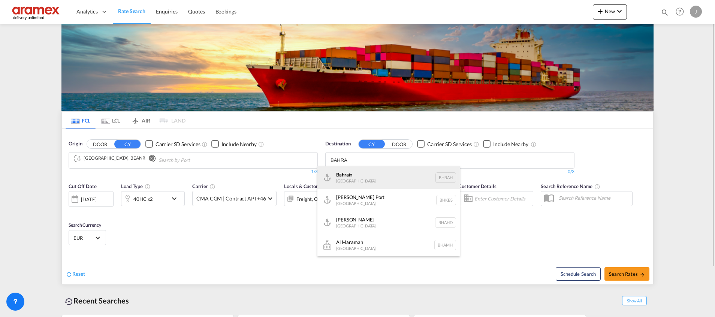
type input "BAHRA"
click at [355, 180] on div "Bahra in [GEOGRAPHIC_DATA] [GEOGRAPHIC_DATA]" at bounding box center [389, 177] width 142 height 22
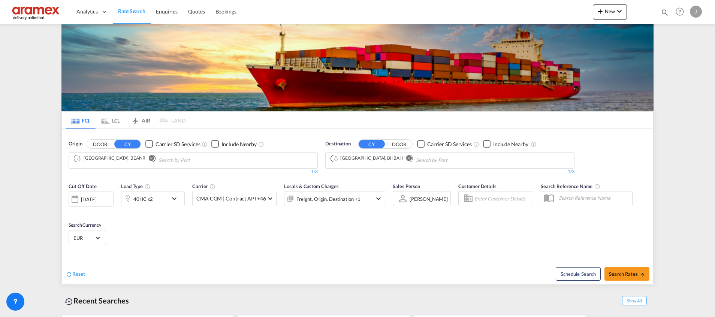
click at [619, 273] on span "Search Rates" at bounding box center [627, 274] width 36 height 6
type input "BEANR to BHBAH / [DATE]"
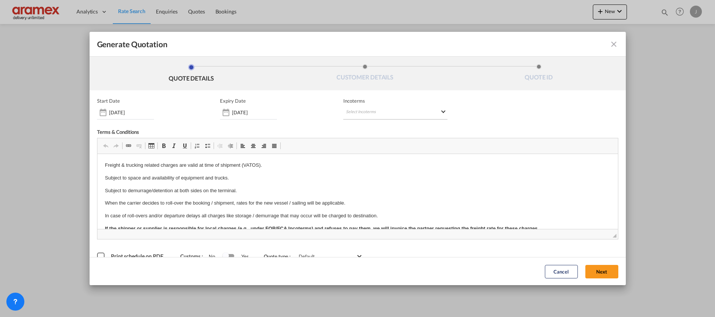
click at [367, 112] on md-select "Select Incoterms FCA - import Free Carrier FCA - export Free Carrier DAP - impo…" at bounding box center [395, 112] width 104 height 13
click at [357, 128] on input "search" at bounding box center [378, 128] width 69 height 7
type input "exw"
click at [381, 142] on div "EXW - import" at bounding box center [381, 141] width 71 height 6
click at [594, 270] on button "Next" at bounding box center [602, 271] width 33 height 13
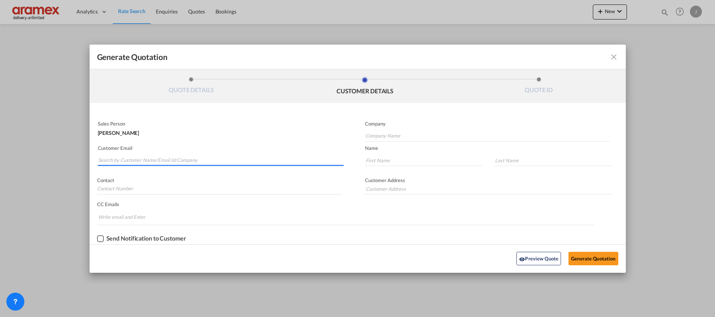
click at [160, 161] on input "Search by Customer Name/Email Id/Company" at bounding box center [221, 160] width 246 height 11
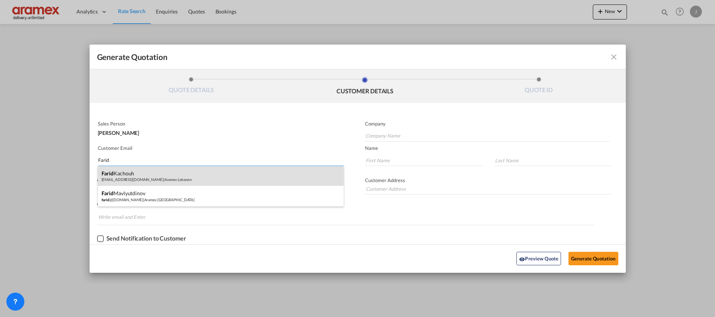
type input "Farid"
click at [163, 176] on div "[PERSON_NAME] [EMAIL_ADDRESS][DOMAIN_NAME] | Aramex [GEOGRAPHIC_DATA]" at bounding box center [221, 176] width 246 height 20
type input "Aramex Lebanon"
type input "[EMAIL_ADDRESS][DOMAIN_NAME]"
type input "Farid"
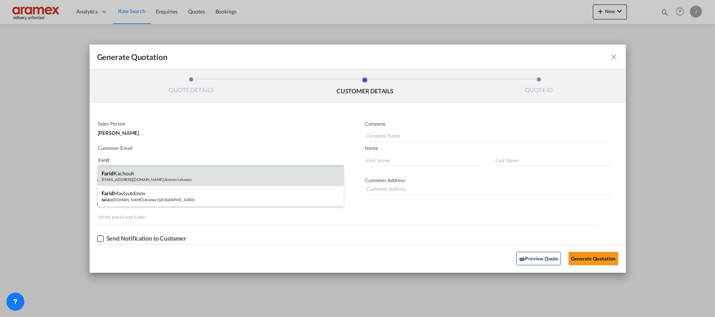
type input "Kachouh"
type input "[GEOGRAPHIC_DATA]"
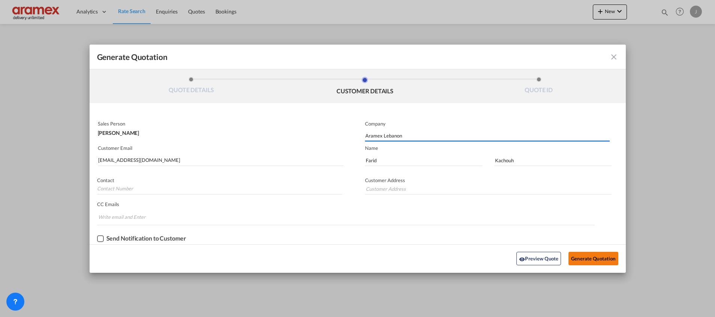
click at [599, 260] on button "Generate Quotation" at bounding box center [593, 258] width 49 height 13
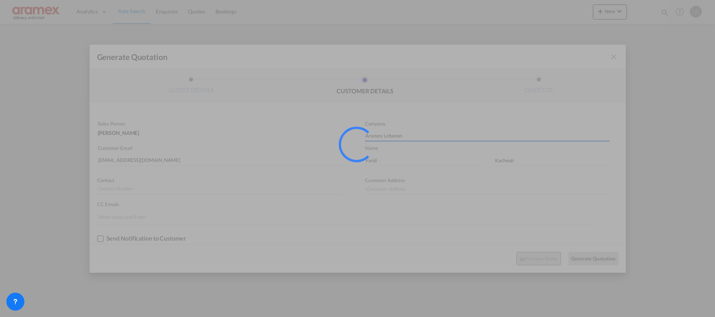
type input "[GEOGRAPHIC_DATA]"
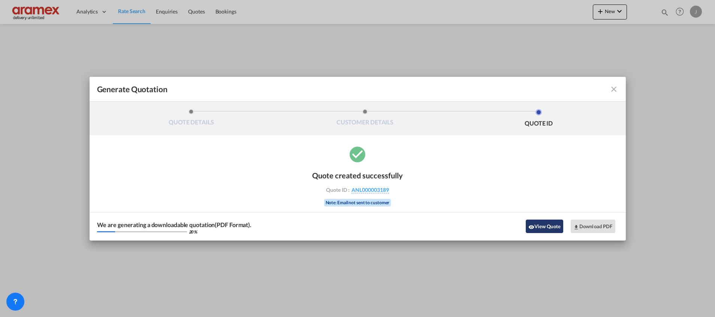
click at [548, 226] on button "View Quote" at bounding box center [544, 226] width 37 height 13
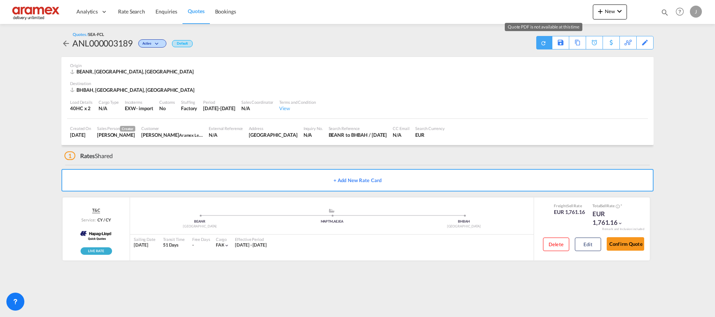
click at [543, 42] on md-icon "icon-refresh" at bounding box center [544, 43] width 6 height 6
click at [544, 43] on div "Download Quote" at bounding box center [529, 42] width 38 height 12
click at [649, 42] on div "Edit" at bounding box center [645, 42] width 9 height 13
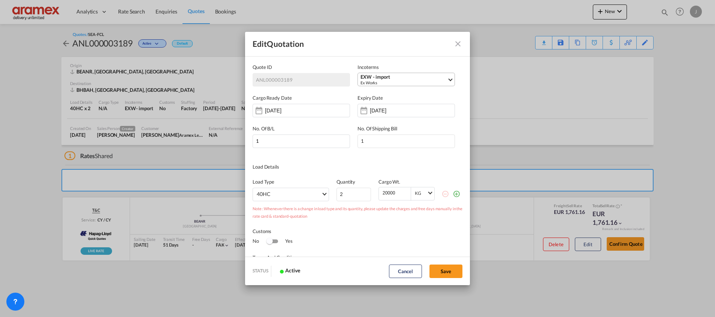
click at [382, 76] on div "EXW - import" at bounding box center [404, 77] width 87 height 6
click at [372, 93] on input "search" at bounding box center [399, 94] width 83 height 7
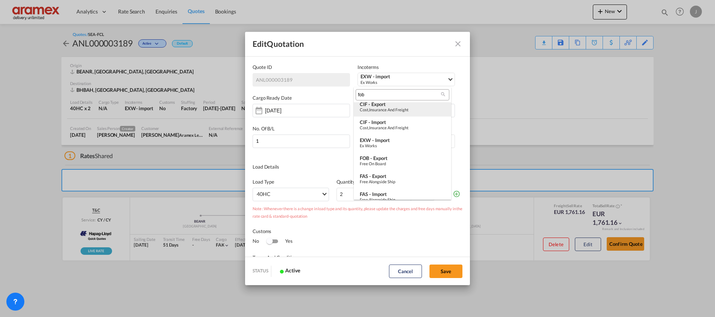
scroll to position [0, 0]
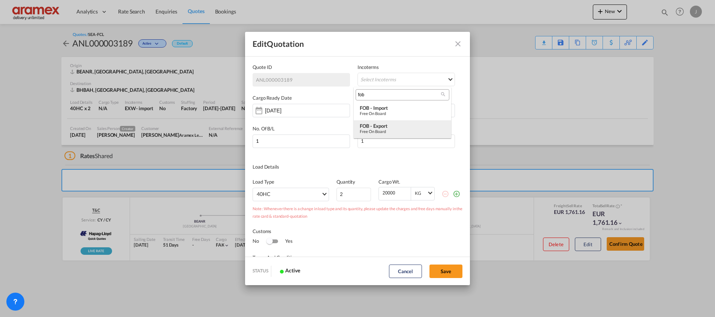
type input "fob"
click at [379, 127] on div "FOB - export" at bounding box center [402, 126] width 85 height 6
click at [444, 271] on button "Save" at bounding box center [446, 271] width 33 height 13
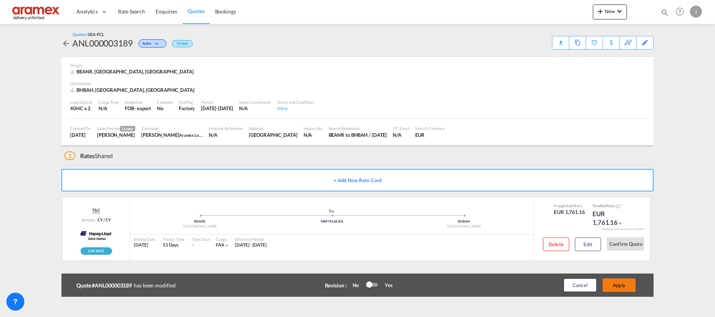
click at [613, 286] on button "Apply" at bounding box center [619, 285] width 33 height 13
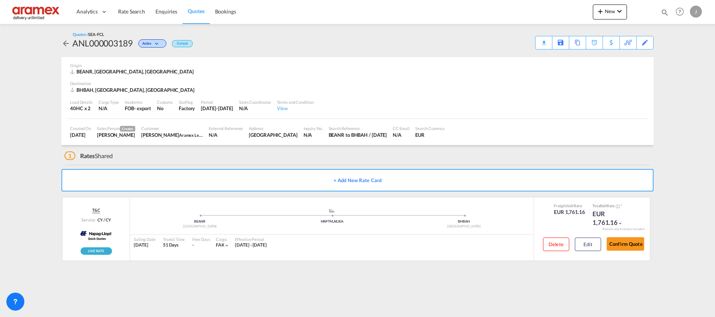
click at [0, 0] on div "Download Quote" at bounding box center [0, 0] width 0 height 0
click at [643, 42] on div "Edit" at bounding box center [645, 42] width 9 height 13
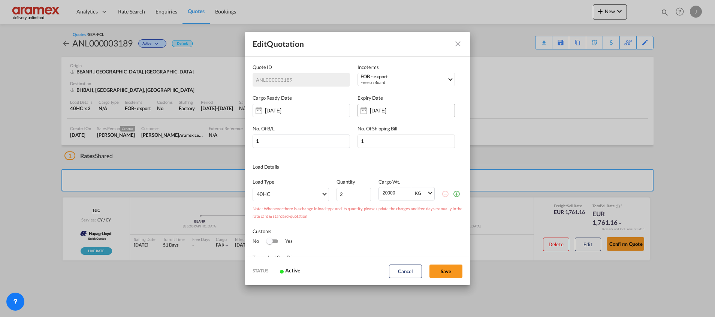
click at [413, 108] on div "[DATE]" at bounding box center [406, 110] width 97 height 13
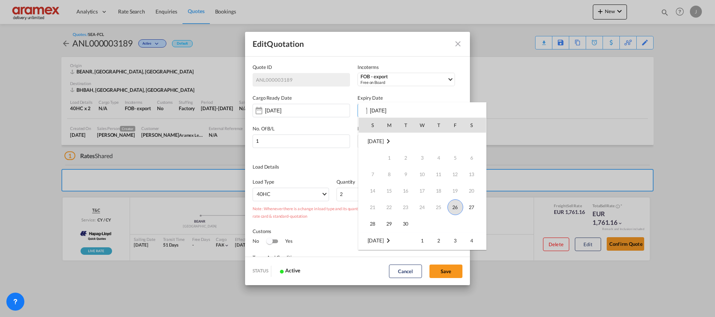
click at [455, 207] on span "26" at bounding box center [456, 207] width 16 height 16
type input "[DATE]"
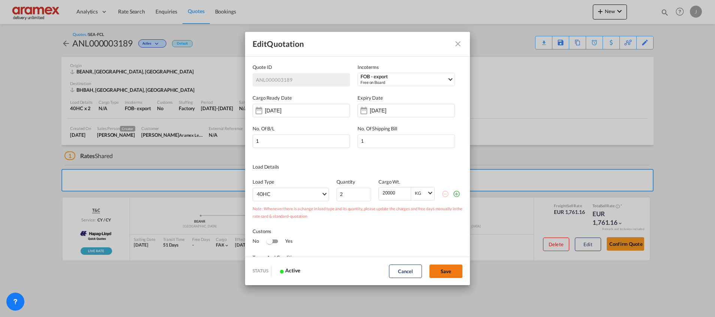
click at [446, 274] on button "Save" at bounding box center [446, 271] width 33 height 13
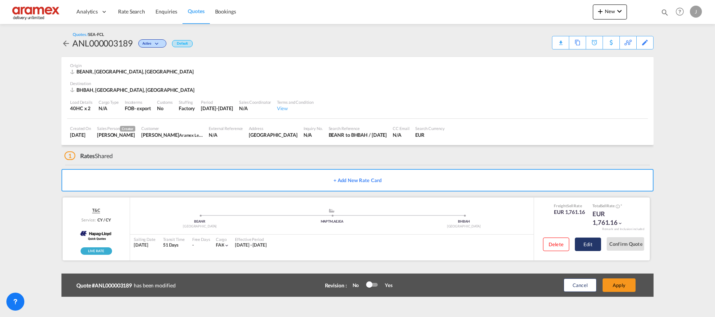
click at [592, 245] on button "Edit" at bounding box center [588, 244] width 26 height 13
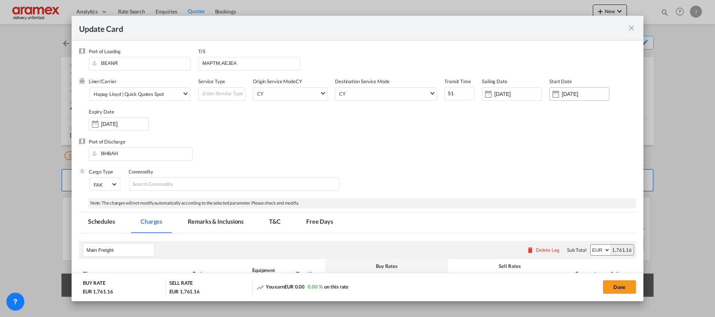
click at [566, 92] on input "[DATE]" at bounding box center [585, 94] width 47 height 6
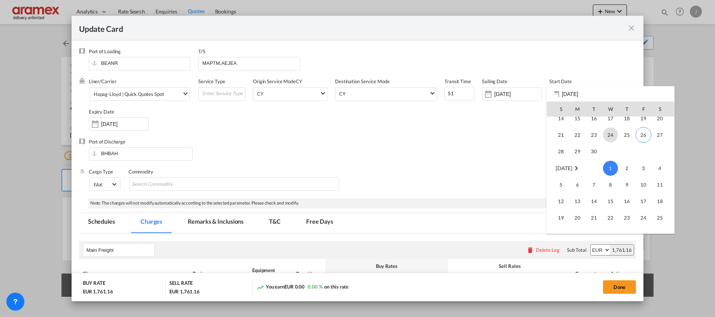
scroll to position [173701, 0]
click at [644, 150] on span "26" at bounding box center [644, 148] width 16 height 16
type input "[DATE]"
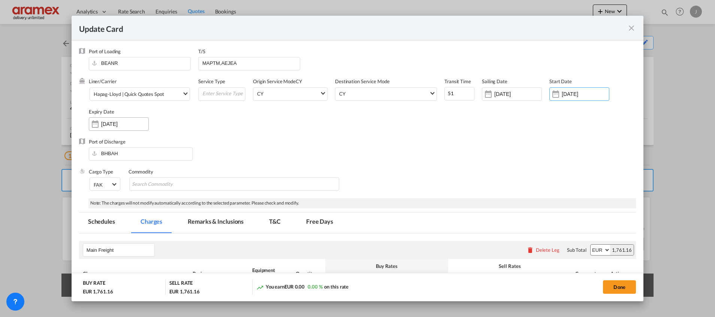
click at [124, 124] on input "[DATE]" at bounding box center [124, 124] width 47 height 6
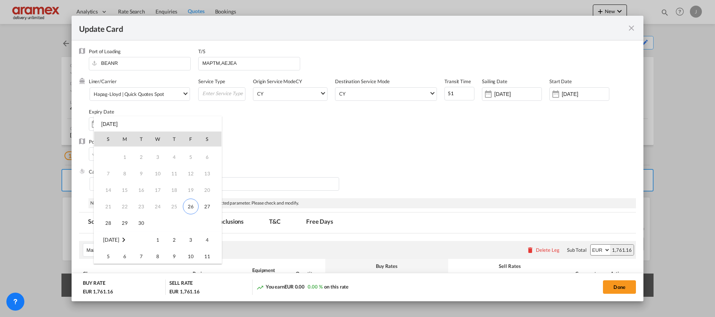
scroll to position [0, 0]
click at [189, 219] on span "26" at bounding box center [191, 221] width 16 height 16
type input "[DATE]"
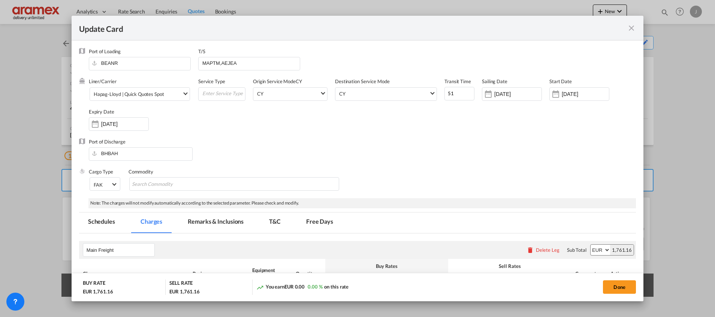
click at [367, 193] on div "Cargo Type FAK FAK GCR GDSM General Cargo Hazardous Cargo Ambient Foodstuff Chi…" at bounding box center [362, 183] width 547 height 30
click at [615, 288] on button "Done" at bounding box center [619, 286] width 33 height 13
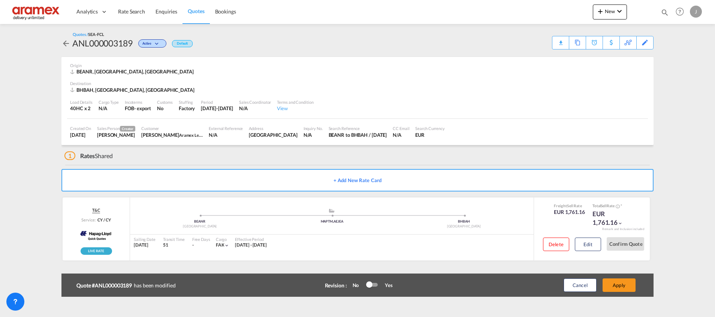
click at [615, 288] on button "Apply" at bounding box center [619, 285] width 33 height 13
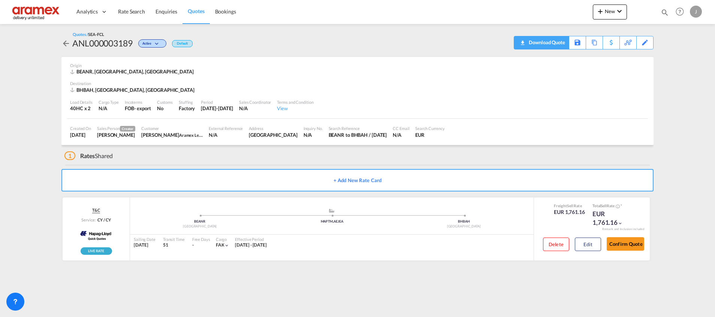
click at [557, 41] on div "Download Quote" at bounding box center [546, 42] width 38 height 12
